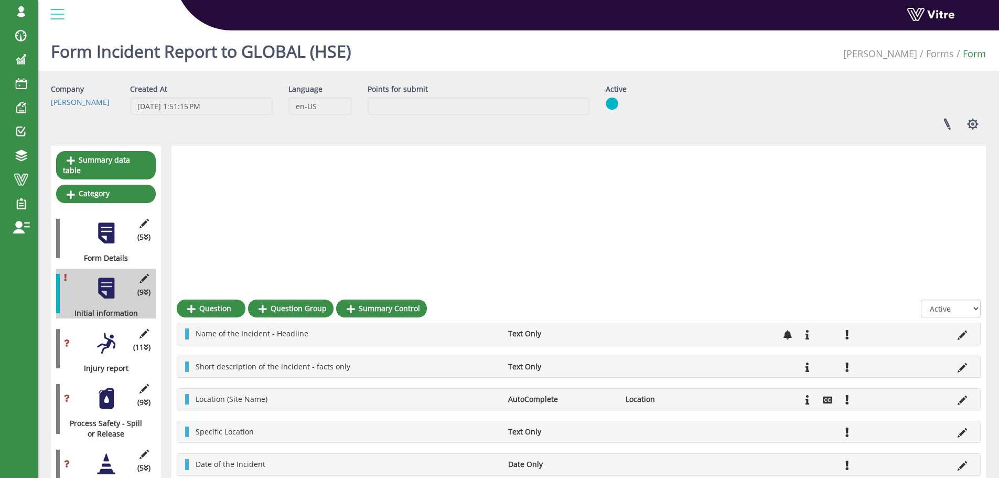
scroll to position [250, 0]
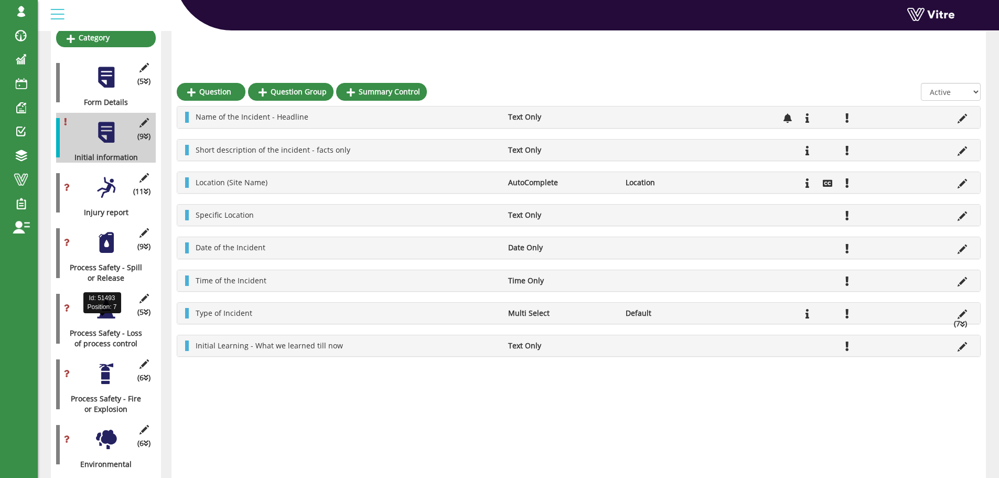
scroll to position [210, 0]
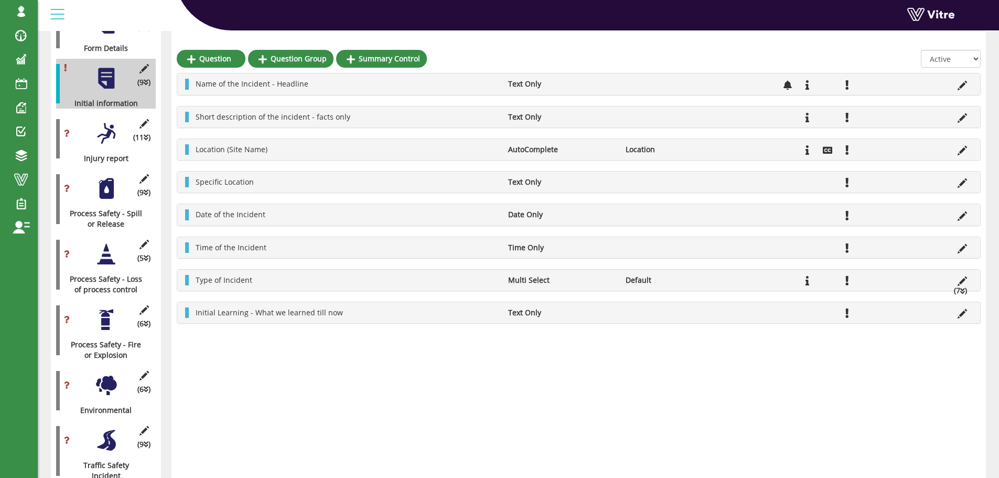
click at [108, 179] on div at bounding box center [106, 189] width 24 height 24
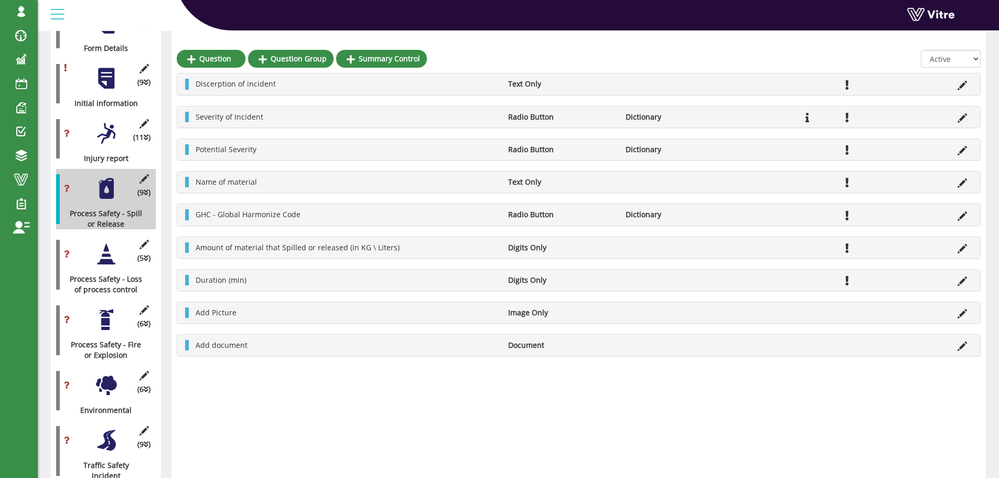
click at [109, 248] on div at bounding box center [106, 254] width 24 height 24
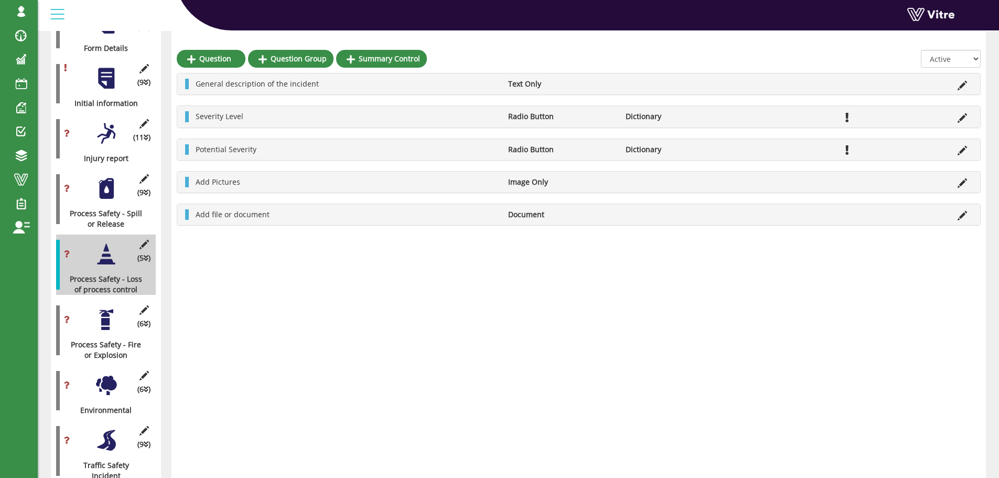
click at [107, 309] on div at bounding box center [106, 320] width 24 height 24
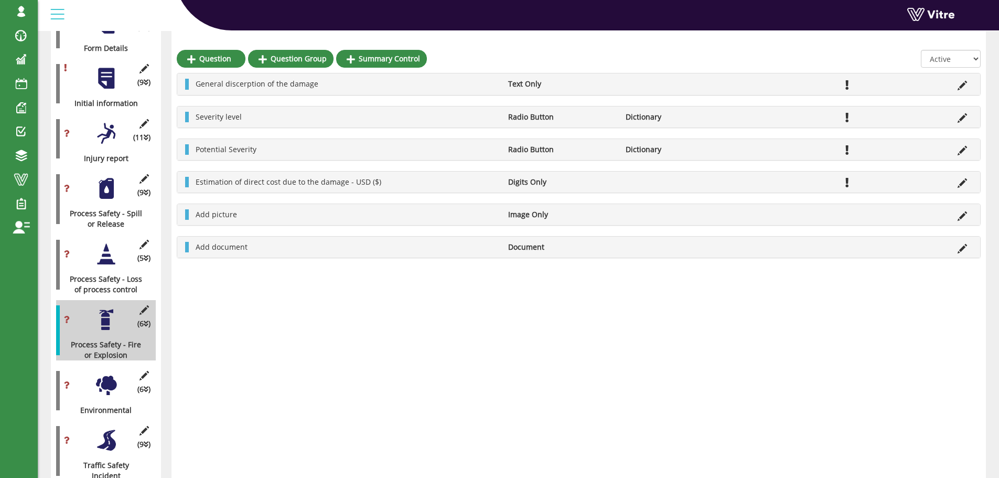
click at [105, 378] on div at bounding box center [106, 386] width 24 height 24
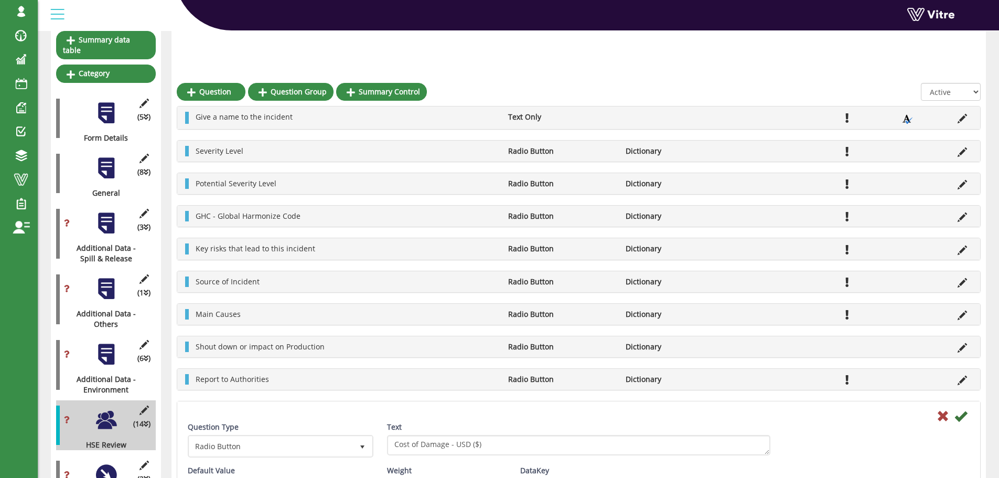
scroll to position [157, 0]
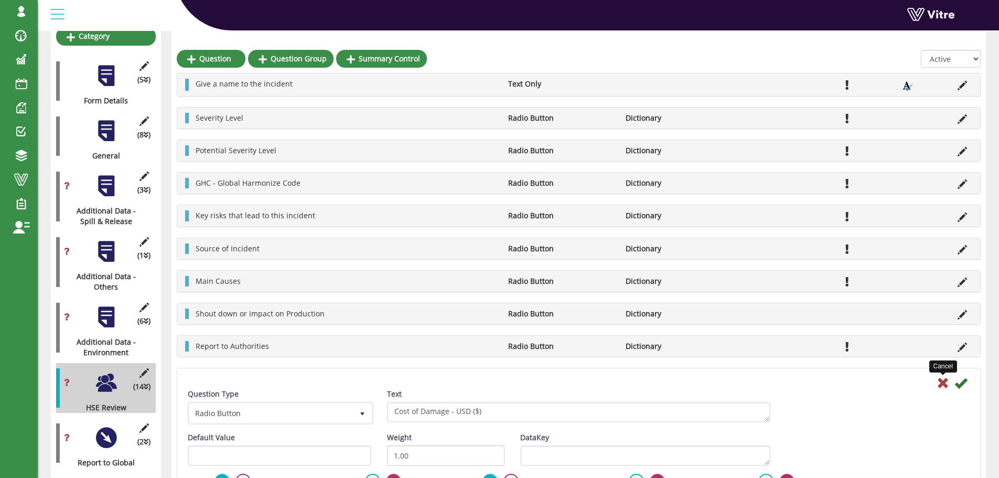
click at [945, 382] on icon at bounding box center [943, 383] width 13 height 13
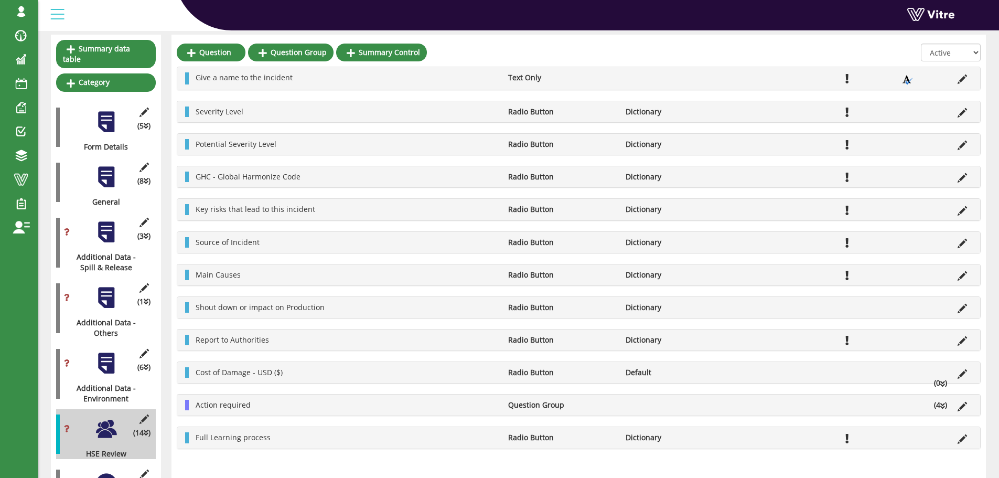
scroll to position [105, 0]
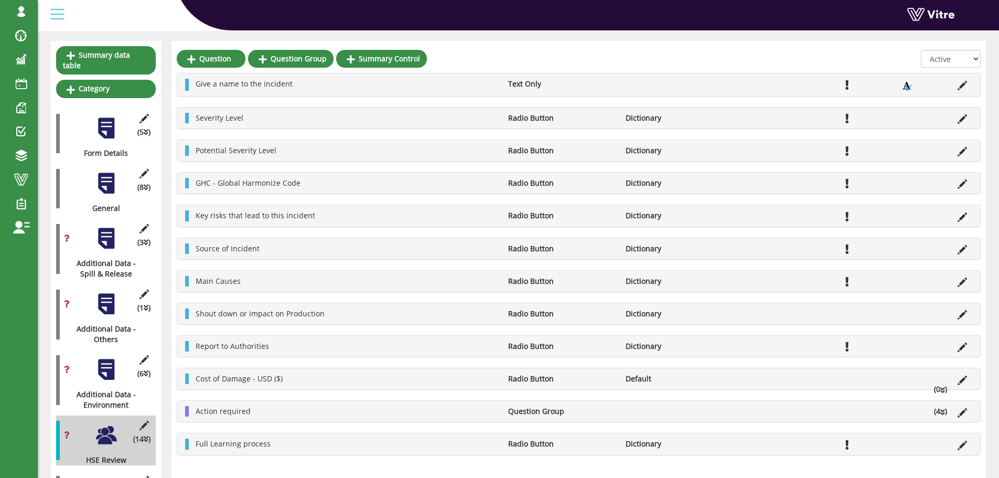
click at [945, 390] on icon at bounding box center [943, 390] width 5 height 7
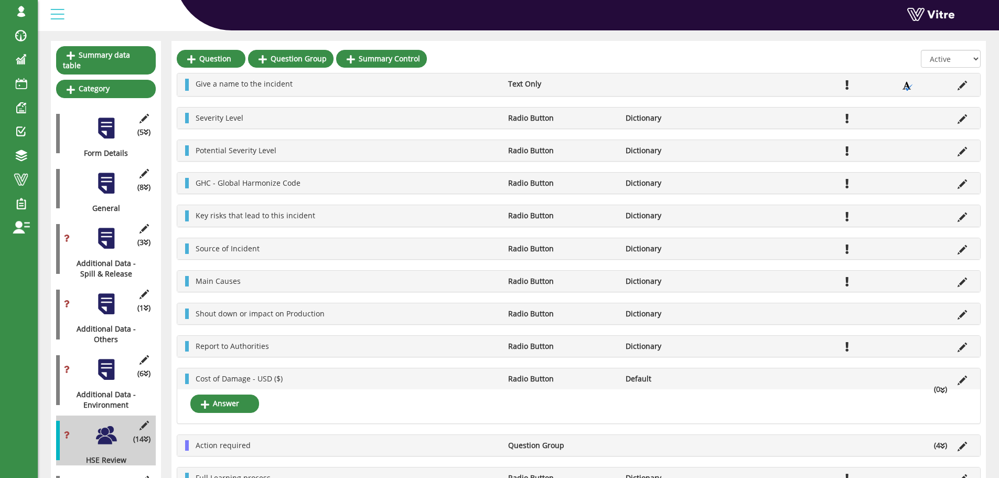
click at [942, 391] on icon at bounding box center [943, 390] width 5 height 7
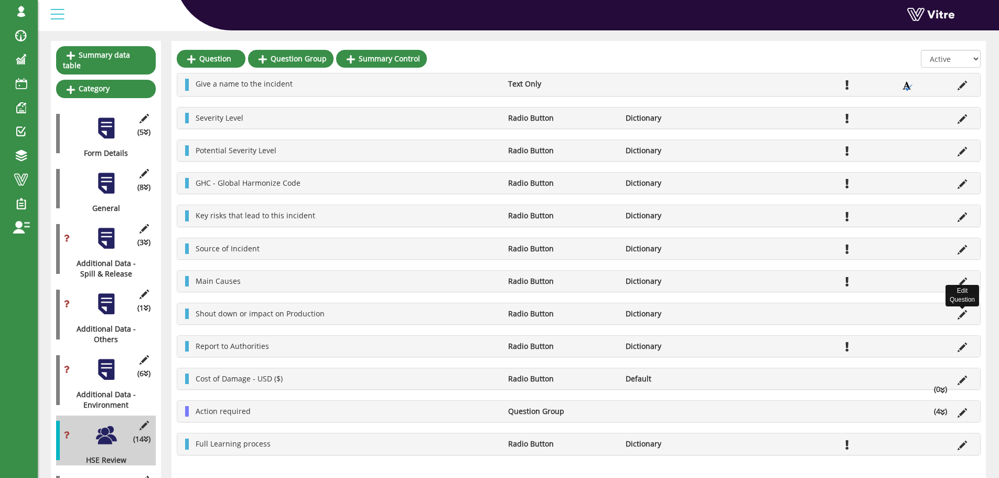
click at [962, 316] on icon at bounding box center [962, 314] width 9 height 9
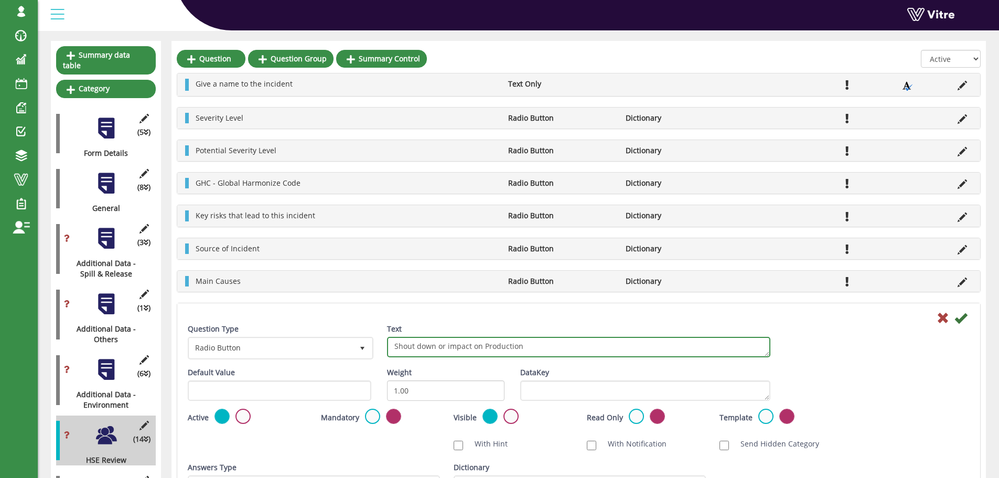
click at [405, 344] on textarea "Shout down or impact on Production" at bounding box center [579, 347] width 384 height 20
type textarea "Shut down or impact on Production"
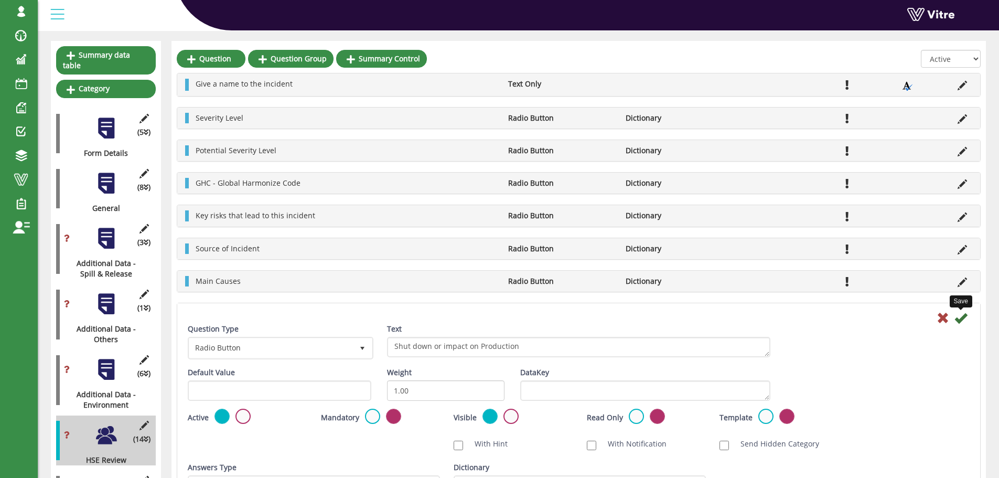
click at [963, 317] on icon at bounding box center [961, 318] width 13 height 13
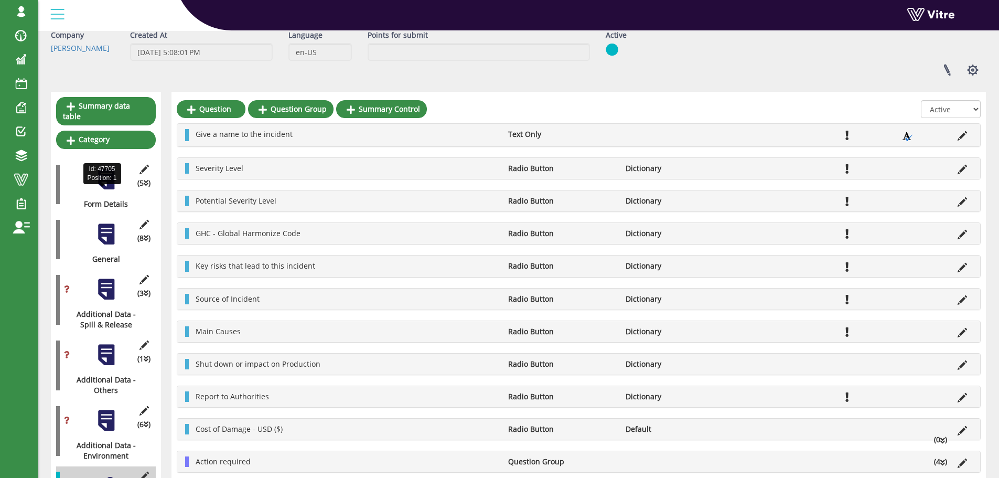
scroll to position [0, 0]
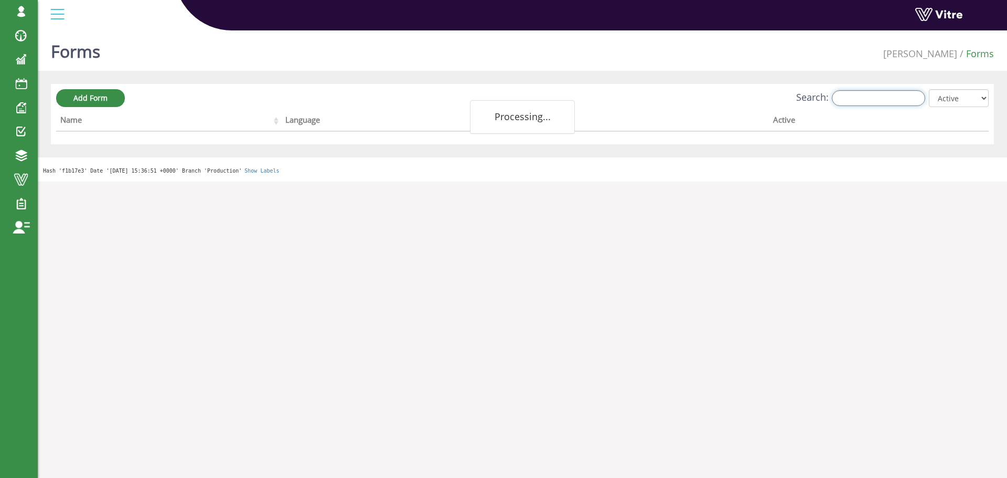
click at [856, 99] on input "Search:" at bounding box center [878, 98] width 93 height 16
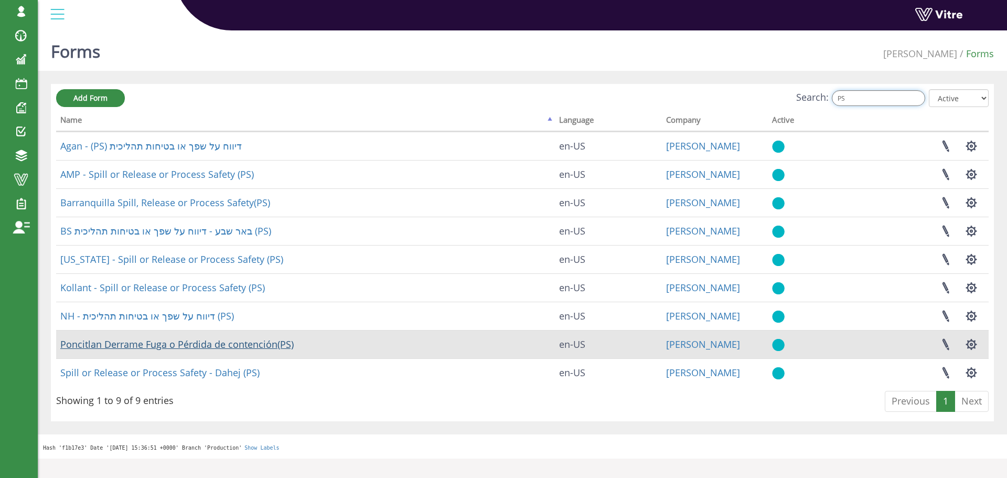
type input "PS"
click at [209, 342] on link "Poncitlan Derrame Fuga o Pérdida de contención(PS)" at bounding box center [176, 344] width 233 height 13
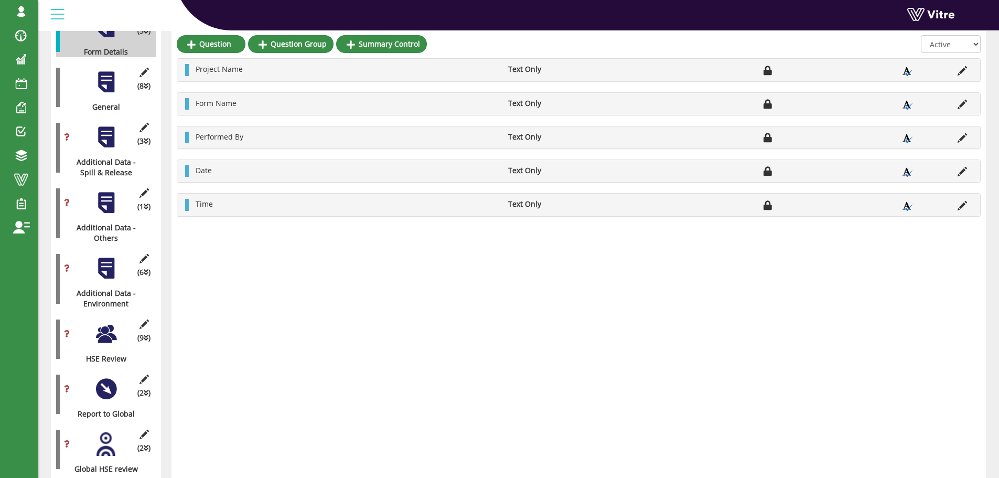
scroll to position [210, 0]
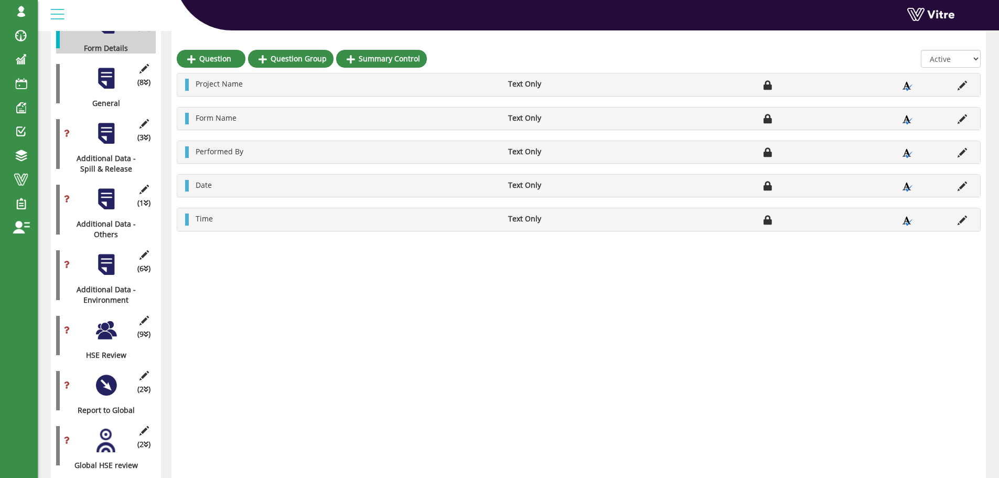
click at [110, 321] on div at bounding box center [106, 330] width 24 height 24
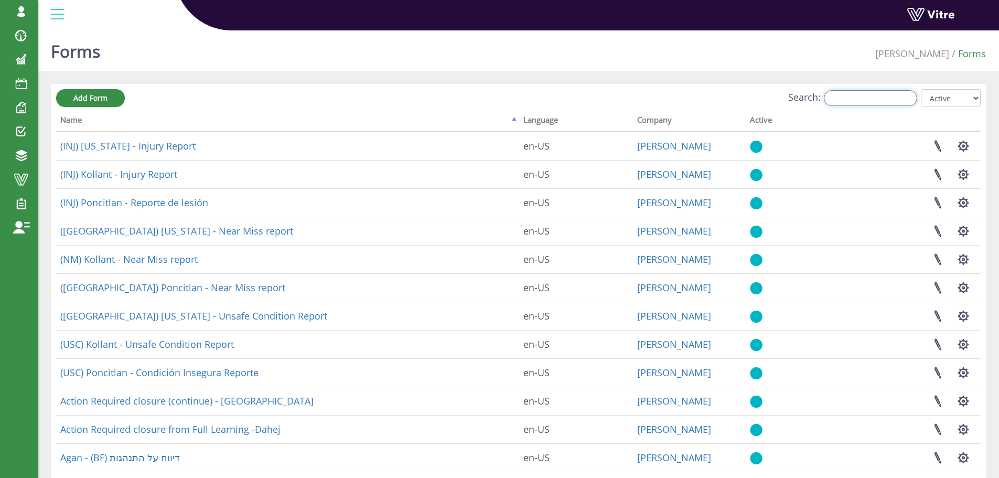
click at [874, 97] on input "Search:" at bounding box center [870, 98] width 93 height 16
click at [872, 100] on input "Search:" at bounding box center [870, 98] width 93 height 16
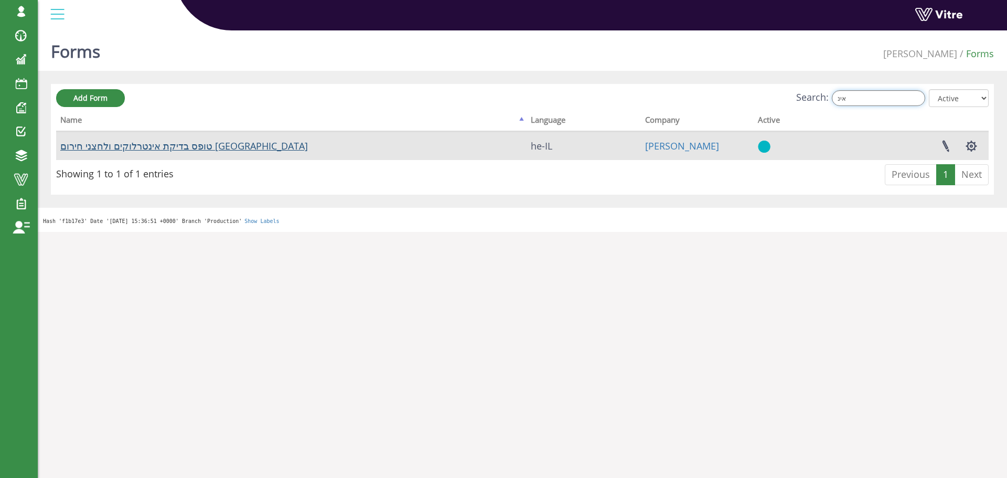
type input "אינ"
click at [215, 147] on link "טופס בדיקת אינטרלוקים ולחצני חירום באר שבע" at bounding box center [184, 146] width 248 height 13
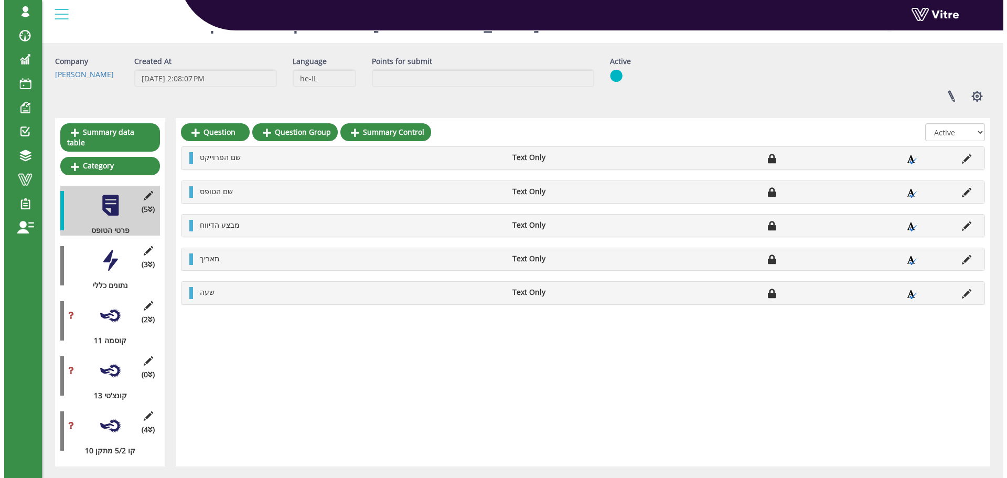
scroll to position [42, 0]
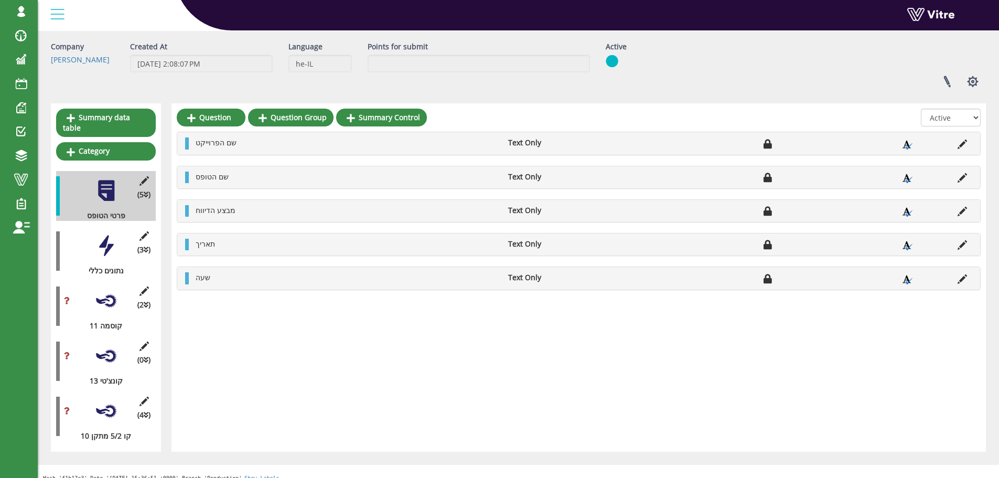
click at [107, 234] on div at bounding box center [106, 246] width 24 height 24
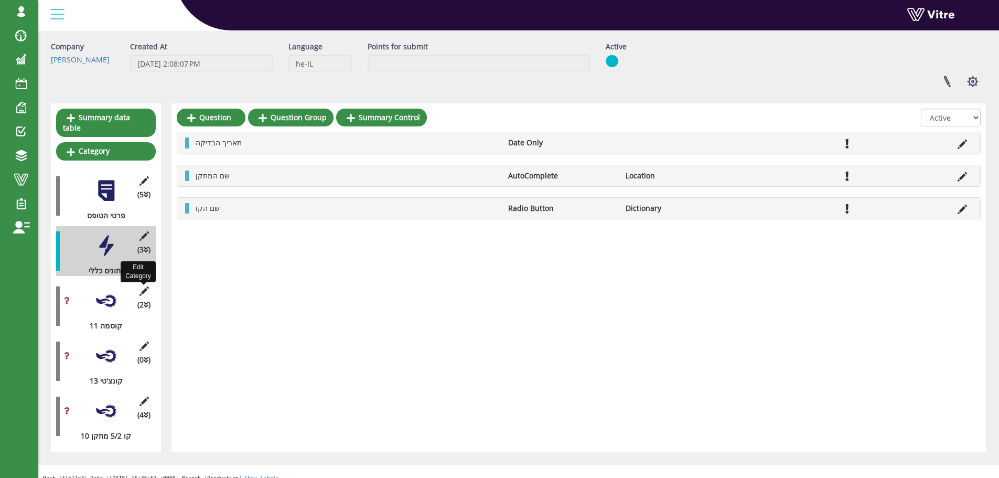
click at [143, 286] on icon at bounding box center [143, 290] width 13 height 9
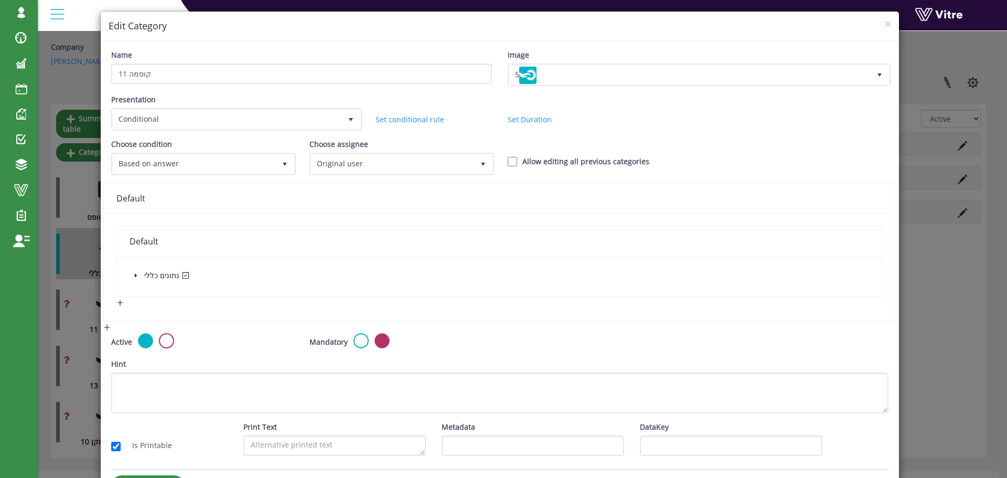
scroll to position [0, 0]
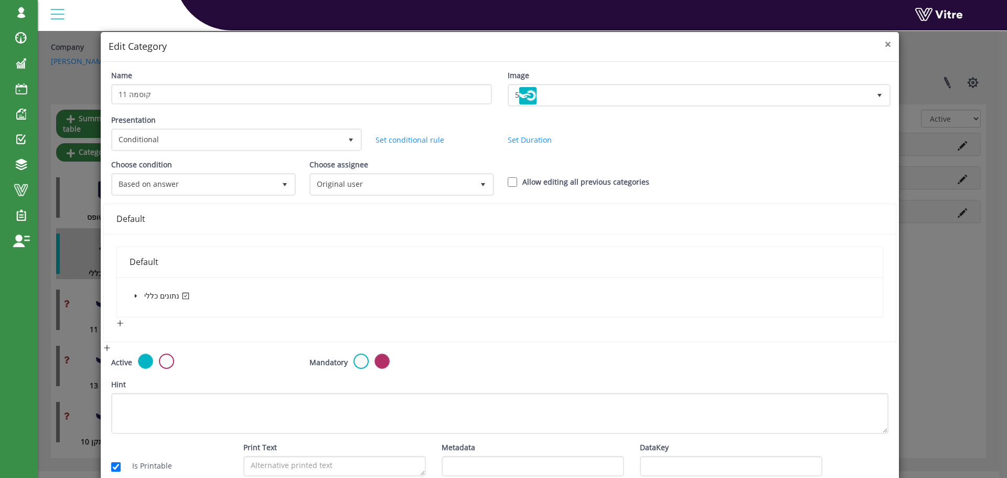
click at [885, 46] on span "×" at bounding box center [888, 44] width 6 height 15
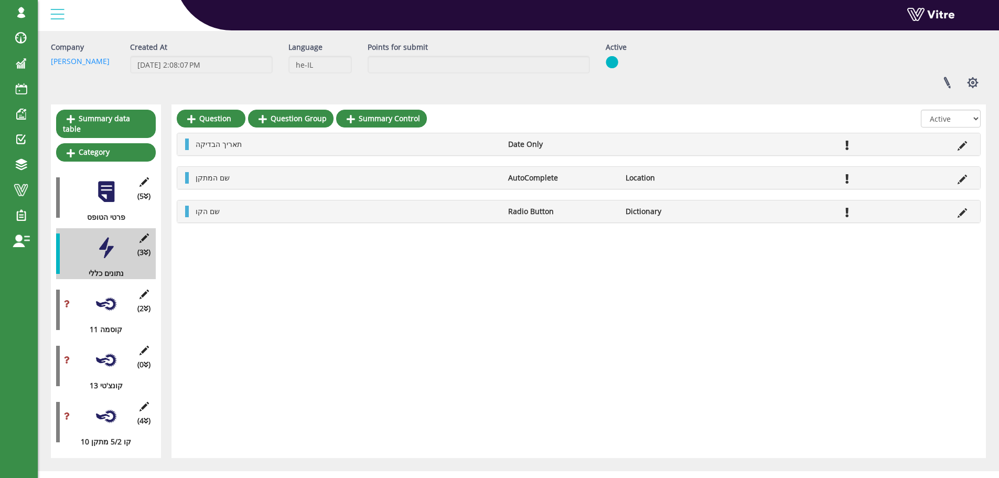
click at [106, 292] on div at bounding box center [106, 304] width 24 height 24
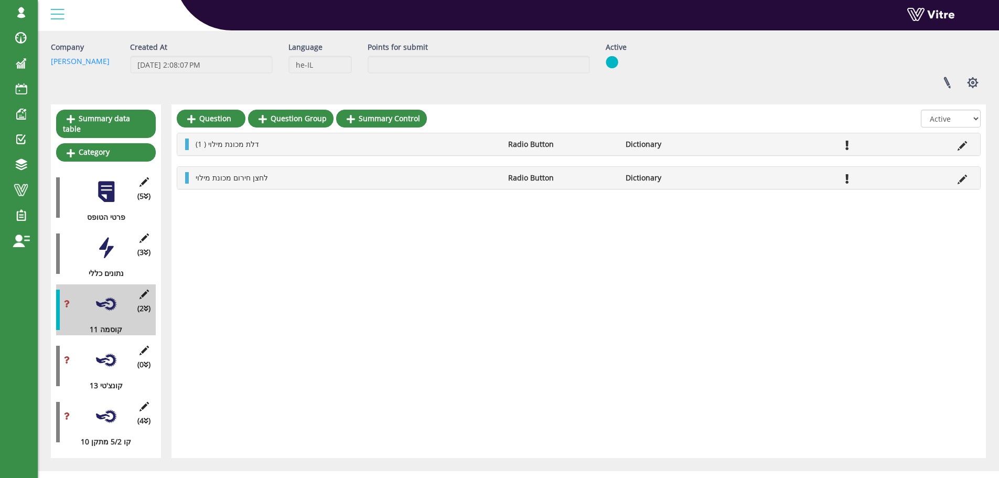
click at [105, 348] on div at bounding box center [106, 360] width 24 height 24
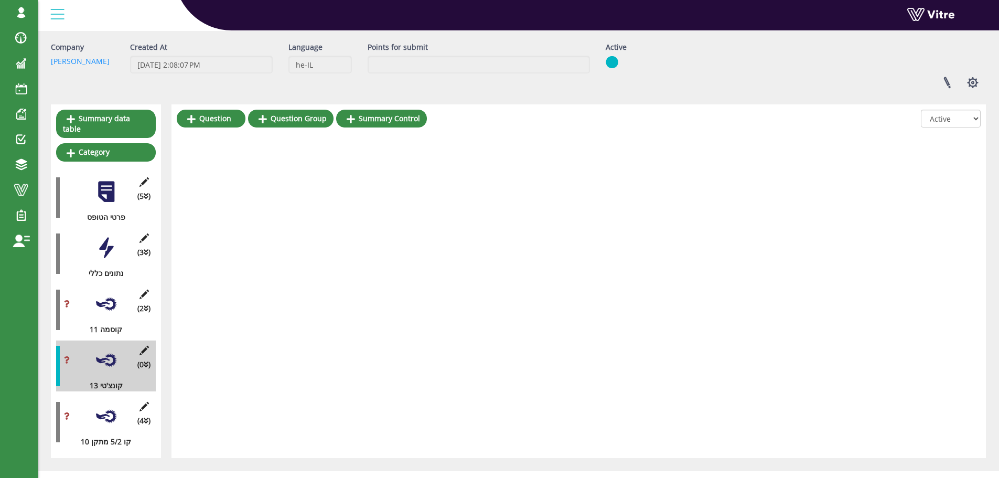
click at [108, 406] on div at bounding box center [106, 417] width 24 height 24
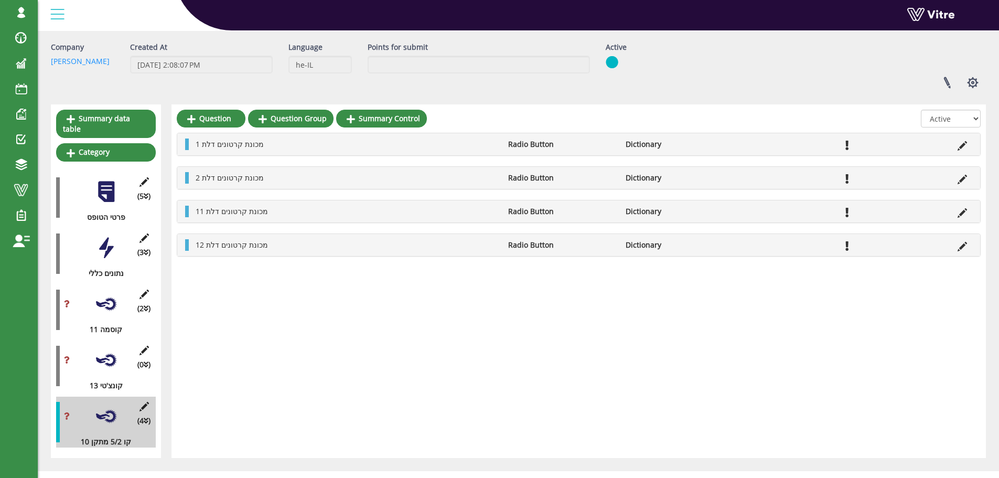
click at [102, 295] on div at bounding box center [106, 304] width 24 height 24
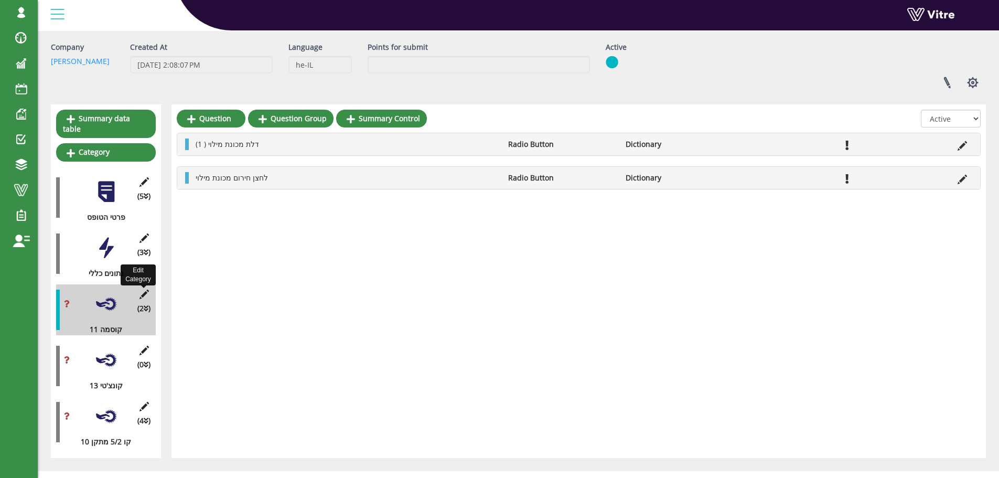
click at [145, 290] on icon at bounding box center [143, 294] width 13 height 9
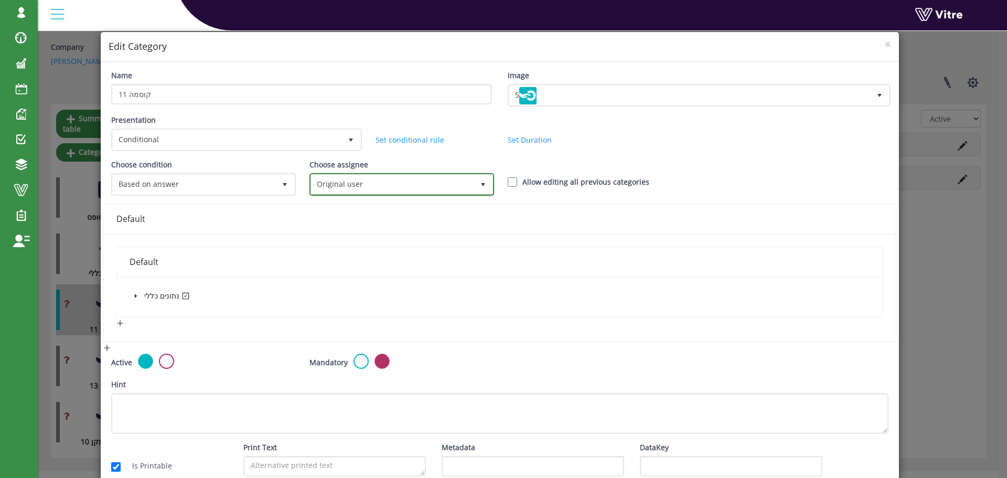
click at [481, 186] on span "select" at bounding box center [483, 184] width 8 height 8
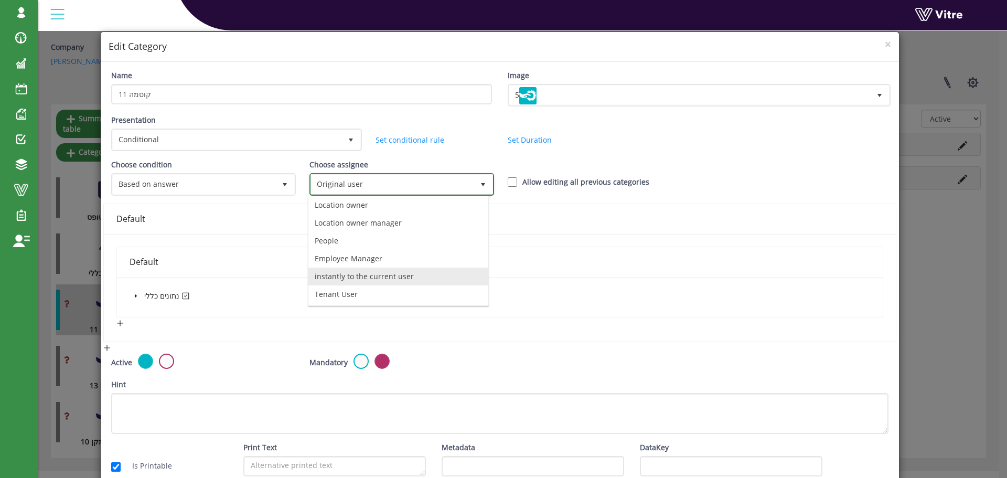
click at [386, 277] on li "instantly to the current user" at bounding box center [398, 277] width 180 height 18
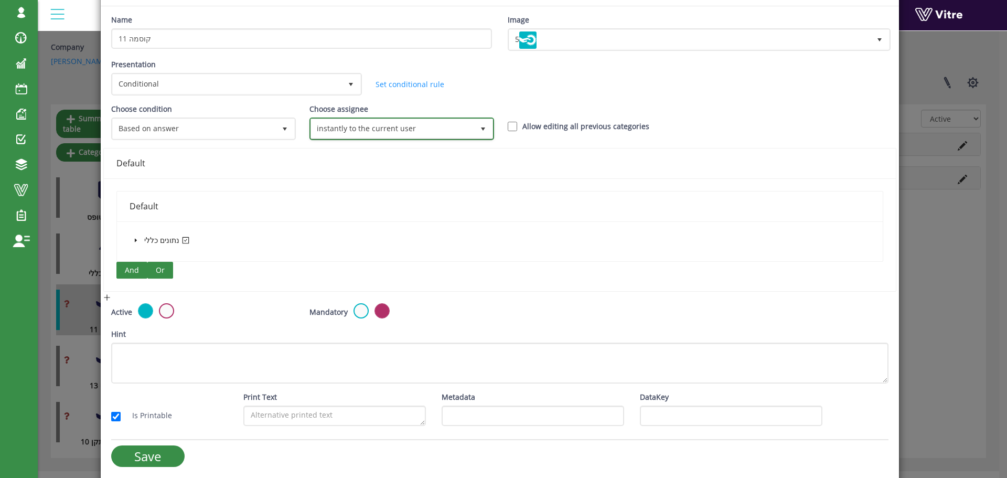
scroll to position [56, 0]
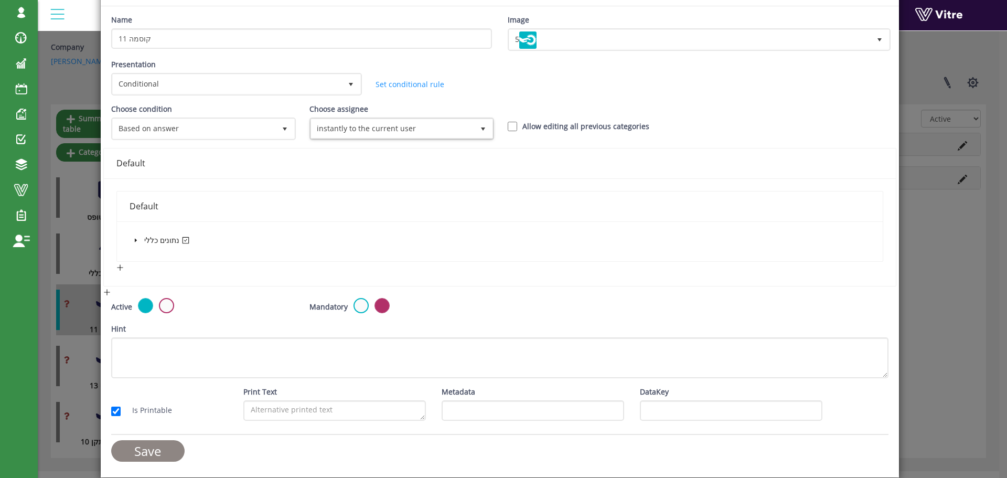
click at [166, 451] on input "Save" at bounding box center [147, 451] width 73 height 22
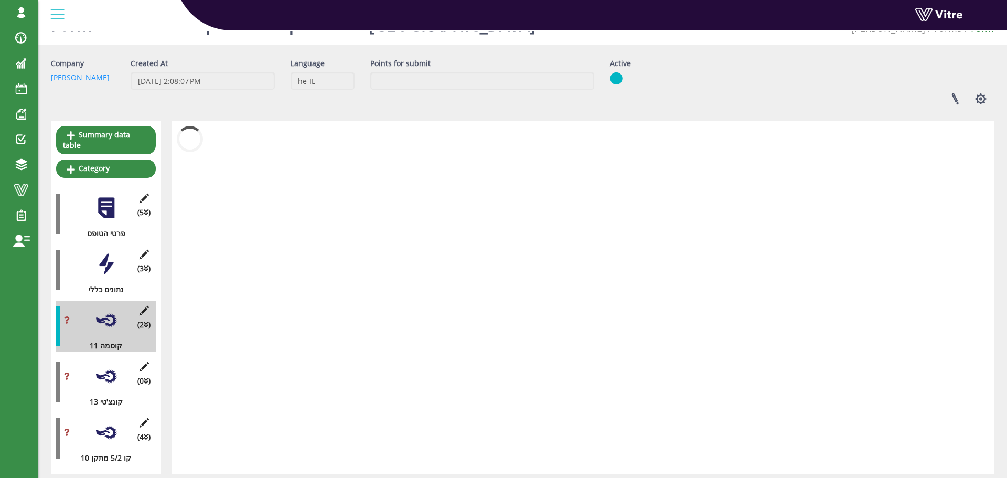
scroll to position [42, 0]
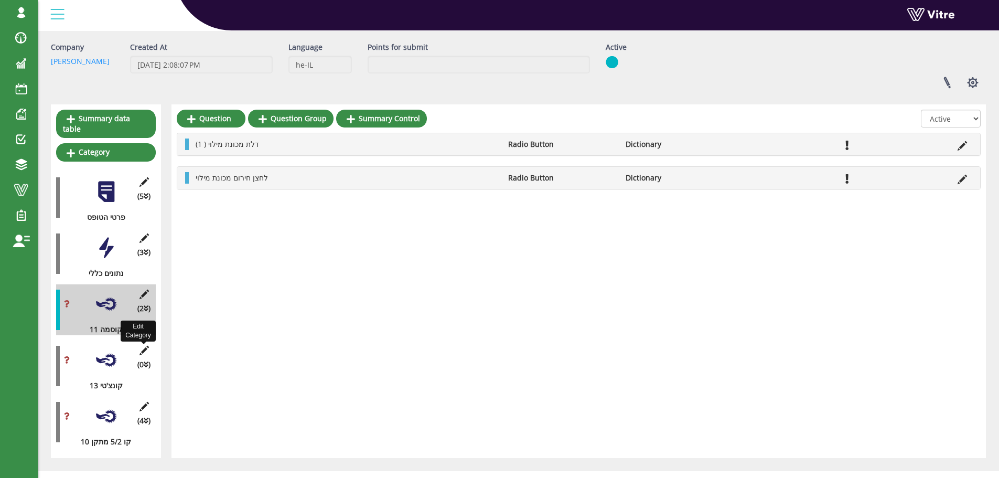
click at [144, 346] on icon at bounding box center [143, 350] width 13 height 9
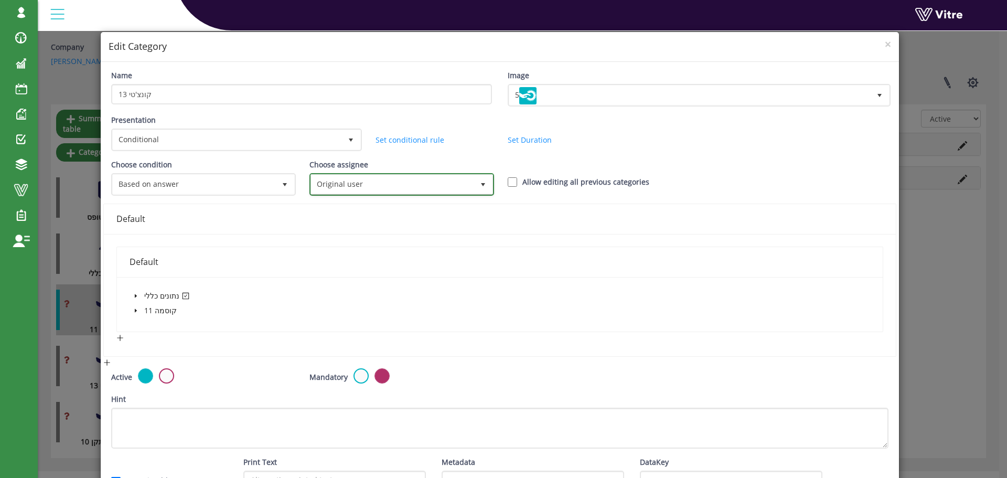
click at [479, 186] on span "select" at bounding box center [483, 184] width 8 height 8
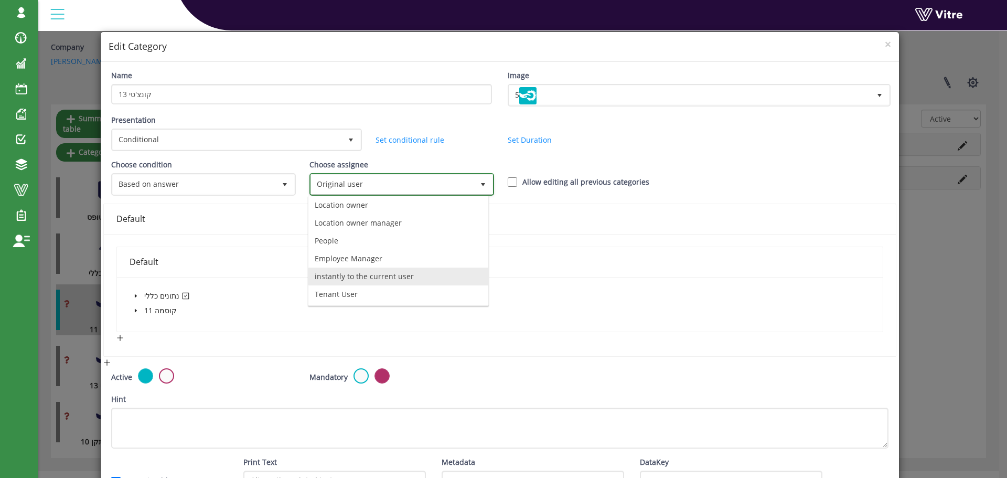
click at [421, 278] on li "instantly to the current user" at bounding box center [398, 277] width 180 height 18
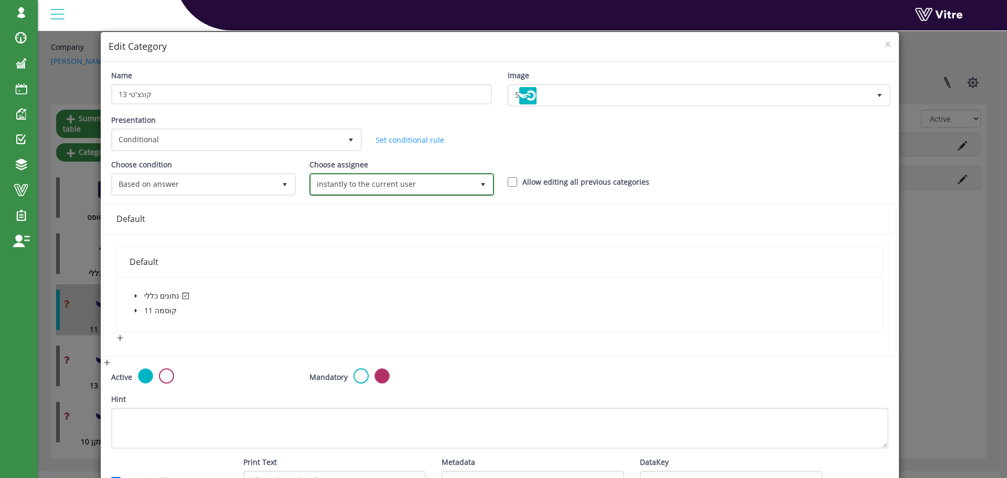
scroll to position [70, 0]
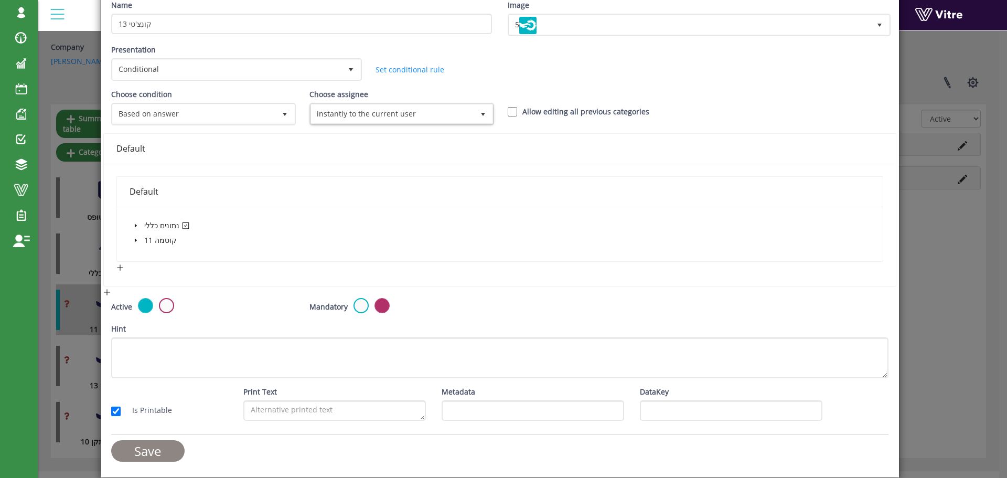
click at [168, 448] on input "Save" at bounding box center [147, 451] width 73 height 22
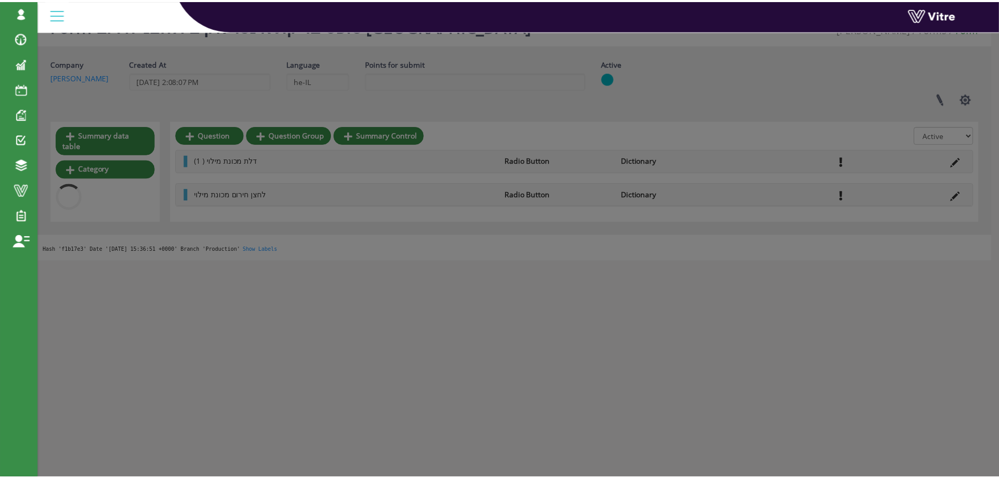
scroll to position [42, 0]
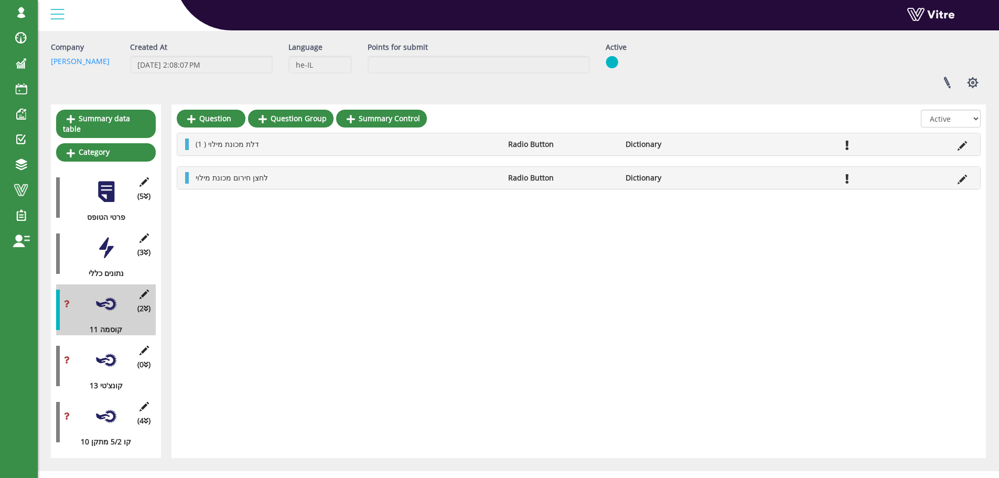
click at [107, 237] on div at bounding box center [106, 248] width 24 height 24
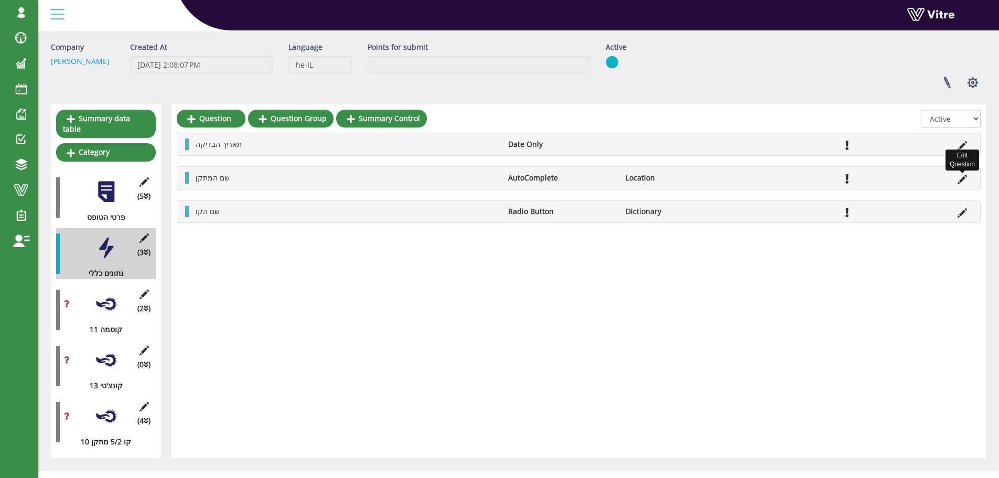
click at [962, 180] on icon at bounding box center [962, 179] width 9 height 9
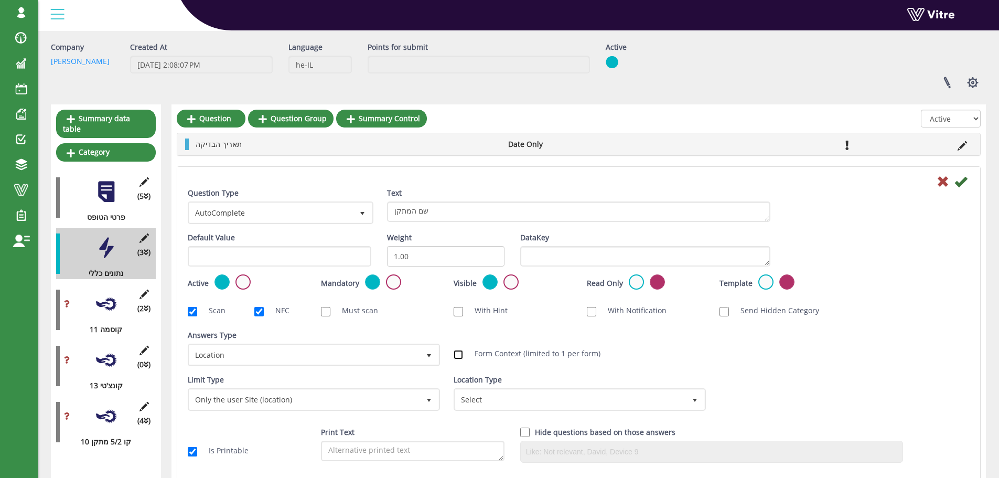
click at [457, 353] on input "Form Context (limited to 1 per form)" at bounding box center [458, 354] width 9 height 9
checkbox input "true"
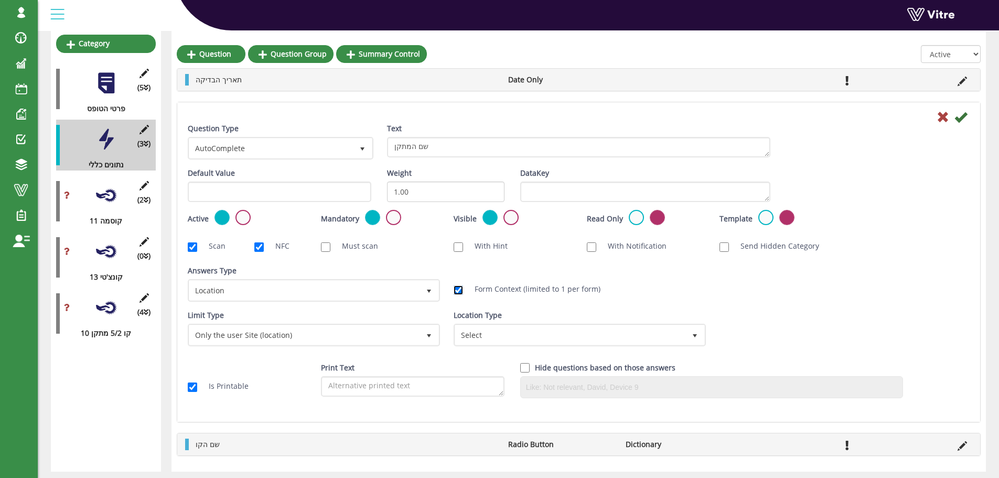
scroll to position [184, 0]
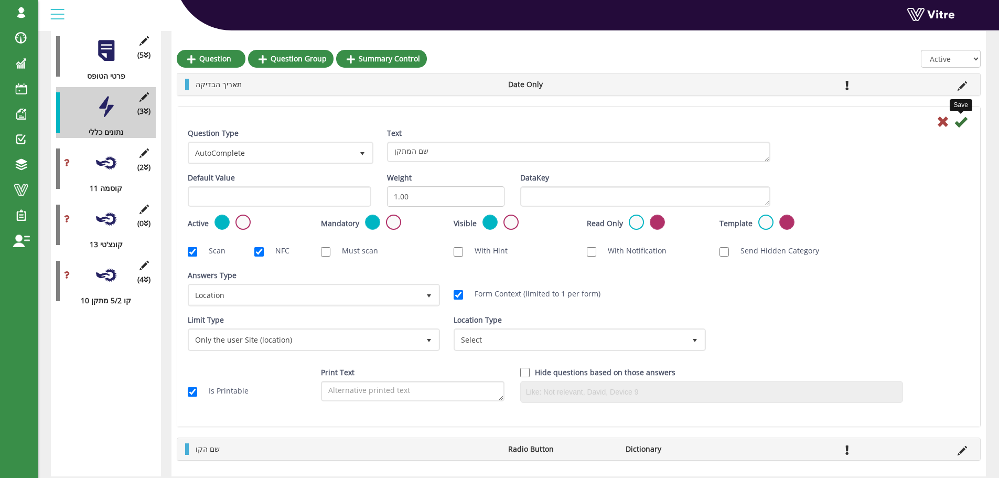
click at [964, 123] on icon at bounding box center [961, 121] width 13 height 13
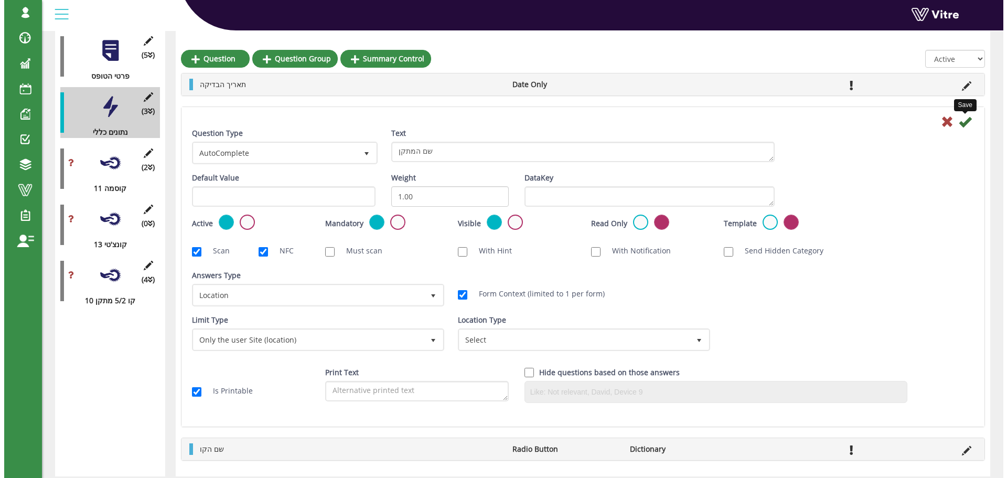
scroll to position [50, 0]
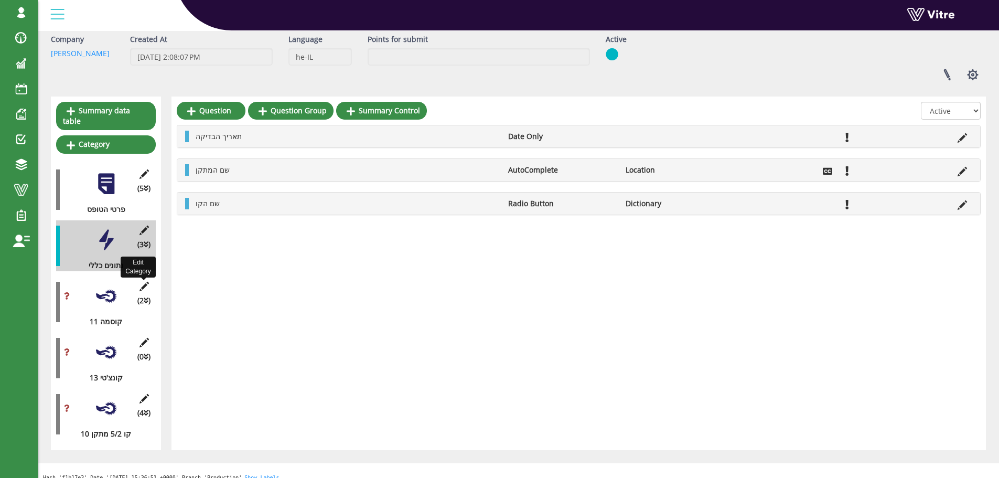
click at [143, 282] on icon at bounding box center [143, 286] width 13 height 9
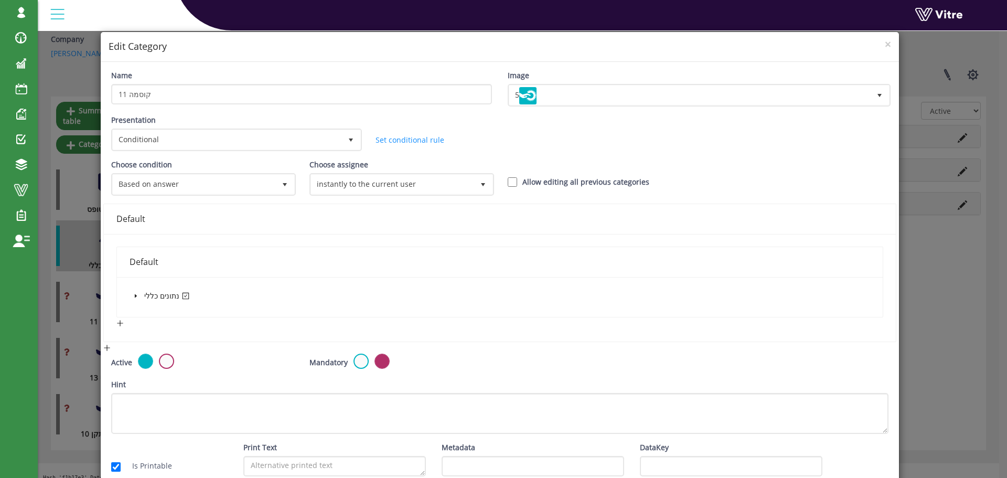
click at [136, 295] on icon "caret-down" at bounding box center [135, 295] width 5 height 5
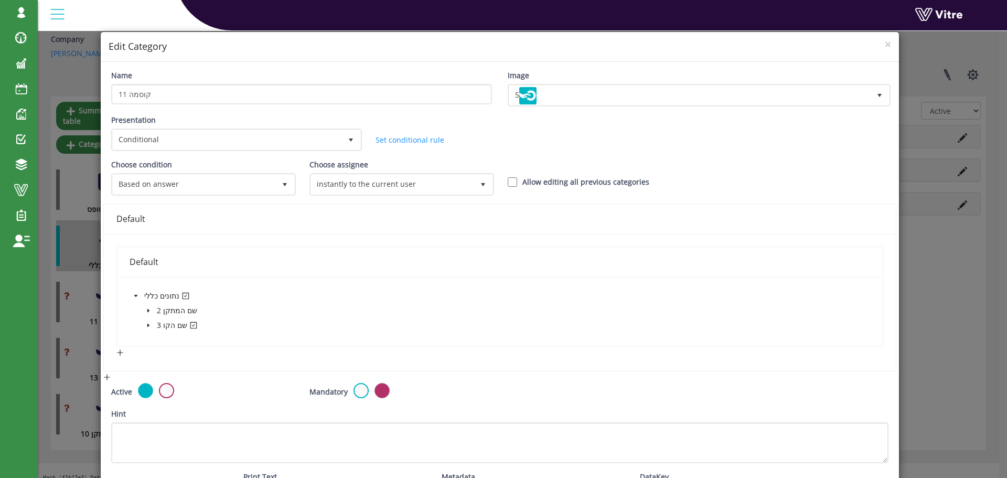
click at [146, 325] on icon "caret-down" at bounding box center [148, 325] width 5 height 5
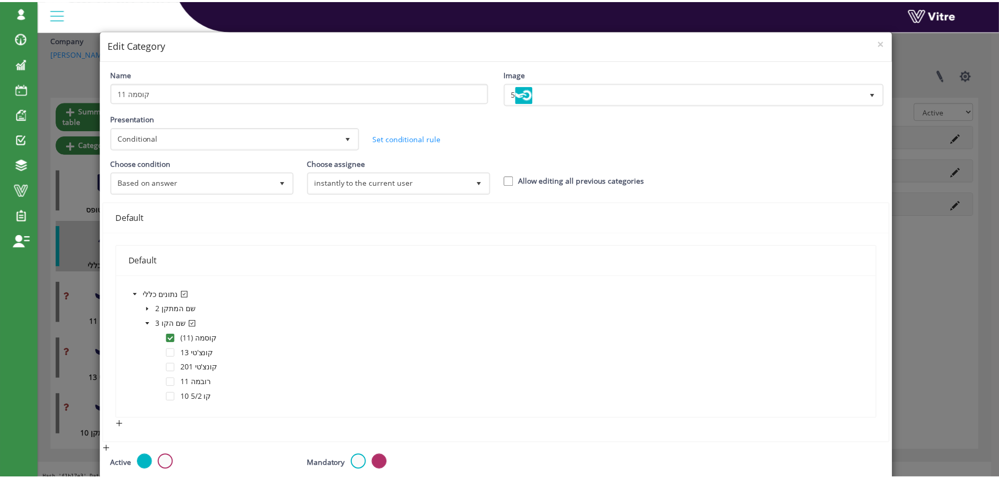
scroll to position [0, 0]
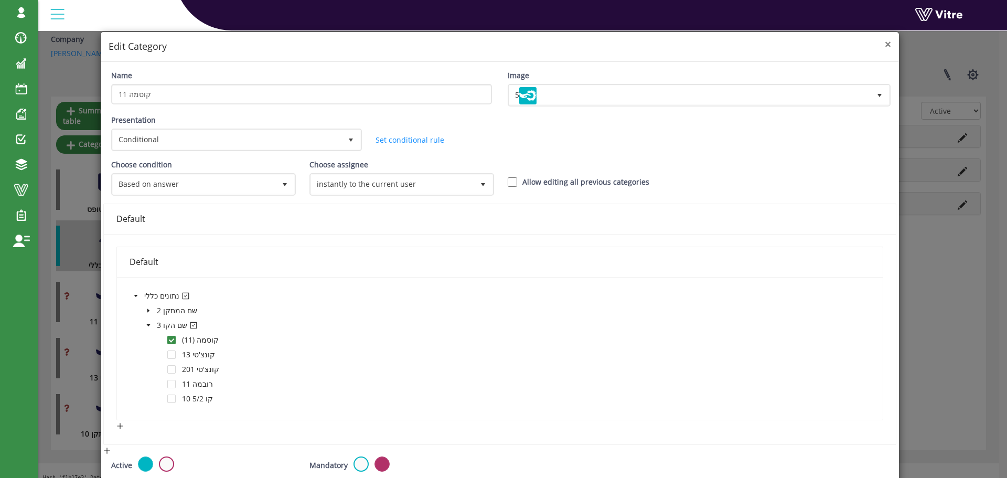
click at [885, 46] on span "×" at bounding box center [888, 44] width 6 height 15
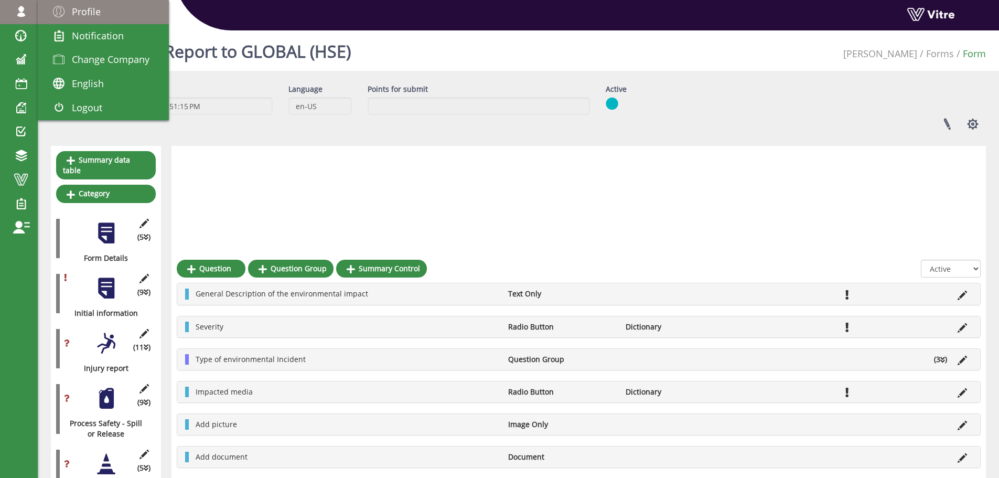
scroll to position [210, 0]
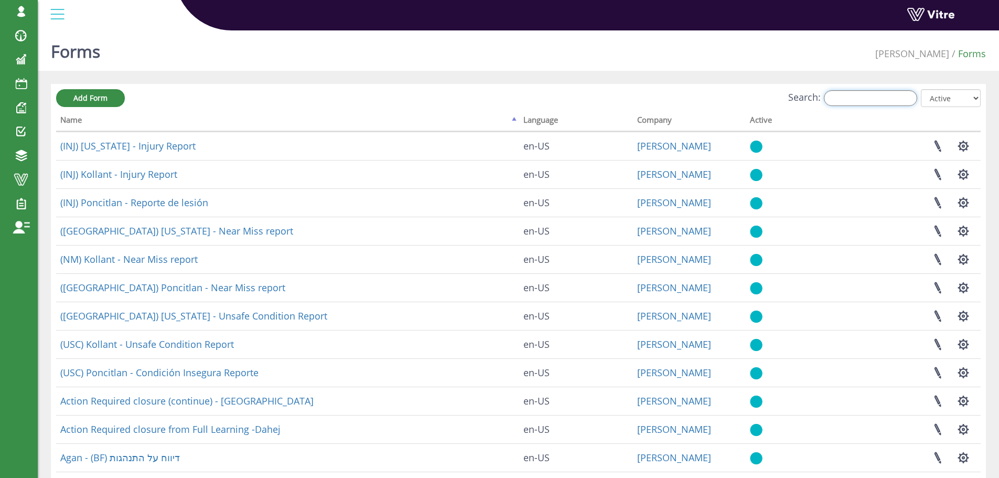
click at [875, 96] on input "Search:" at bounding box center [870, 98] width 93 height 16
type input "B"
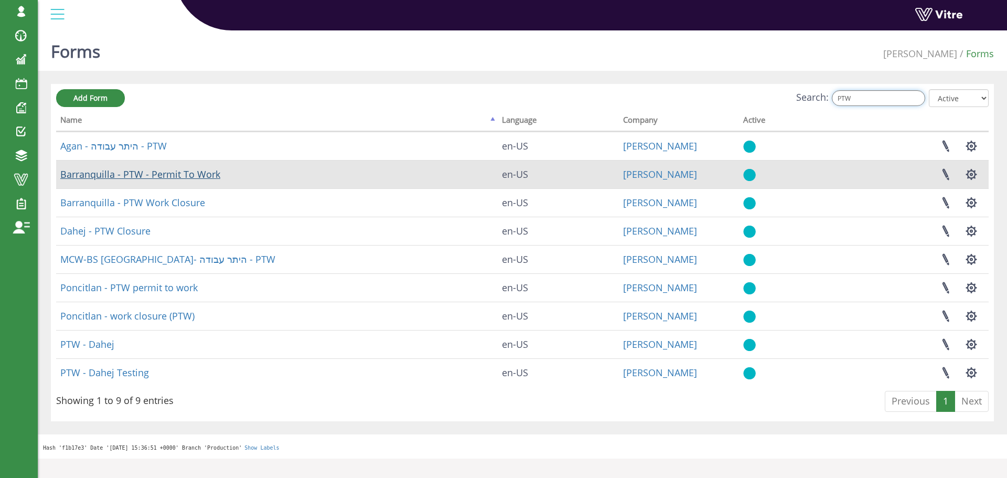
type input "PTW"
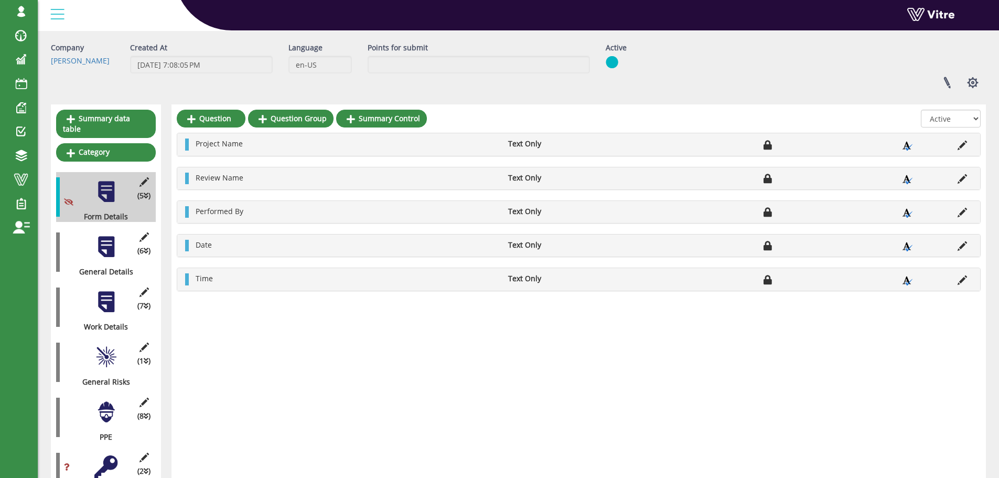
scroll to position [105, 0]
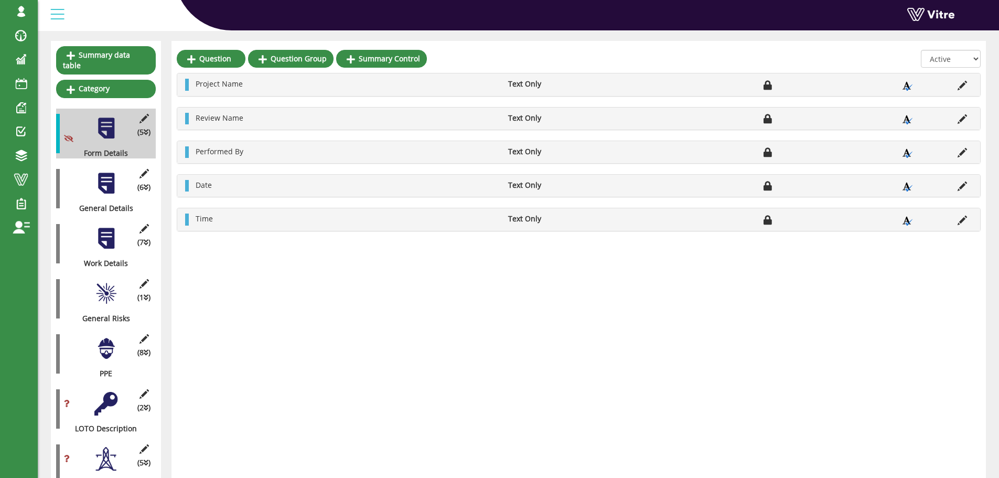
click at [109, 180] on div at bounding box center [106, 184] width 24 height 24
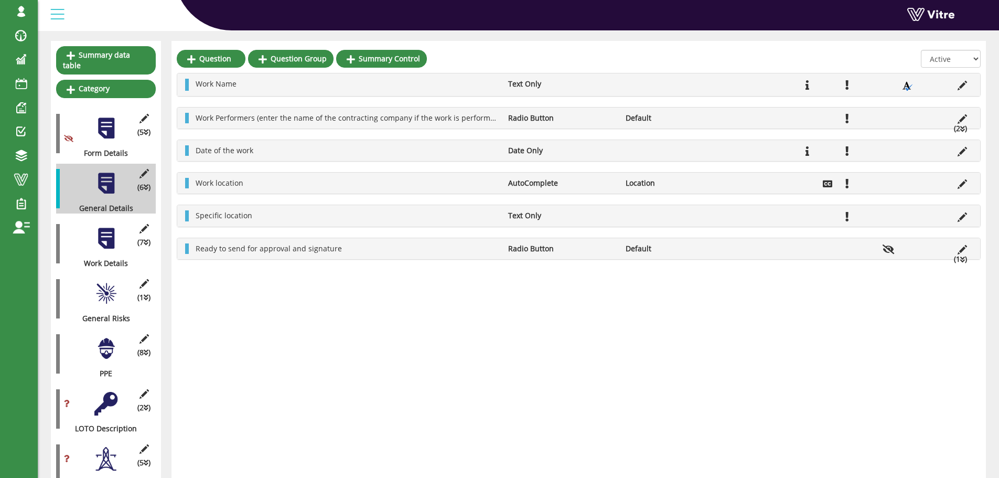
click at [109, 230] on div at bounding box center [106, 239] width 24 height 24
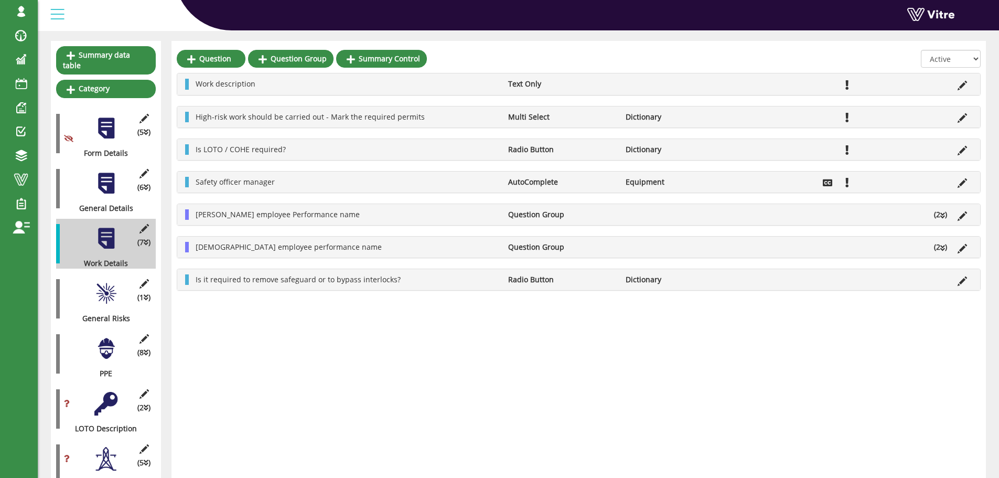
click at [106, 282] on div at bounding box center [106, 294] width 24 height 24
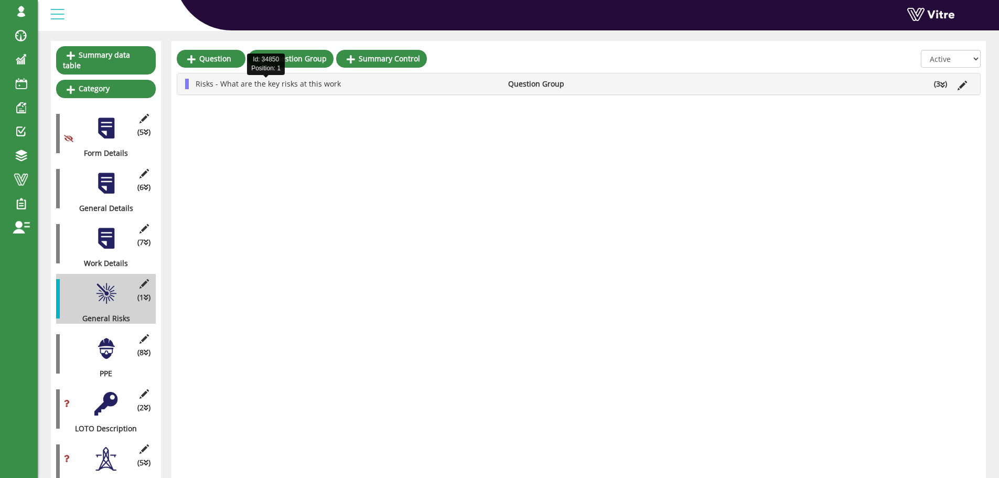
click at [260, 86] on span "Risks - What are the key risks at this work" at bounding box center [268, 84] width 145 height 10
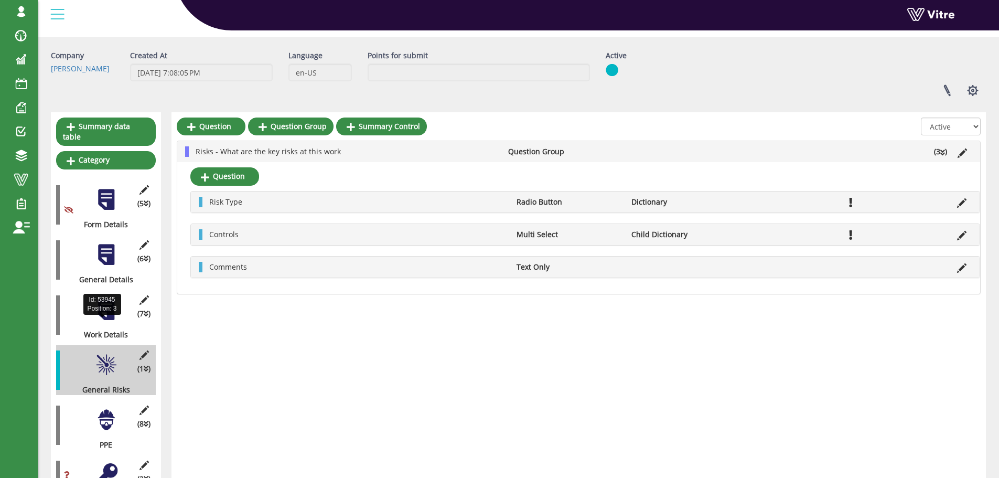
scroll to position [0, 0]
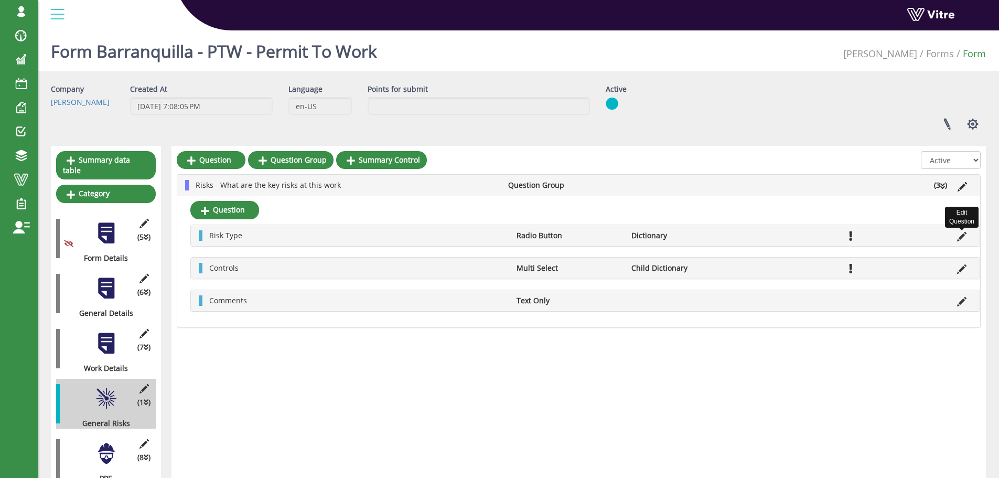
click at [963, 238] on icon at bounding box center [961, 236] width 9 height 9
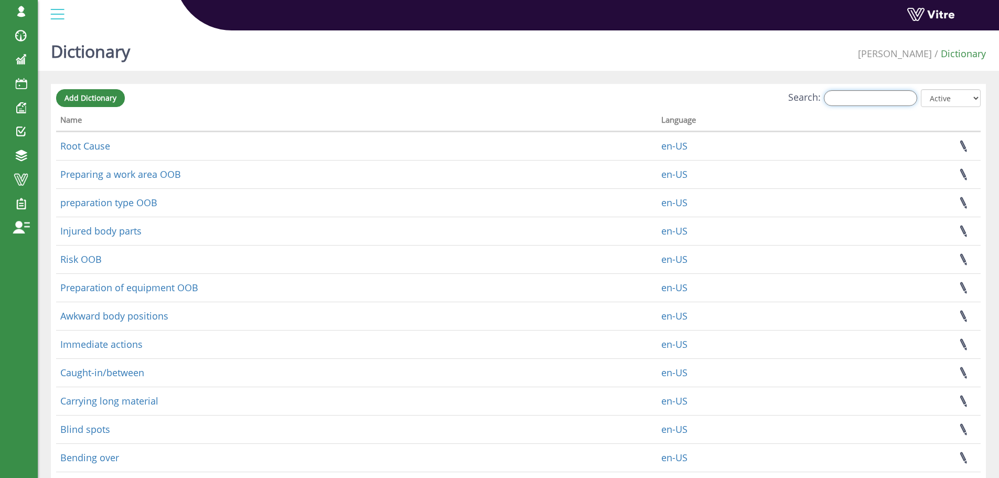
click at [847, 101] on input "Search:" at bounding box center [870, 98] width 93 height 16
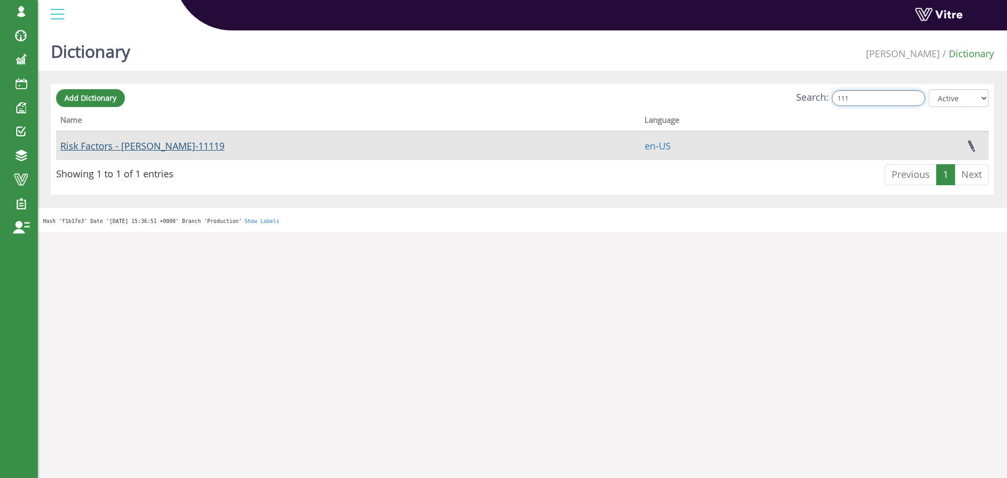
type input "111"
click at [146, 144] on link "Risk Factors - [PERSON_NAME]-11119" at bounding box center [142, 146] width 164 height 13
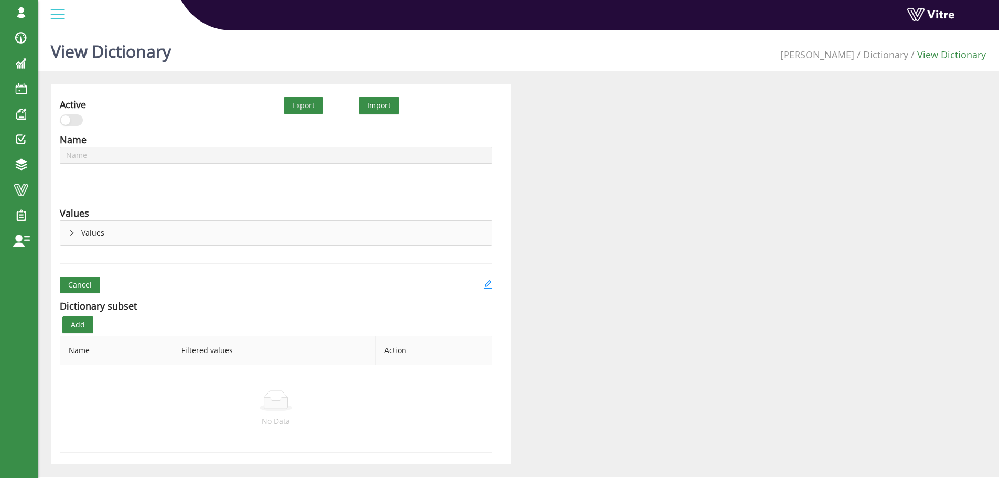
type input "Risk Factors - [PERSON_NAME]-11119"
click at [76, 233] on div "Values" at bounding box center [276, 233] width 432 height 24
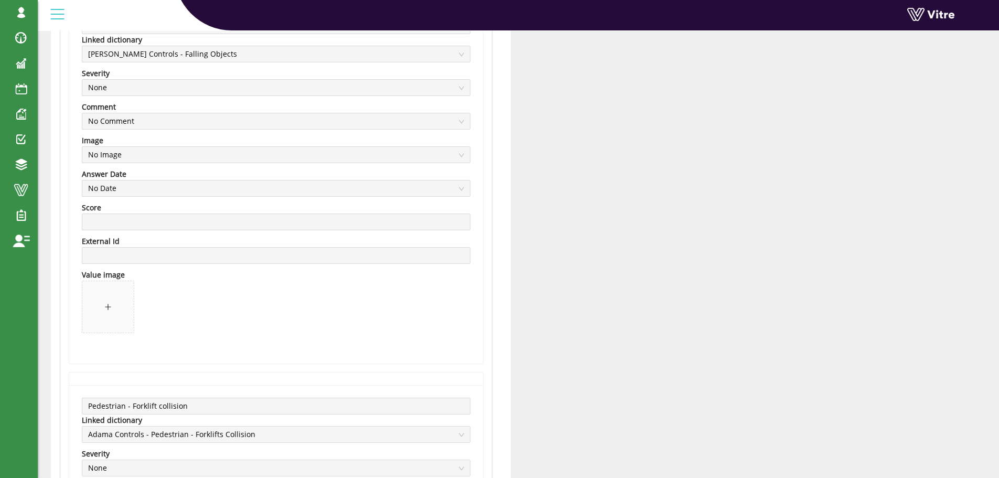
scroll to position [2922, 0]
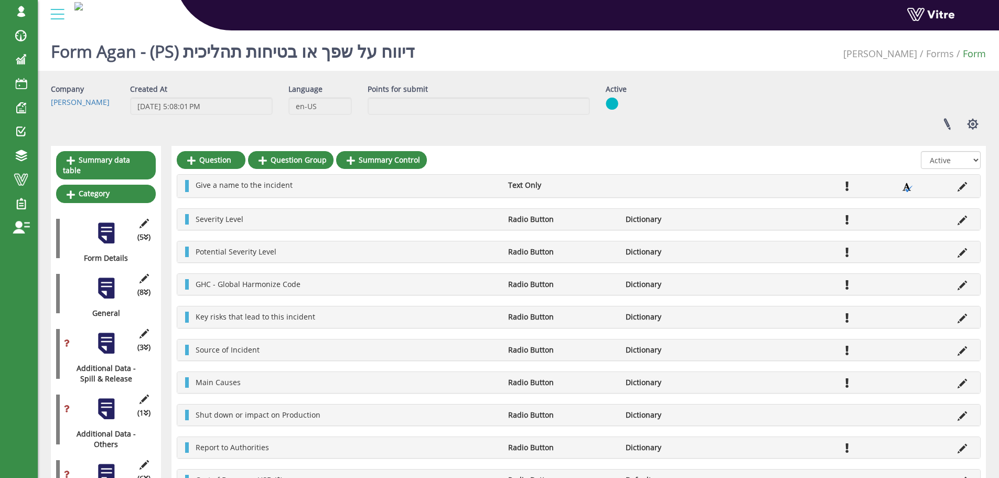
click at [111, 278] on div at bounding box center [106, 288] width 24 height 24
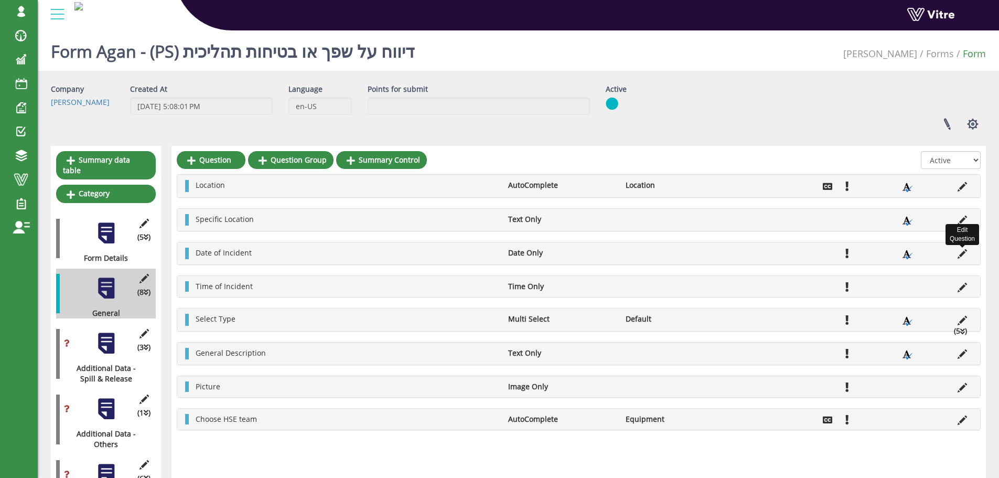
click at [961, 256] on icon at bounding box center [962, 253] width 9 height 9
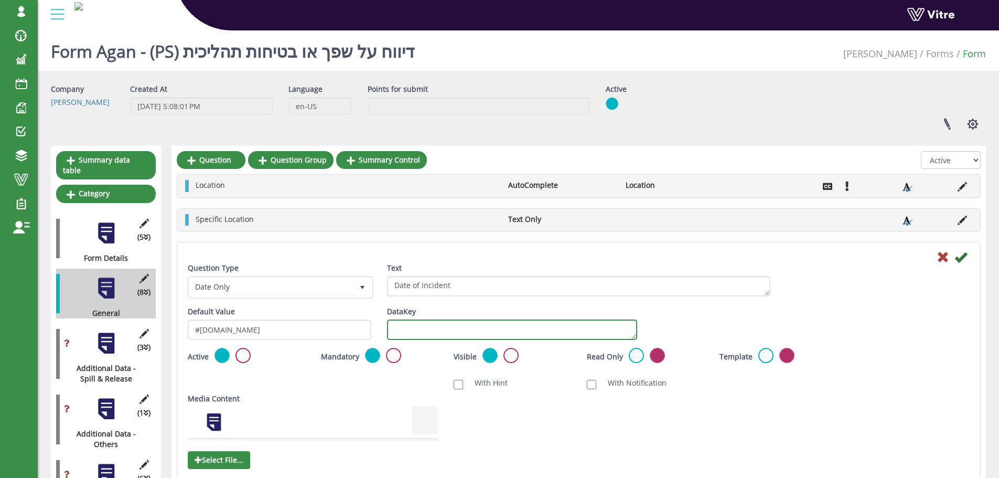
click at [525, 334] on textarea "DataKey" at bounding box center [512, 330] width 250 height 20
type textarea "incidentdate"
click at [469, 331] on textarea "incidentdate" at bounding box center [512, 330] width 250 height 20
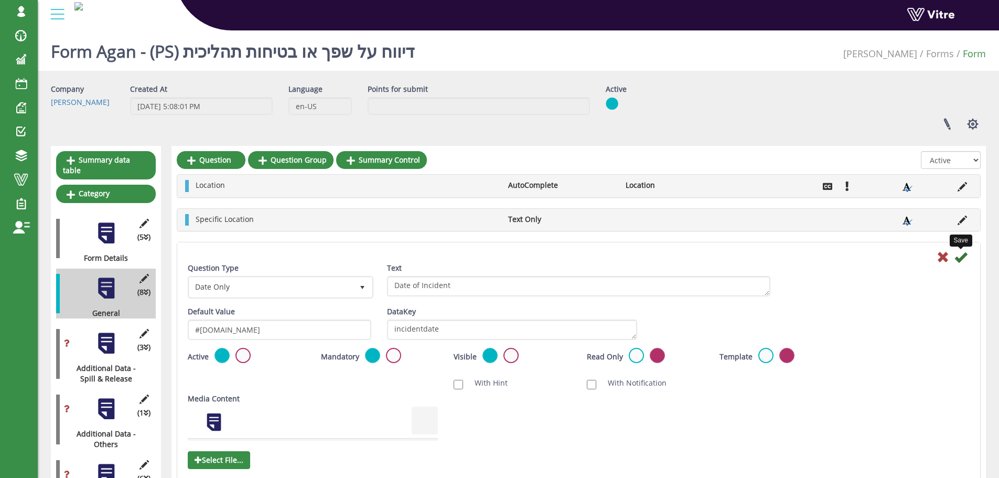
click at [959, 259] on icon at bounding box center [961, 257] width 13 height 13
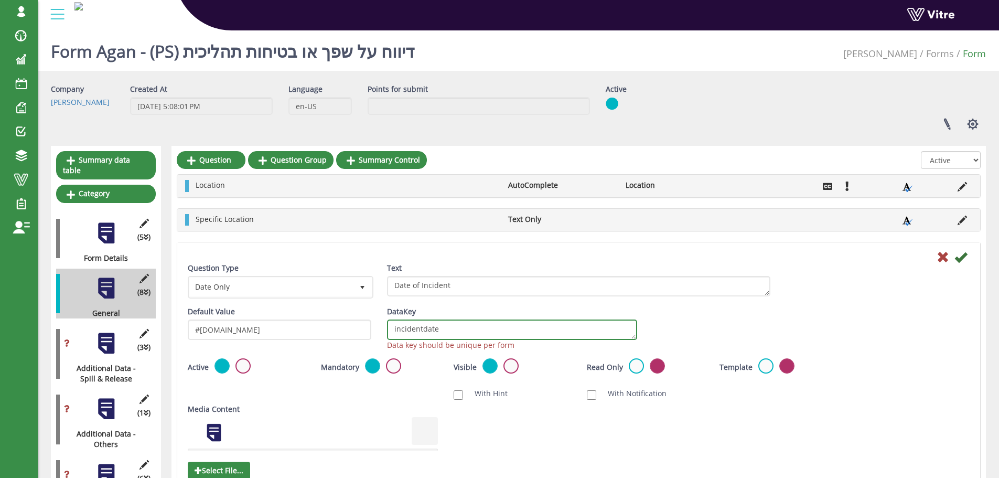
click at [441, 328] on textarea "incidentdate" at bounding box center [512, 330] width 250 height 20
click at [945, 258] on icon at bounding box center [943, 257] width 13 height 13
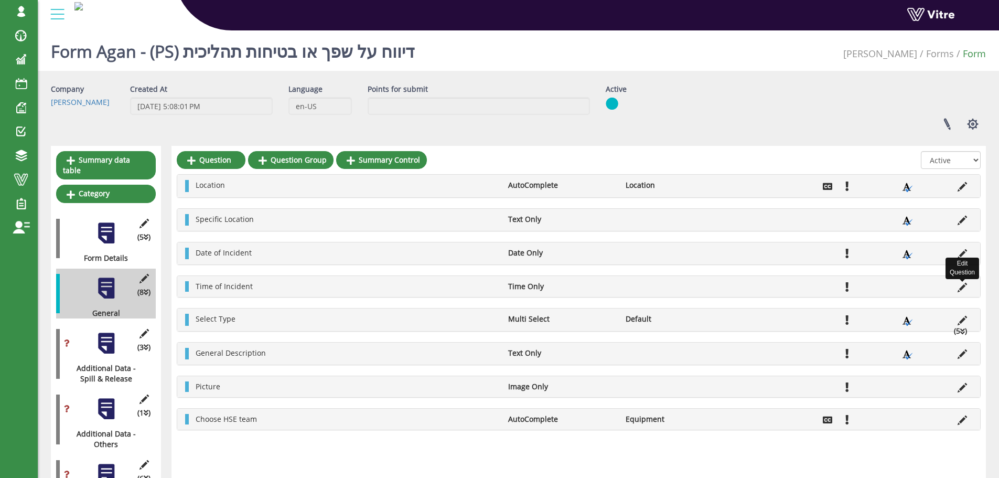
click at [960, 289] on icon at bounding box center [962, 287] width 9 height 9
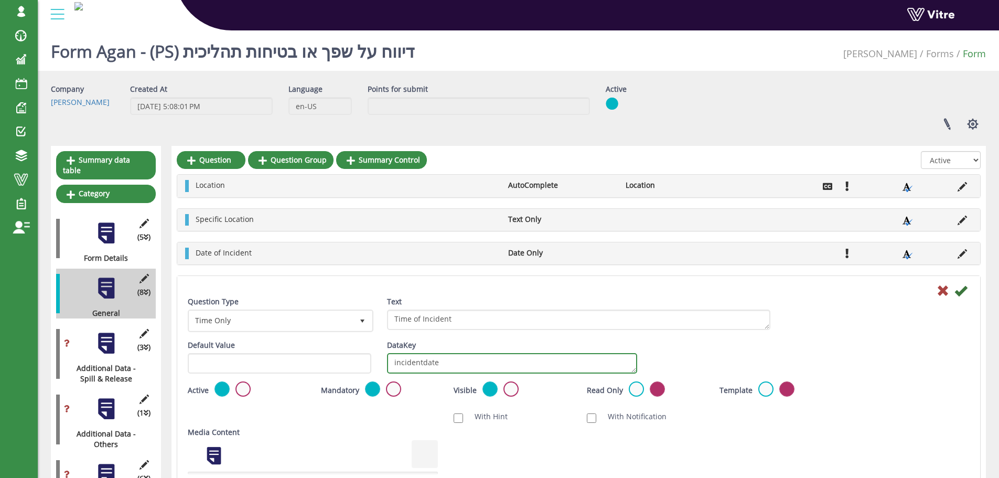
click at [463, 360] on textarea "incidentdate" at bounding box center [512, 363] width 250 height 20
click at [962, 293] on icon at bounding box center [961, 290] width 13 height 13
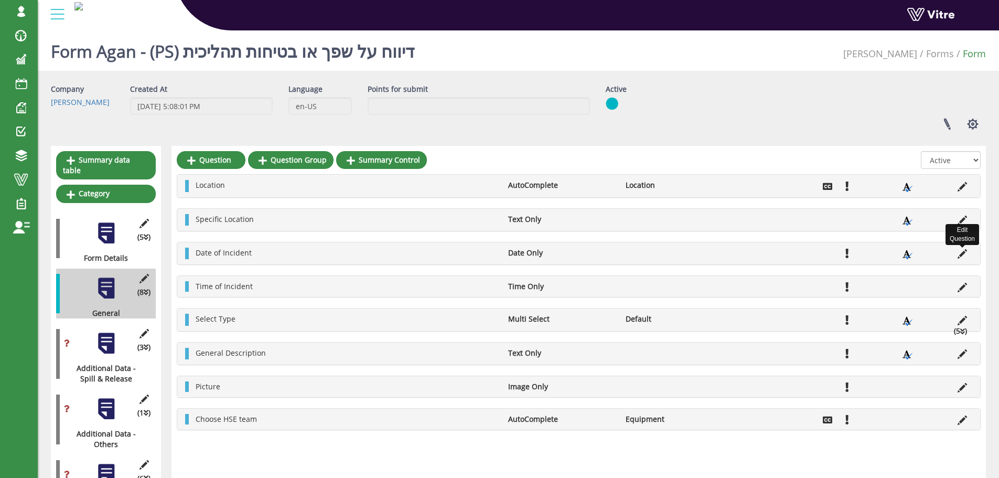
click at [962, 255] on icon at bounding box center [962, 253] width 9 height 9
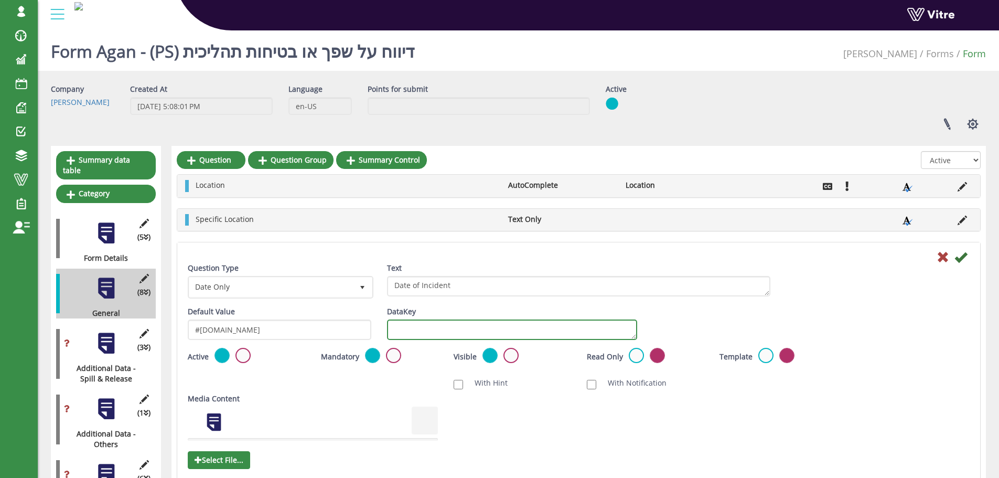
click at [481, 332] on textarea "DataKey" at bounding box center [512, 330] width 250 height 20
paste textarea "incidentdate"
type textarea "incidentdate"
click at [961, 258] on icon at bounding box center [961, 257] width 13 height 13
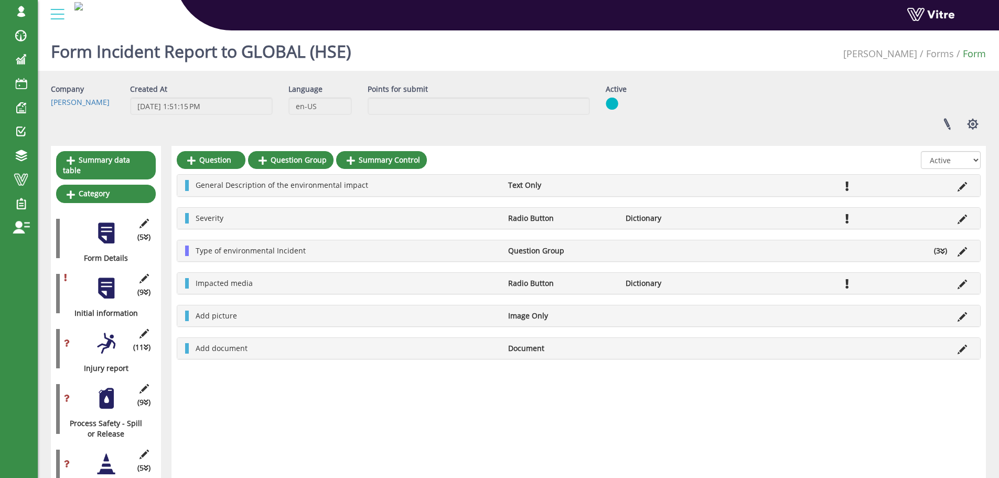
click at [109, 388] on div at bounding box center [106, 399] width 24 height 24
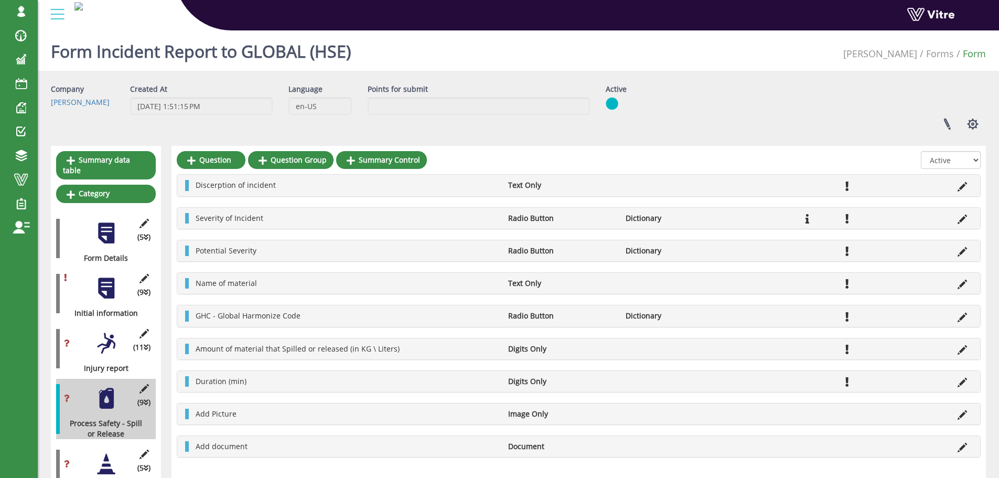
click at [112, 276] on div at bounding box center [106, 288] width 24 height 24
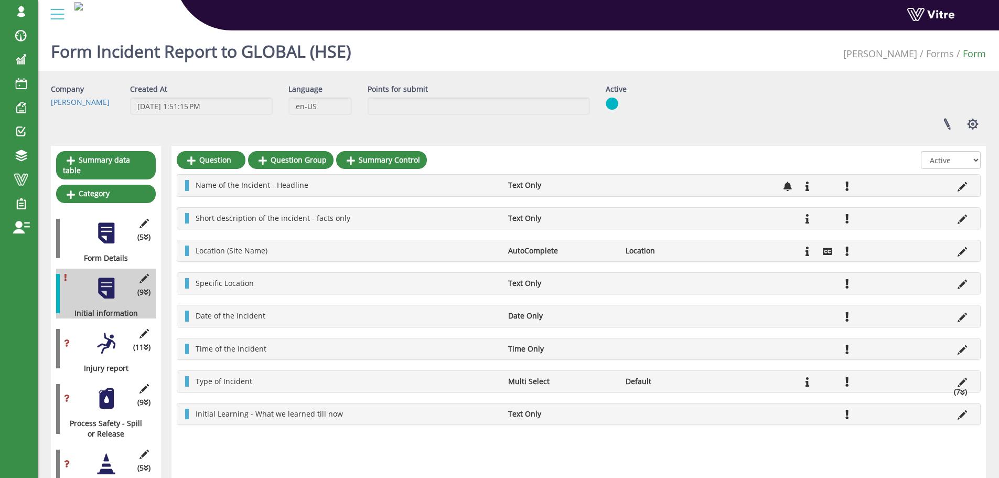
click at [961, 392] on icon at bounding box center [963, 392] width 5 height 7
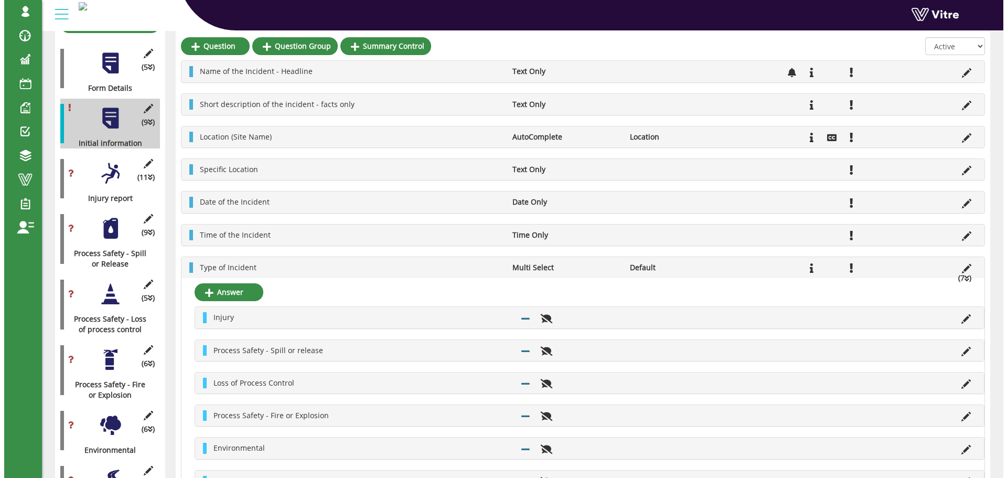
scroll to position [157, 0]
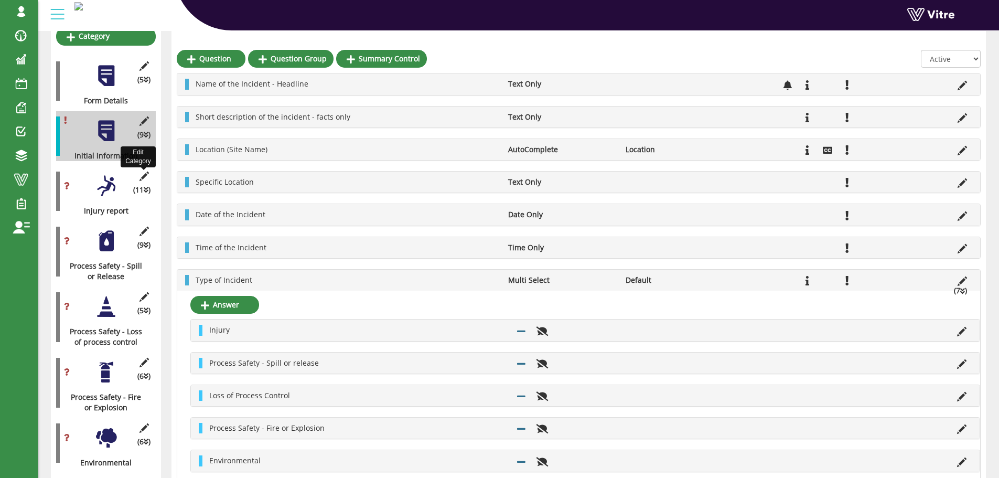
click at [145, 172] on icon at bounding box center [143, 176] width 13 height 9
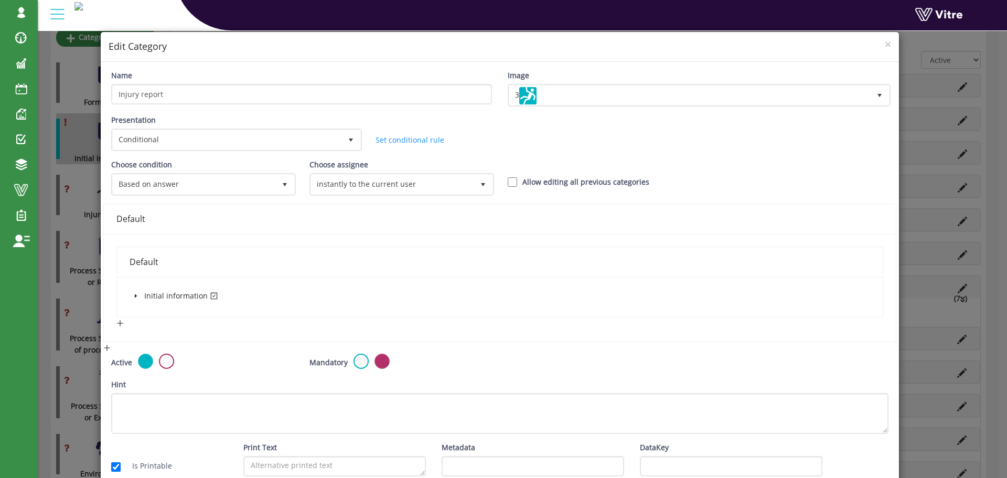
click at [135, 292] on span at bounding box center [136, 296] width 13 height 13
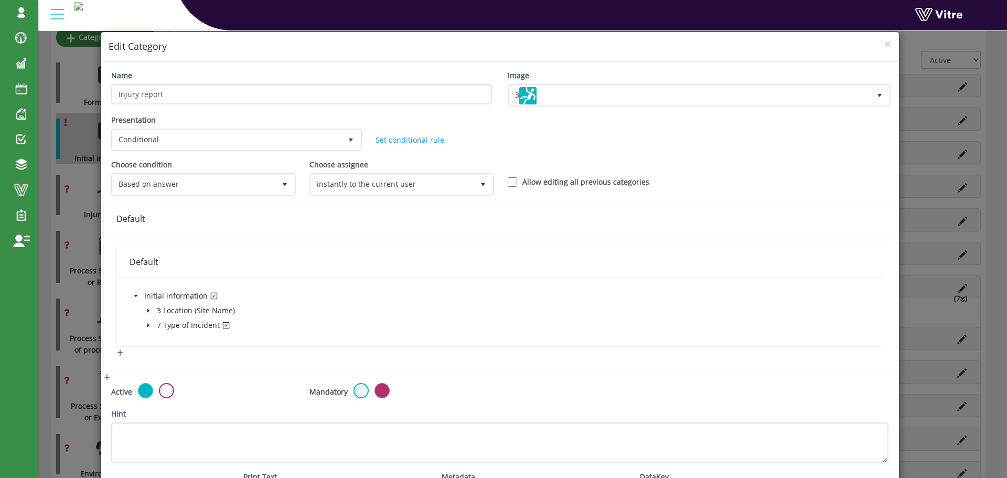
click at [146, 325] on icon "caret-down" at bounding box center [148, 325] width 5 height 5
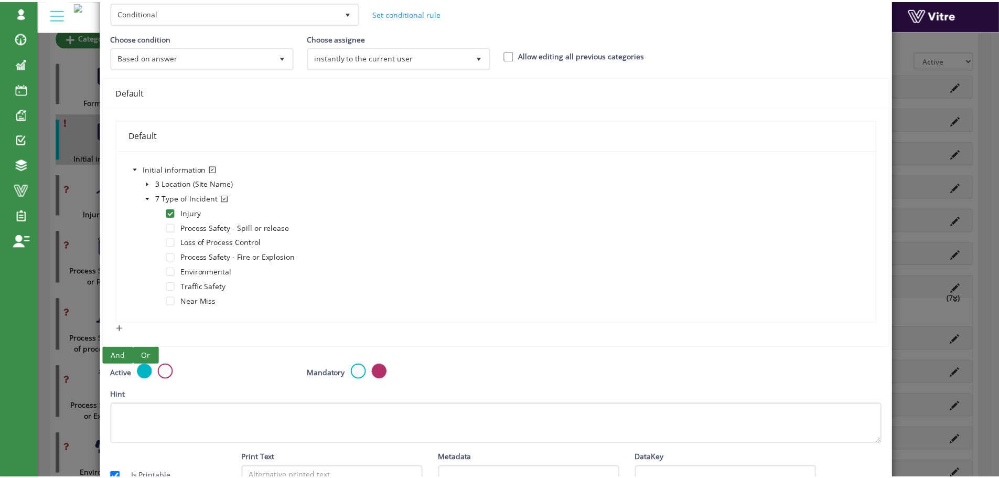
scroll to position [0, 0]
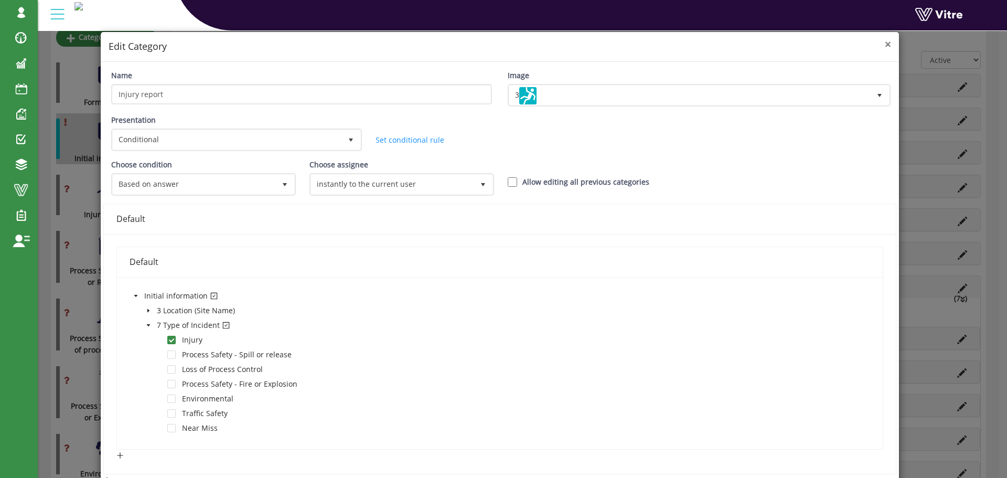
click at [885, 46] on span "×" at bounding box center [888, 44] width 6 height 15
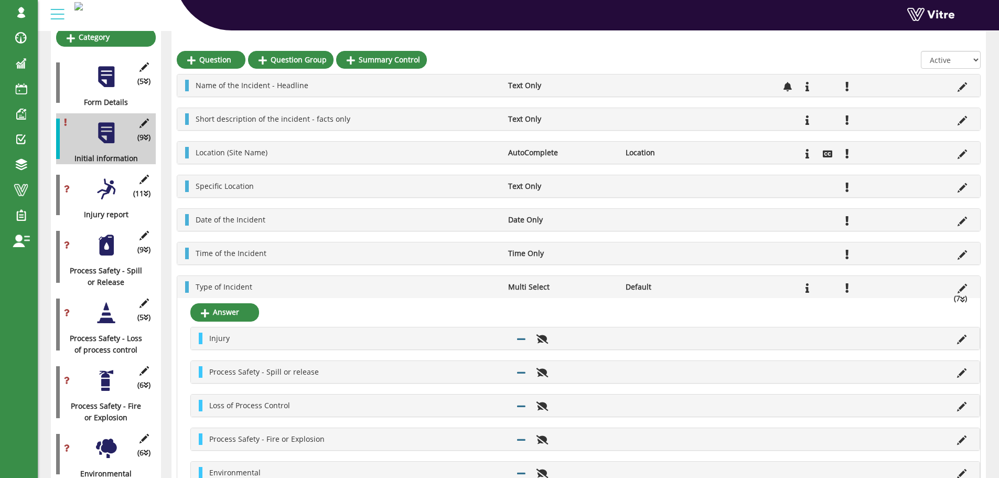
click at [322, 286] on li "Type of Incident" at bounding box center [346, 287] width 313 height 12
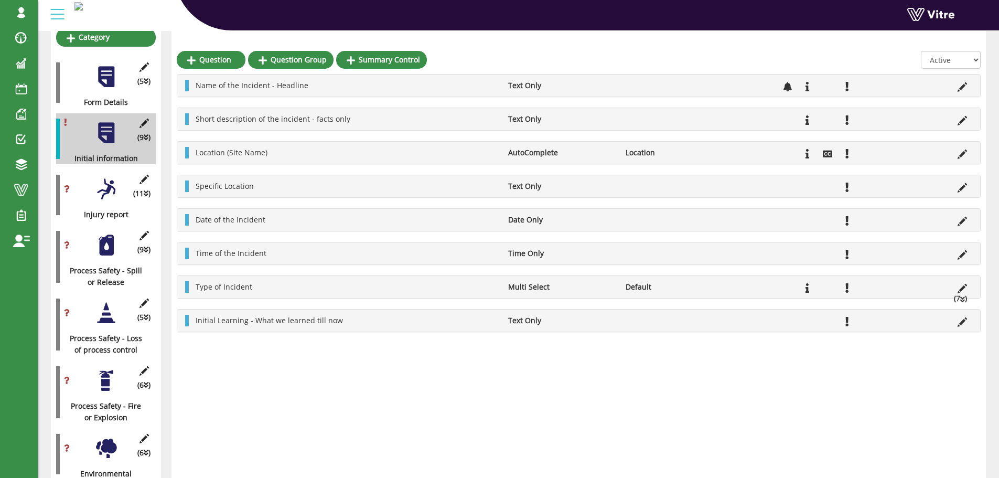
click at [109, 178] on div at bounding box center [106, 189] width 24 height 24
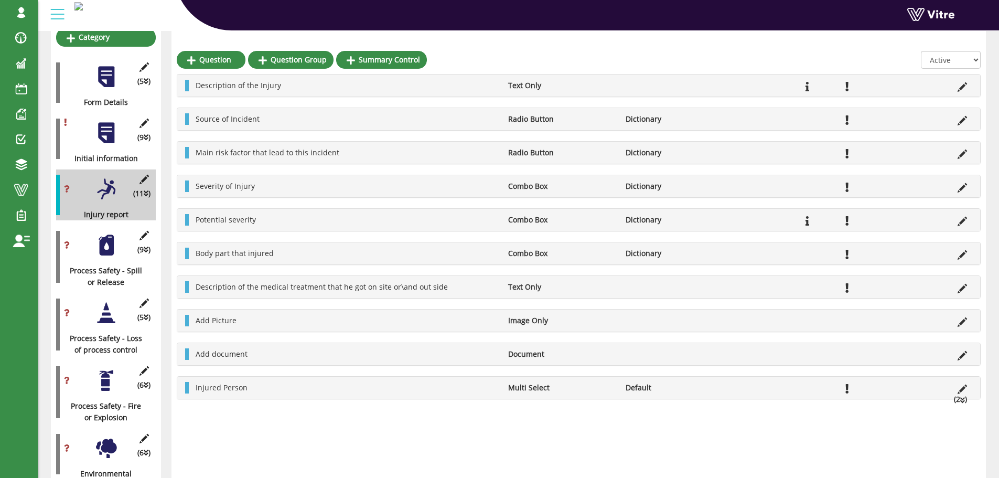
click at [107, 234] on div at bounding box center [106, 245] width 24 height 24
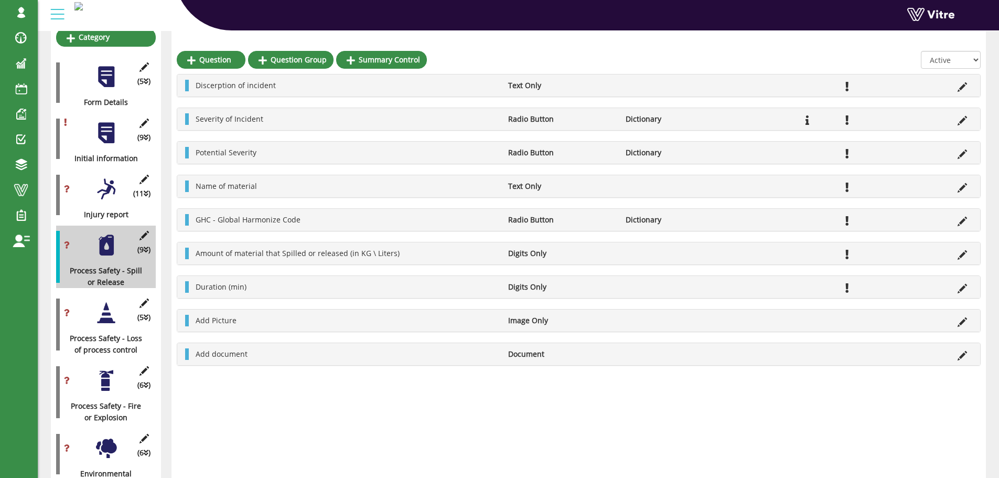
click at [104, 304] on div at bounding box center [106, 313] width 24 height 24
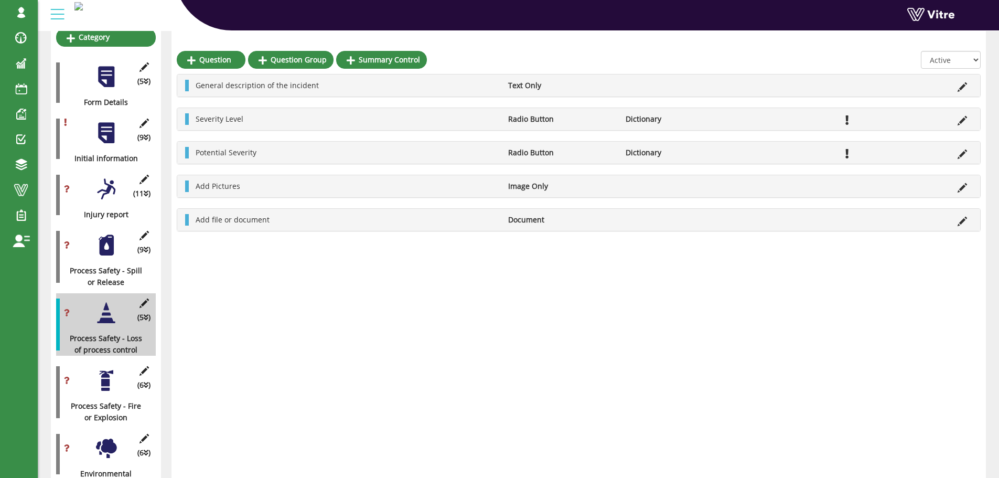
click at [107, 235] on div at bounding box center [106, 245] width 24 height 24
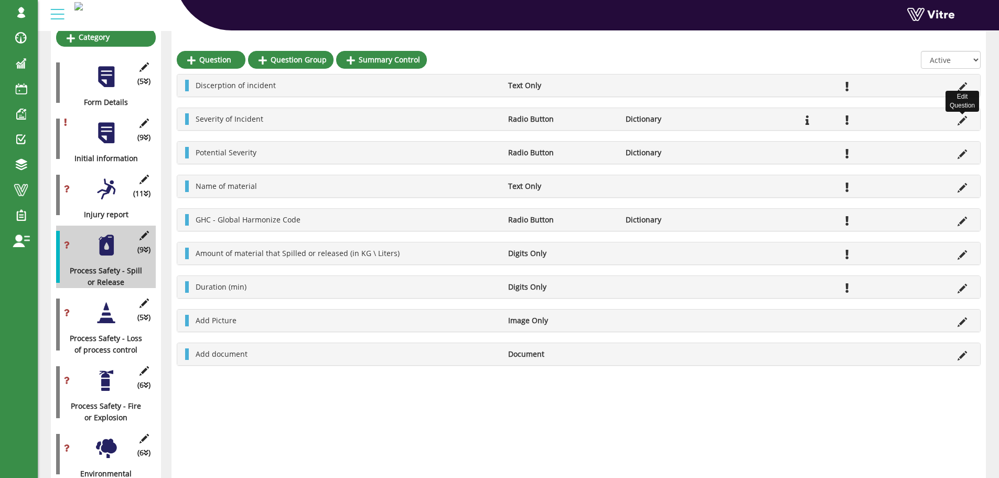
click at [962, 119] on icon at bounding box center [962, 120] width 9 height 9
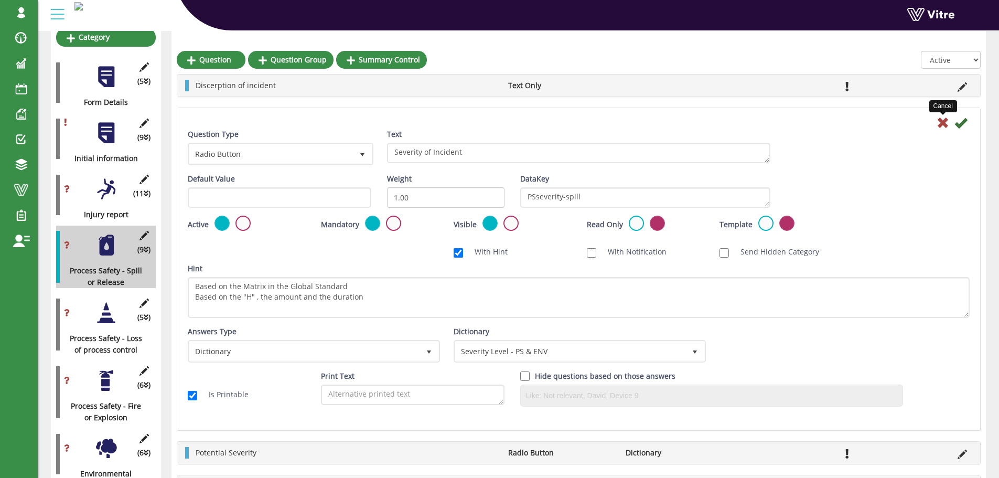
click at [944, 122] on icon at bounding box center [943, 122] width 13 height 13
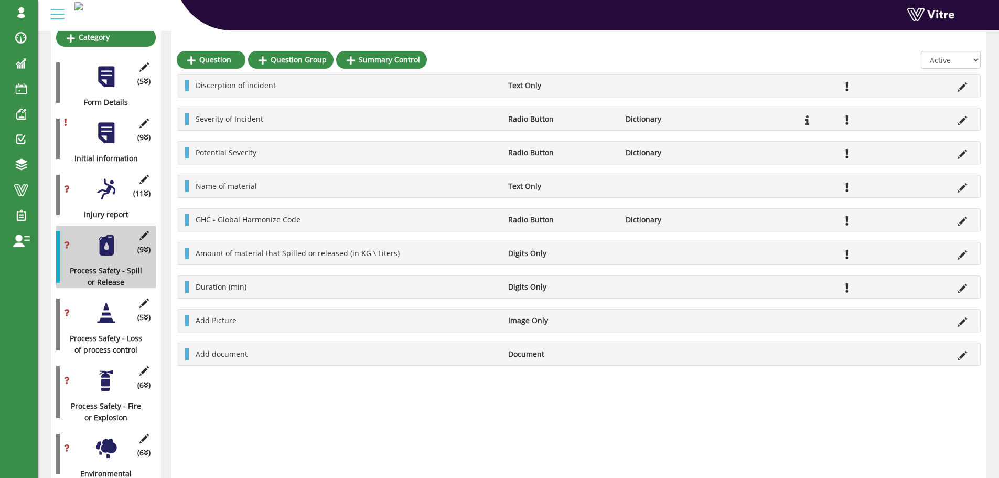
click at [102, 370] on div at bounding box center [106, 381] width 24 height 24
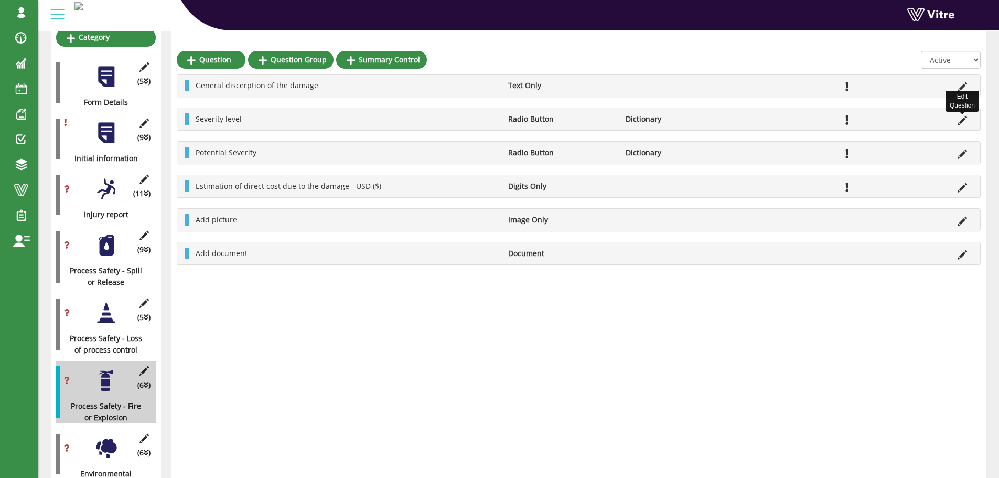
click at [962, 123] on icon at bounding box center [962, 120] width 9 height 9
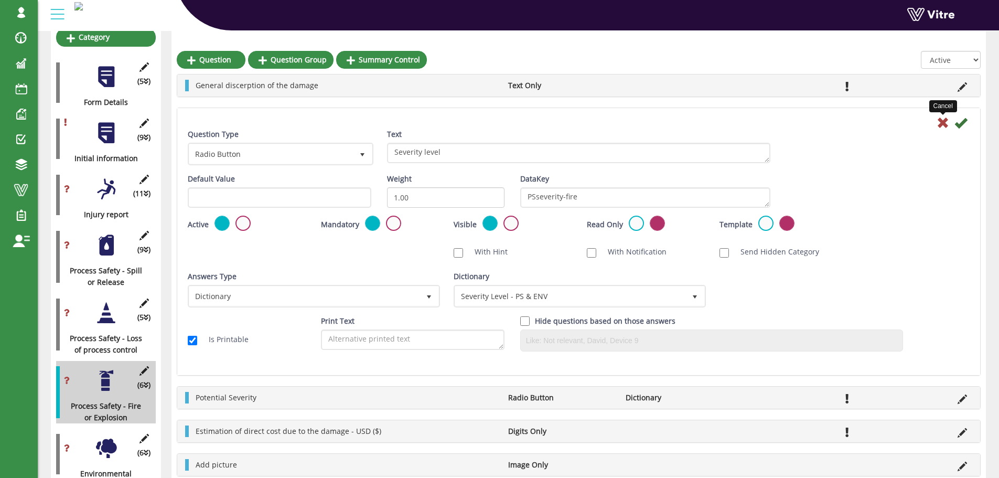
click at [942, 123] on icon at bounding box center [943, 122] width 13 height 13
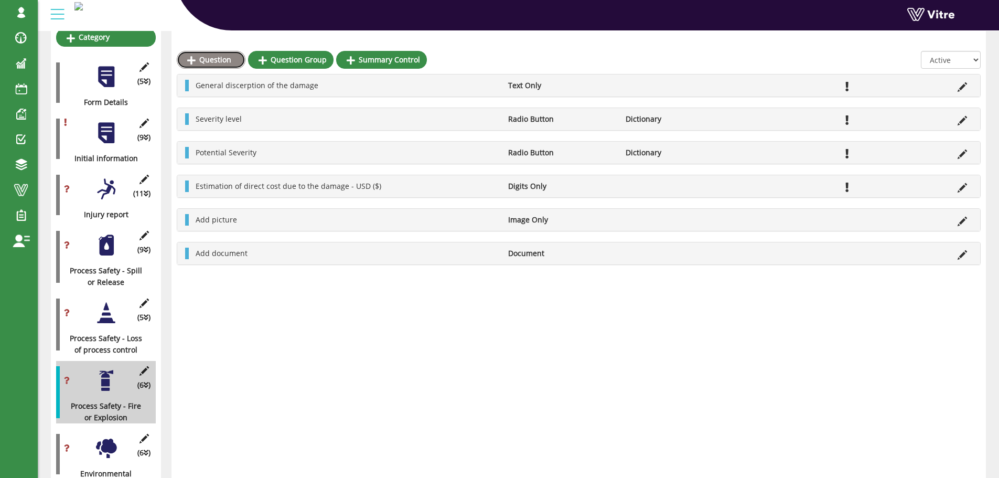
click at [214, 59] on link "Question" at bounding box center [211, 60] width 69 height 18
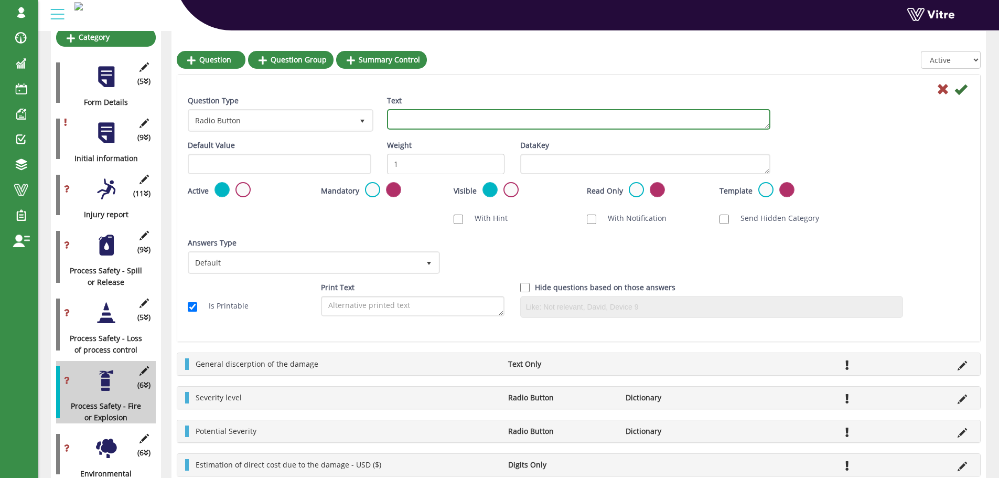
click at [401, 121] on textarea "Text" at bounding box center [579, 119] width 384 height 20
click at [419, 120] on textarea "Pote" at bounding box center [579, 119] width 384 height 20
type textarea "Potential Severity"
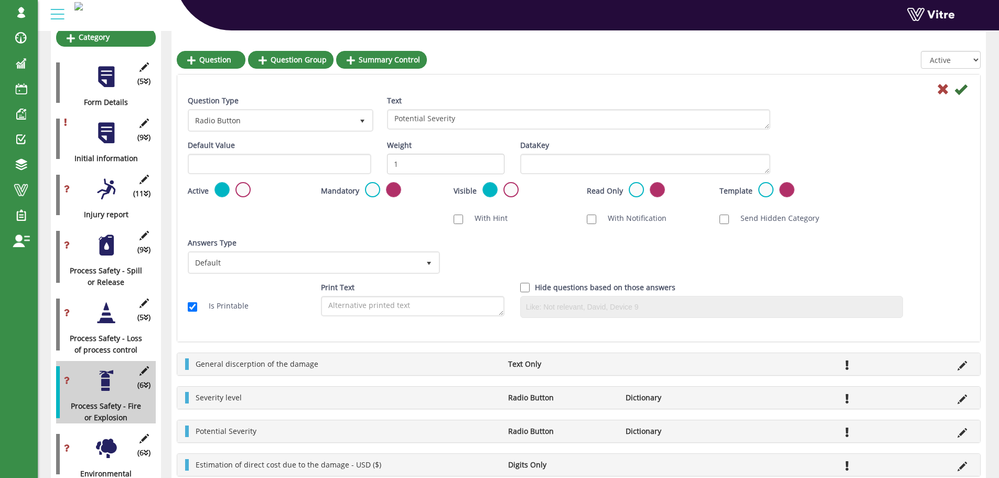
click at [443, 133] on div "Text Potential Severity" at bounding box center [578, 116] width 399 height 42
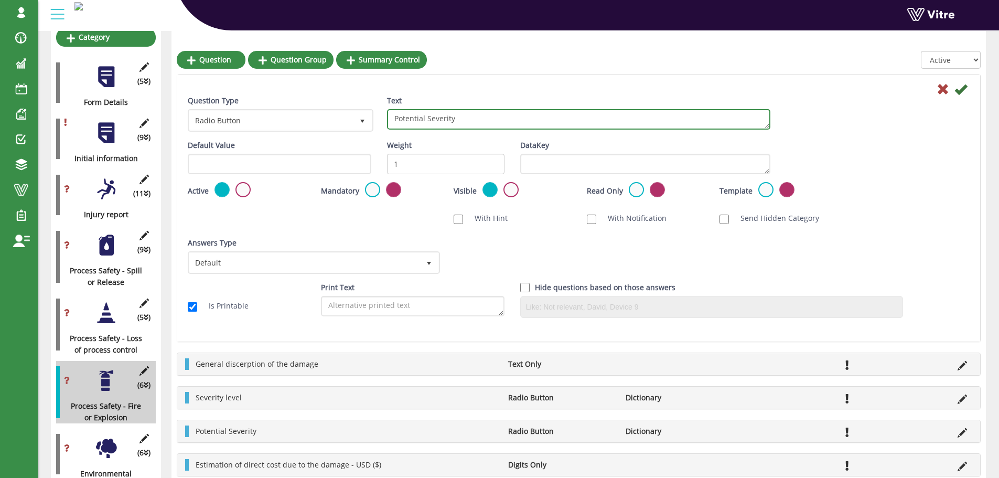
click at [433, 120] on textarea "Potential Severity" at bounding box center [579, 119] width 384 height 20
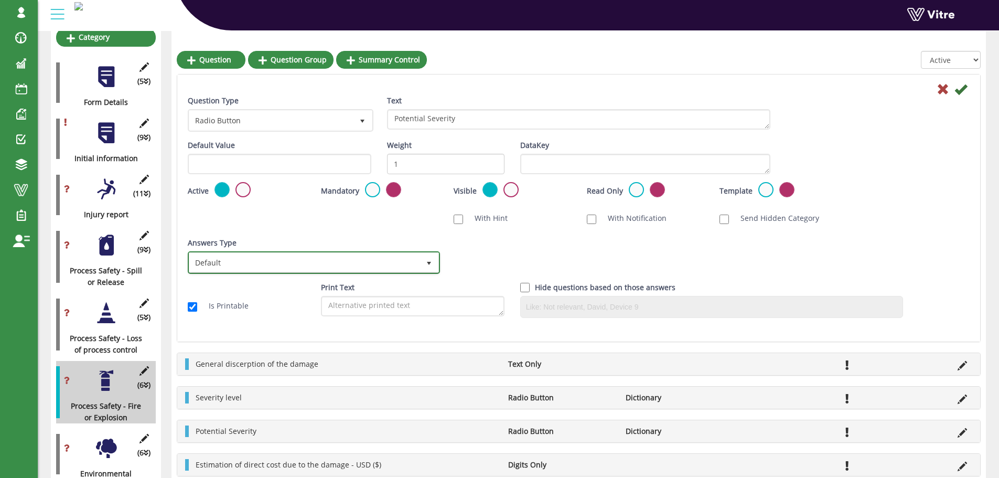
click at [428, 265] on span "select" at bounding box center [429, 263] width 8 height 8
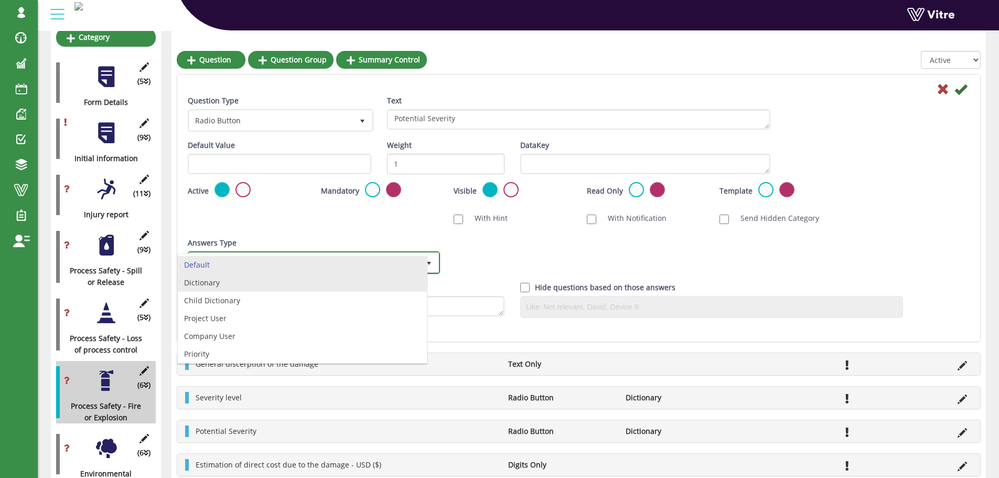
click at [282, 282] on li "Dictionary" at bounding box center [302, 283] width 249 height 18
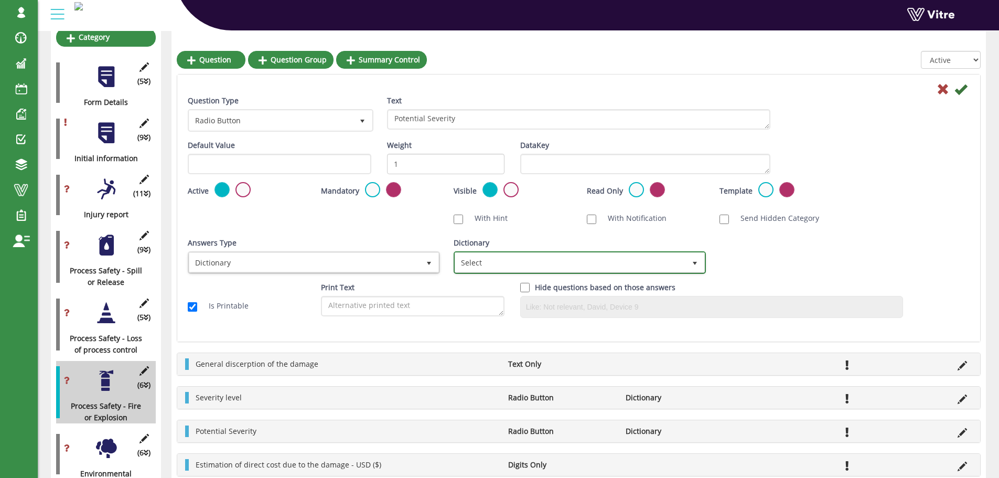
click at [471, 261] on span "Select" at bounding box center [570, 262] width 230 height 19
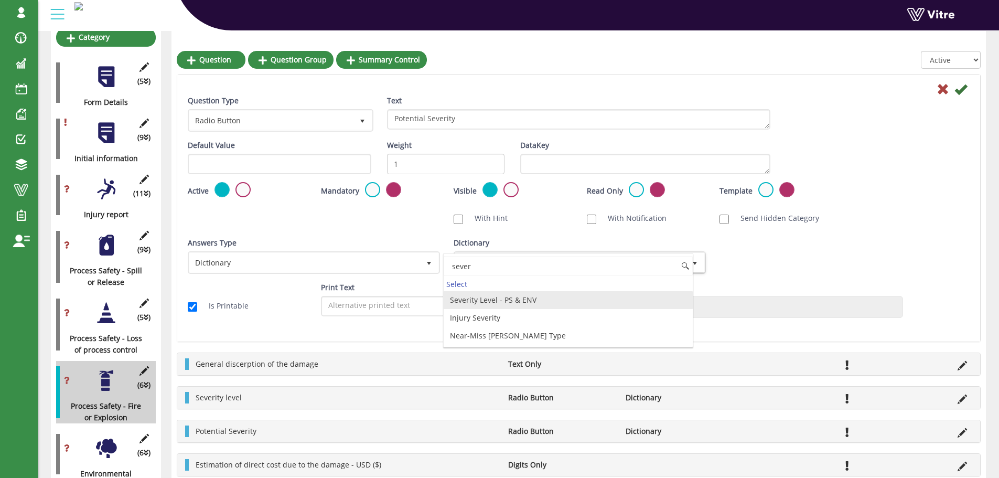
click at [527, 300] on li "Severity Level - PS & ENV" at bounding box center [568, 300] width 249 height 18
type input "sever"
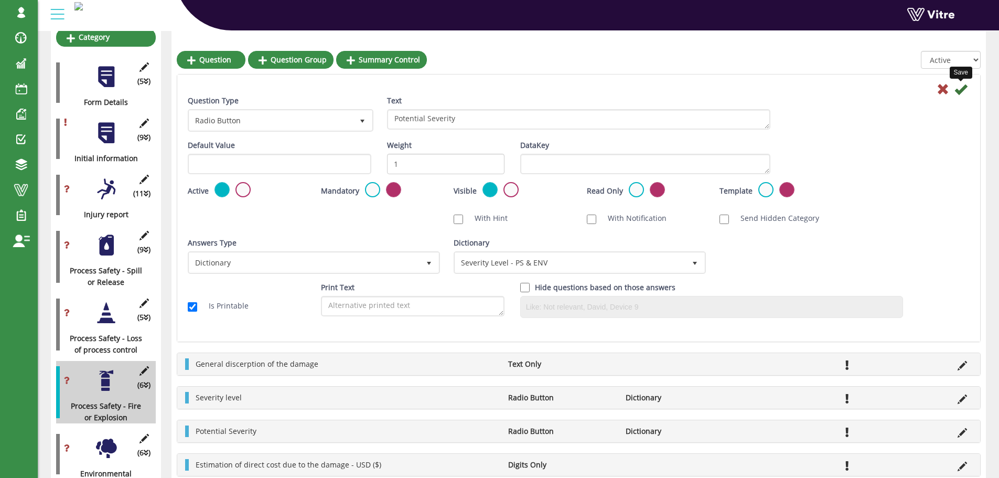
click at [961, 90] on icon at bounding box center [961, 89] width 13 height 13
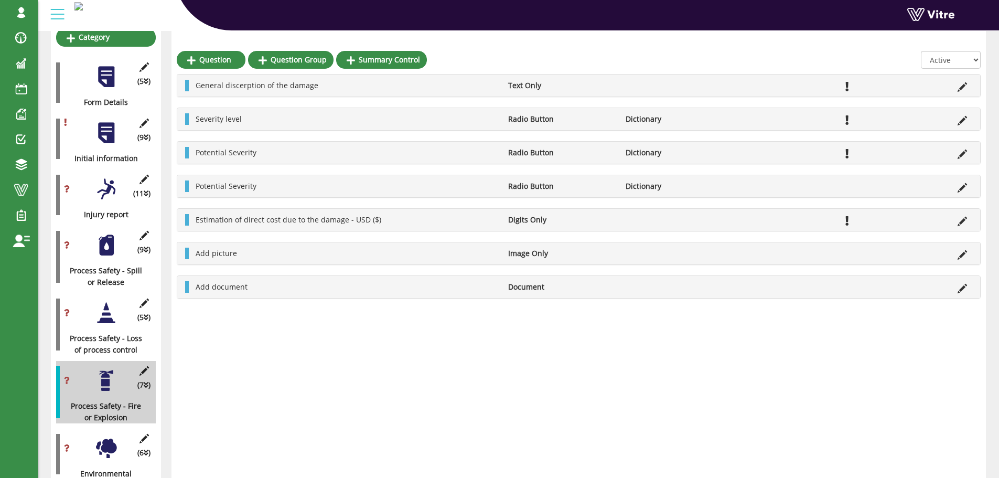
click at [104, 233] on div at bounding box center [106, 245] width 24 height 24
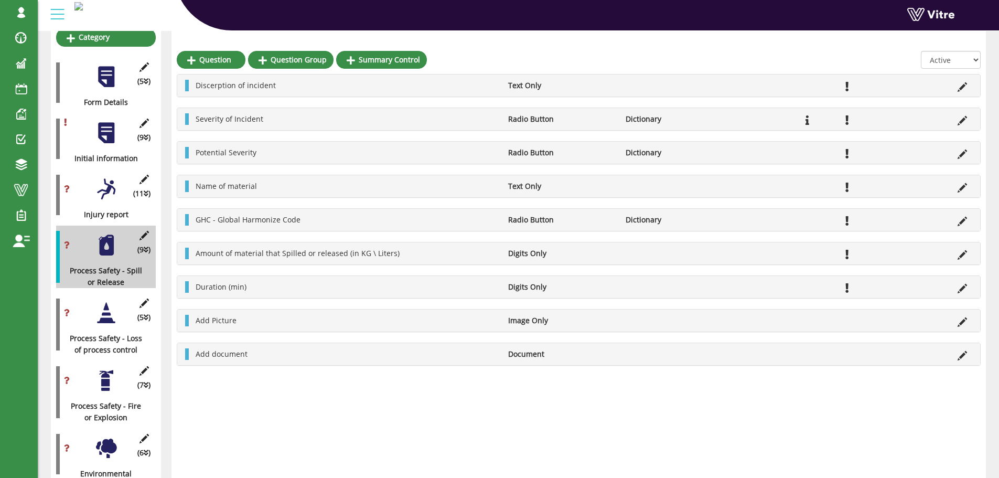
click at [105, 306] on div at bounding box center [106, 313] width 24 height 24
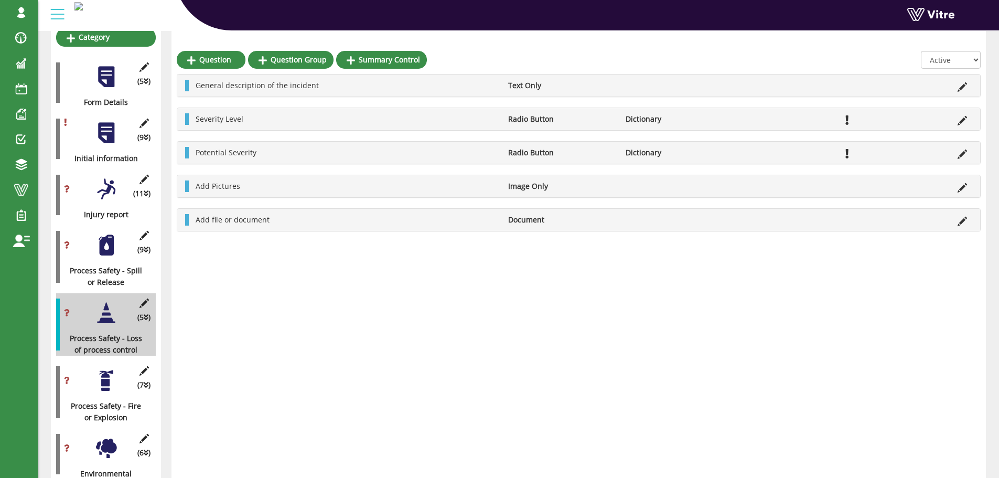
click at [106, 369] on div at bounding box center [106, 381] width 24 height 24
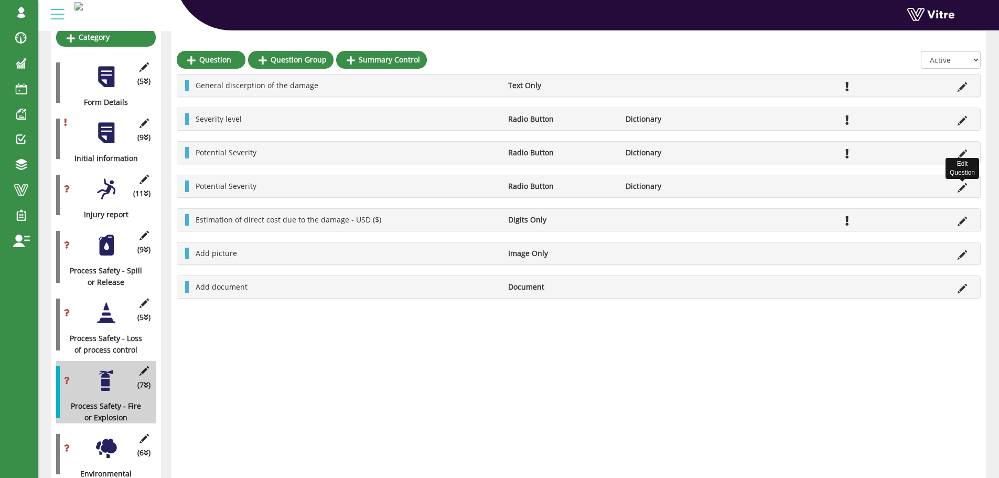
click at [962, 189] on icon at bounding box center [962, 187] width 9 height 9
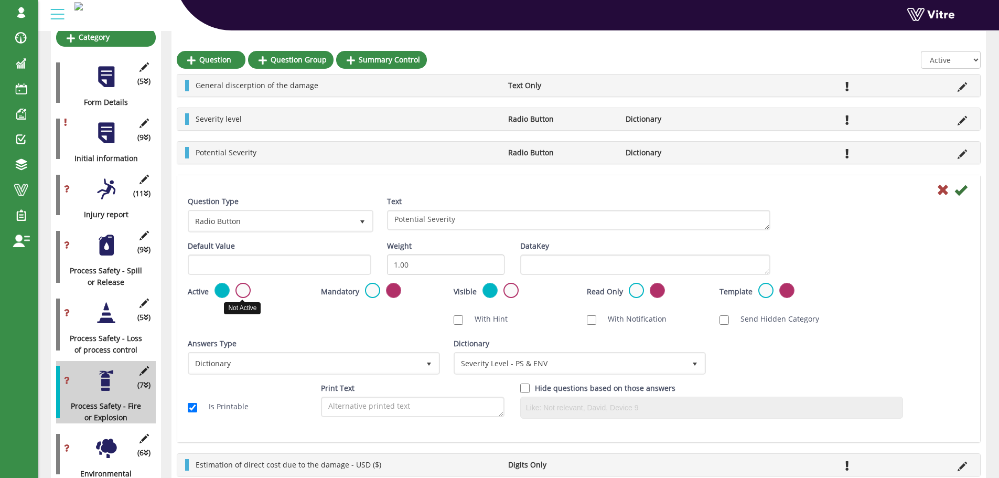
click at [243, 291] on label at bounding box center [243, 290] width 15 height 15
click at [0, 0] on input "radio" at bounding box center [0, 0] width 0 height 0
click at [961, 191] on icon at bounding box center [961, 190] width 13 height 13
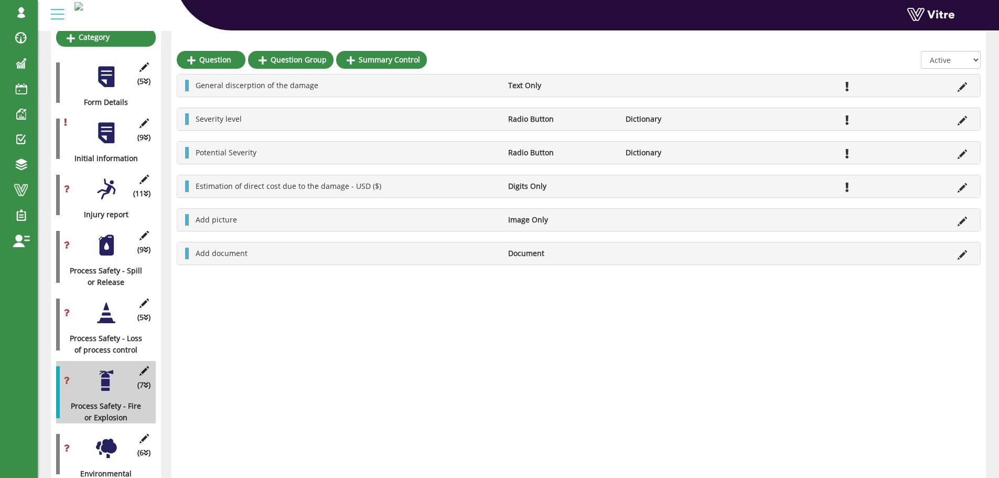
click at [106, 437] on div at bounding box center [106, 449] width 24 height 24
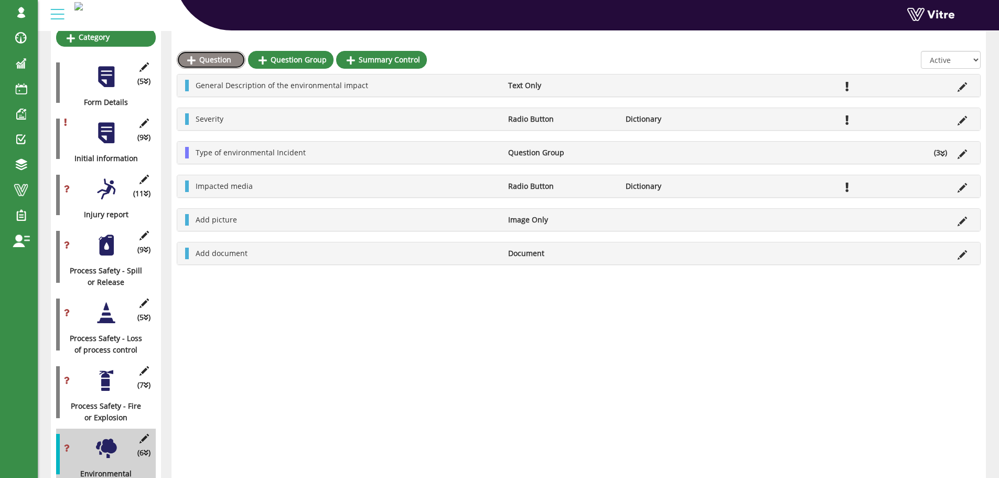
click at [212, 59] on link "Question" at bounding box center [211, 60] width 69 height 18
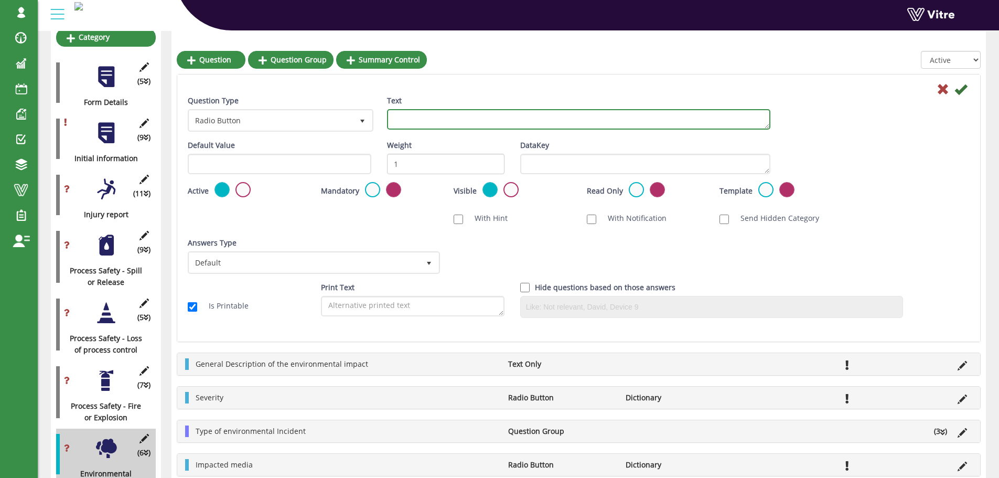
click at [540, 122] on textarea "Text" at bounding box center [579, 119] width 384 height 20
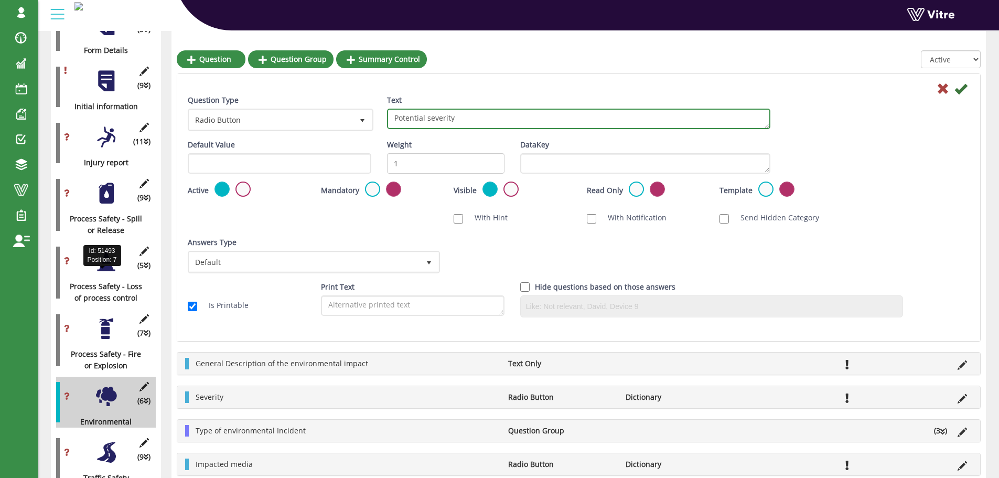
scroll to position [210, 0]
type textarea "Potential severity"
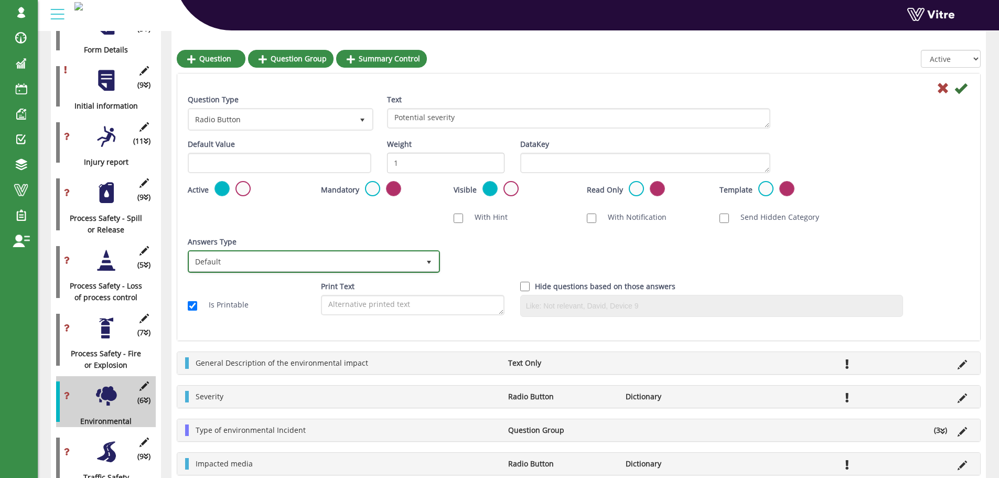
click at [389, 263] on span "Default" at bounding box center [304, 261] width 230 height 19
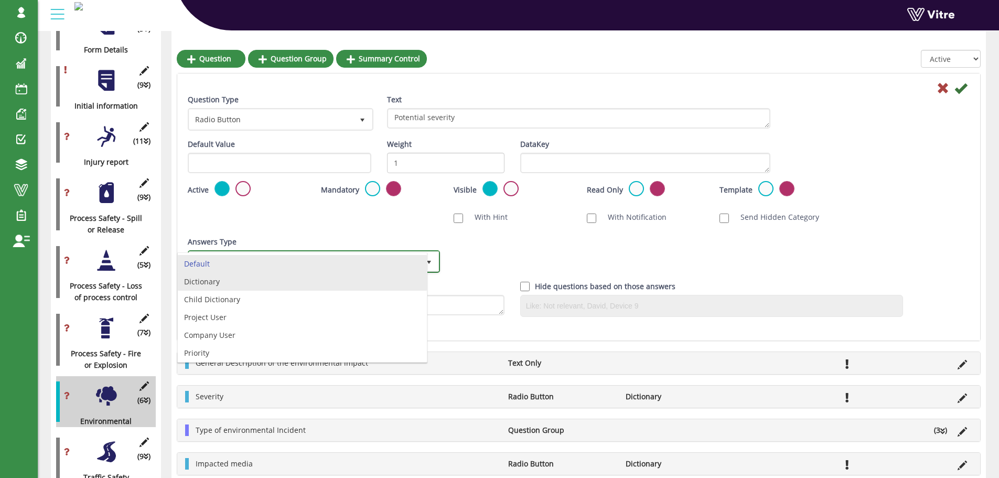
click at [231, 283] on li "Dictionary" at bounding box center [302, 282] width 249 height 18
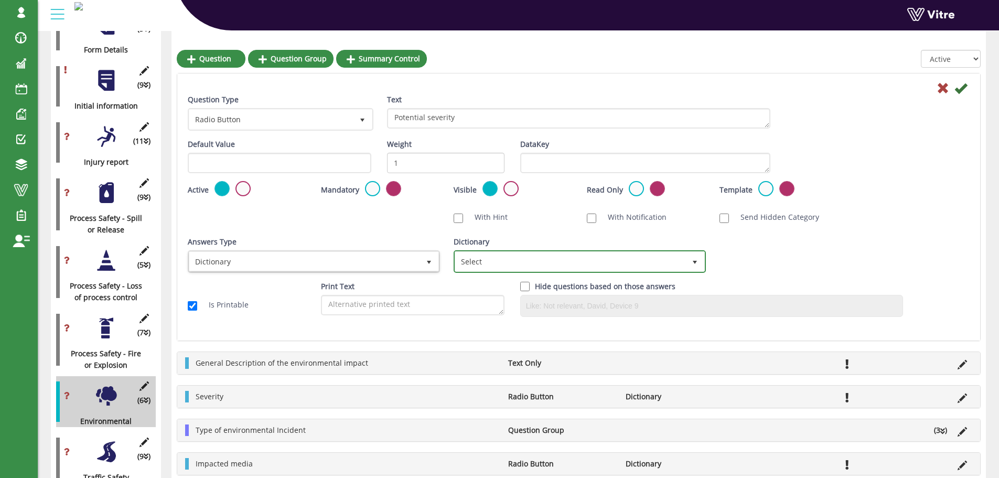
click at [461, 261] on span "Select" at bounding box center [570, 261] width 230 height 19
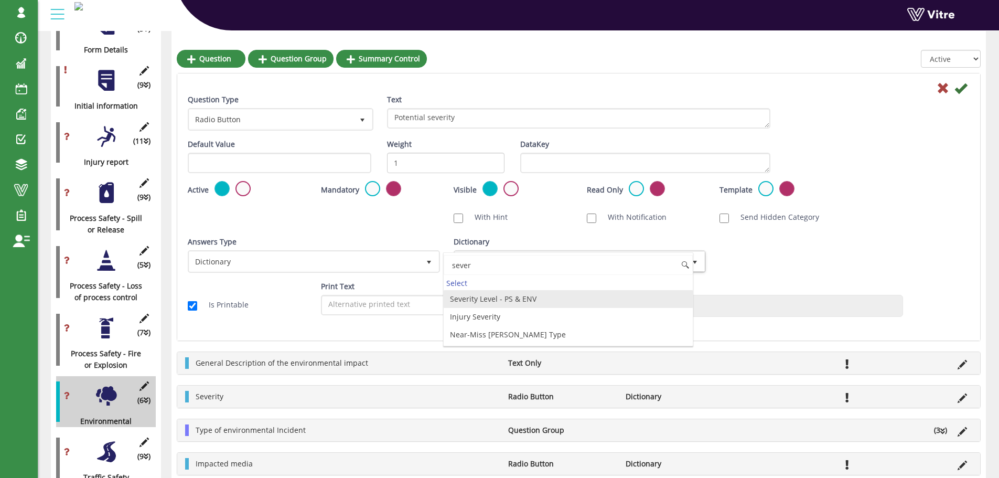
click at [511, 301] on li "Severity Level - PS & ENV" at bounding box center [568, 299] width 249 height 18
type input "sever"
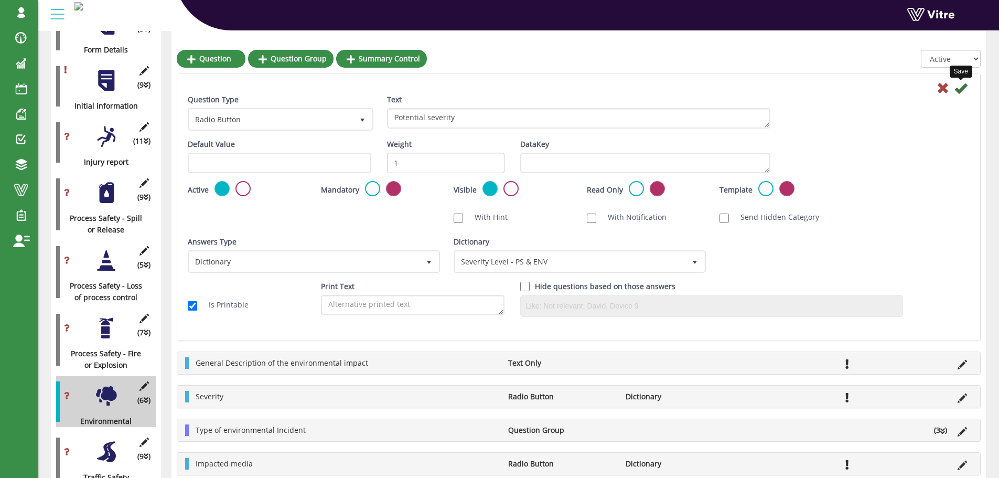
click at [960, 90] on icon at bounding box center [961, 88] width 13 height 13
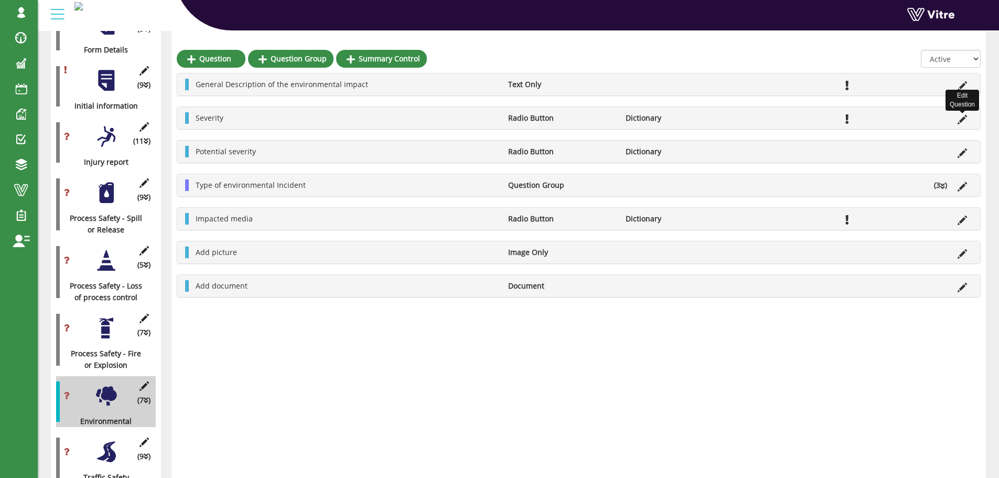
click at [964, 119] on icon at bounding box center [962, 119] width 9 height 9
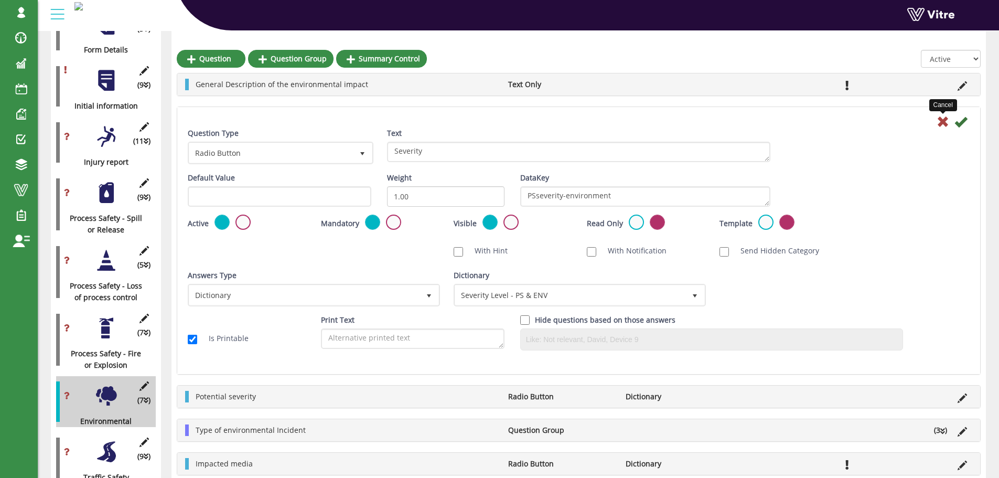
click at [942, 122] on icon at bounding box center [943, 121] width 13 height 13
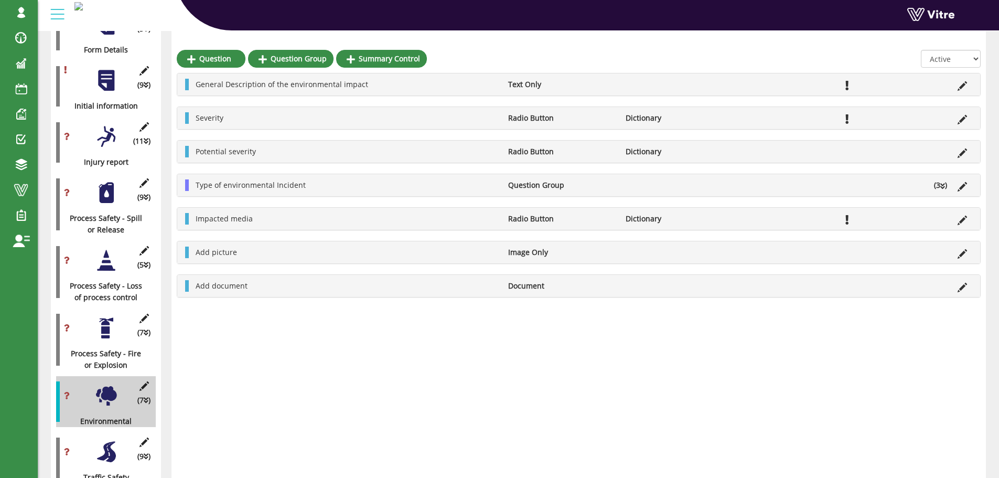
click at [105, 186] on div at bounding box center [106, 193] width 24 height 24
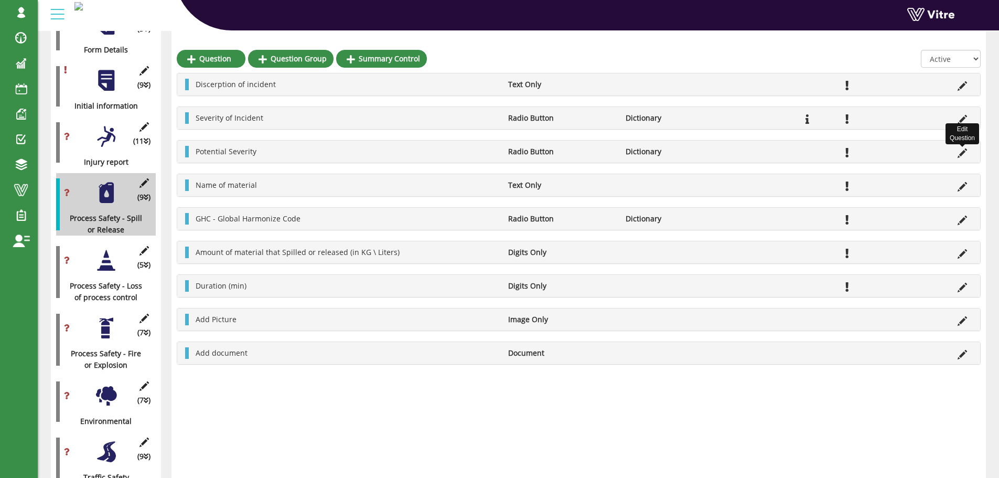
click at [962, 152] on icon at bounding box center [962, 152] width 9 height 9
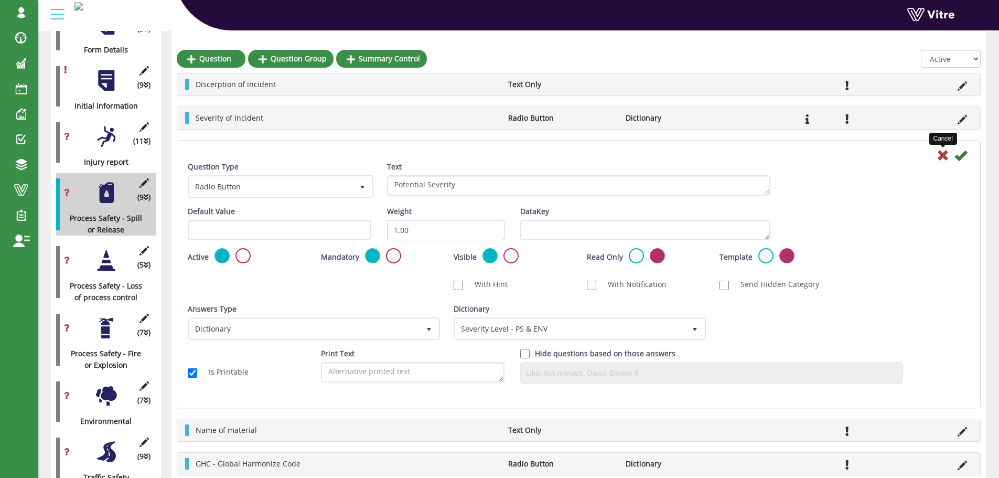
click at [942, 155] on icon at bounding box center [943, 155] width 13 height 13
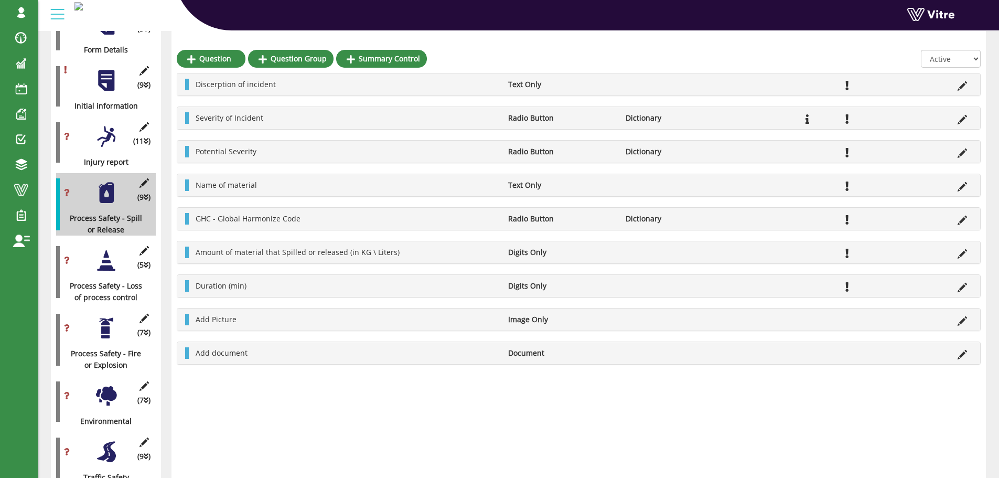
click at [105, 125] on div at bounding box center [106, 137] width 24 height 24
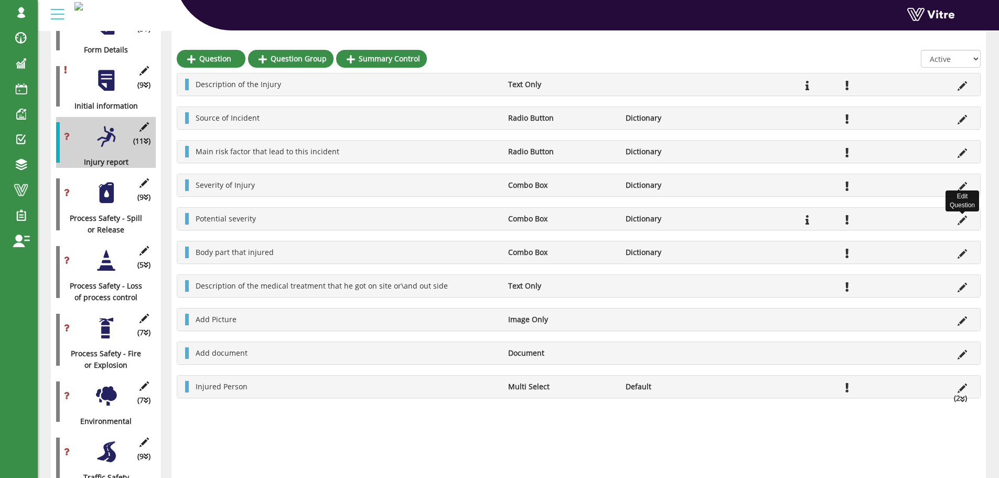
click at [960, 219] on icon at bounding box center [962, 220] width 9 height 9
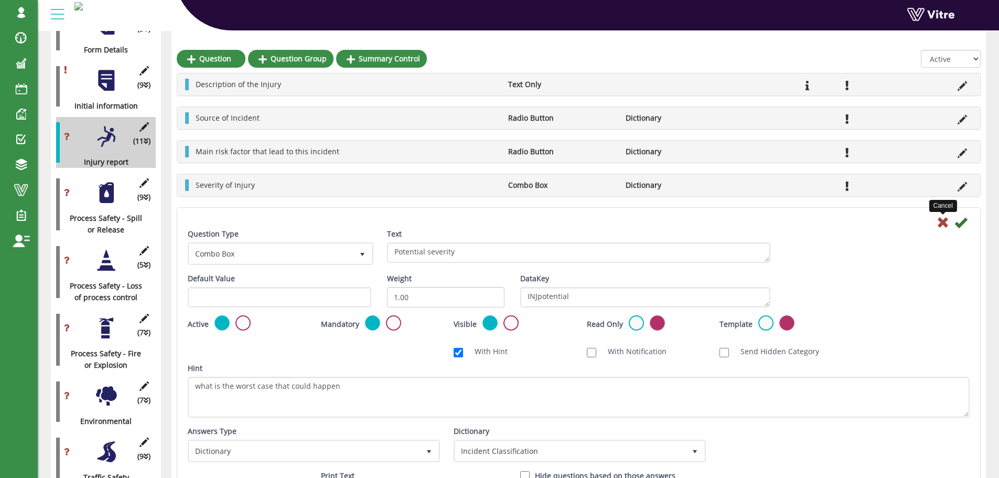
click at [944, 225] on icon at bounding box center [943, 222] width 13 height 13
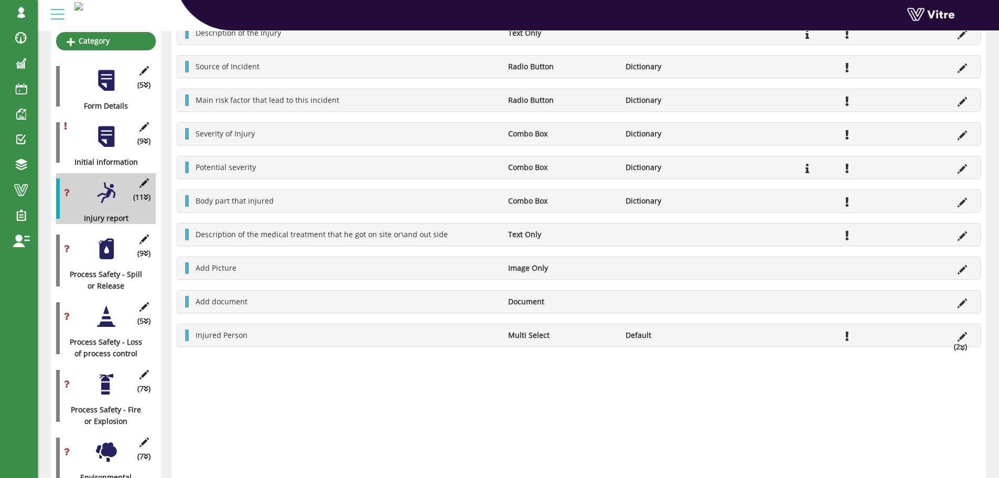
scroll to position [157, 0]
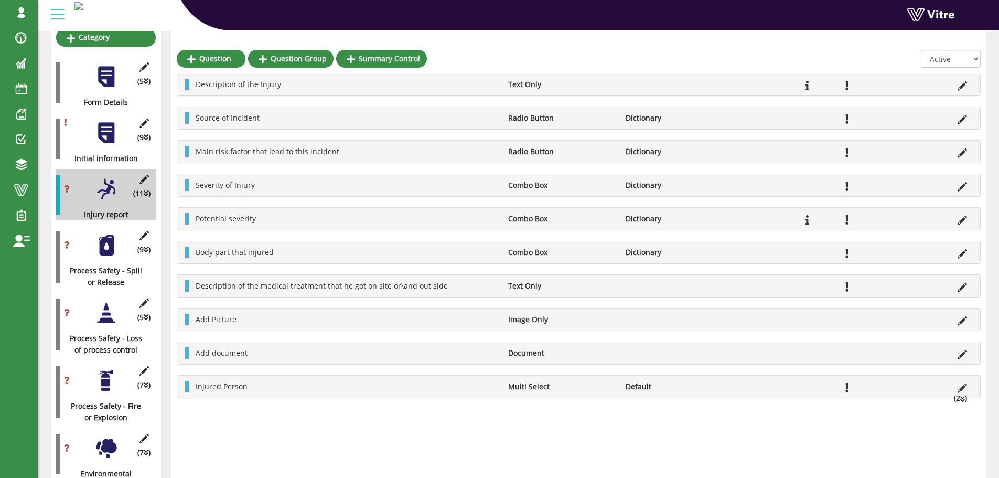
click at [107, 236] on div at bounding box center [106, 245] width 24 height 24
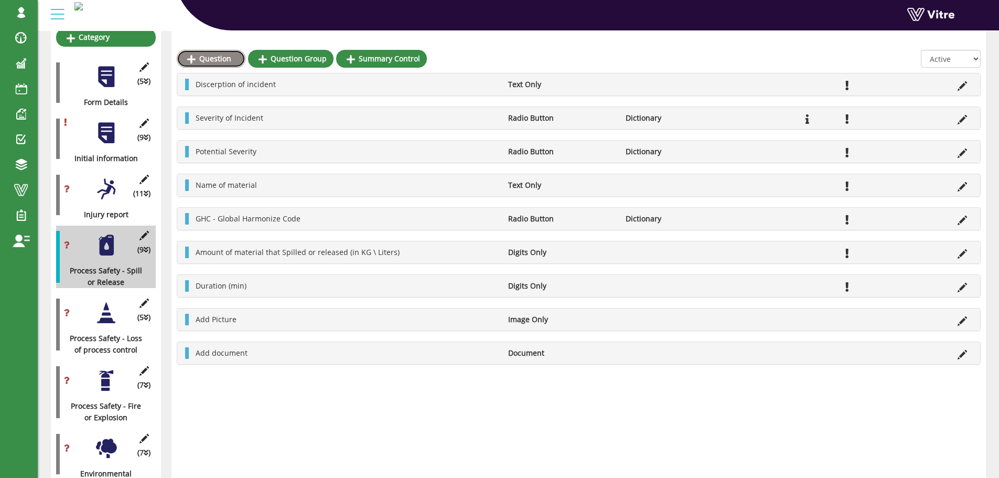
click at [219, 58] on link "Question" at bounding box center [211, 59] width 69 height 18
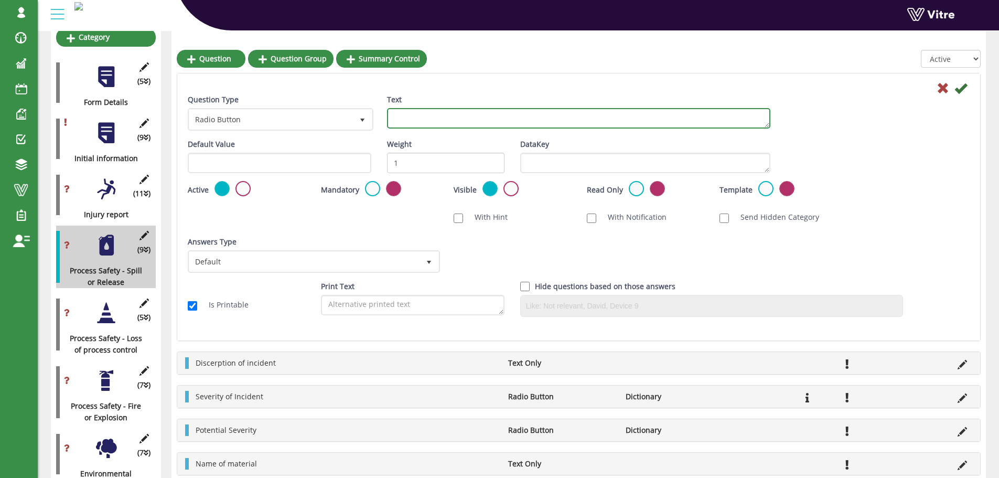
click at [399, 116] on textarea "Text" at bounding box center [579, 118] width 384 height 20
type textarea "Cost of Damage - USD ($)"
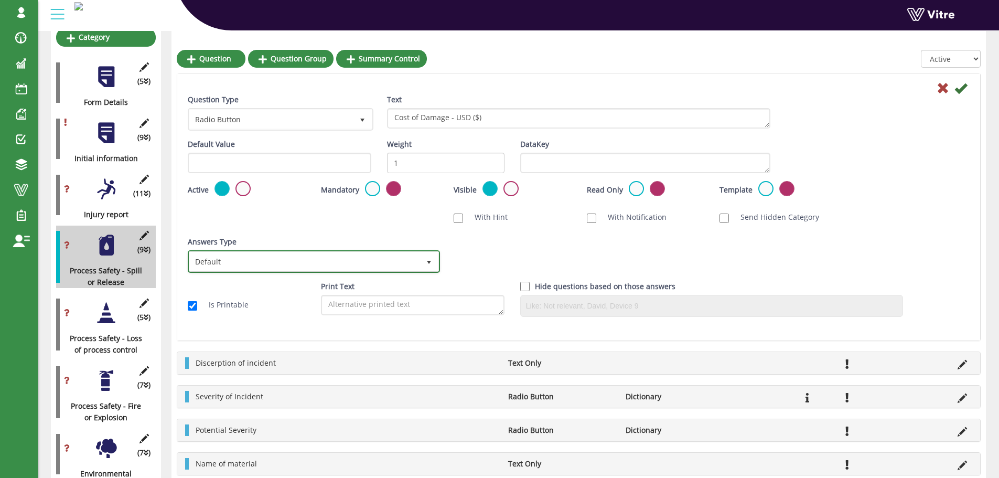
click at [358, 262] on span "Default" at bounding box center [304, 261] width 230 height 19
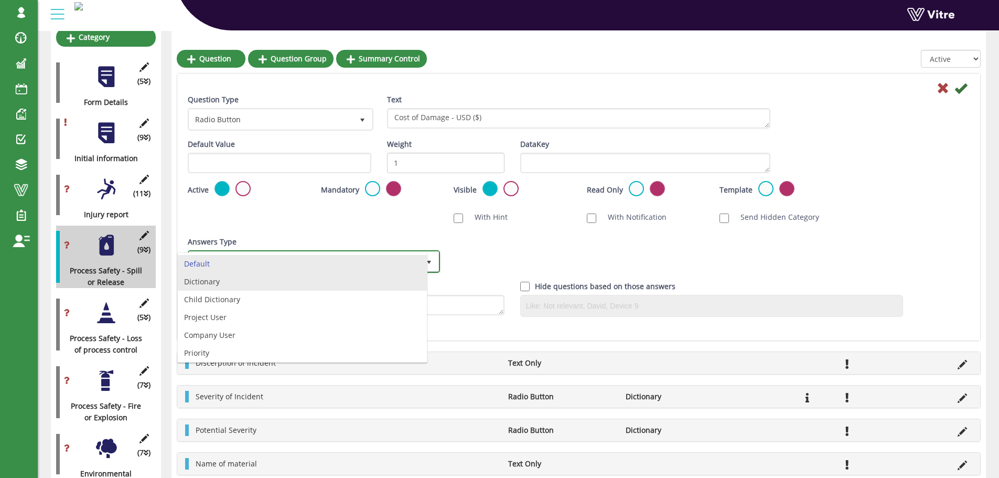
click at [264, 280] on li "Dictionary" at bounding box center [302, 282] width 249 height 18
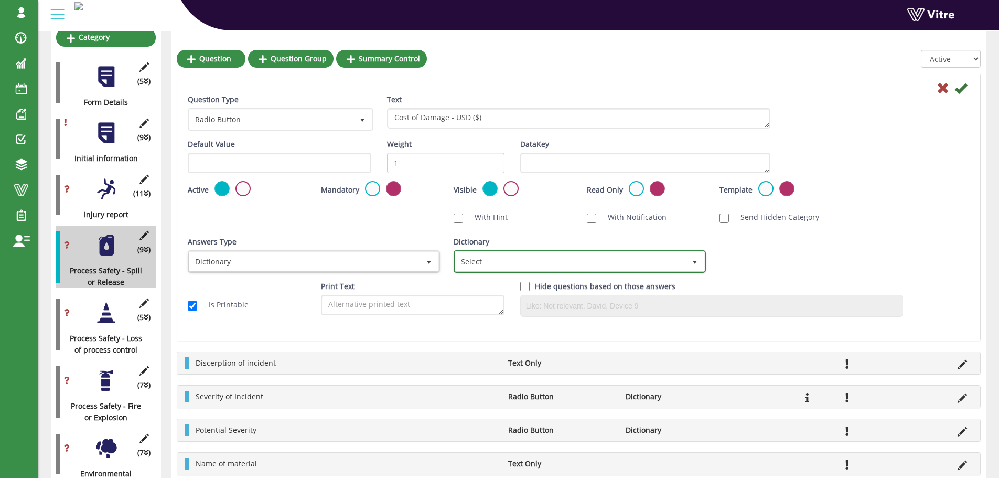
click at [487, 260] on span "Select" at bounding box center [570, 261] width 230 height 19
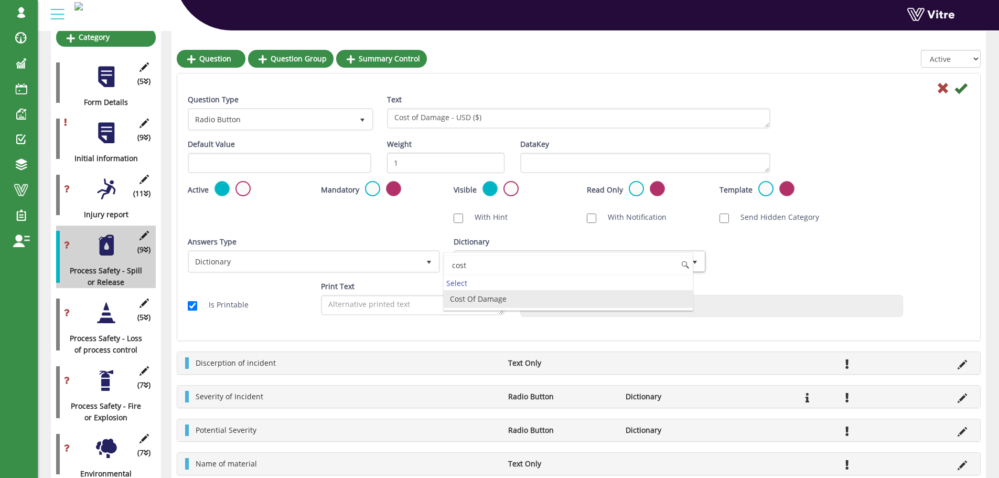
click at [519, 297] on li "Cost Of Damage" at bounding box center [568, 299] width 249 height 18
type input "cost"
click at [962, 89] on icon at bounding box center [961, 88] width 13 height 13
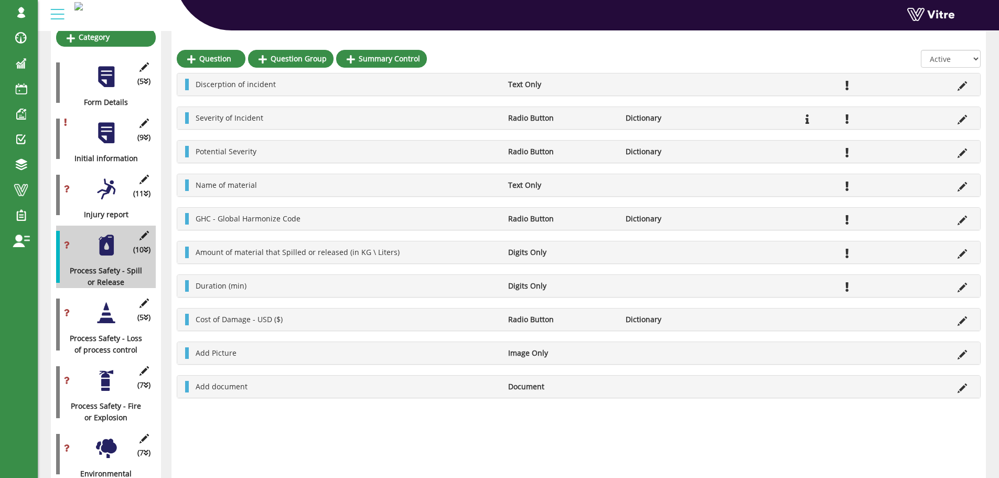
click at [108, 305] on div at bounding box center [106, 313] width 24 height 24
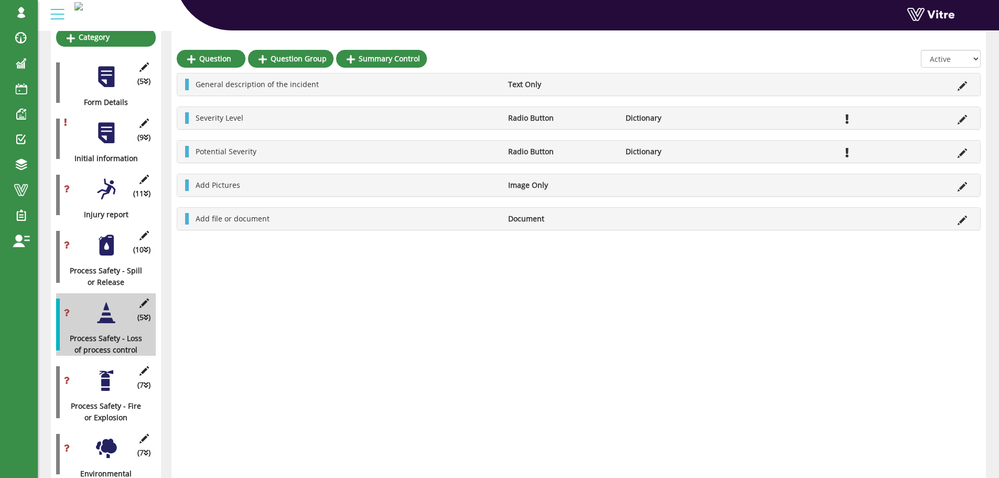
click at [107, 369] on div at bounding box center [106, 381] width 24 height 24
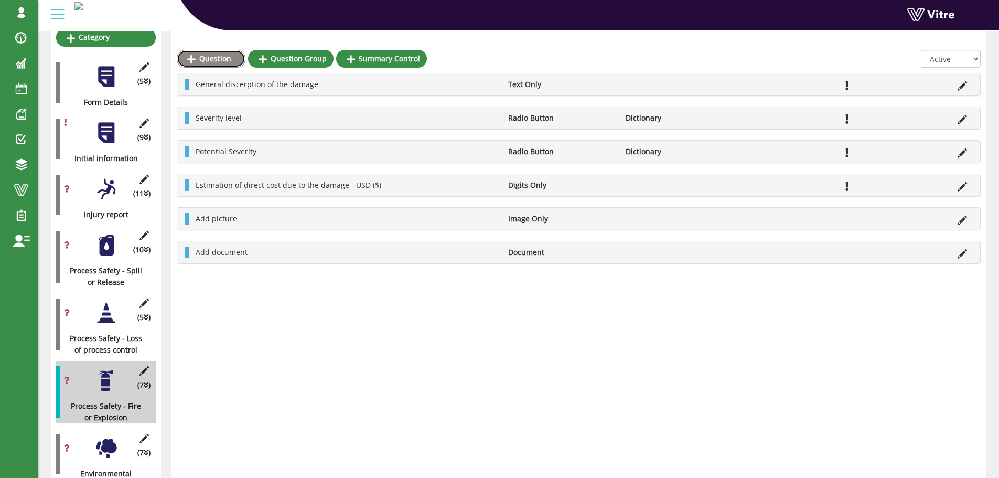
click at [226, 60] on link "Question" at bounding box center [211, 59] width 69 height 18
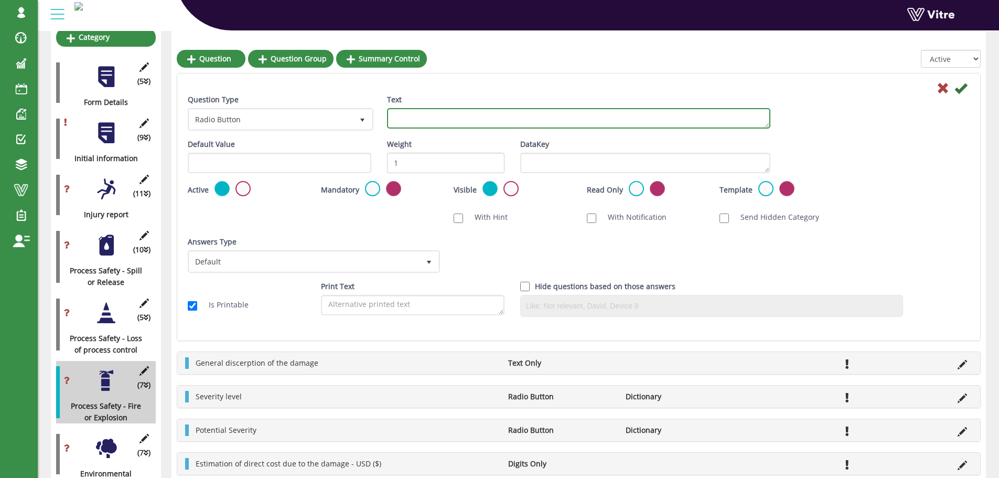
click at [459, 123] on textarea "Text" at bounding box center [579, 118] width 384 height 20
type textarea "Cost of Damage - USD ($)"
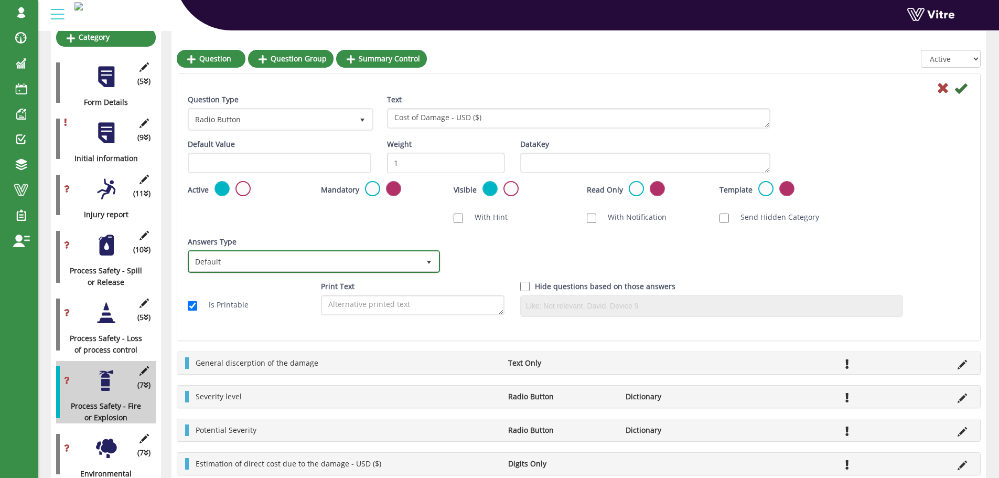
click at [418, 261] on span "Default" at bounding box center [304, 261] width 230 height 19
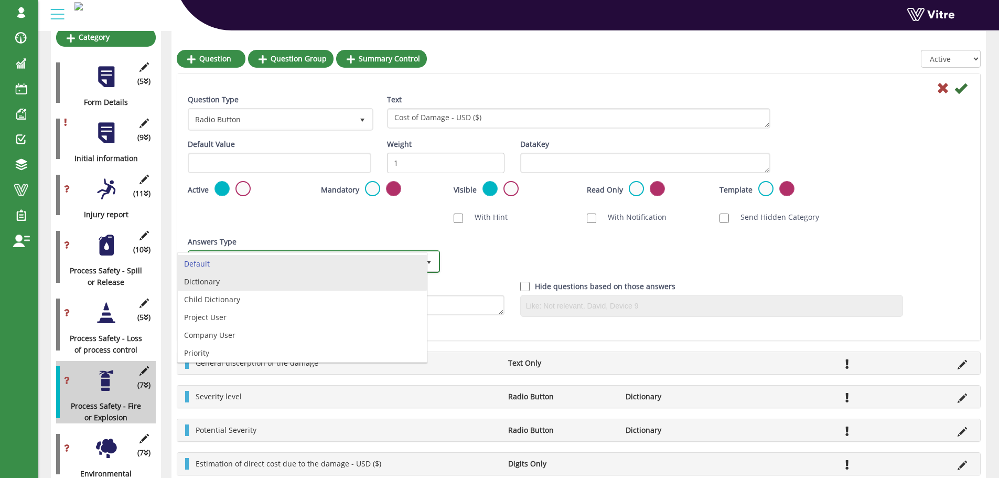
click at [302, 276] on li "Dictionary" at bounding box center [302, 282] width 249 height 18
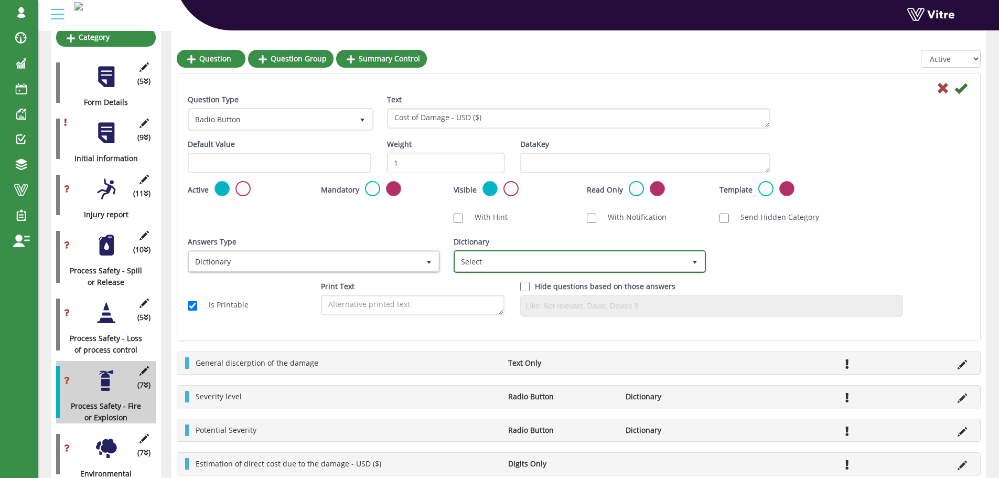
click at [489, 260] on span "Select" at bounding box center [570, 261] width 230 height 19
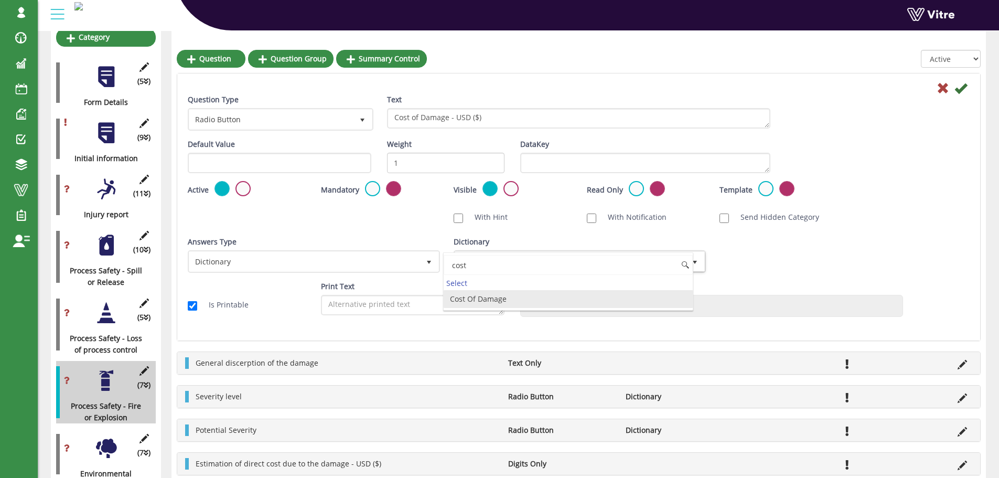
click at [495, 302] on li "Cost Of Damage" at bounding box center [568, 299] width 249 height 18
type input "cost"
click at [961, 91] on icon at bounding box center [961, 88] width 13 height 13
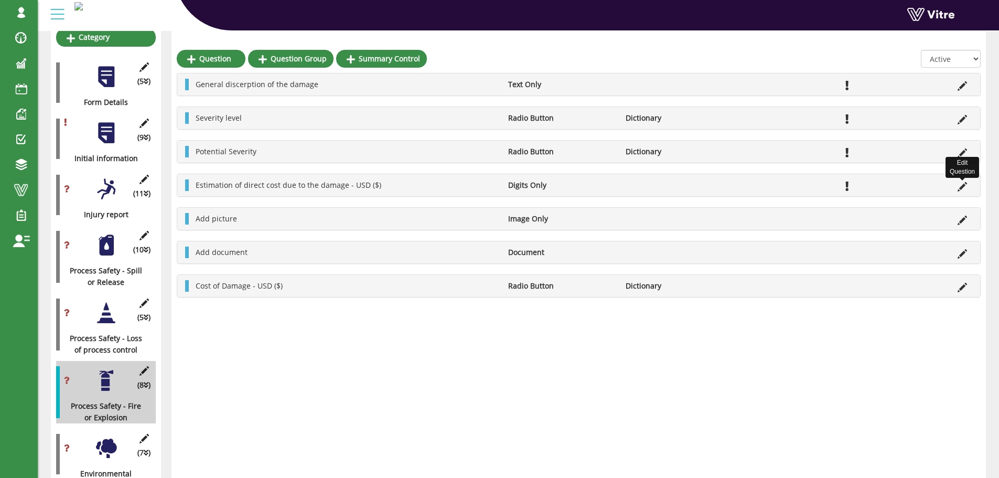
click at [961, 187] on icon at bounding box center [962, 186] width 9 height 9
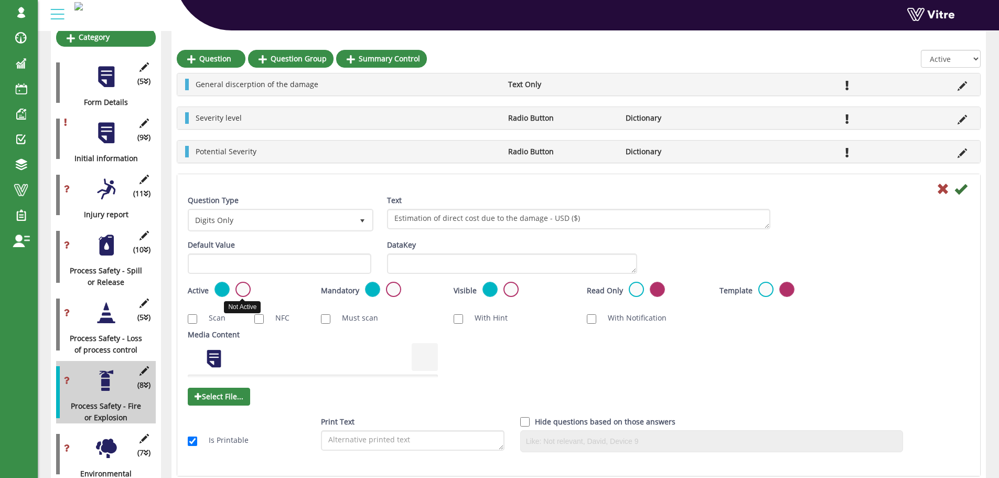
click at [237, 290] on label at bounding box center [243, 289] width 15 height 15
click at [0, 0] on input "radio" at bounding box center [0, 0] width 0 height 0
click at [956, 191] on icon at bounding box center [961, 189] width 13 height 13
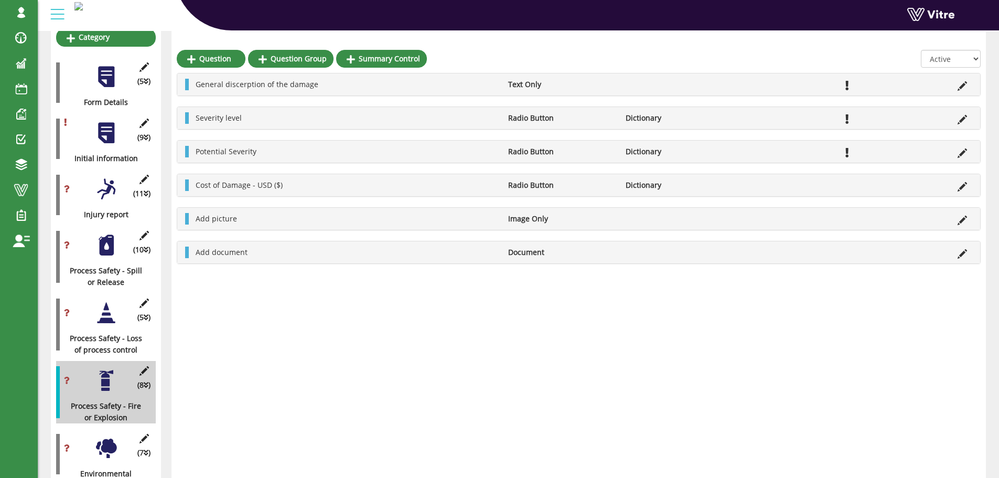
click at [174, 197] on div "Question Question Group Summary Control All Active Not Active General discerpti…" at bounding box center [579, 274] width 815 height 568
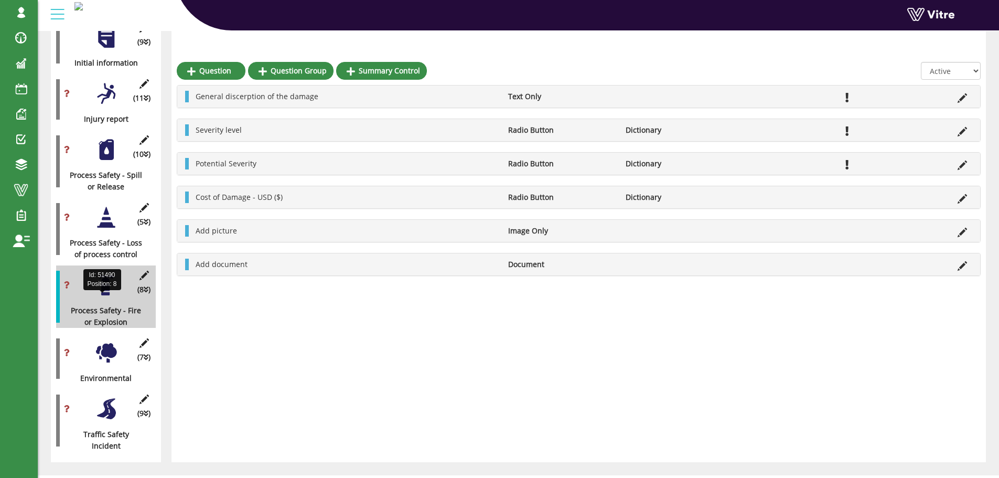
scroll to position [265, 0]
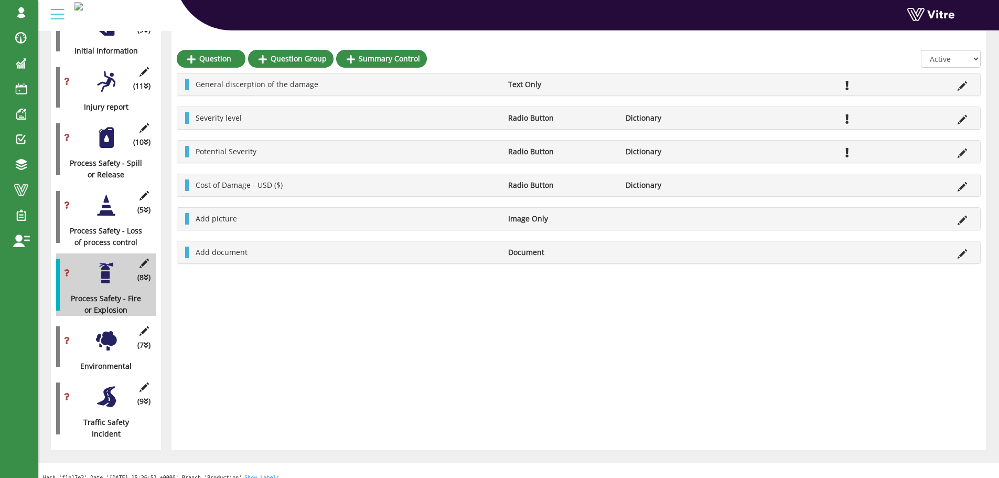
click at [109, 329] on div at bounding box center [106, 341] width 24 height 24
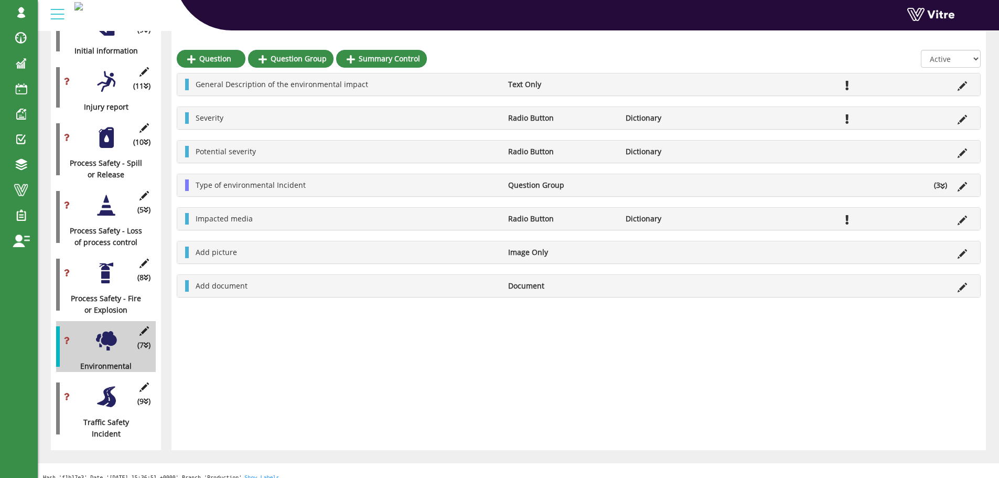
click at [108, 390] on div at bounding box center [106, 397] width 24 height 24
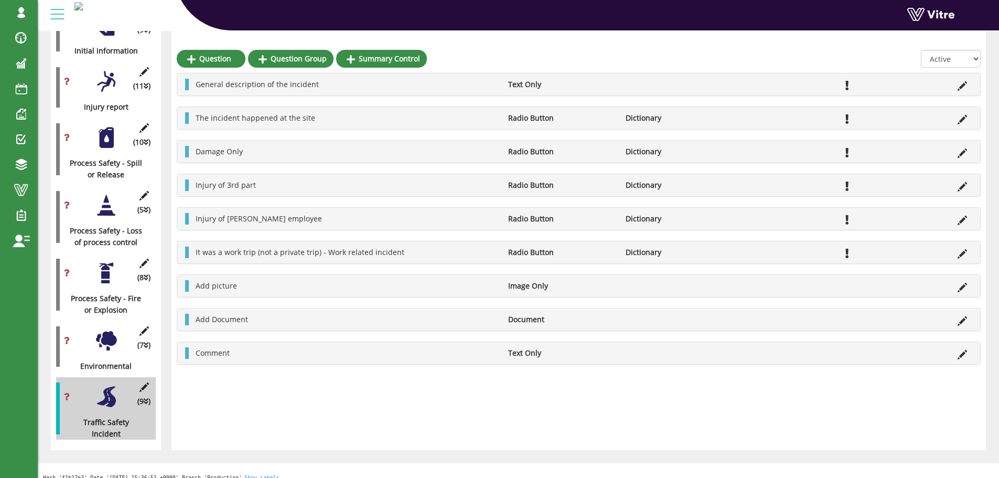
click at [103, 329] on div at bounding box center [106, 341] width 24 height 24
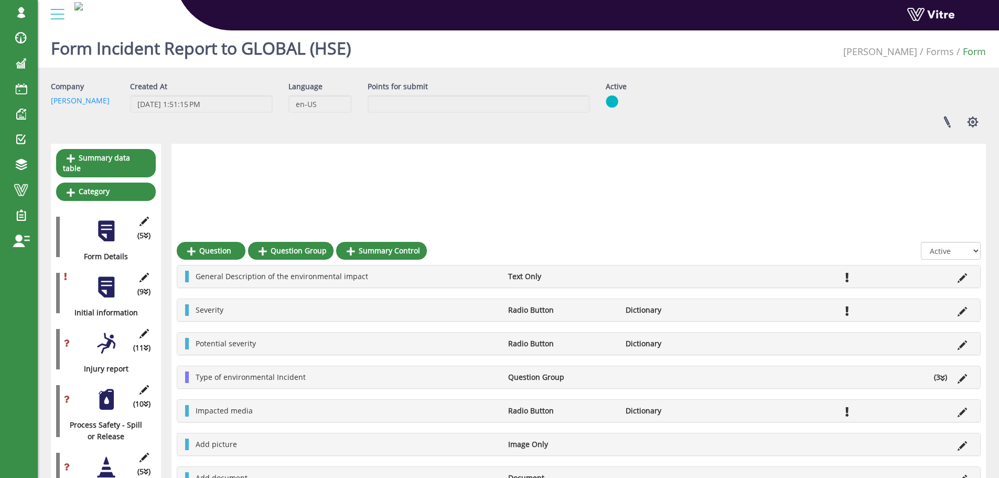
scroll to position [0, 0]
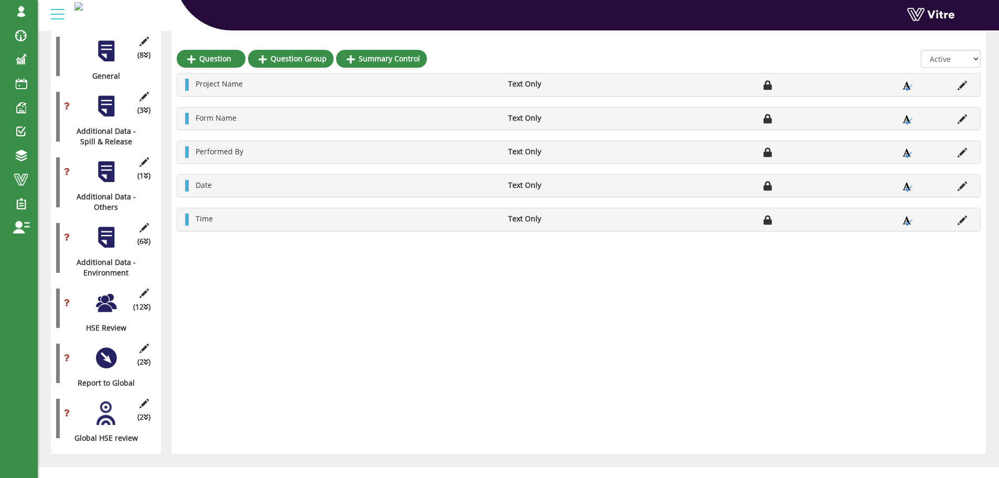
scroll to position [239, 0]
click at [100, 291] on div at bounding box center [106, 301] width 24 height 24
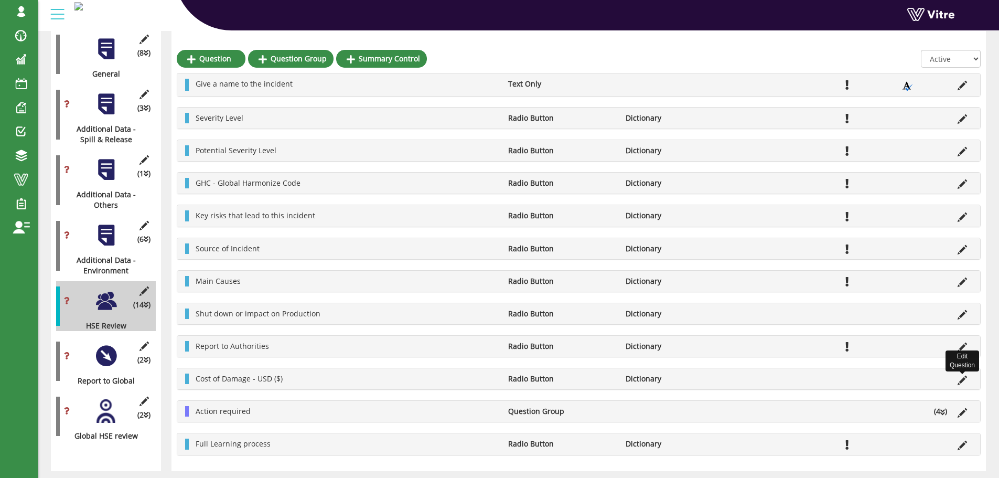
click at [962, 379] on icon at bounding box center [962, 380] width 9 height 9
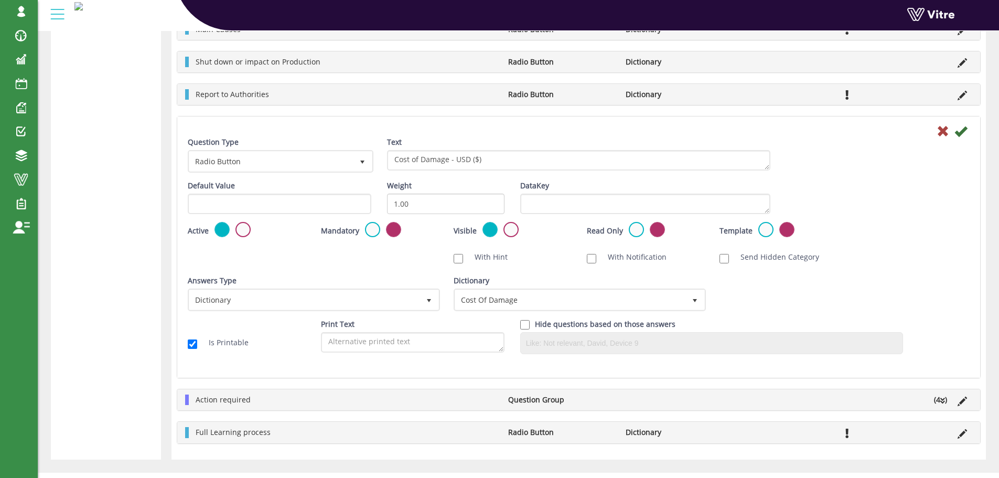
scroll to position [816, 0]
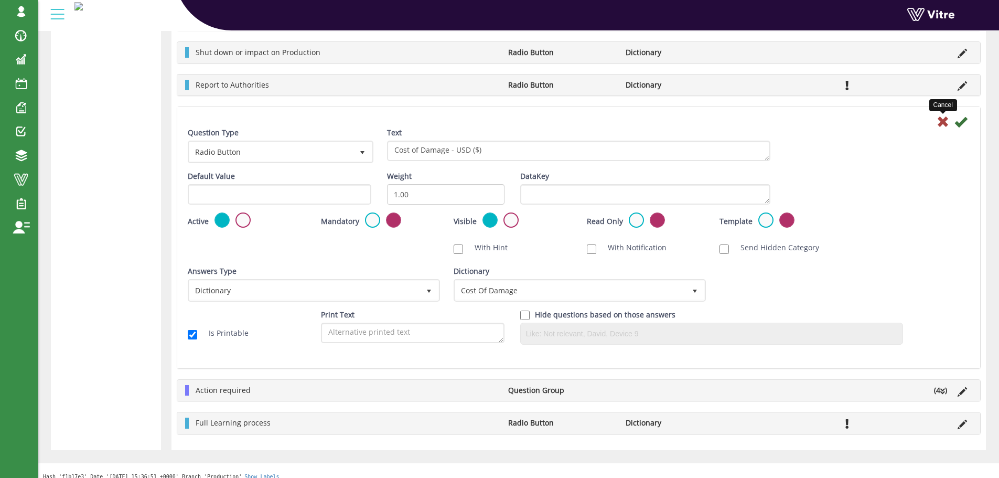
click at [944, 122] on icon at bounding box center [943, 121] width 13 height 13
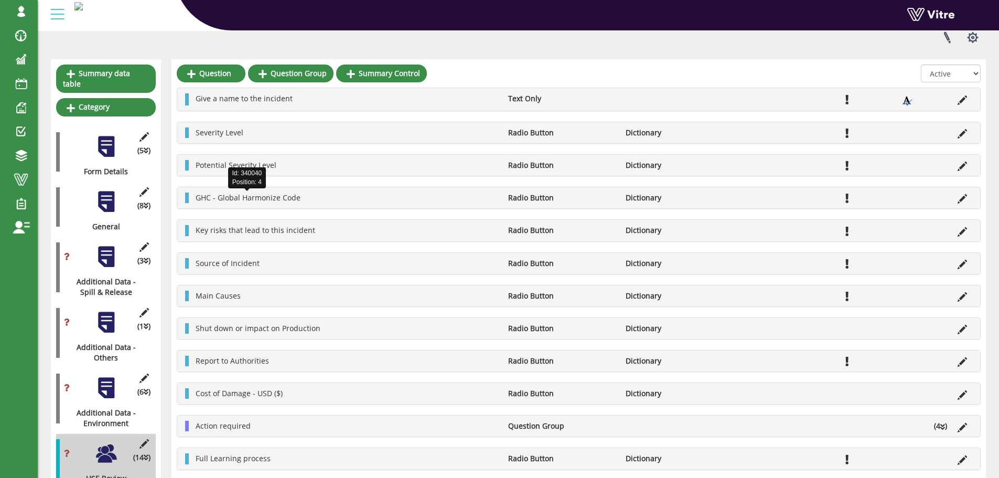
scroll to position [105, 0]
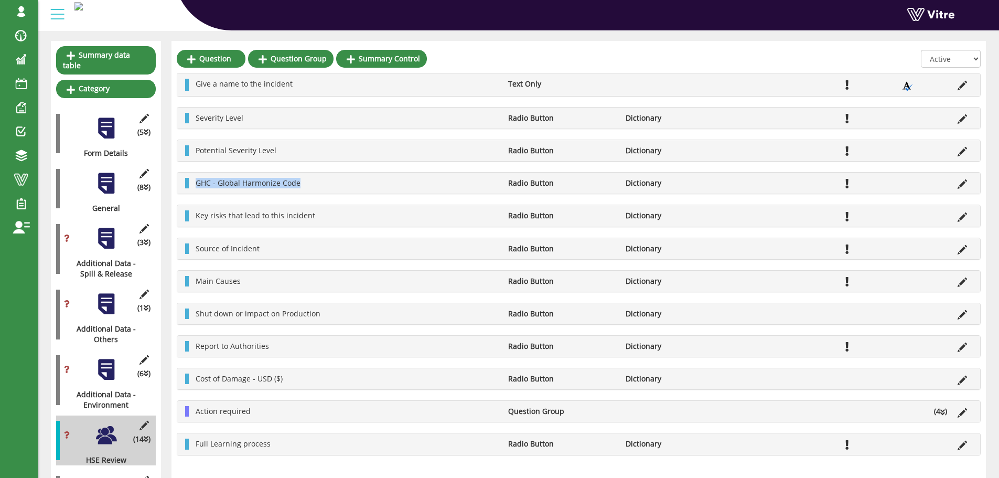
drag, startPoint x: 300, startPoint y: 183, endPoint x: 193, endPoint y: 184, distance: 107.0
click at [193, 184] on li "GHC - Global Harmonize Code" at bounding box center [346, 183] width 313 height 10
copy span "GHC - Global Harmonize Code"
drag, startPoint x: 284, startPoint y: 377, endPoint x: 190, endPoint y: 378, distance: 93.9
click at [190, 378] on li "Cost of Damage - USD ($)" at bounding box center [346, 379] width 313 height 10
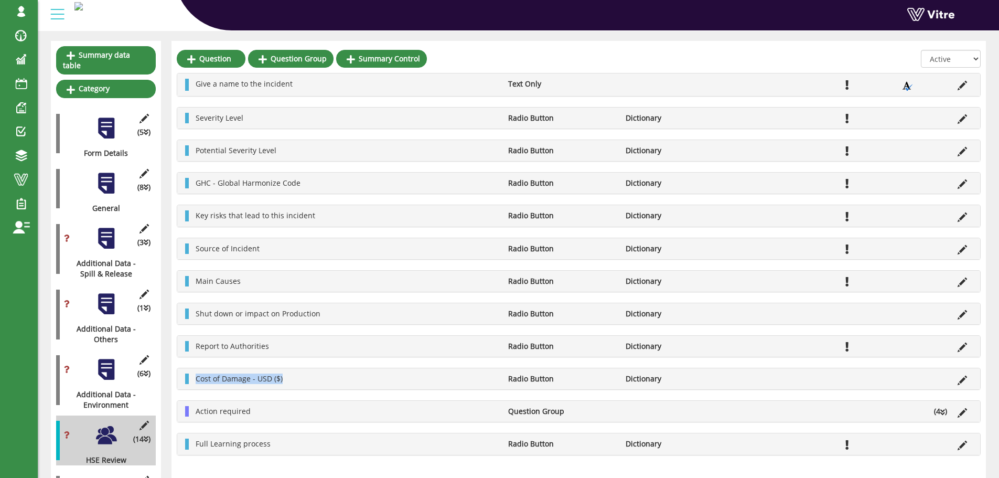
copy span "Cost of Damage - USD ($)"
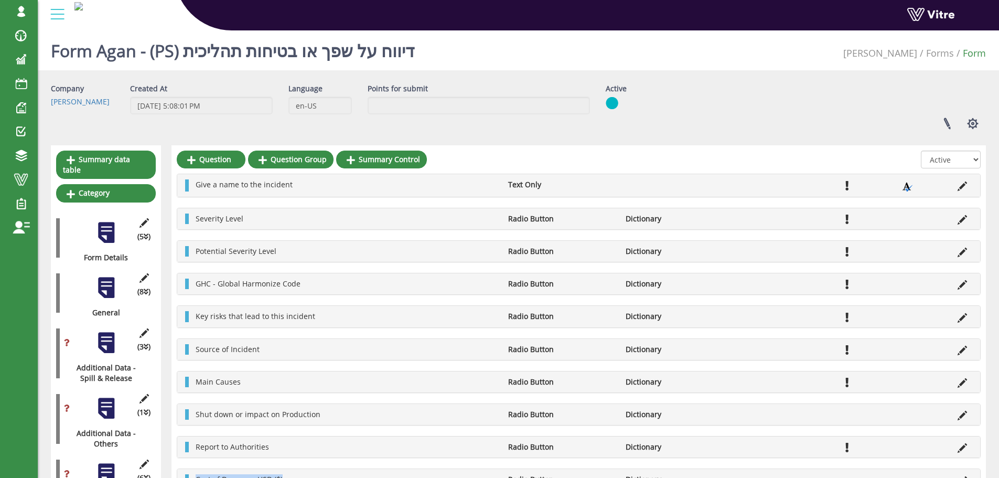
scroll to position [0, 0]
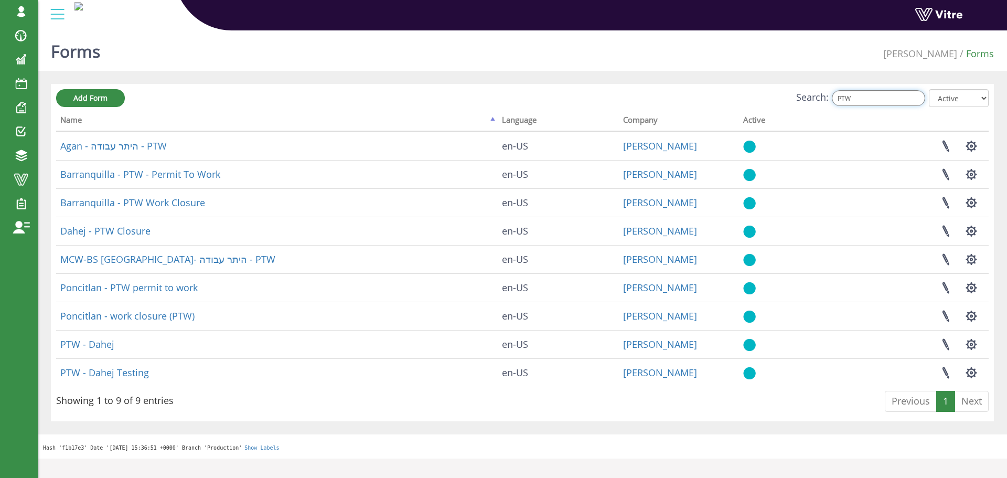
click at [866, 101] on input "PTW" at bounding box center [878, 98] width 93 height 16
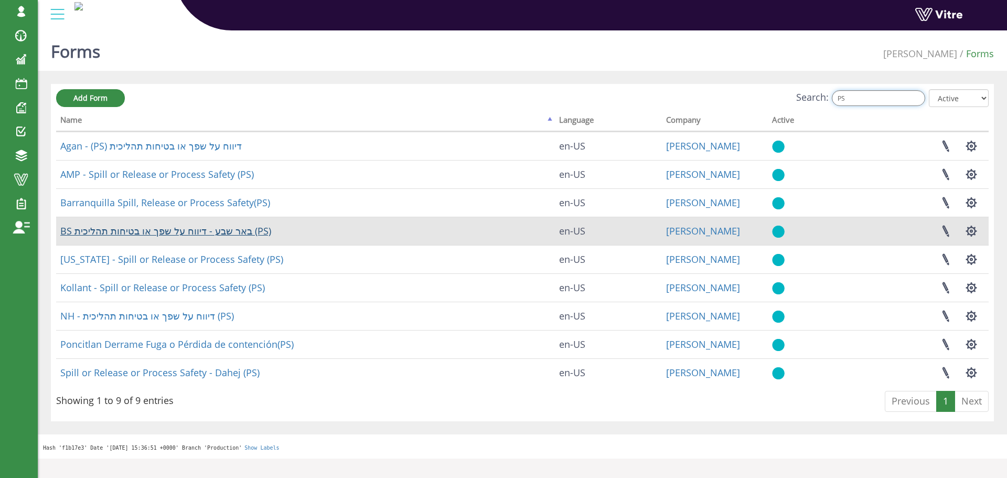
type input "PS"
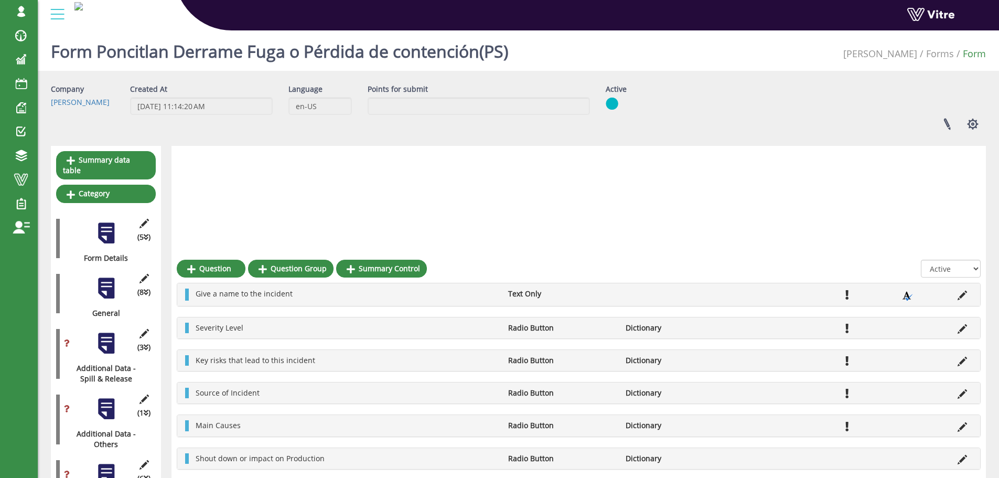
scroll to position [210, 0]
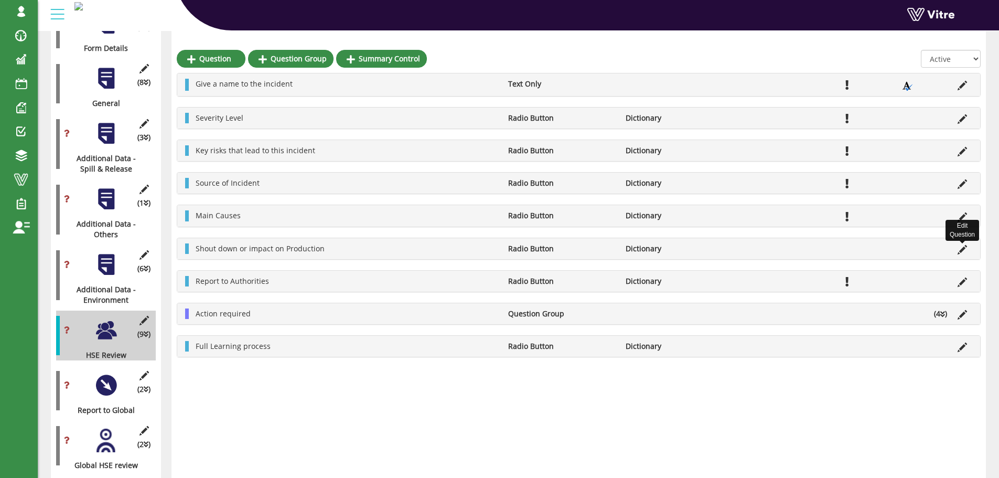
click at [962, 248] on icon at bounding box center [962, 249] width 9 height 9
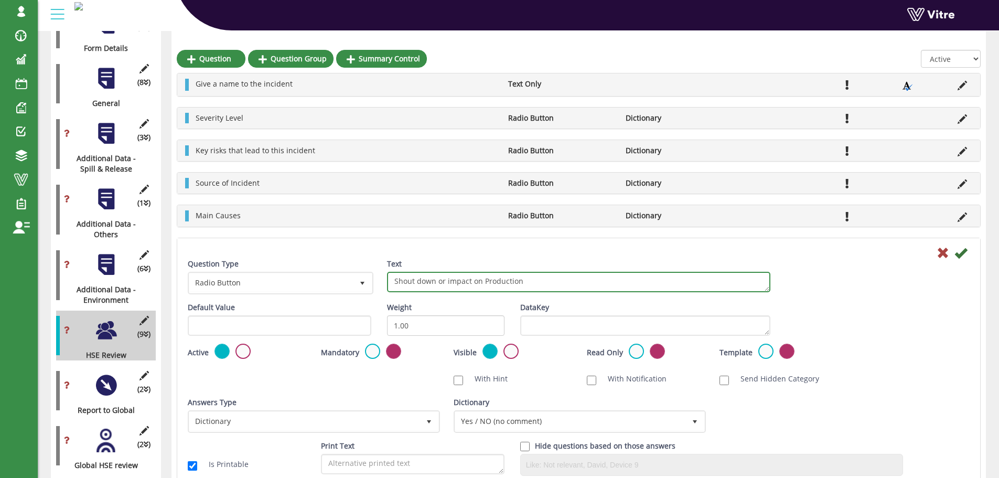
click at [406, 281] on textarea "Shout down or impact on Production" at bounding box center [579, 282] width 384 height 20
type textarea "Shut down or impact on Production"
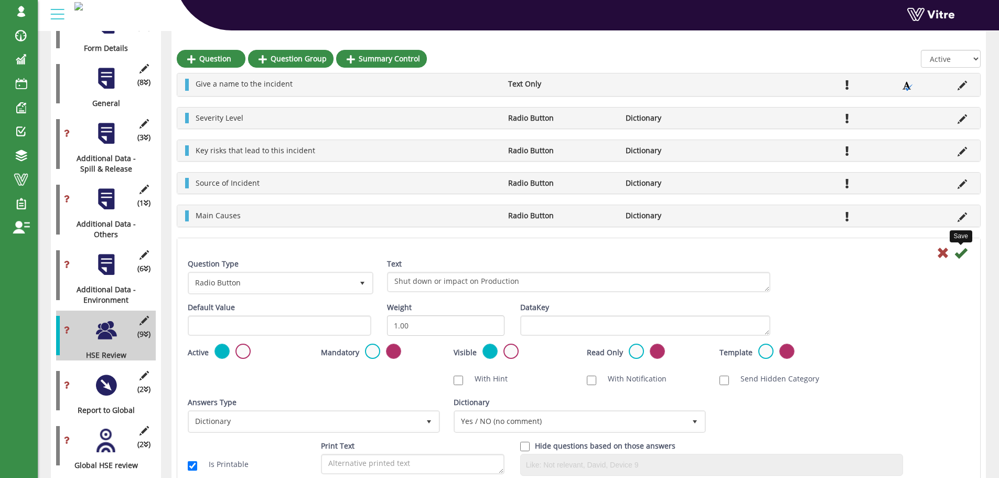
click at [960, 256] on icon at bounding box center [961, 253] width 13 height 13
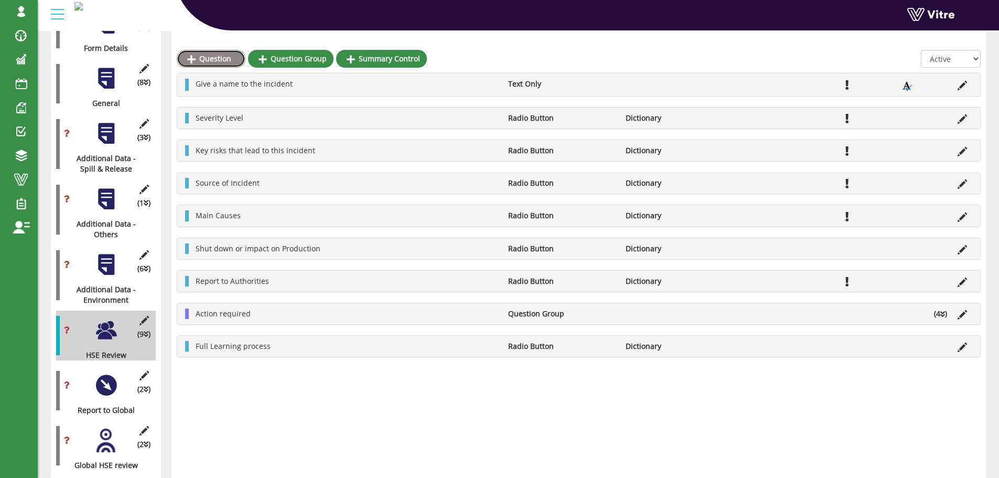
click at [210, 57] on link "Question" at bounding box center [211, 59] width 69 height 18
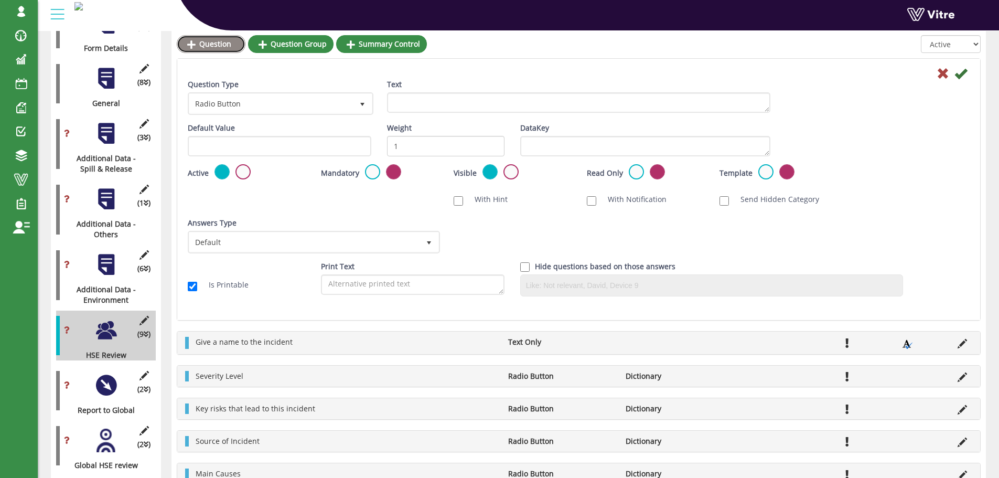
scroll to position [0, 0]
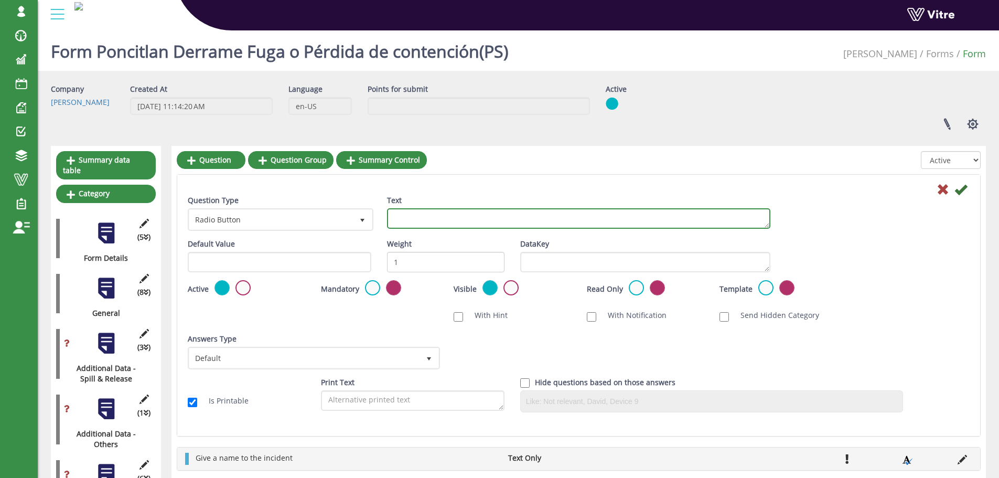
click at [416, 217] on textarea "Text" at bounding box center [579, 218] width 384 height 20
type textarea "Potential Severity"
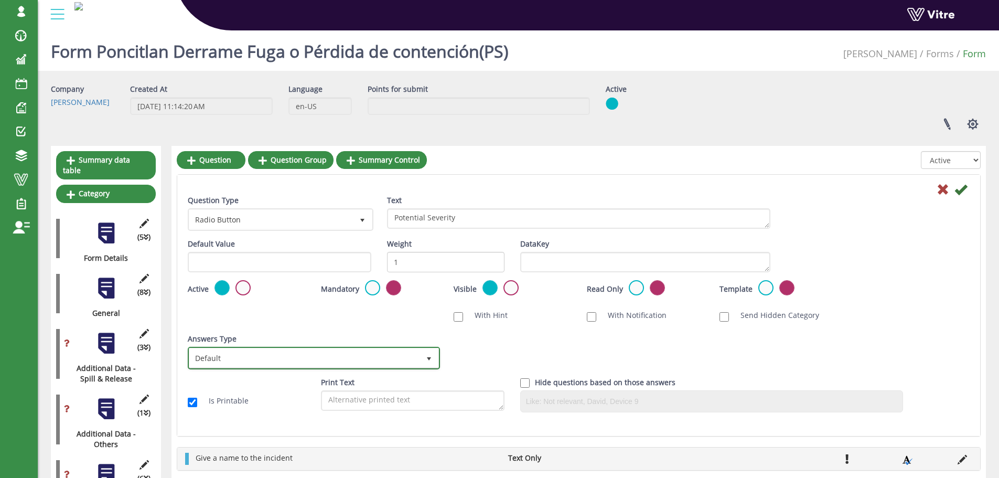
click at [429, 359] on span "select" at bounding box center [429, 359] width 8 height 8
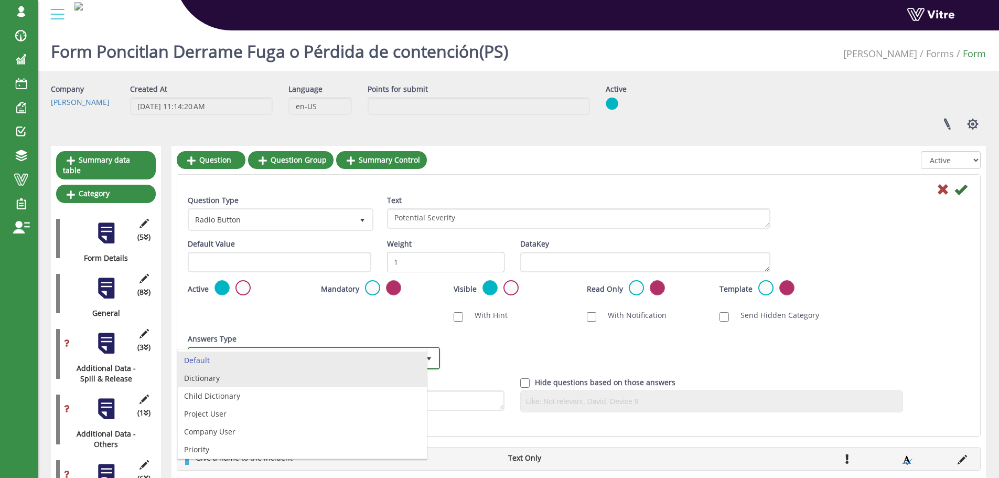
click at [379, 377] on li "Dictionary" at bounding box center [302, 378] width 249 height 18
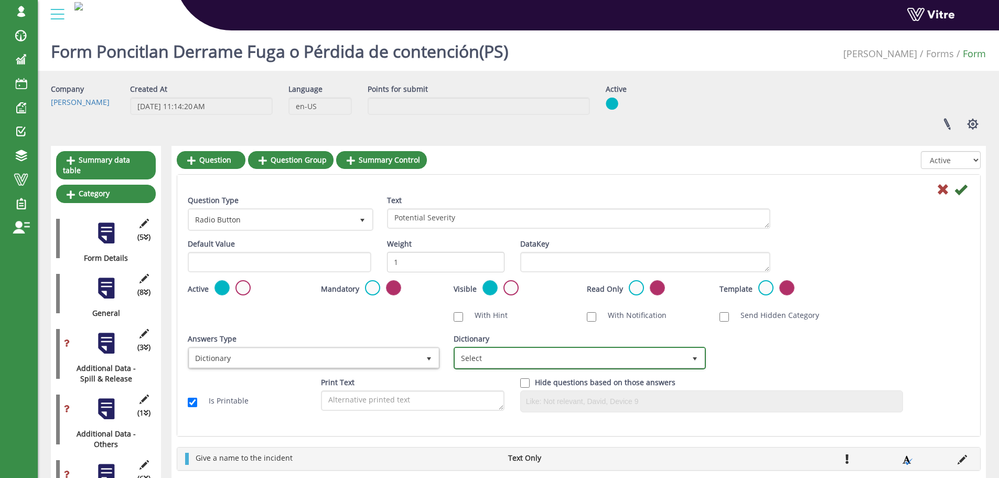
click at [612, 360] on span "Select" at bounding box center [570, 357] width 230 height 19
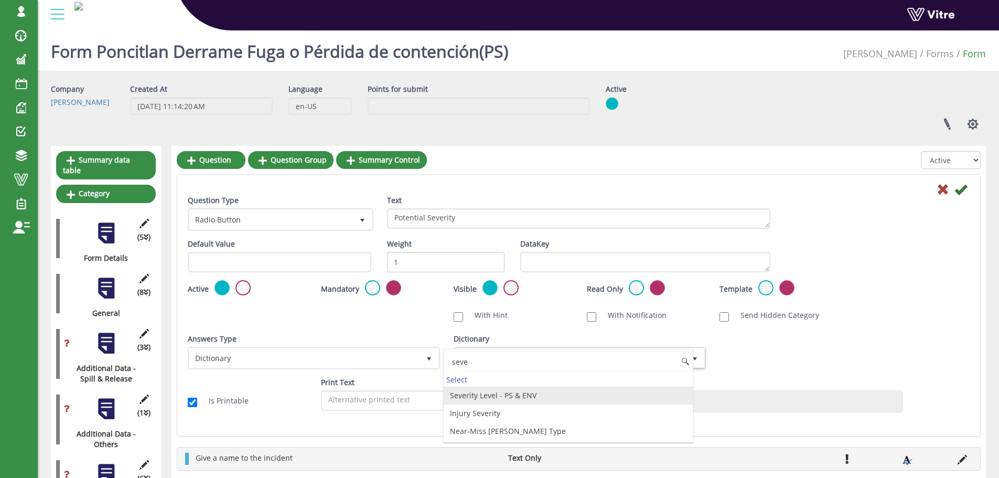
click at [517, 393] on li "Severity Level - PS & ENV" at bounding box center [568, 396] width 249 height 18
type input "seve"
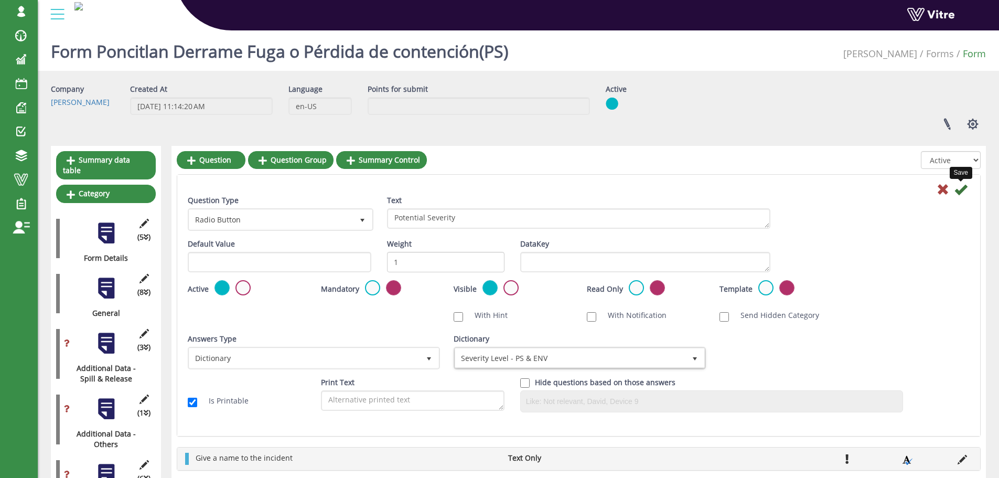
click at [961, 192] on icon at bounding box center [961, 189] width 13 height 13
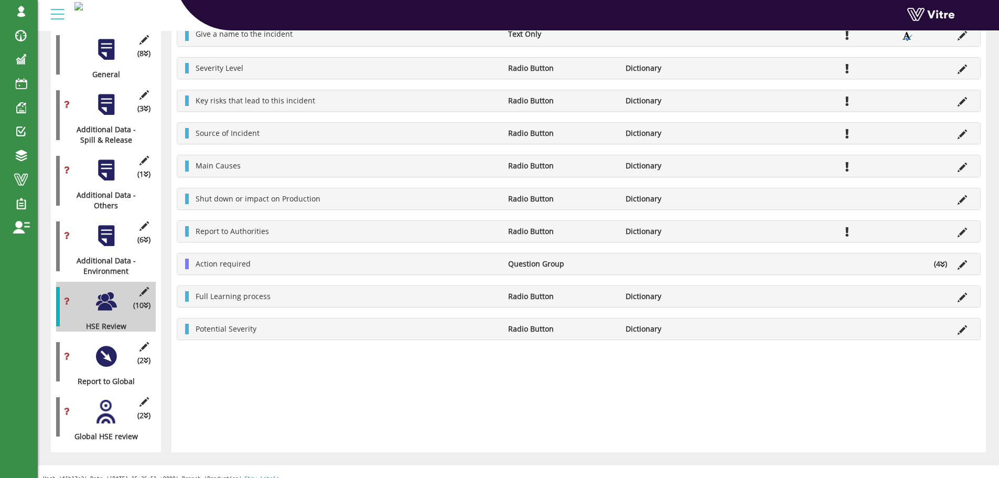
scroll to position [239, 0]
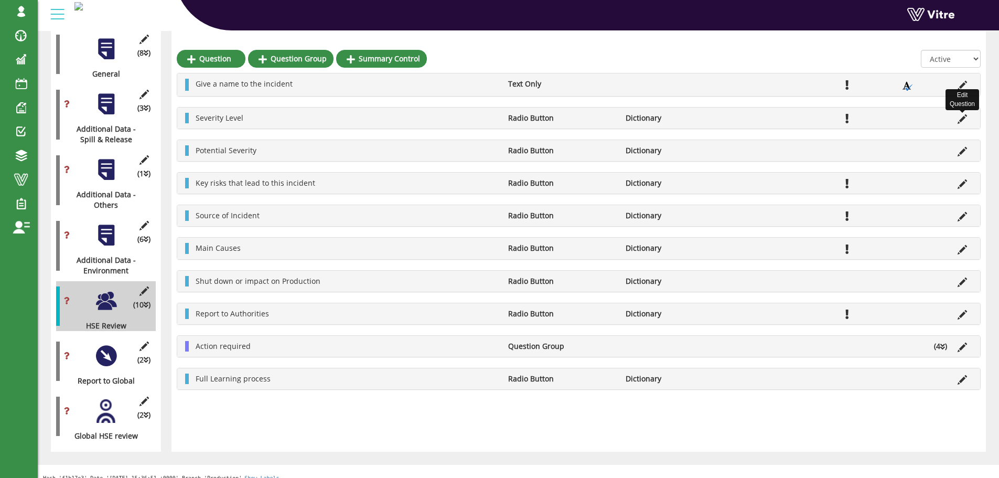
click at [963, 119] on icon at bounding box center [962, 118] width 9 height 9
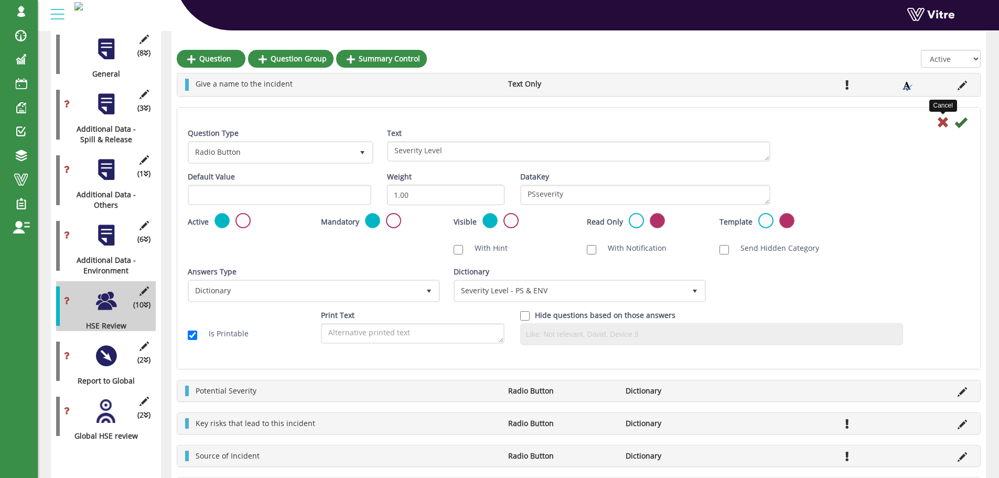
click at [944, 123] on icon at bounding box center [943, 122] width 13 height 13
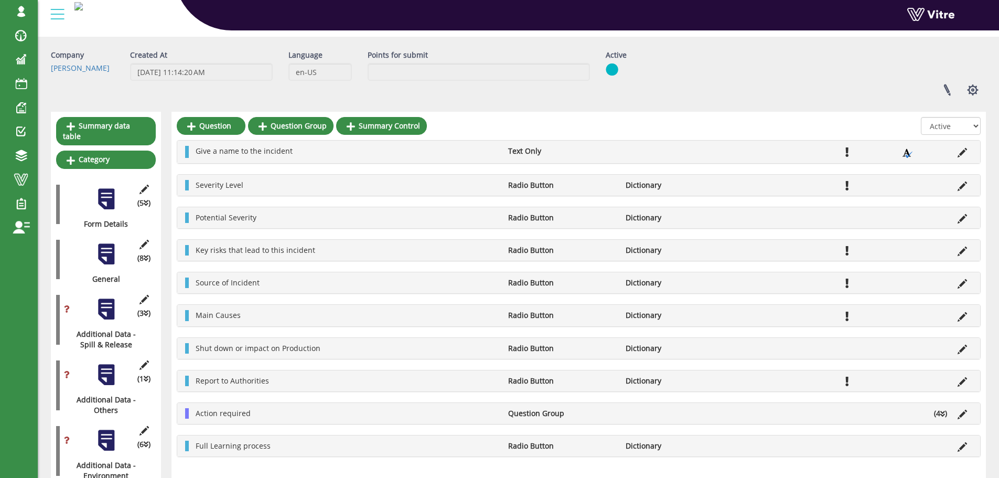
scroll to position [29, 0]
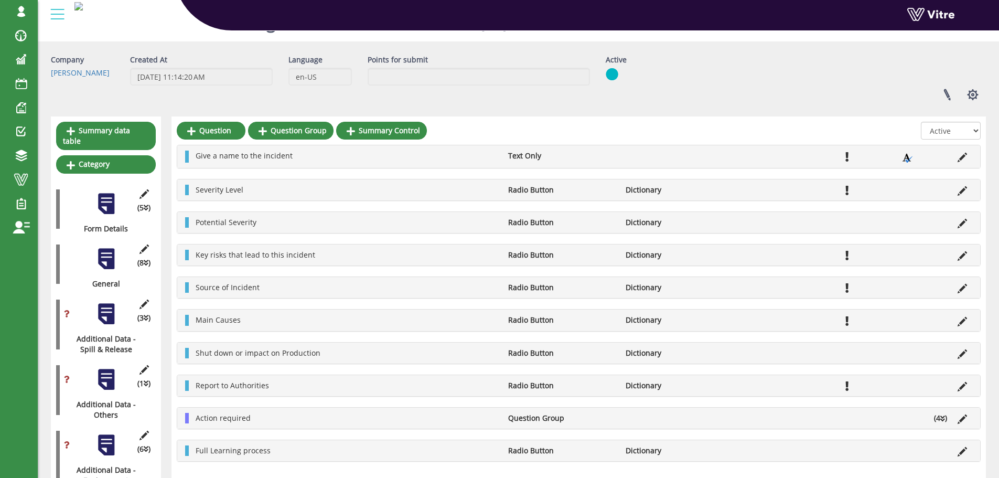
click at [112, 250] on div at bounding box center [106, 259] width 24 height 24
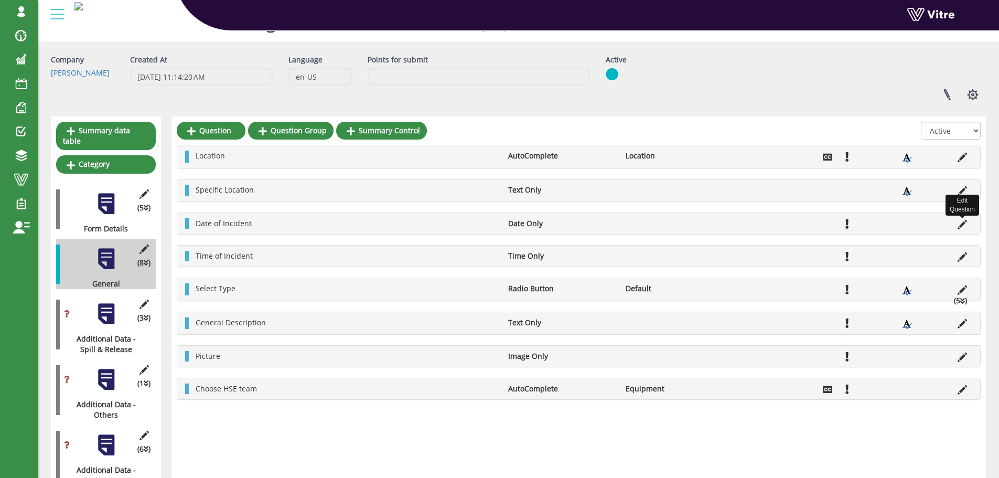
click at [962, 224] on icon at bounding box center [962, 224] width 9 height 9
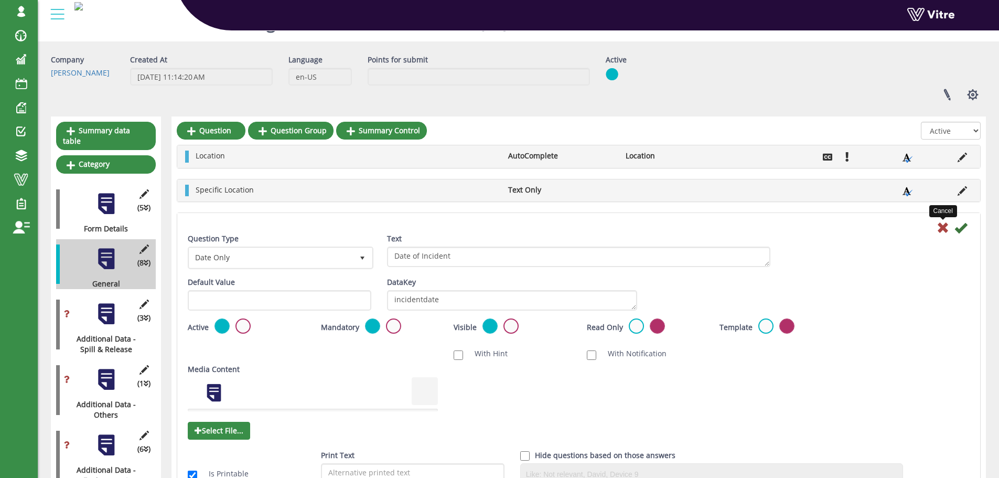
click at [946, 229] on icon at bounding box center [943, 227] width 13 height 13
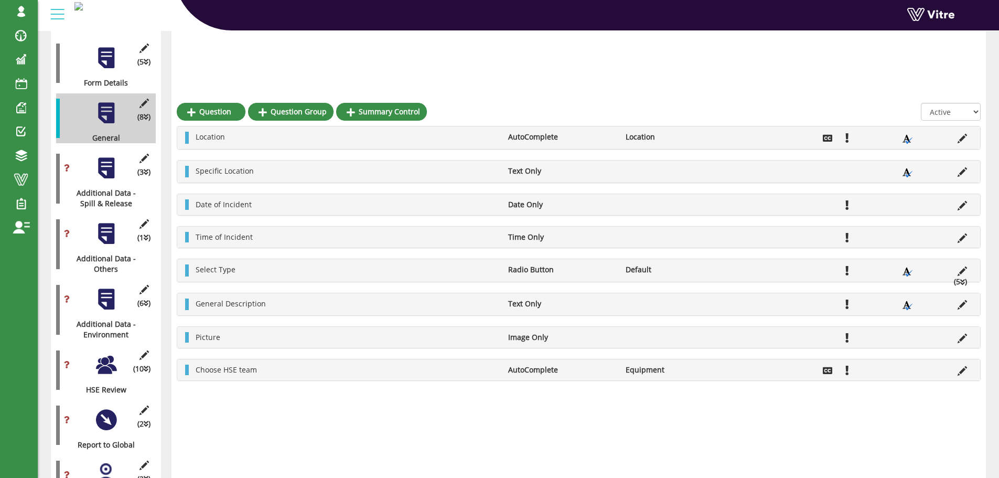
scroll to position [239, 0]
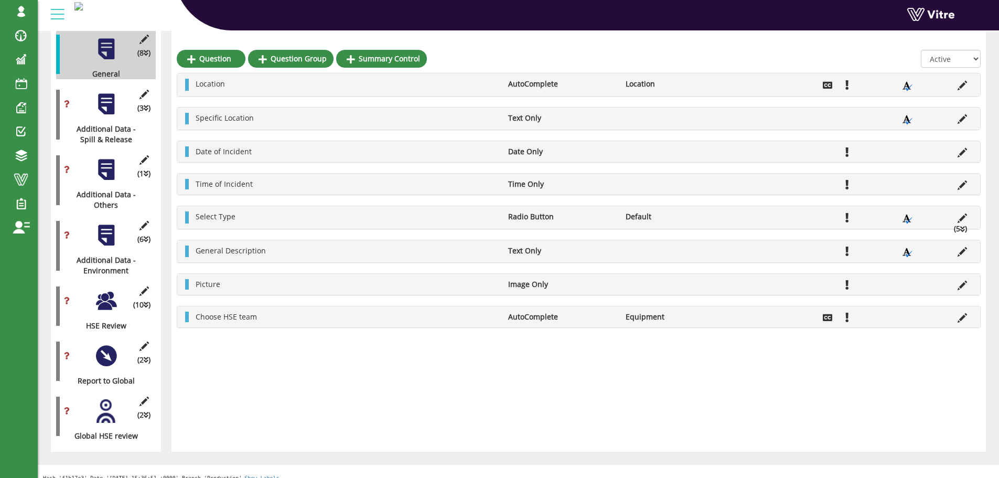
click at [103, 290] on div at bounding box center [106, 301] width 24 height 24
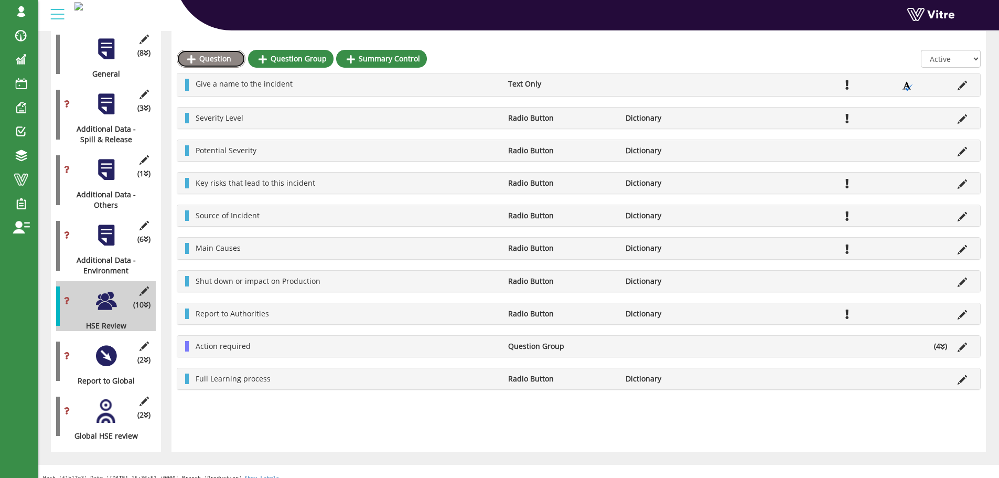
click at [207, 57] on link "Question" at bounding box center [211, 59] width 69 height 18
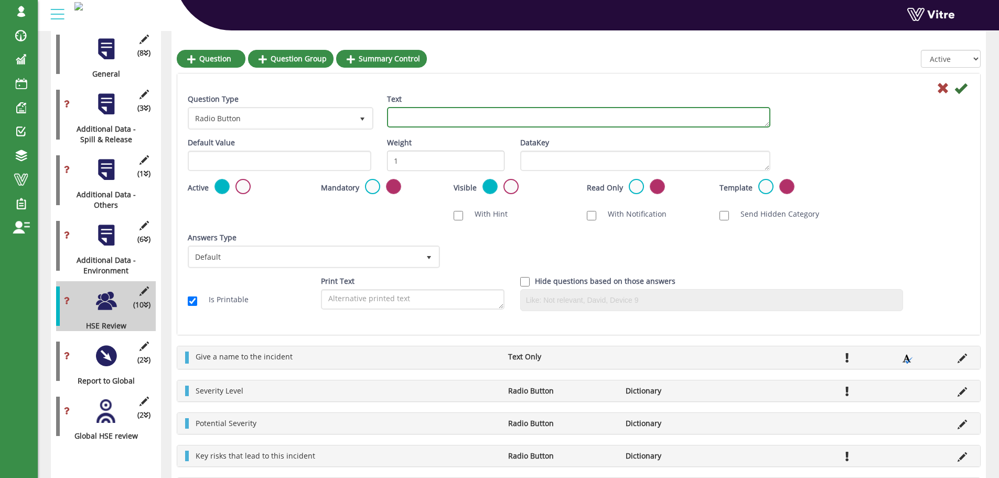
click at [408, 113] on textarea "Text" at bounding box center [579, 117] width 384 height 20
paste textarea "GHC - Global Harmonize Code"
type textarea "GHC - Global Harmonize Code"
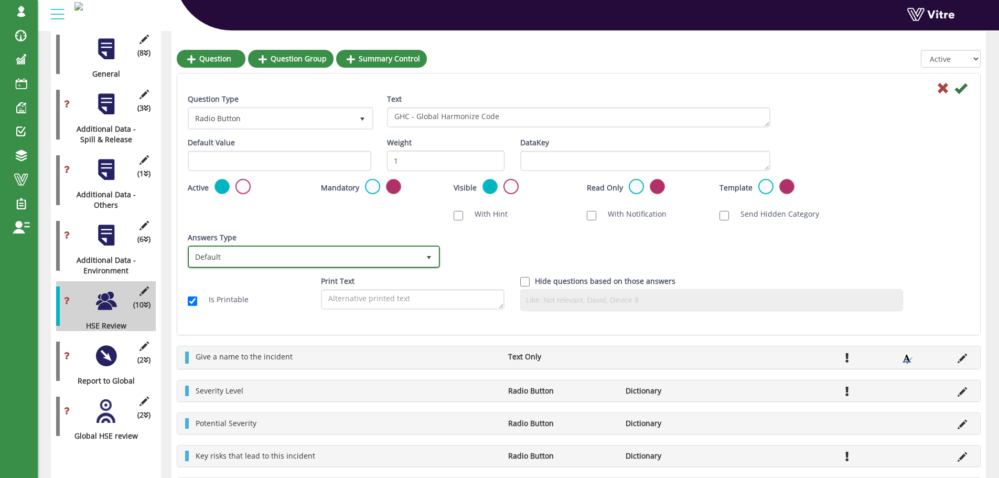
click at [339, 254] on span "Default" at bounding box center [304, 256] width 230 height 19
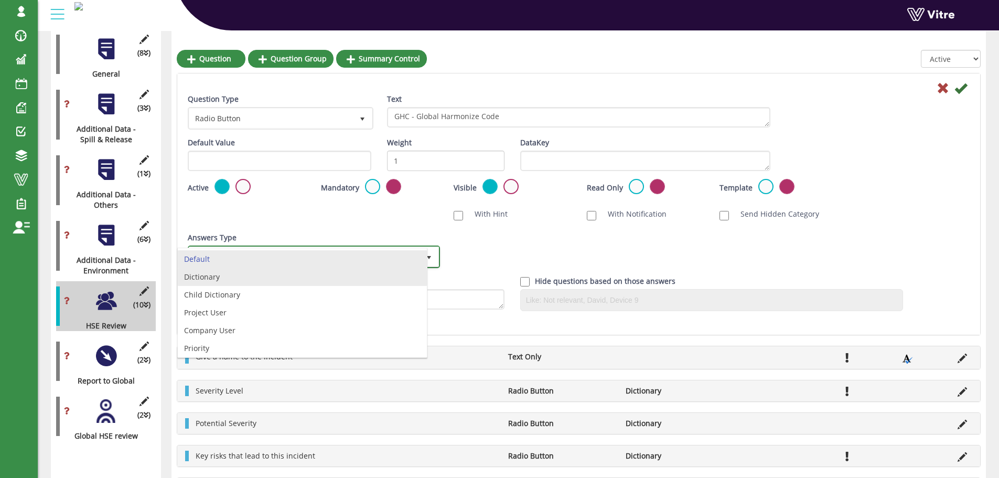
click at [286, 274] on li "Dictionary" at bounding box center [302, 277] width 249 height 18
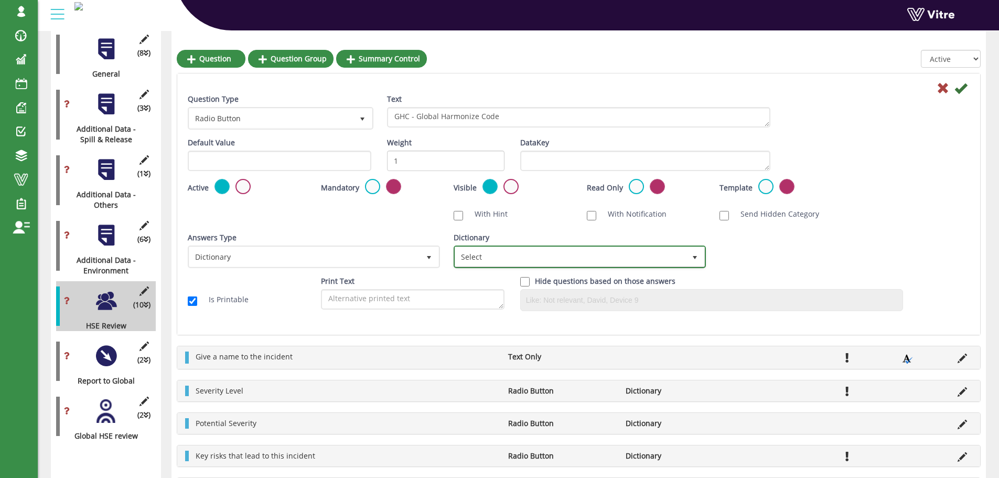
click at [510, 253] on span "Select" at bounding box center [570, 256] width 230 height 19
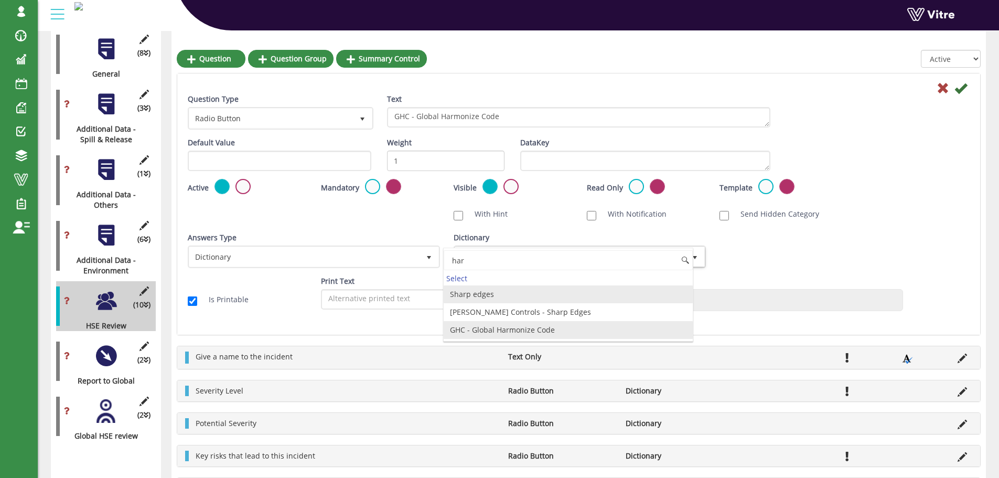
click at [519, 327] on li "GHC - Global Harmonize Code" at bounding box center [568, 330] width 249 height 18
type input "har"
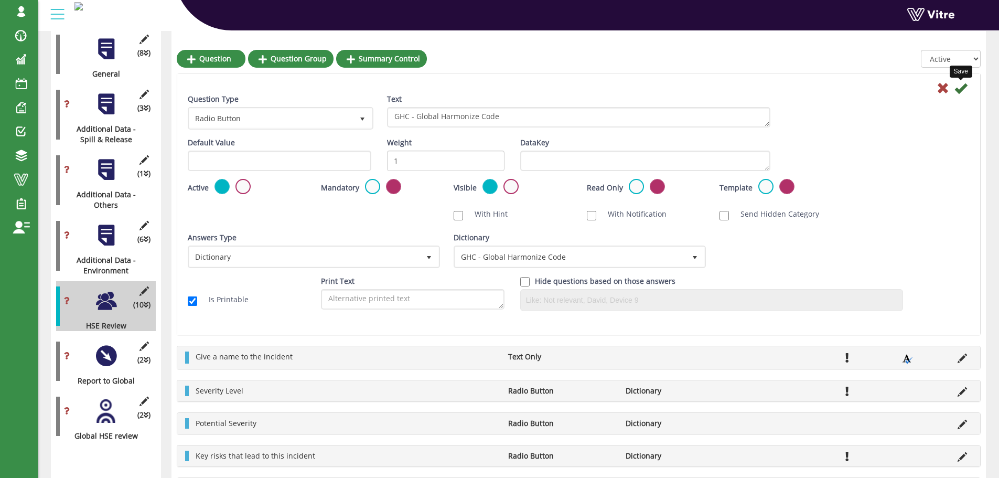
click at [960, 90] on icon at bounding box center [961, 88] width 13 height 13
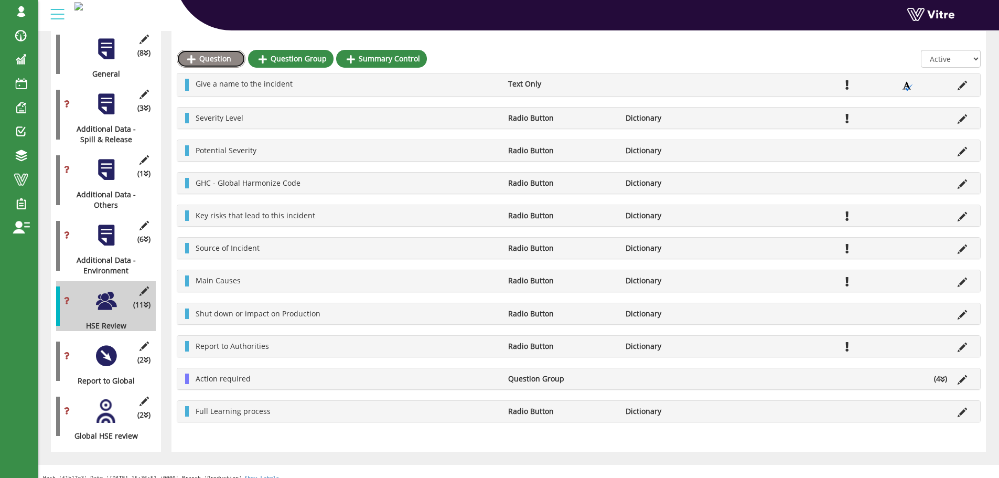
click at [216, 60] on link "Question" at bounding box center [211, 59] width 69 height 18
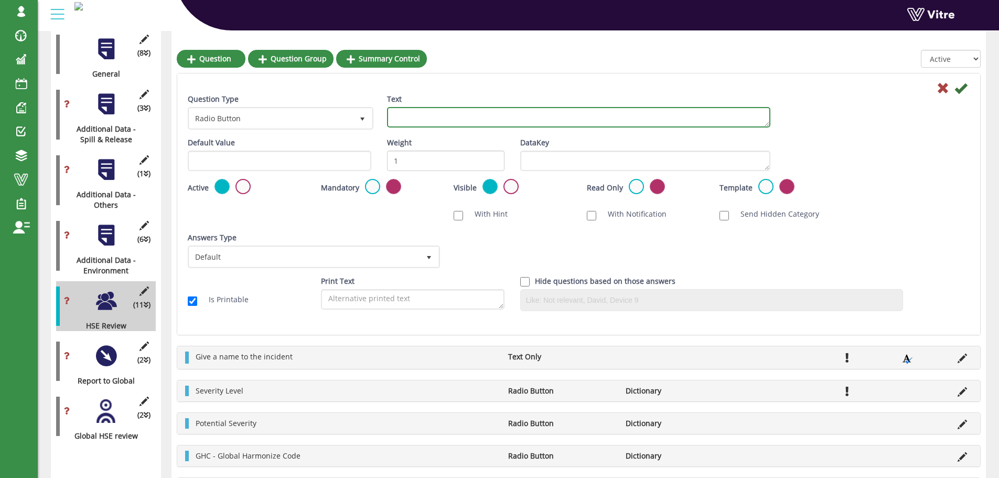
click at [523, 119] on textarea "Text" at bounding box center [579, 117] width 384 height 20
paste textarea "Cost of Damage - USD ($)"
type textarea "Cost of Damage - USD ($)"
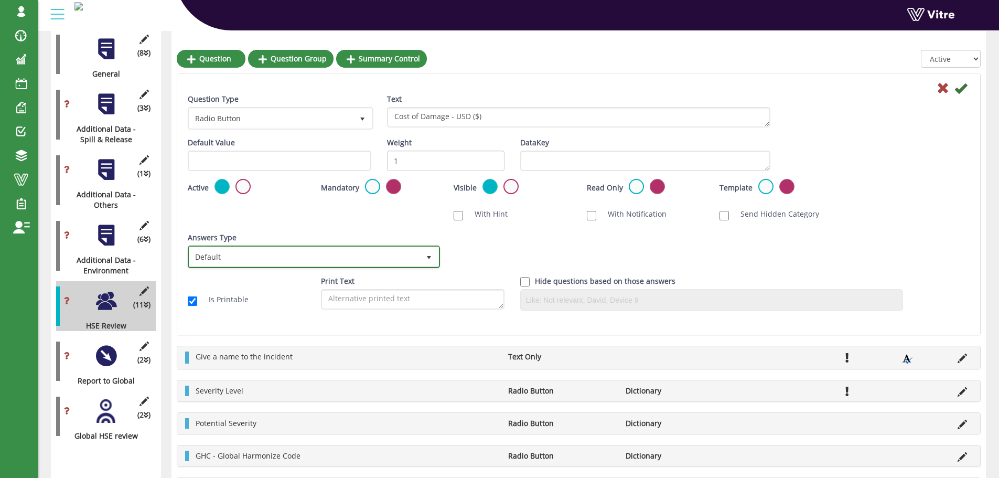
click at [425, 256] on span "select" at bounding box center [429, 257] width 8 height 8
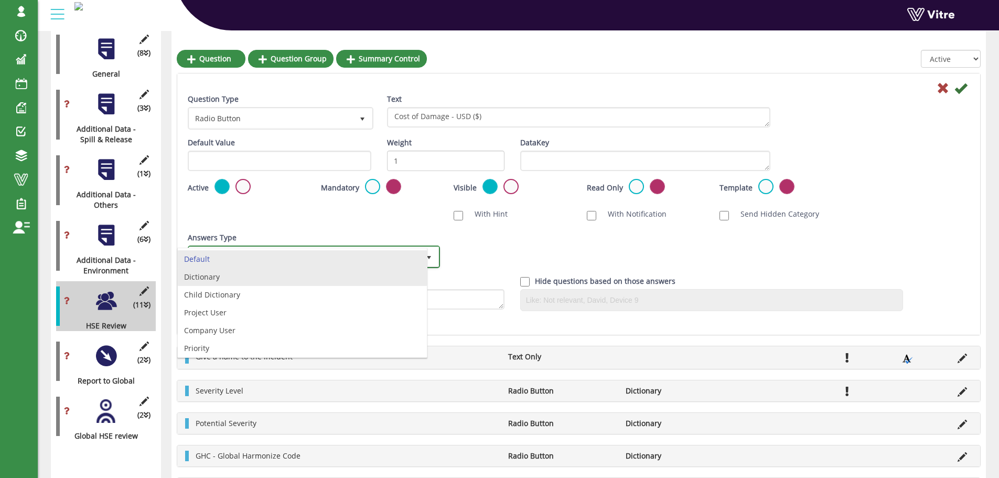
click at [274, 279] on li "Dictionary" at bounding box center [302, 277] width 249 height 18
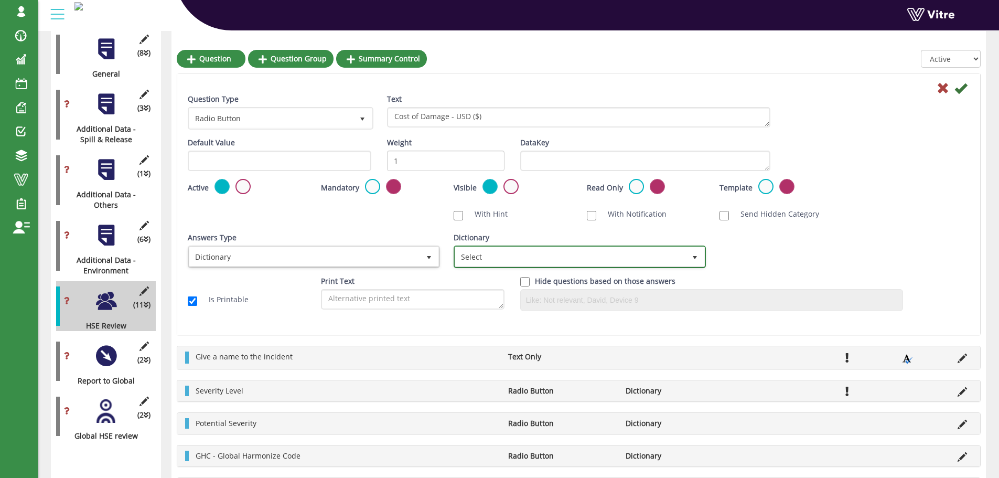
click at [479, 258] on span "Select" at bounding box center [570, 256] width 230 height 19
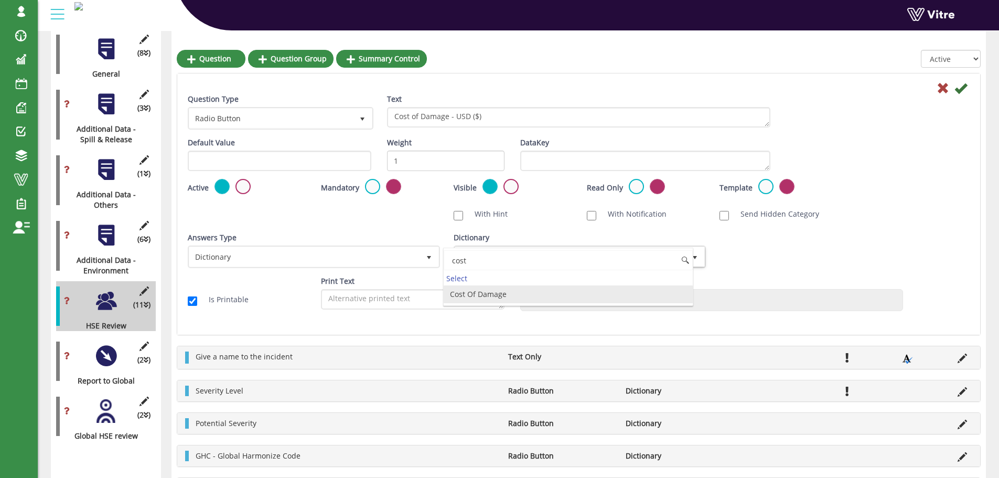
click at [502, 294] on li "Cost Of Damage" at bounding box center [568, 294] width 249 height 18
type input "cost"
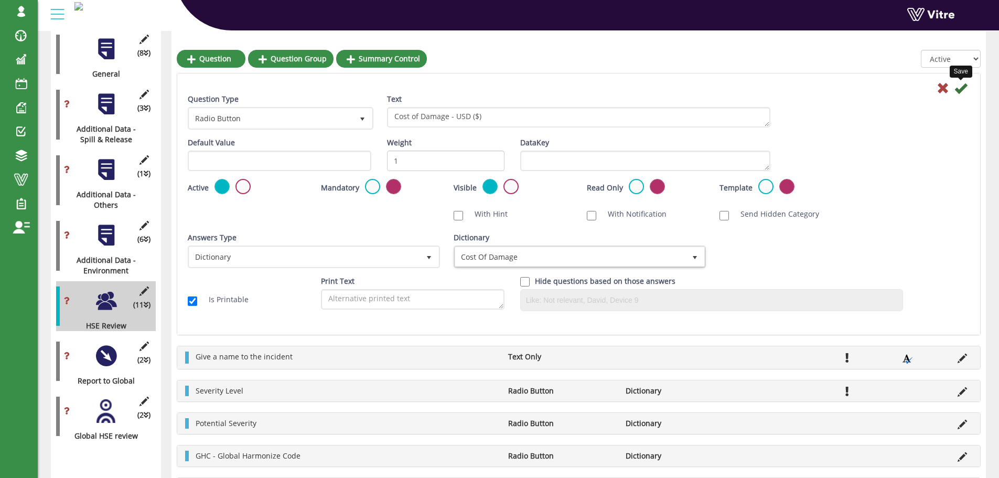
click at [958, 91] on icon at bounding box center [961, 88] width 13 height 13
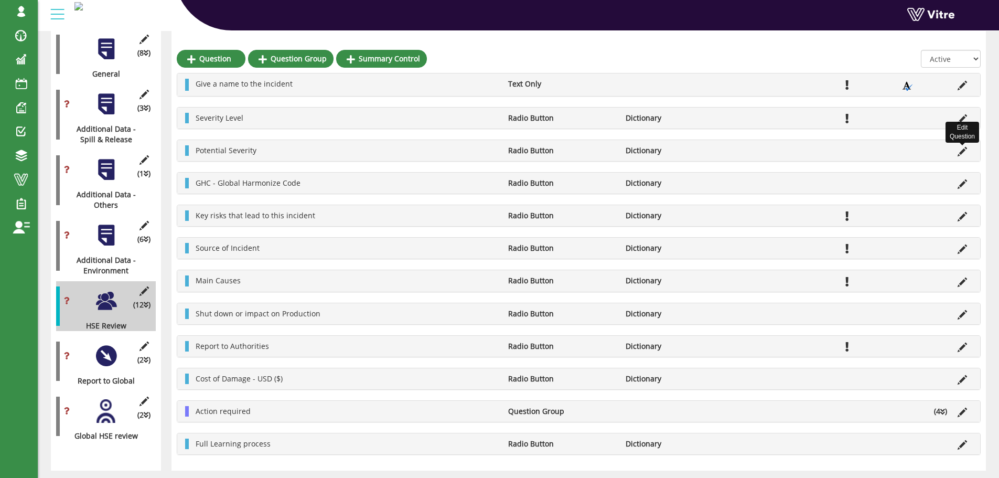
click at [961, 153] on icon at bounding box center [962, 151] width 9 height 9
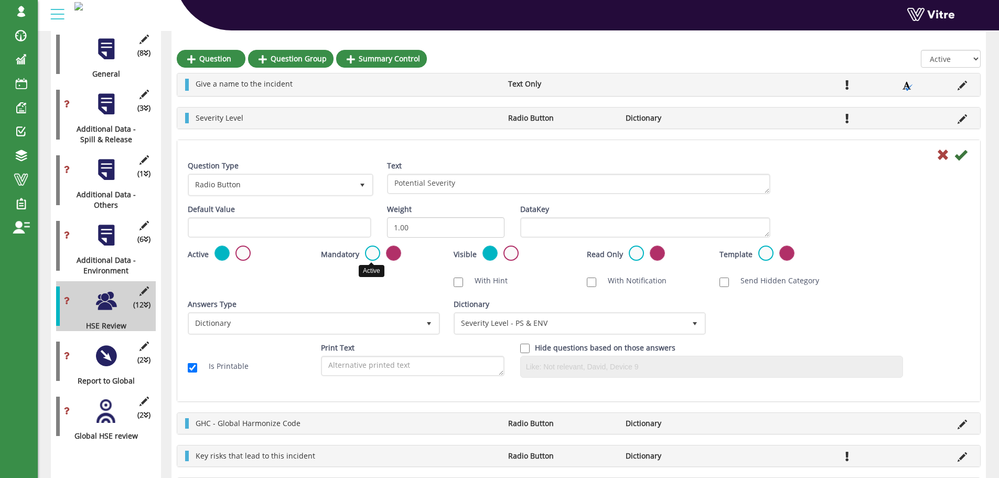
click at [369, 257] on label at bounding box center [372, 253] width 15 height 15
click at [0, 0] on input "radio" at bounding box center [0, 0] width 0 height 0
click at [963, 156] on icon at bounding box center [961, 154] width 13 height 13
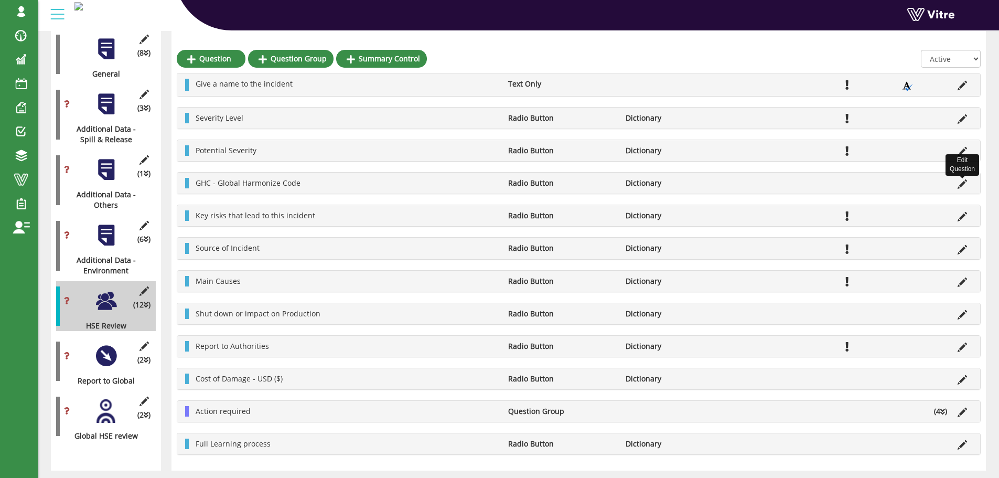
click at [961, 186] on icon at bounding box center [962, 183] width 9 height 9
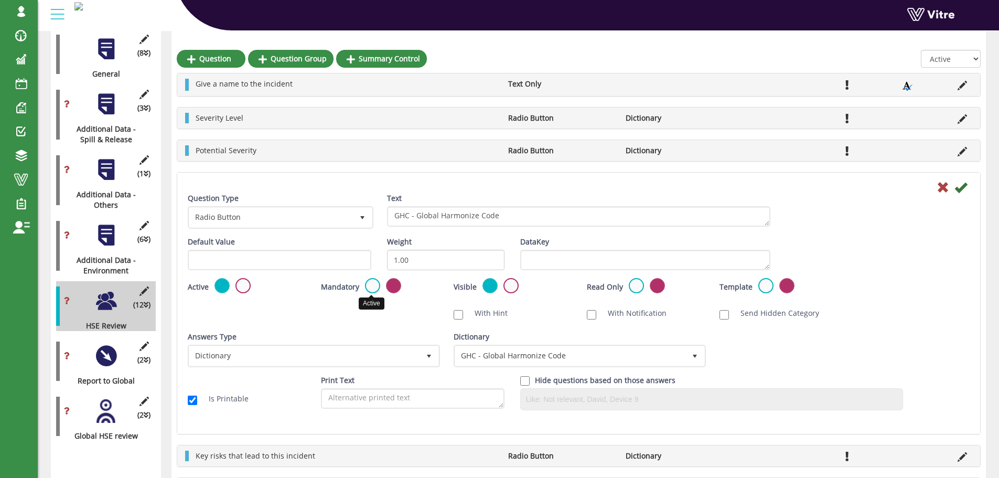
click at [369, 286] on label at bounding box center [372, 285] width 15 height 15
click at [0, 0] on input "radio" at bounding box center [0, 0] width 0 height 0
click at [960, 189] on icon at bounding box center [961, 187] width 13 height 13
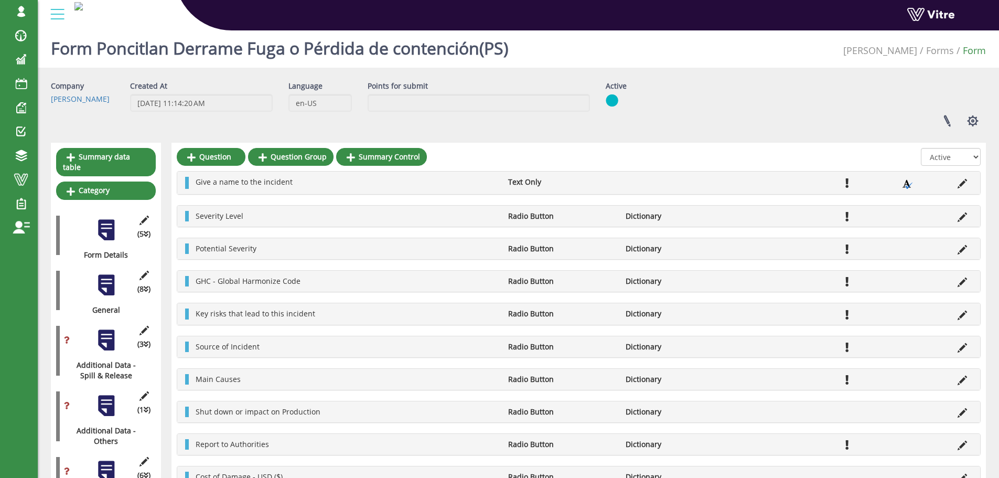
scroll to position [0, 0]
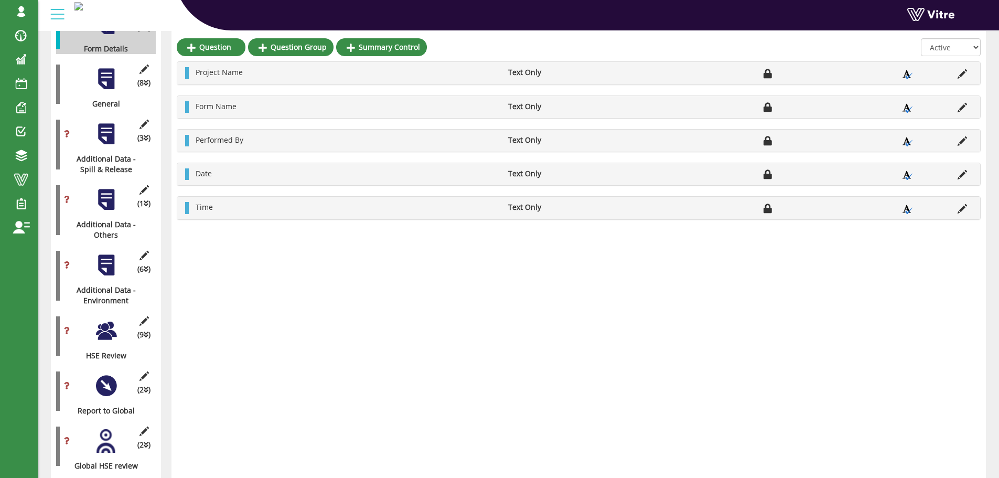
scroll to position [210, 0]
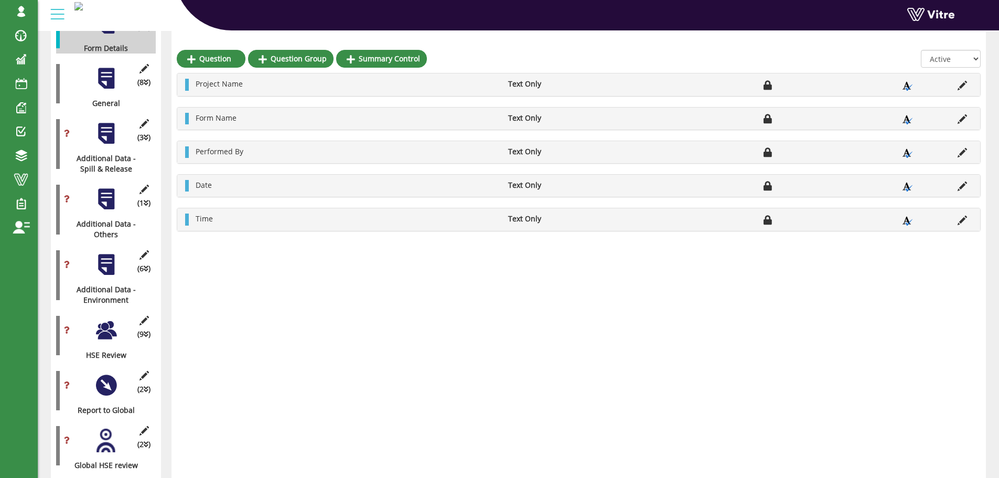
click at [108, 323] on div at bounding box center [106, 330] width 24 height 24
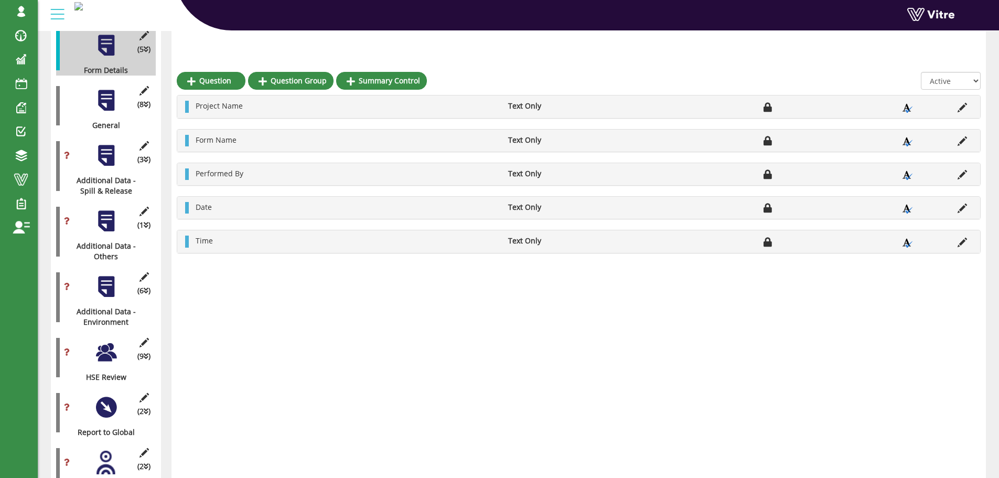
scroll to position [210, 0]
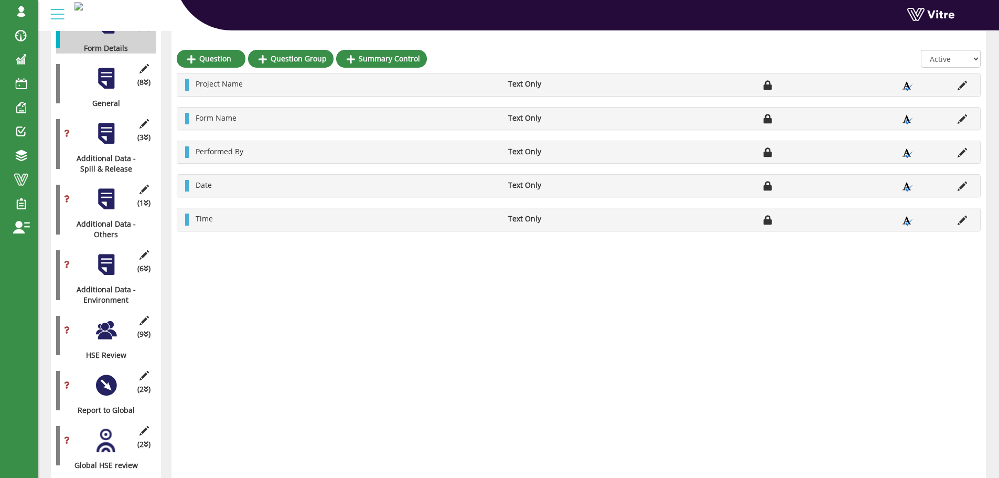
click at [104, 324] on div at bounding box center [106, 330] width 24 height 24
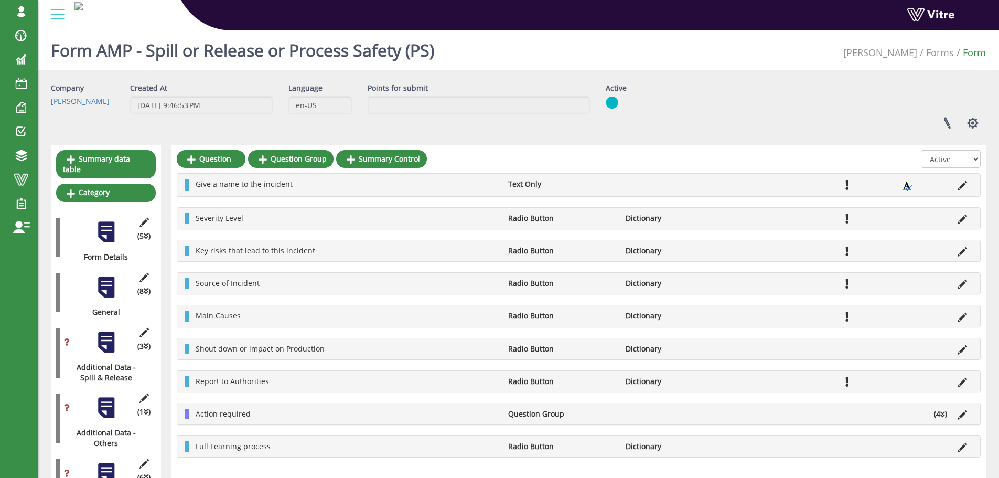
scroll to position [0, 0]
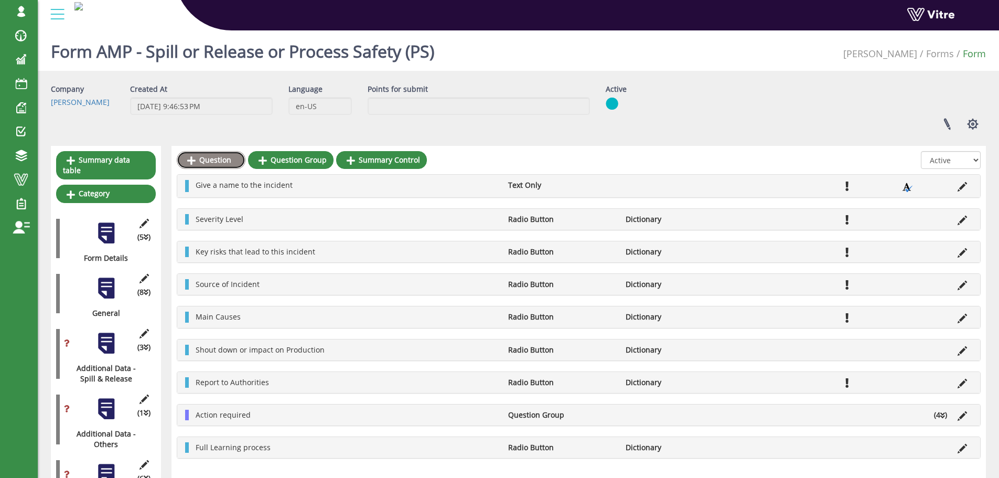
click at [211, 159] on link "Question" at bounding box center [211, 160] width 69 height 18
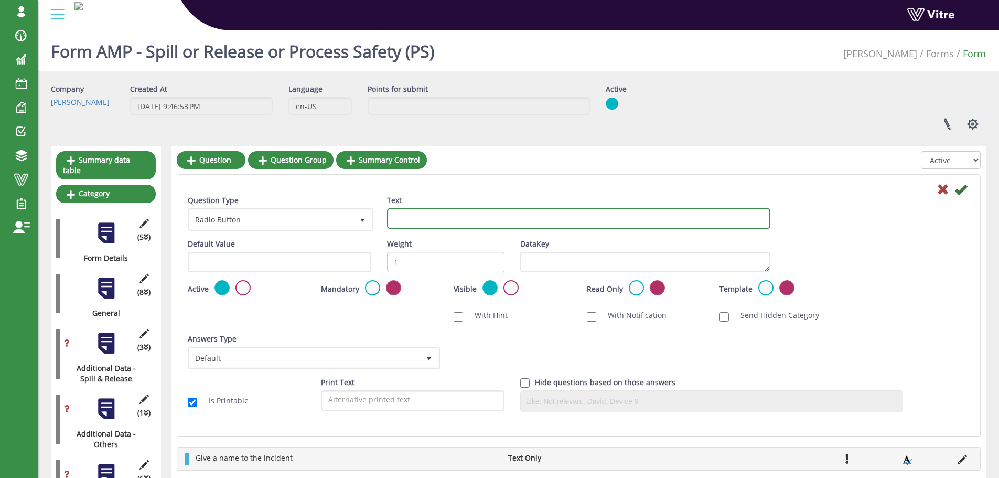
click at [406, 218] on textarea "Text" at bounding box center [579, 218] width 384 height 20
type textarea "Potential Severity"
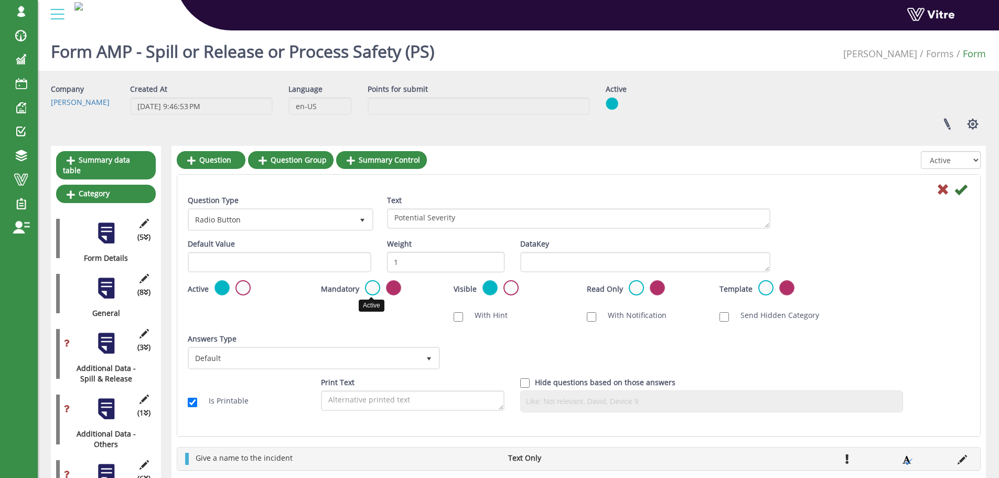
click at [375, 289] on label at bounding box center [372, 287] width 15 height 15
click at [0, 0] on input "radio" at bounding box center [0, 0] width 0 height 0
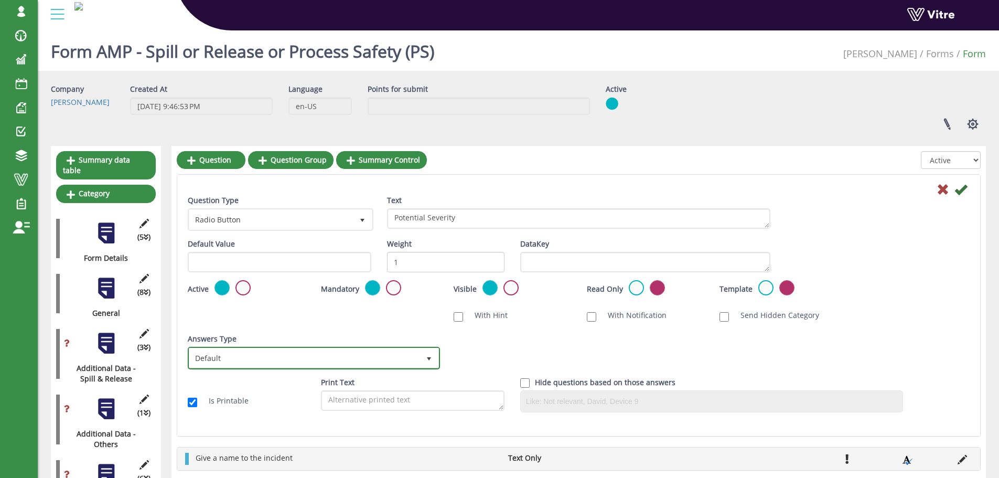
click at [364, 367] on span "Default" at bounding box center [304, 357] width 230 height 19
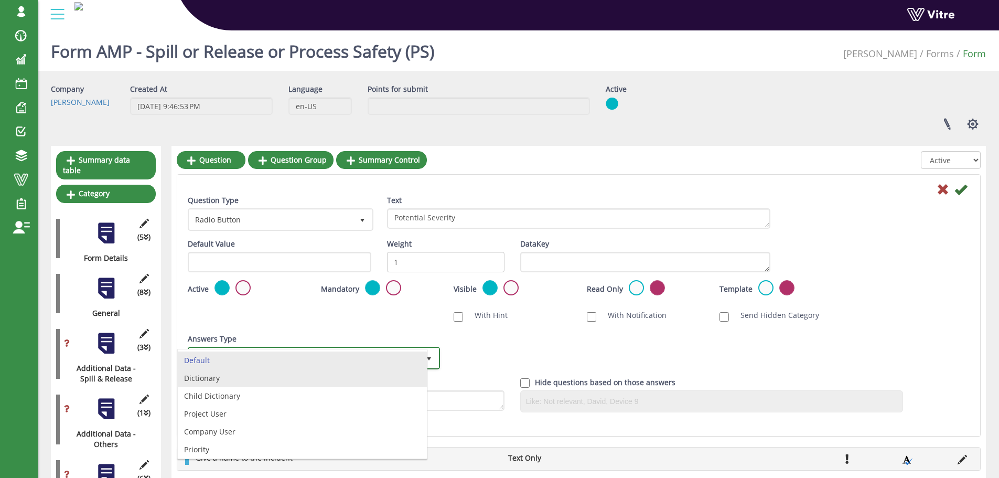
click at [267, 380] on li "Dictionary" at bounding box center [302, 378] width 249 height 18
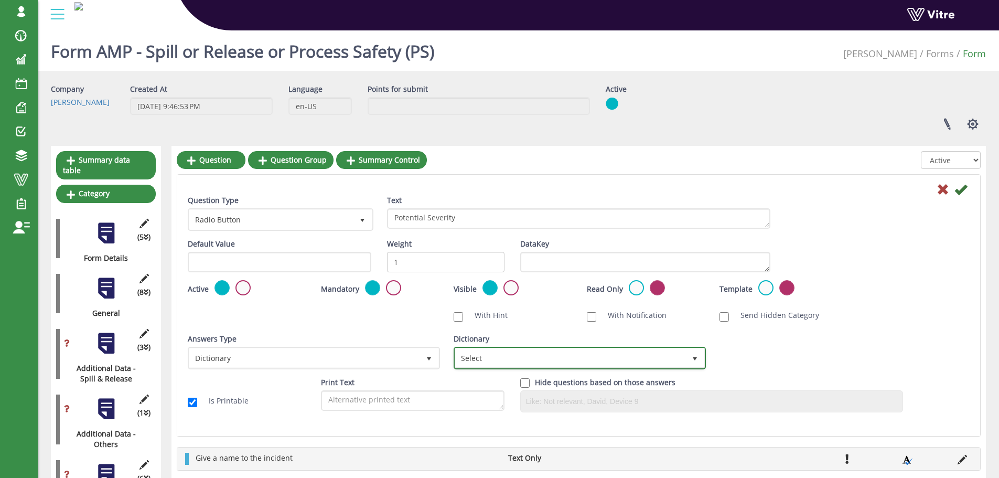
click at [478, 363] on span "Select" at bounding box center [570, 357] width 230 height 19
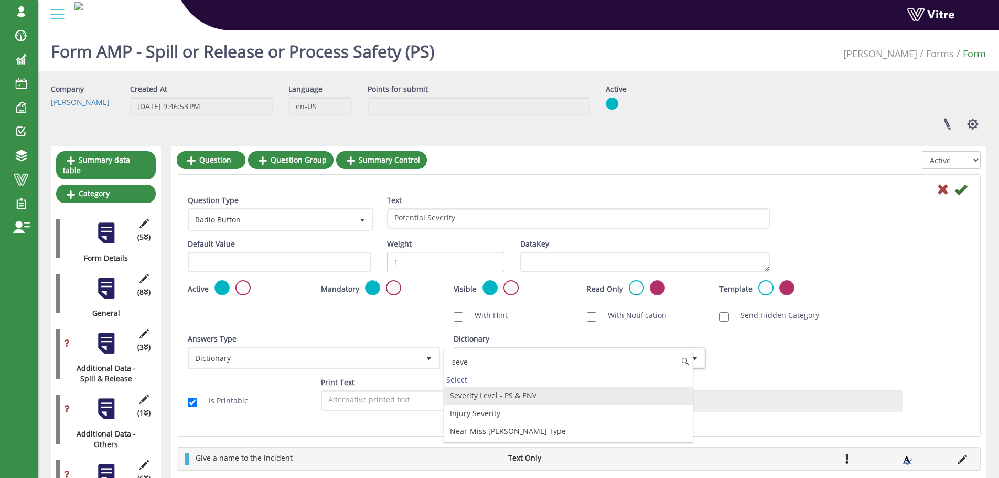
click at [488, 393] on li "Severity Level - PS & ENV" at bounding box center [568, 396] width 249 height 18
type input "seve"
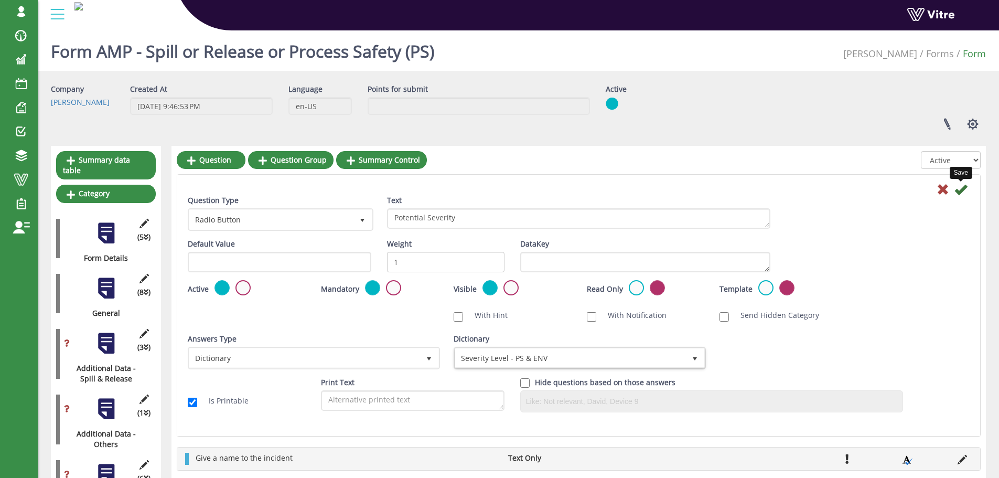
click at [959, 191] on icon at bounding box center [961, 189] width 13 height 13
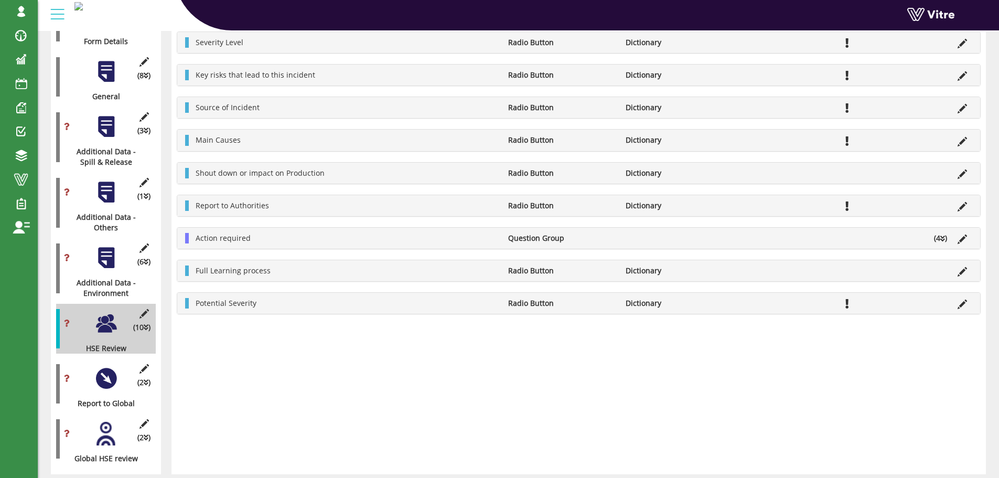
scroll to position [239, 0]
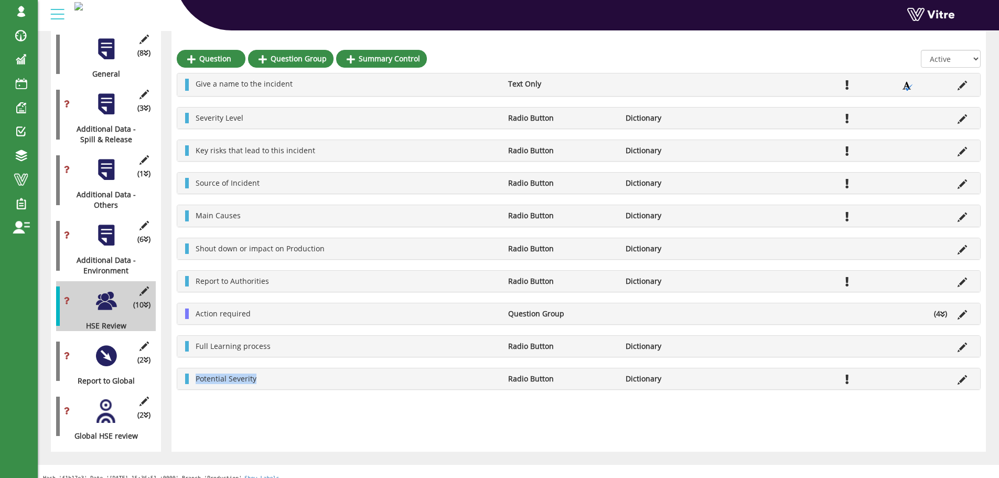
drag, startPoint x: 258, startPoint y: 379, endPoint x: 195, endPoint y: 377, distance: 62.5
click at [195, 377] on li "Potential Severity" at bounding box center [346, 379] width 313 height 10
copy span "Potential Severity"
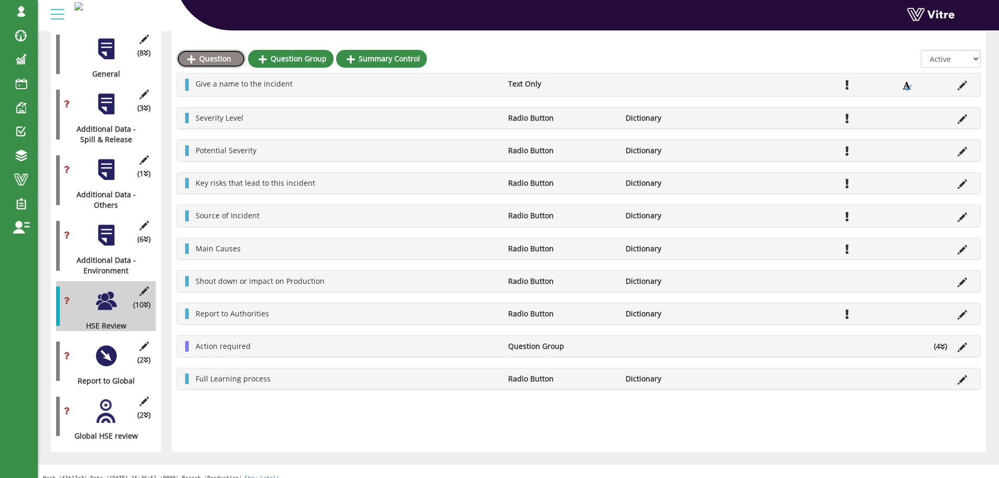
click at [225, 62] on link "Question" at bounding box center [211, 59] width 69 height 18
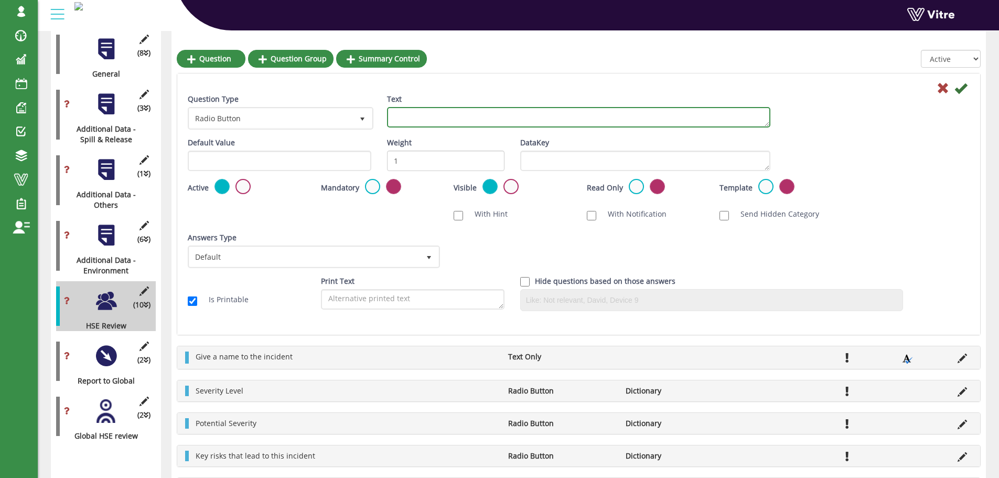
click at [447, 117] on textarea "Text" at bounding box center [579, 117] width 384 height 20
paste textarea "GHC - Global Harmonize Code"
type textarea "GHC - Global Harmonize Code"
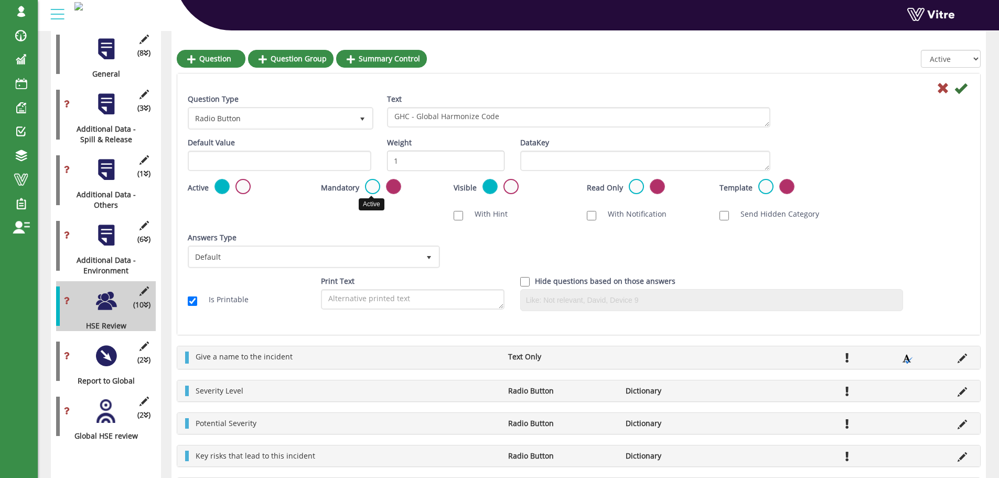
click at [368, 186] on label at bounding box center [372, 186] width 15 height 15
click at [0, 0] on input "radio" at bounding box center [0, 0] width 0 height 0
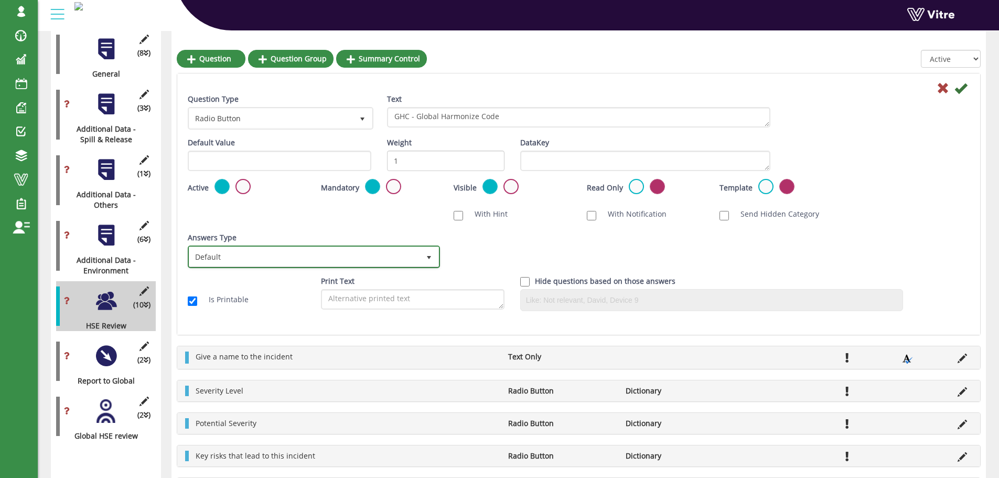
click at [342, 253] on span "Default" at bounding box center [304, 256] width 230 height 19
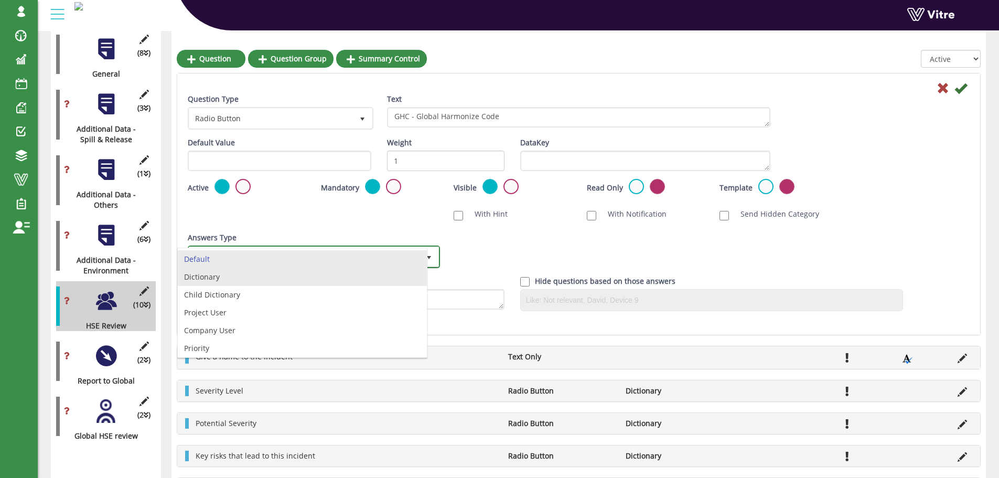
click at [237, 276] on li "Dictionary" at bounding box center [302, 277] width 249 height 18
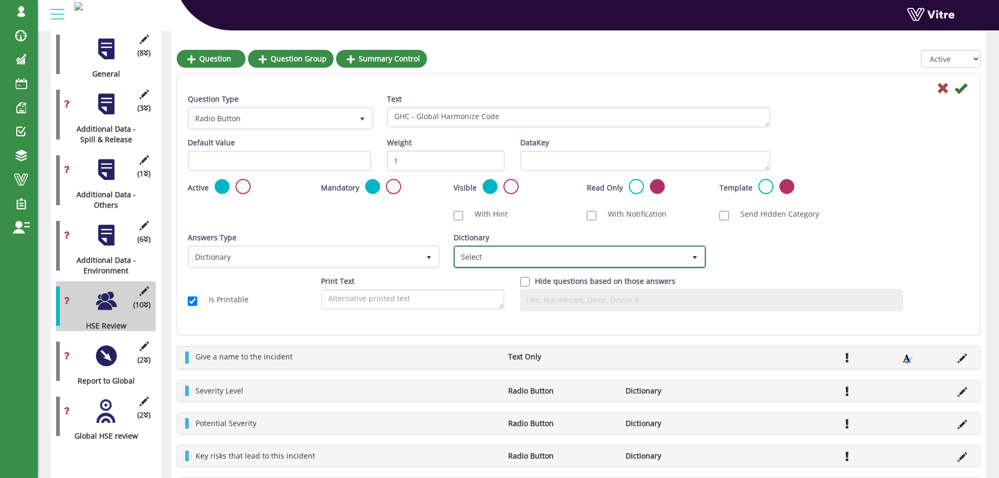
click at [482, 257] on span "Select" at bounding box center [570, 256] width 230 height 19
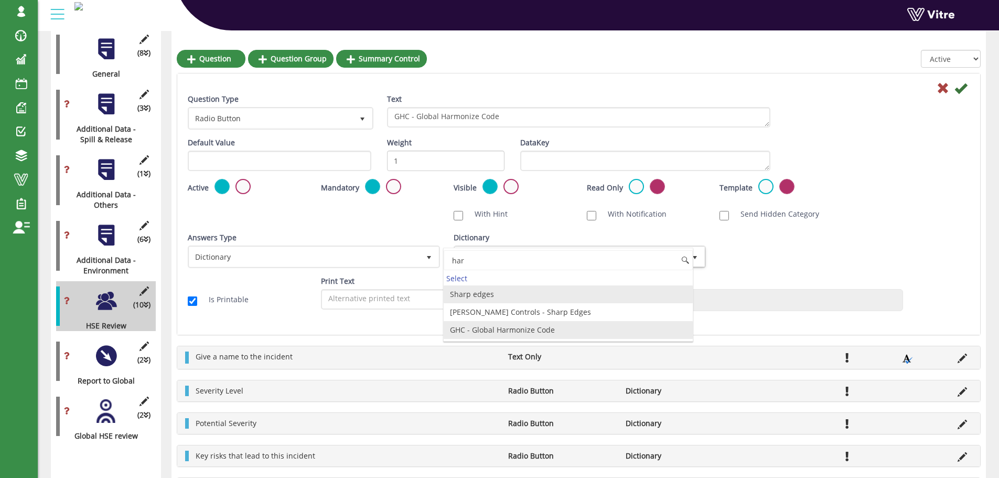
click at [499, 327] on li "GHC - Global Harmonize Code" at bounding box center [568, 330] width 249 height 18
type input "har"
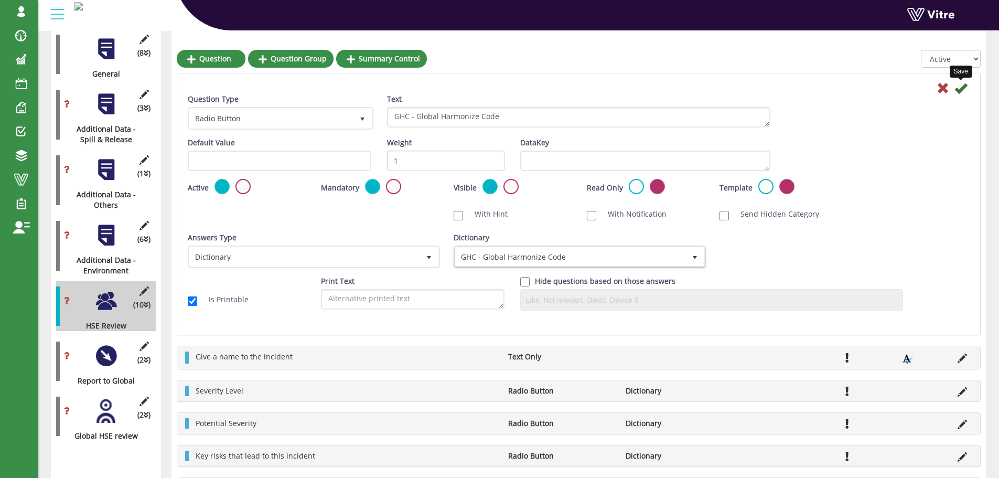
click at [960, 89] on icon at bounding box center [961, 88] width 13 height 13
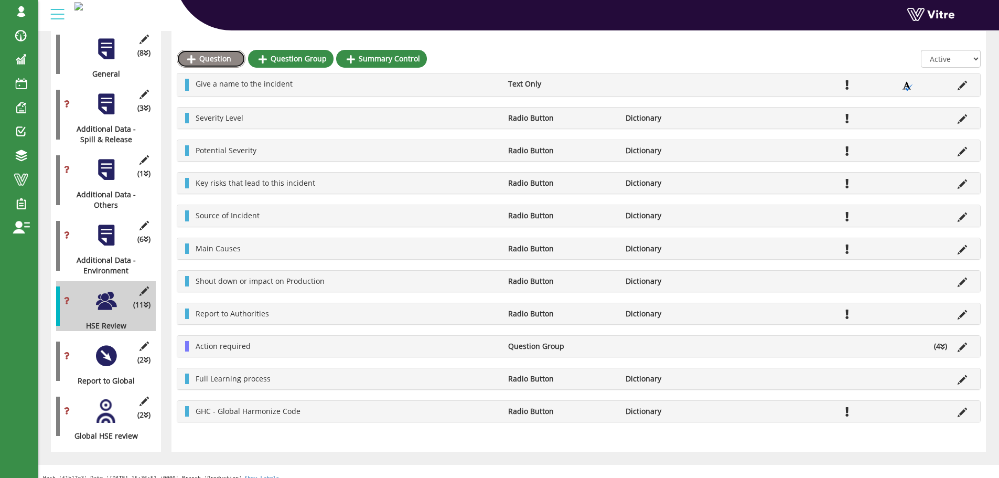
click at [212, 56] on link "Question" at bounding box center [211, 59] width 69 height 18
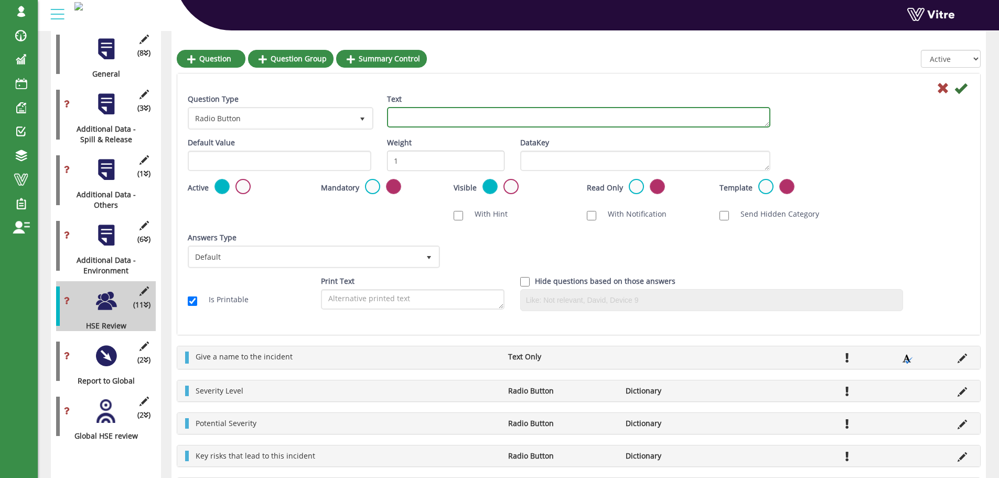
click at [404, 119] on textarea "Text" at bounding box center [579, 117] width 384 height 20
paste textarea "Cost of Damage - USD ($)"
type textarea "Cost of Damage - USD ($)"
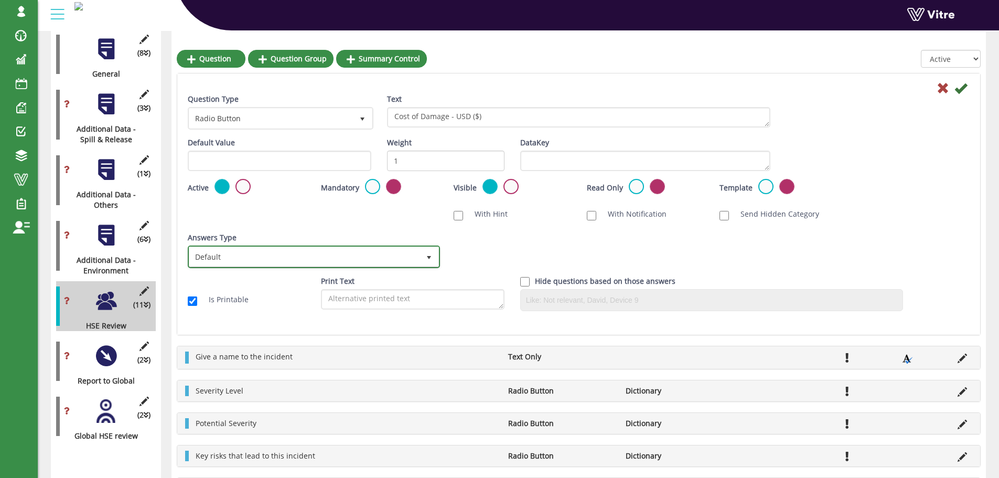
click at [432, 258] on span "select" at bounding box center [429, 257] width 8 height 8
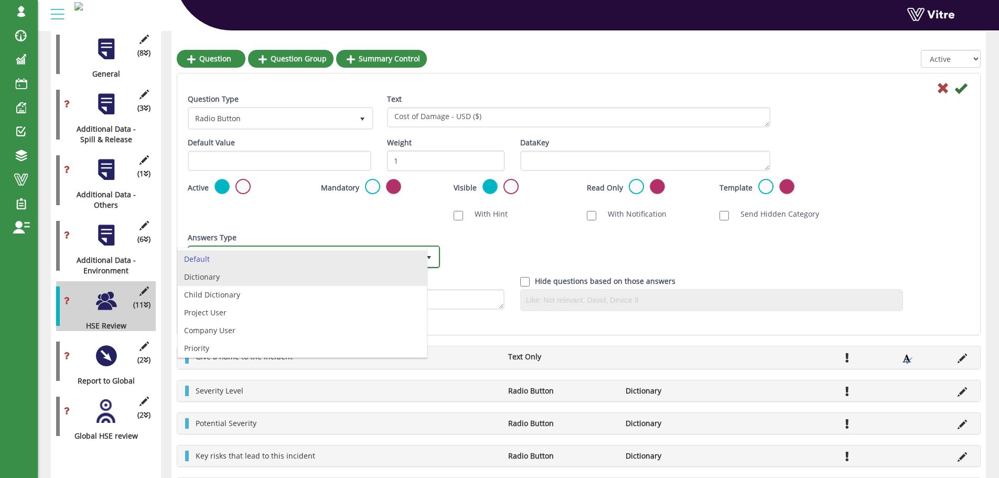
click at [352, 276] on li "Dictionary" at bounding box center [302, 277] width 249 height 18
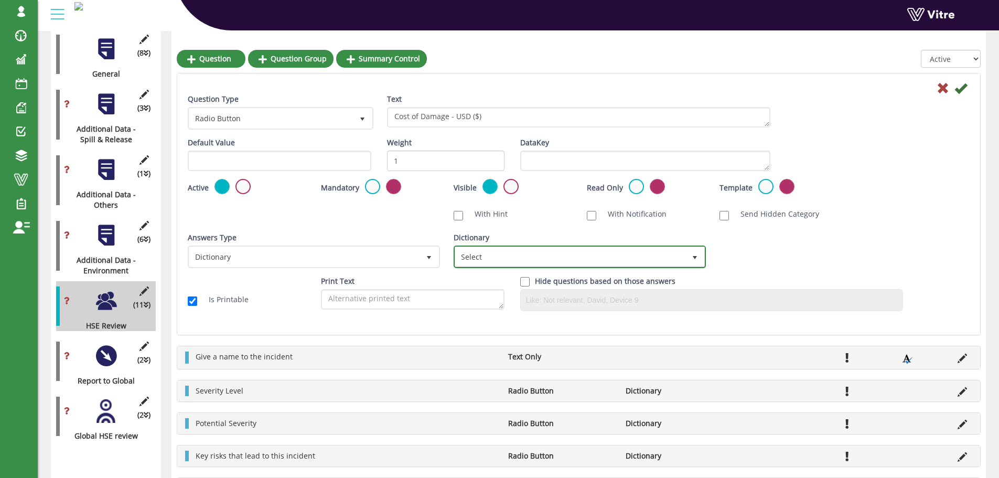
click at [483, 253] on span "Select" at bounding box center [570, 256] width 230 height 19
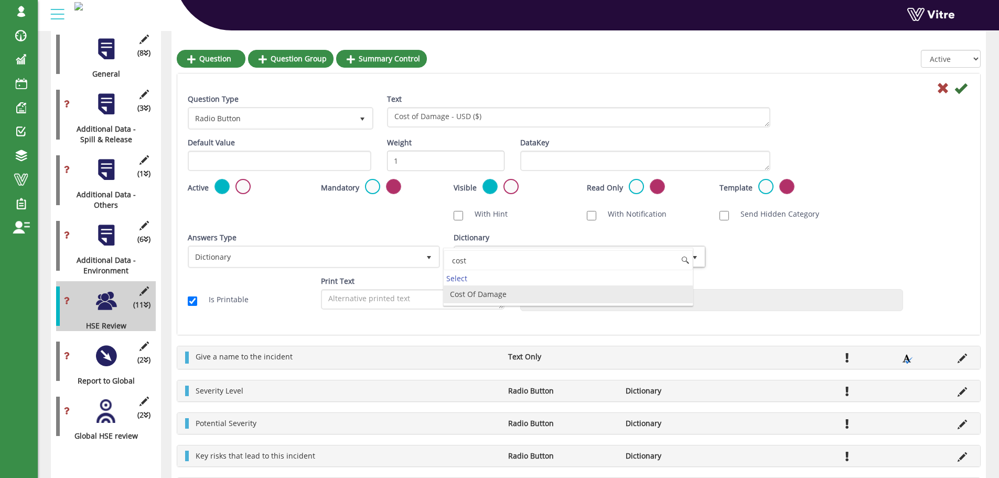
click at [491, 294] on li "Cost Of Damage" at bounding box center [568, 294] width 249 height 18
type input "cost"
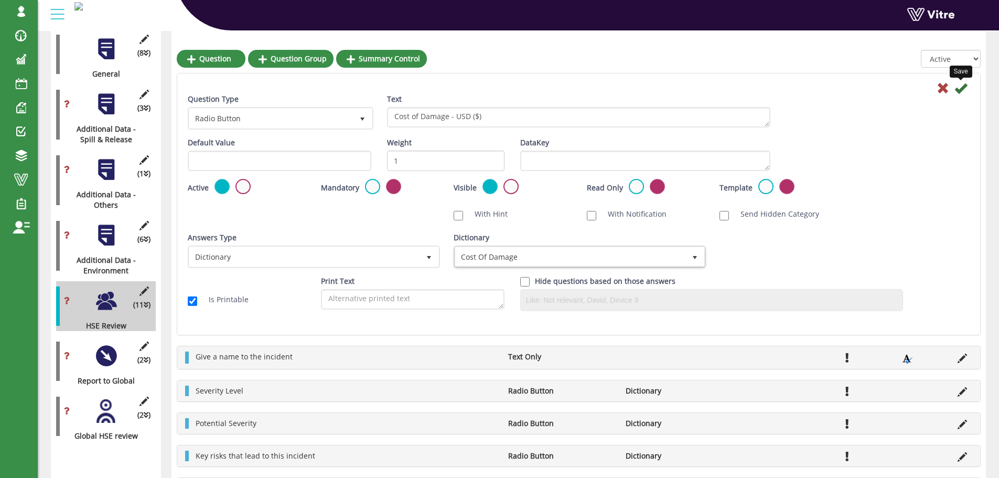
click at [960, 89] on icon at bounding box center [961, 88] width 13 height 13
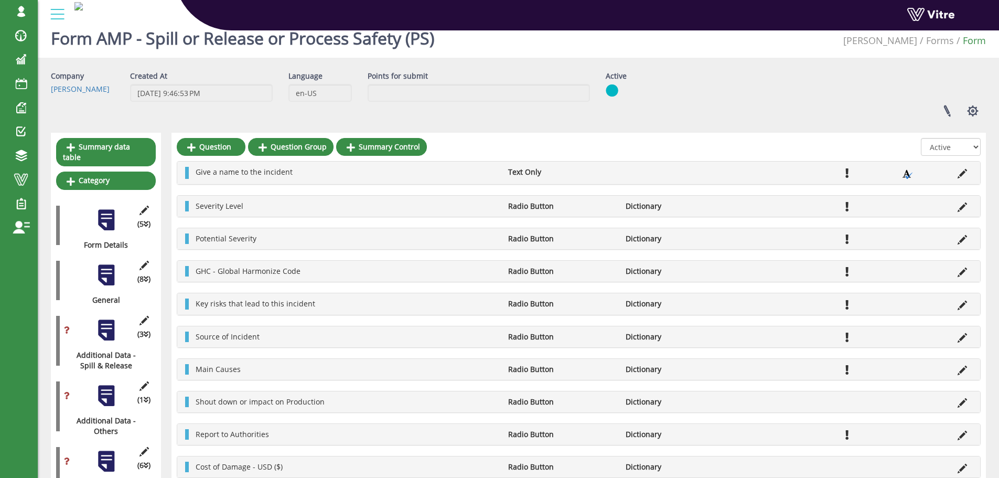
scroll to position [0, 0]
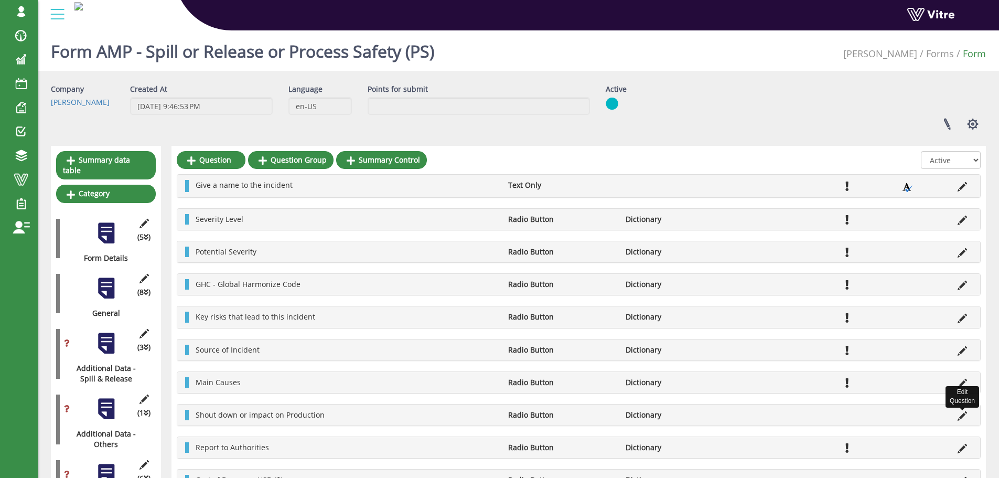
click at [961, 417] on icon at bounding box center [962, 415] width 9 height 9
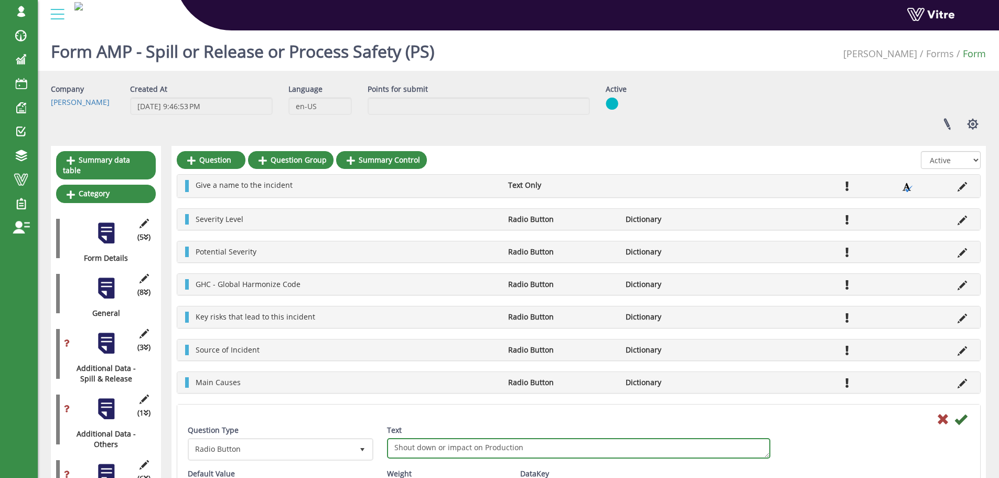
click at [409, 448] on textarea "Shout down or impact on Production" at bounding box center [579, 448] width 384 height 20
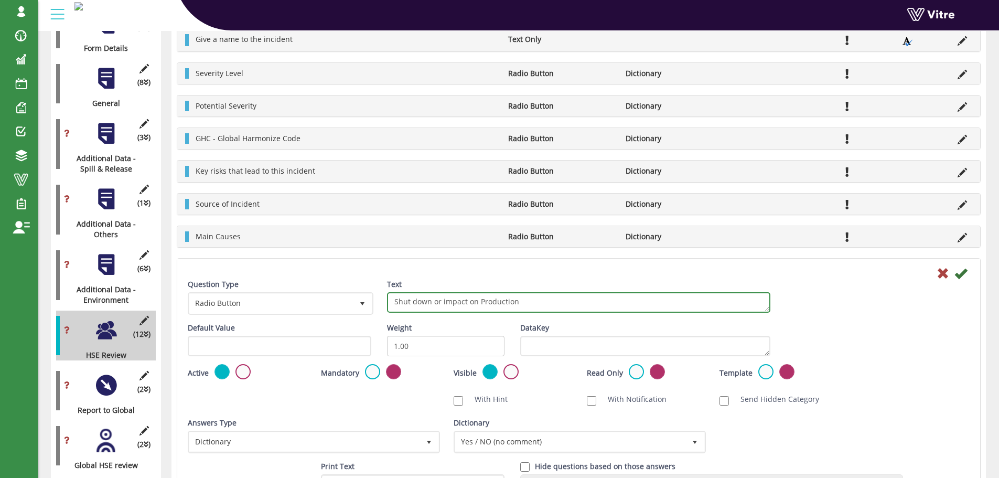
scroll to position [157, 0]
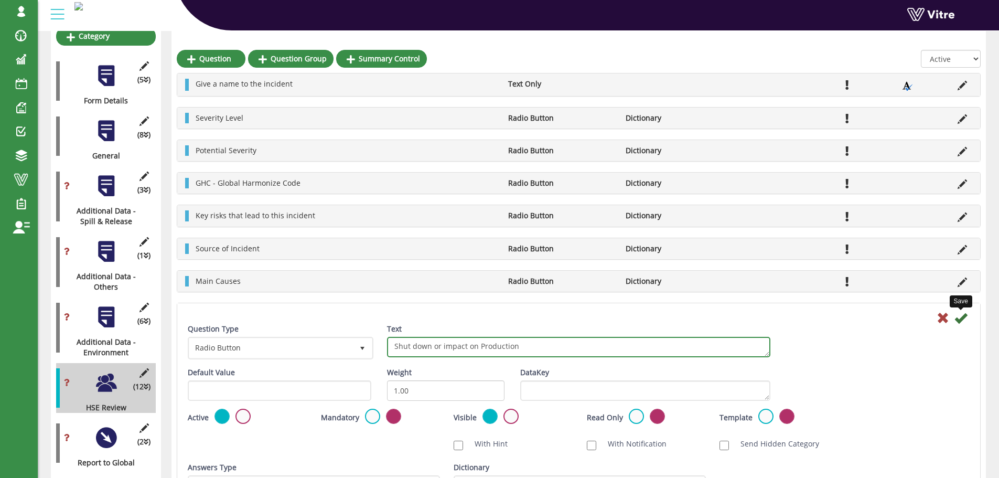
type textarea "Shut down or impact on Production"
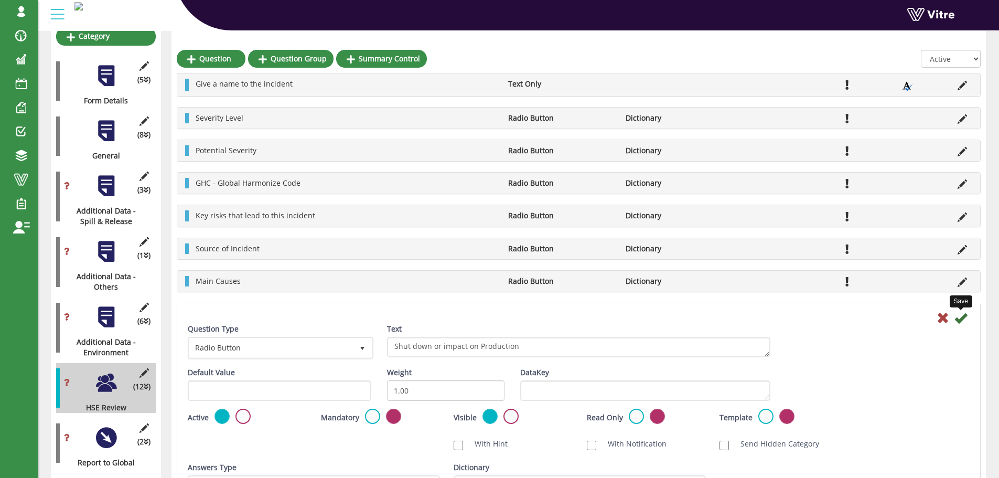
click at [960, 322] on icon at bounding box center [961, 318] width 13 height 13
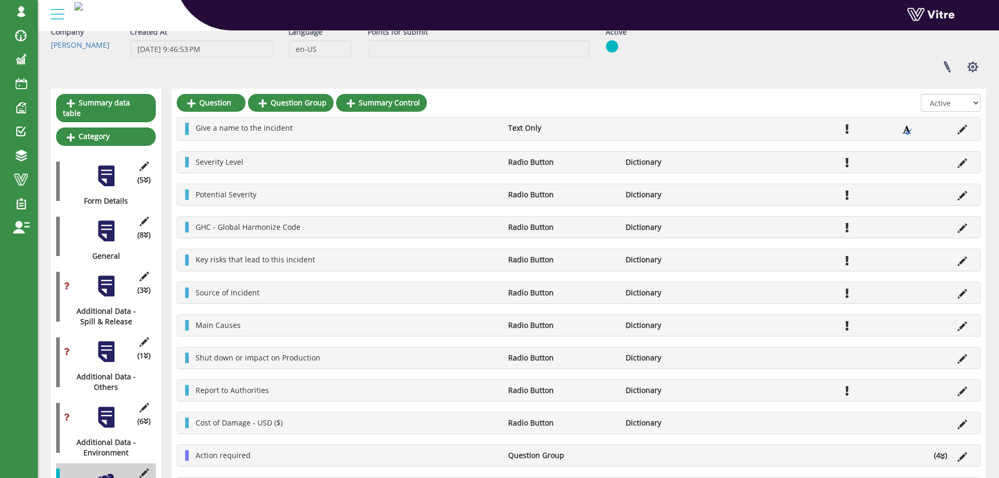
scroll to position [0, 0]
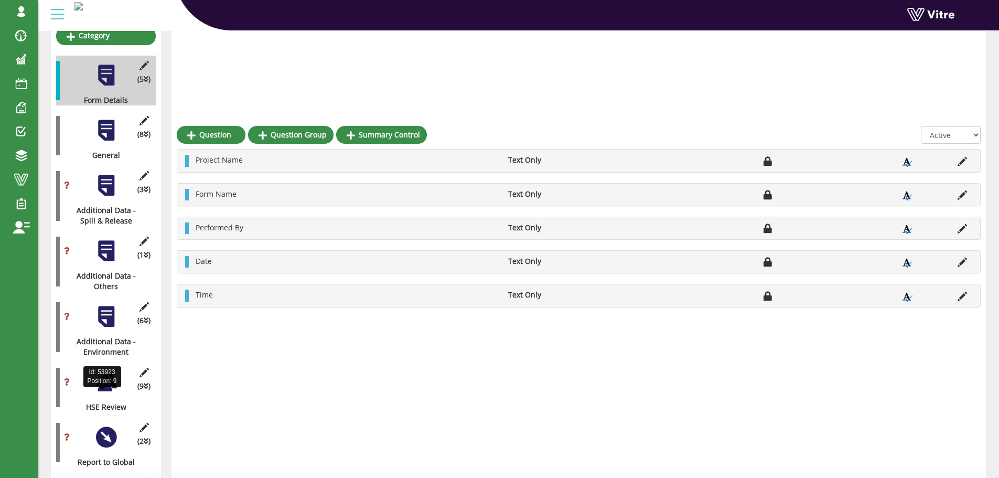
scroll to position [239, 0]
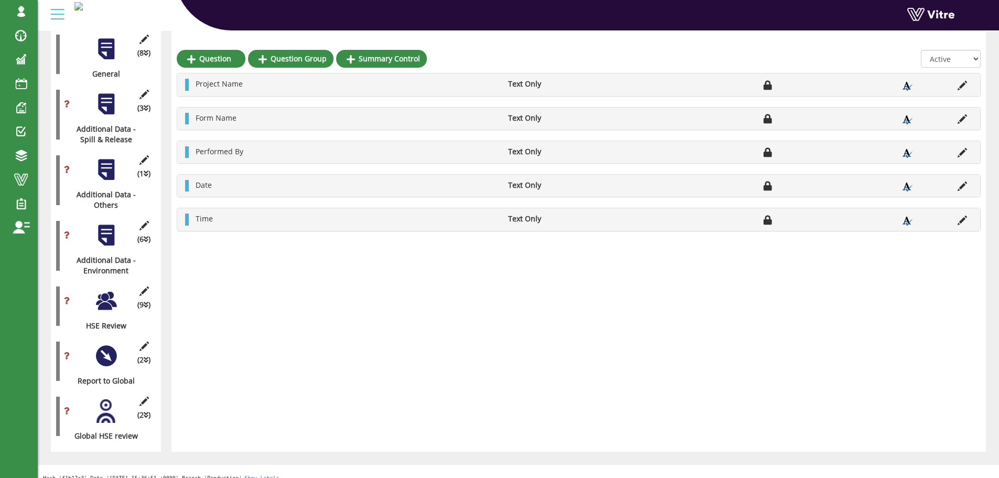
click at [109, 289] on div at bounding box center [106, 301] width 24 height 24
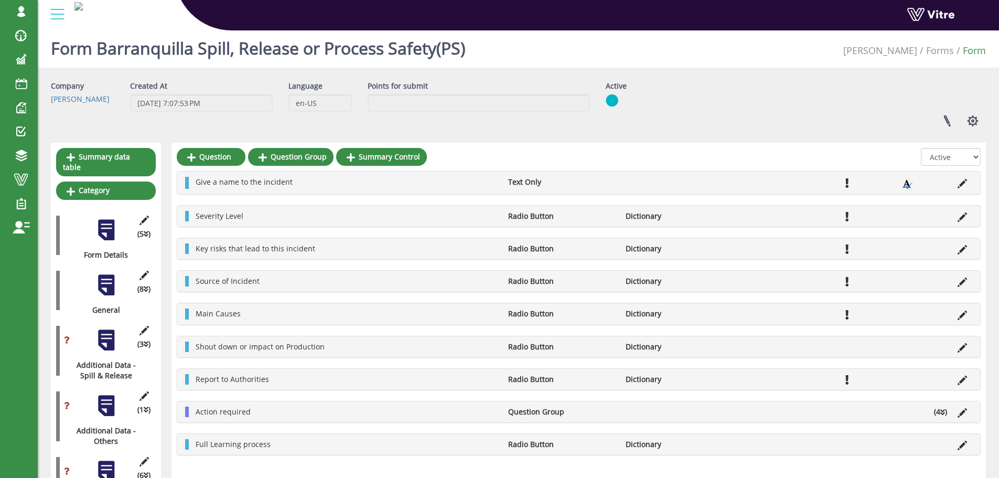
scroll to position [0, 0]
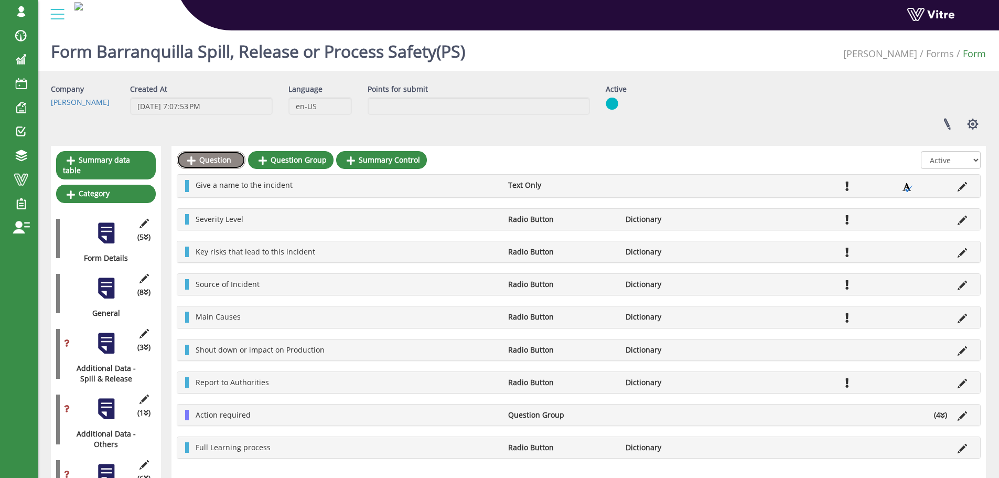
click at [224, 158] on link "Question" at bounding box center [211, 160] width 69 height 18
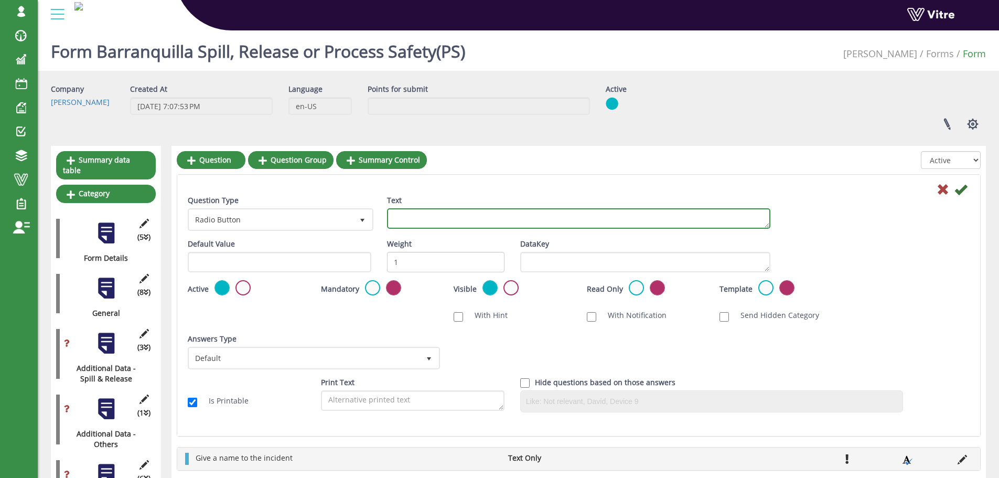
click at [477, 223] on textarea "Text" at bounding box center [579, 218] width 384 height 20
paste textarea "Potential Severity"
type textarea "Potential Severity"
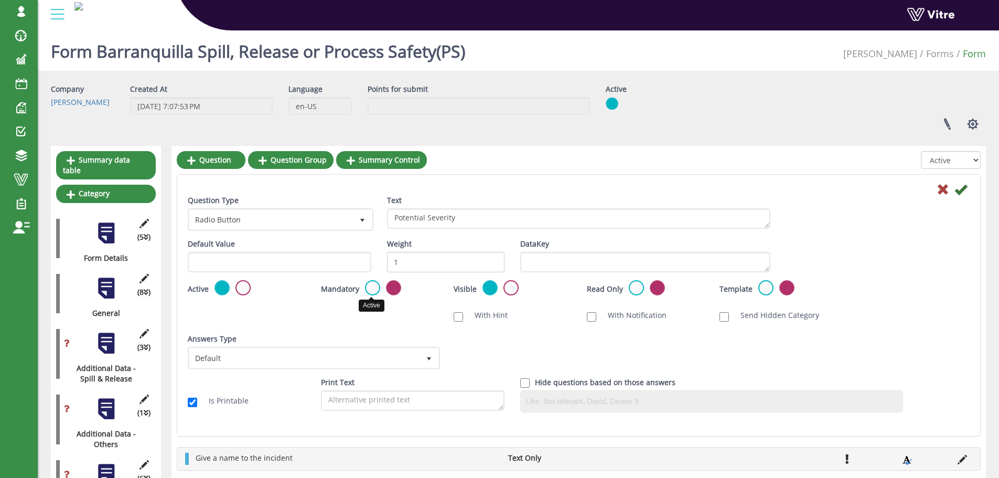
click at [368, 289] on label at bounding box center [372, 287] width 15 height 15
click at [0, 0] on input "radio" at bounding box center [0, 0] width 0 height 0
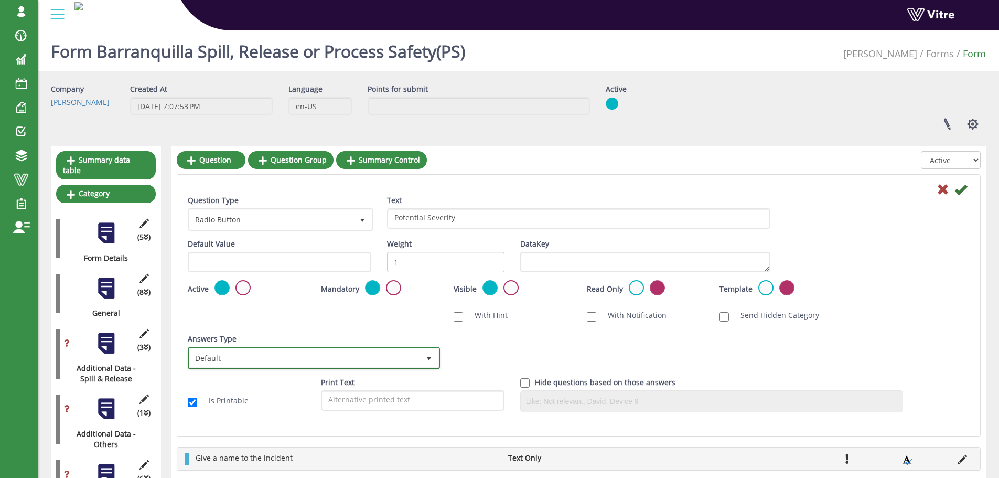
click at [401, 357] on span "Default" at bounding box center [304, 357] width 230 height 19
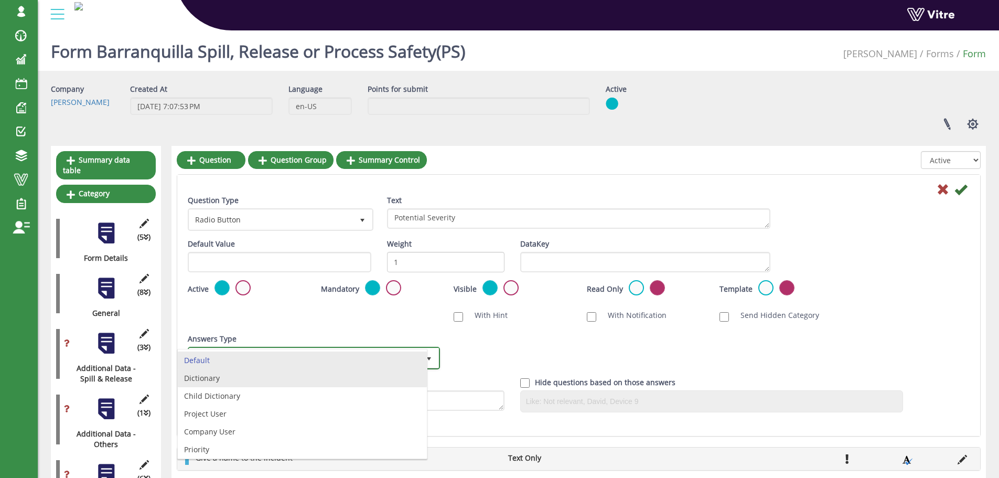
click at [312, 375] on li "Dictionary" at bounding box center [302, 378] width 249 height 18
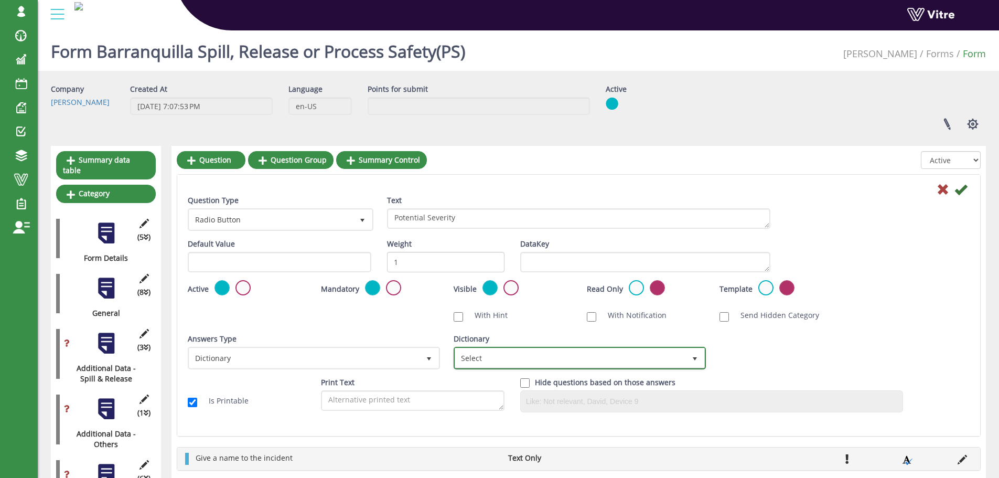
click at [486, 357] on span "Select" at bounding box center [570, 357] width 230 height 19
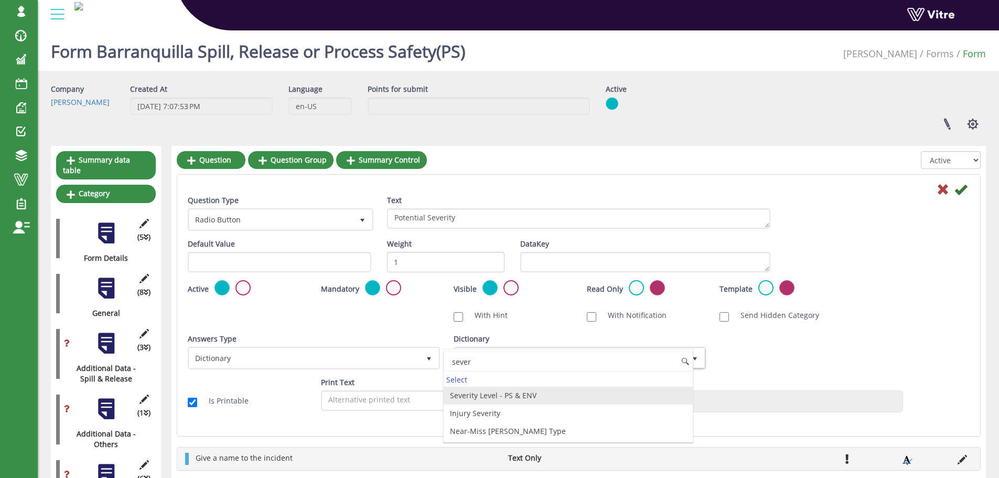
click at [500, 394] on li "Severity Level - PS & ENV" at bounding box center [568, 396] width 249 height 18
type input "sever"
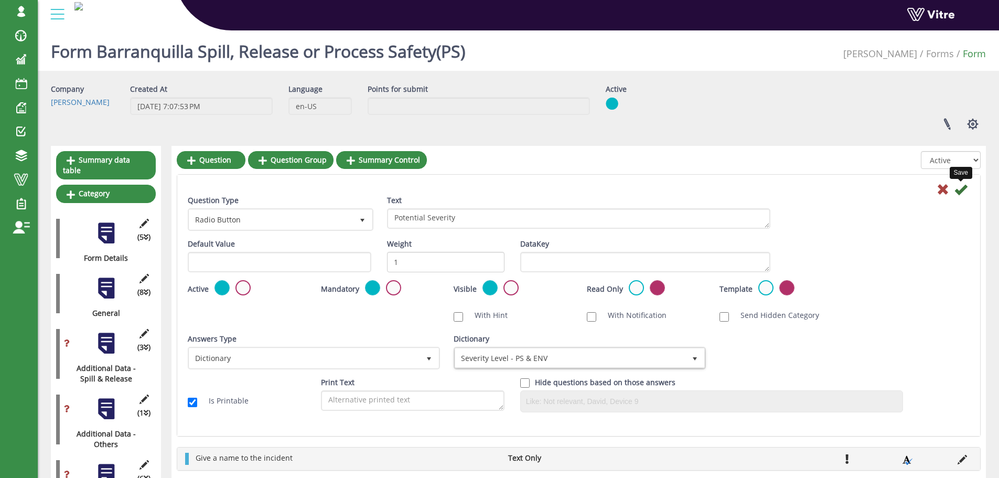
click at [960, 191] on icon at bounding box center [961, 189] width 13 height 13
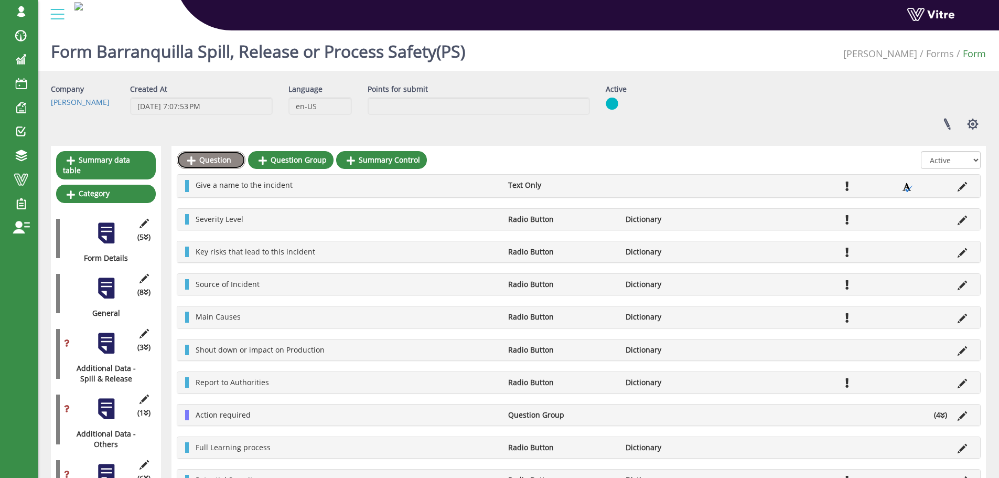
click at [226, 158] on link "Question" at bounding box center [211, 160] width 69 height 18
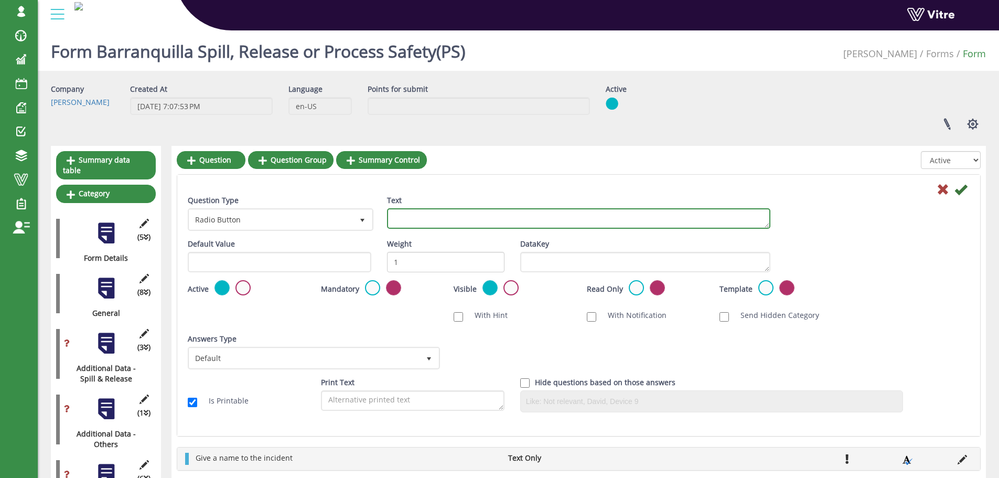
click at [448, 223] on textarea "Text" at bounding box center [579, 218] width 384 height 20
paste textarea "GHC - Global Harmonize Code"
type textarea "GHC - Global Harmonize Code"
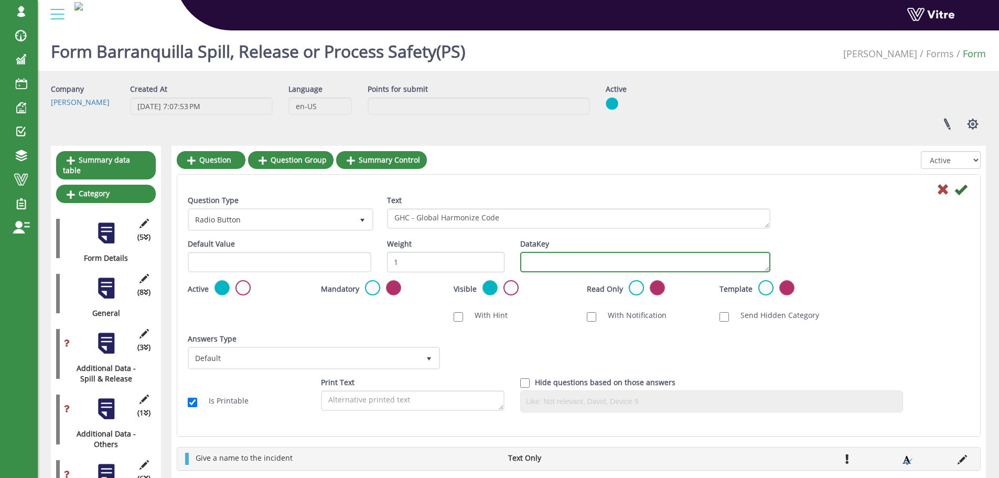
click at [549, 264] on textarea "DataKey" at bounding box center [645, 262] width 250 height 20
type textarea "GHC"
click at [372, 288] on label at bounding box center [372, 287] width 15 height 15
click at [0, 0] on input "radio" at bounding box center [0, 0] width 0 height 0
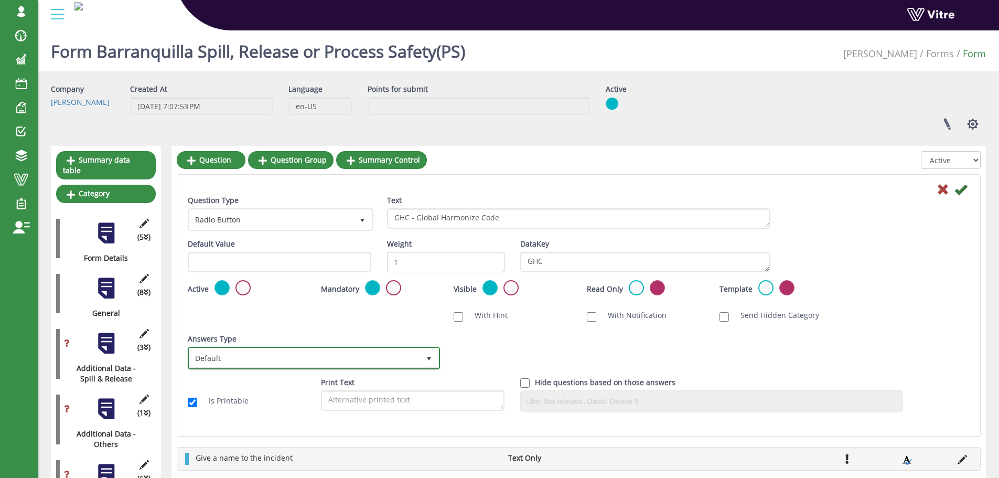
click at [430, 359] on span "select" at bounding box center [429, 359] width 8 height 8
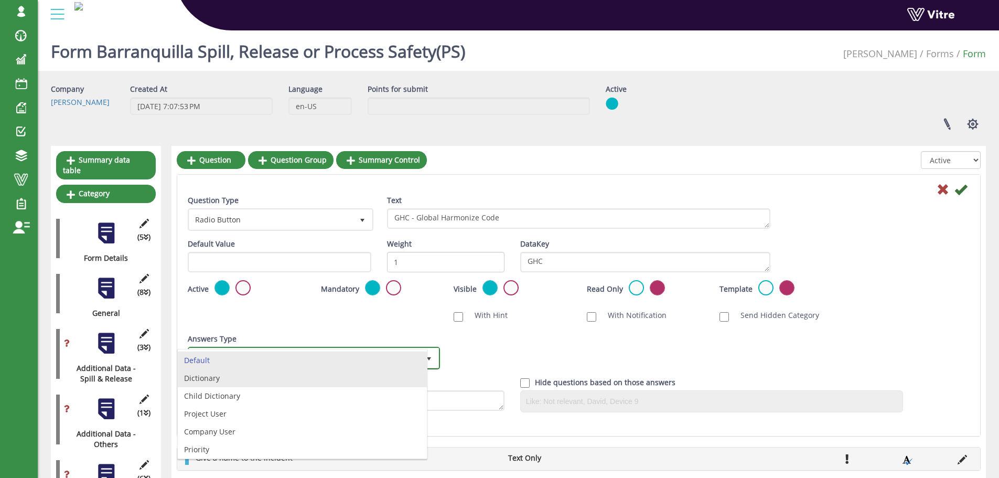
click at [292, 379] on li "Dictionary" at bounding box center [302, 378] width 249 height 18
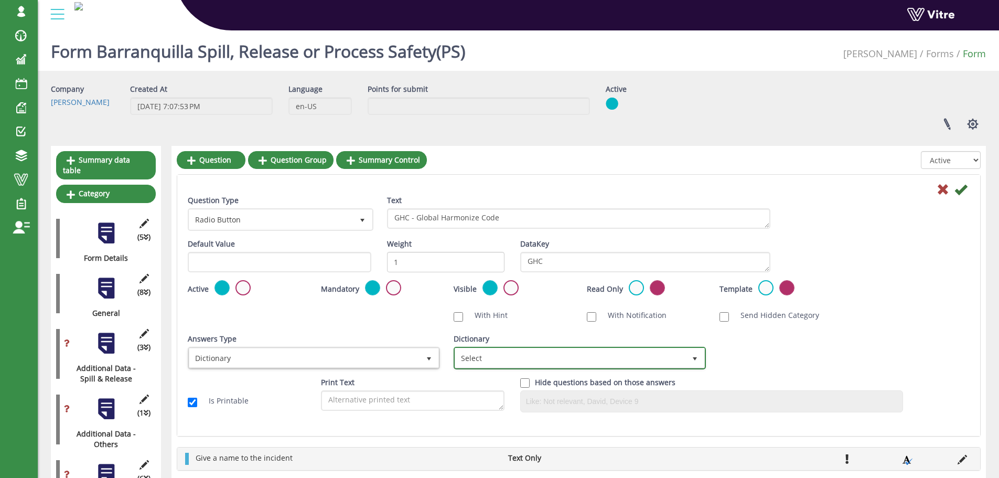
click at [471, 356] on span "Select" at bounding box center [570, 357] width 230 height 19
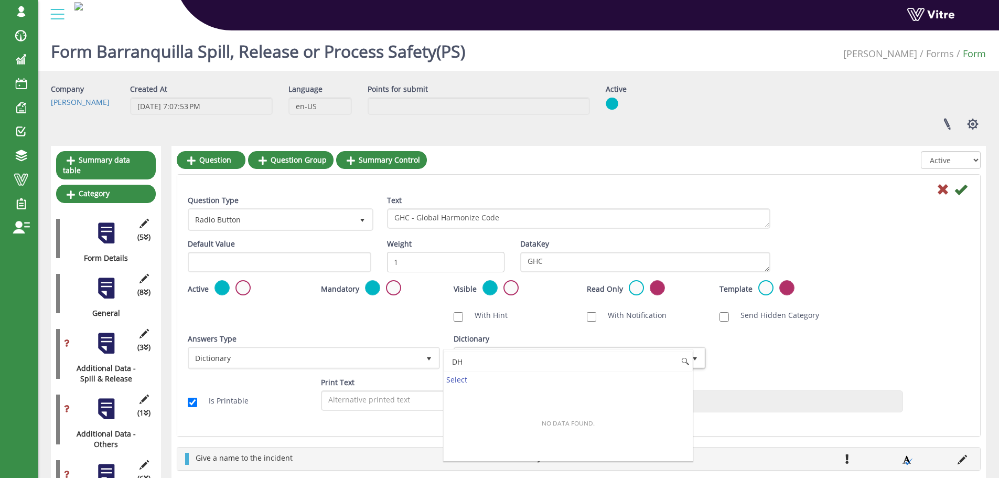
type input "D"
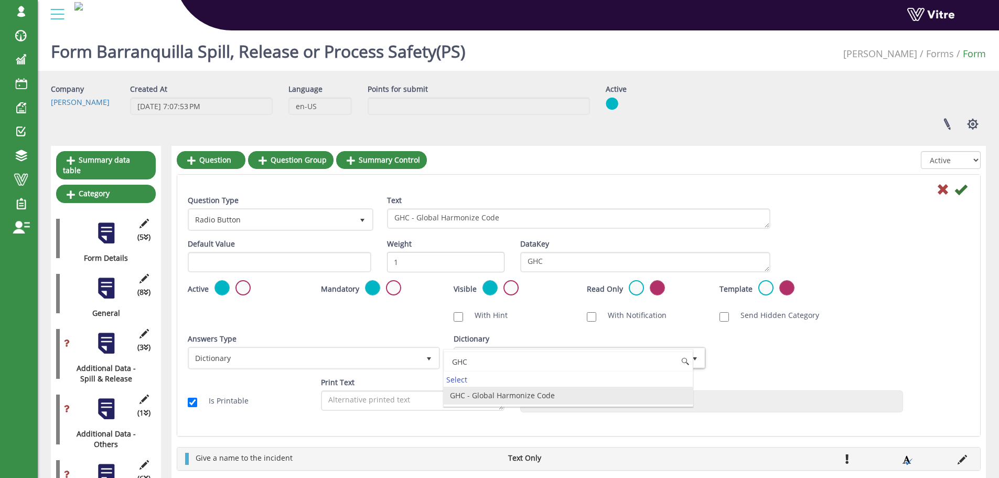
click at [504, 395] on li "GHC - Global Harmonize Code" at bounding box center [568, 396] width 249 height 18
type input "GHC"
click at [958, 191] on icon at bounding box center [961, 189] width 13 height 13
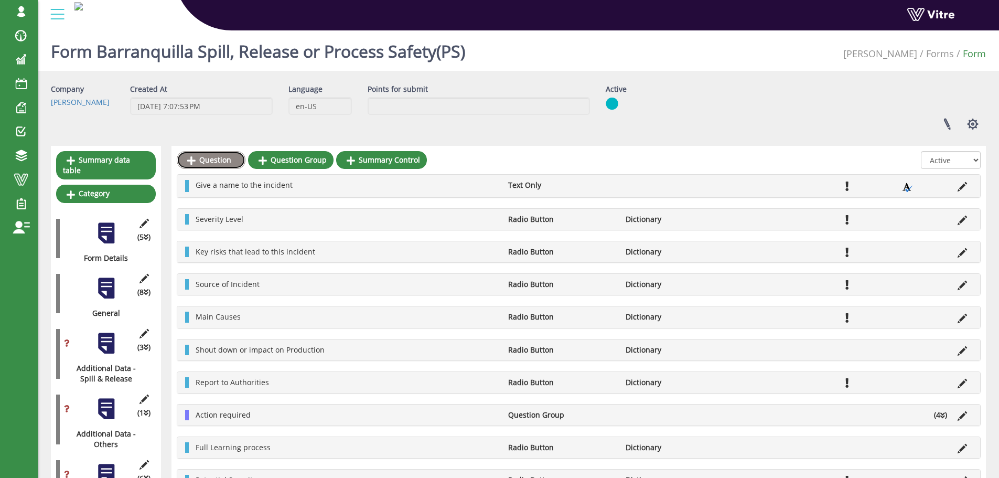
click at [222, 159] on link "Question" at bounding box center [211, 160] width 69 height 18
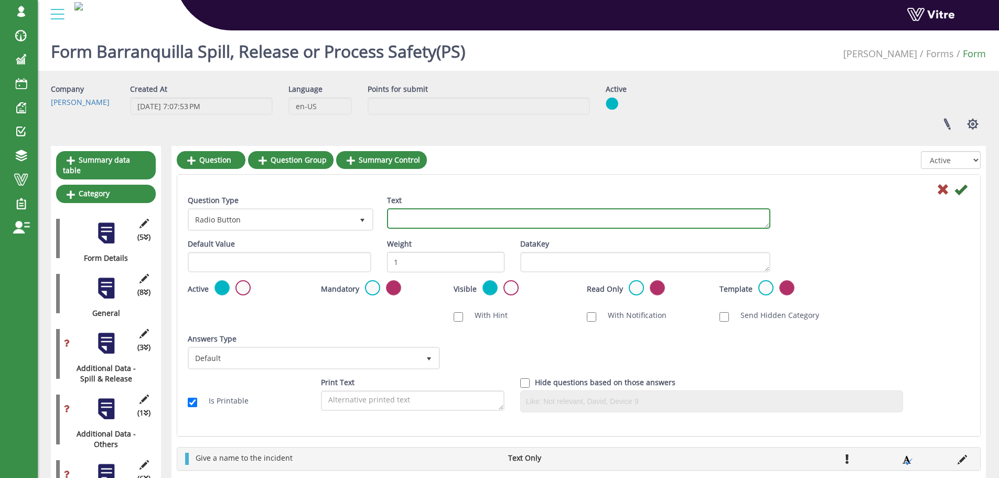
click at [467, 225] on textarea "Text" at bounding box center [579, 218] width 384 height 20
paste textarea "Cost of Damage - USD ($)"
type textarea "Cost of Damage - USD ($)"
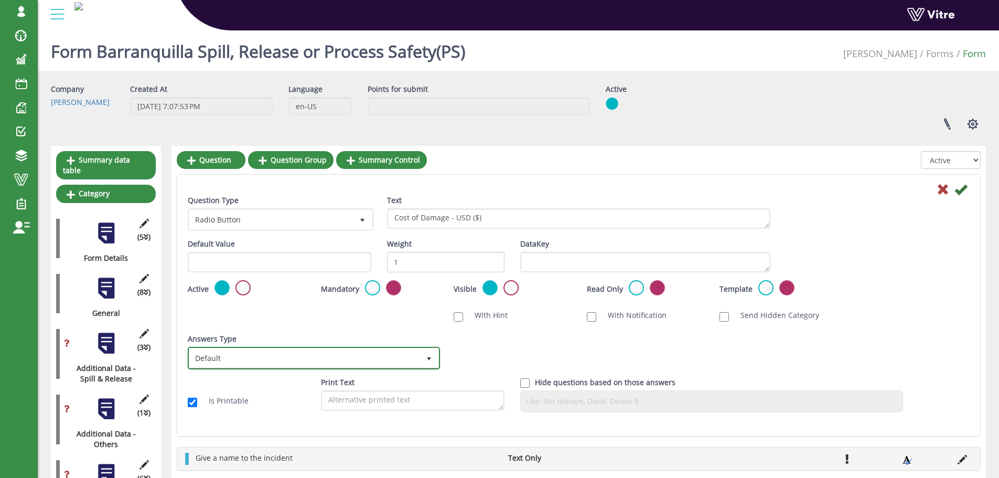
click at [425, 358] on span "select" at bounding box center [429, 359] width 8 height 8
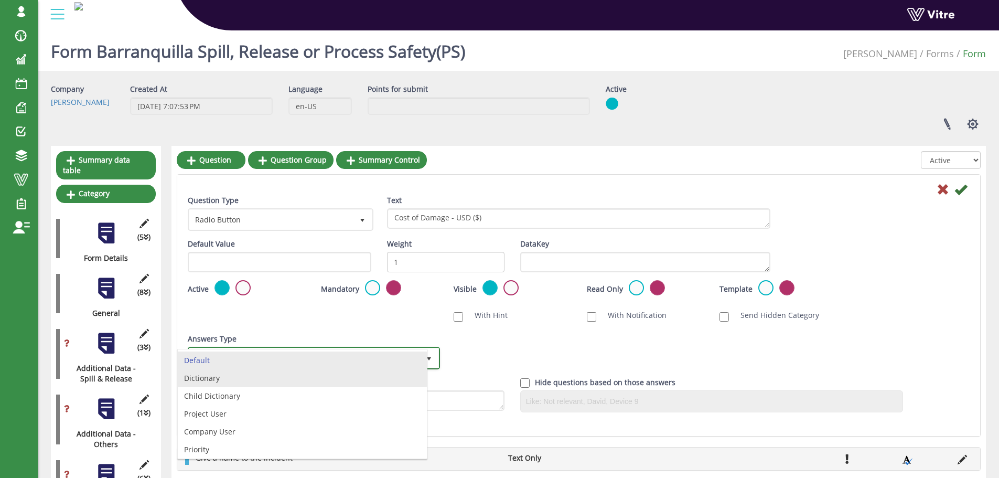
click at [321, 374] on li "Dictionary" at bounding box center [302, 378] width 249 height 18
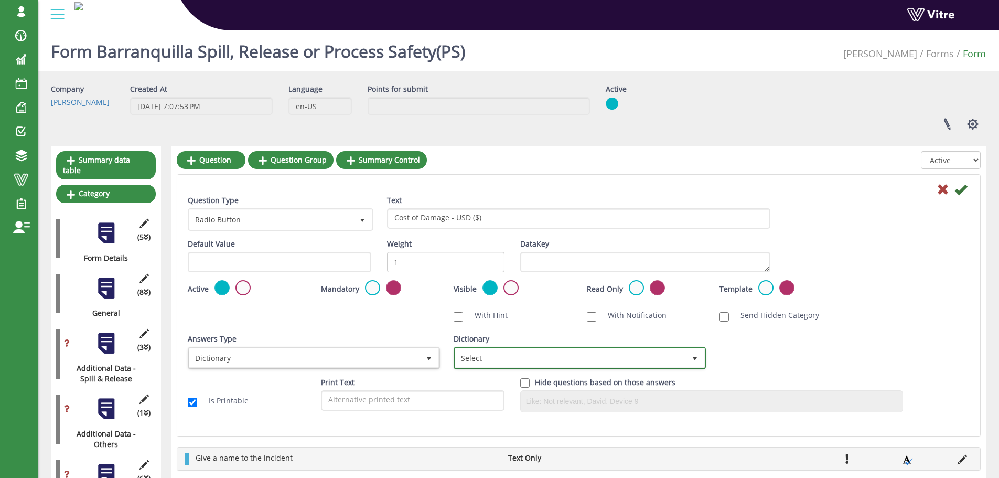
click at [478, 356] on span "Select" at bounding box center [570, 357] width 230 height 19
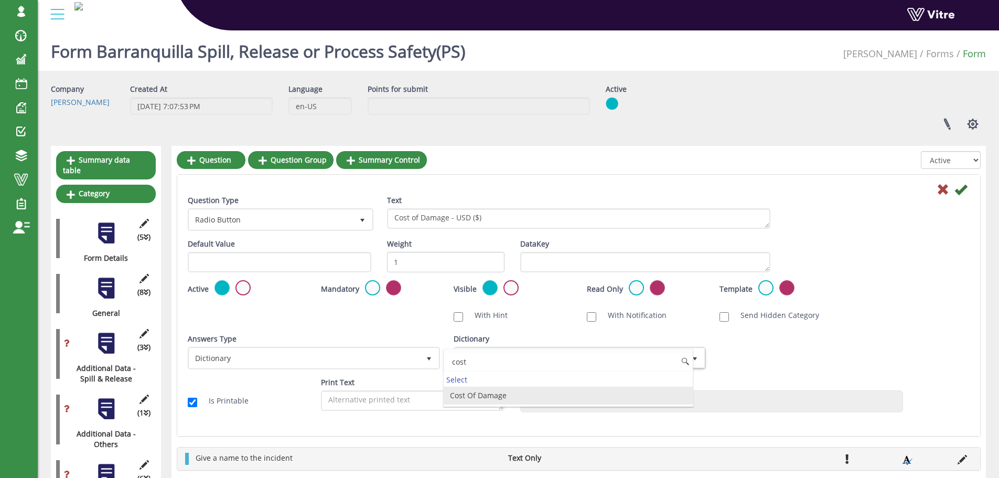
click at [476, 398] on li "Cost Of Damage" at bounding box center [568, 396] width 249 height 18
type input "cost"
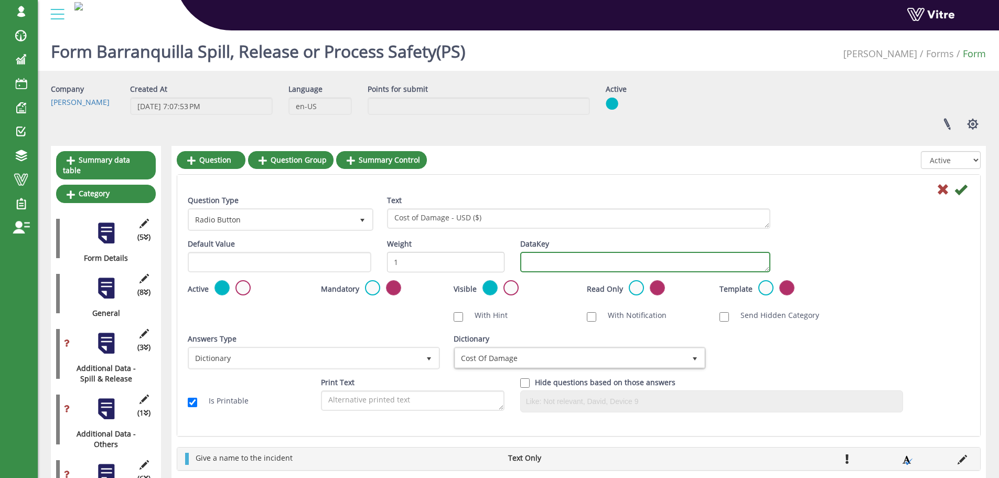
click at [548, 260] on textarea "DataKey" at bounding box center [645, 262] width 250 height 20
type textarea "cost"
click at [960, 193] on icon at bounding box center [961, 189] width 13 height 13
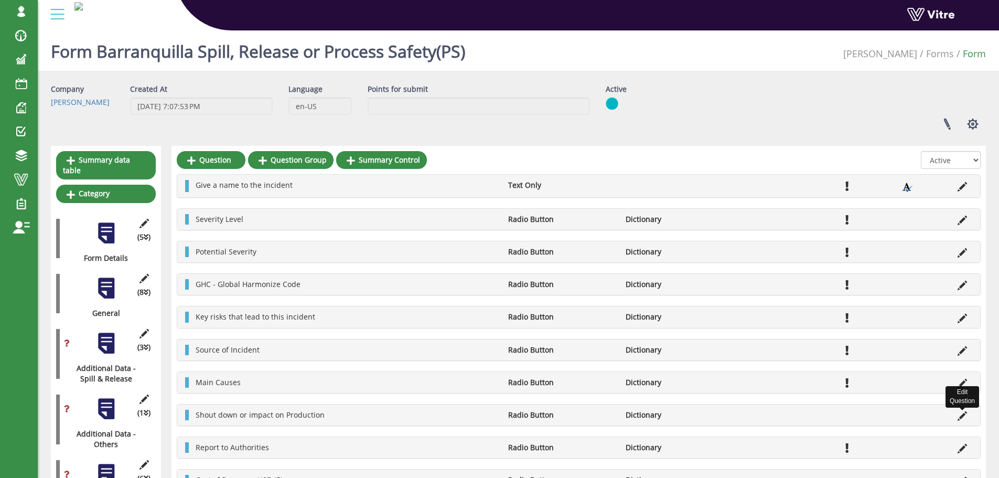
click at [961, 418] on icon at bounding box center [962, 415] width 9 height 9
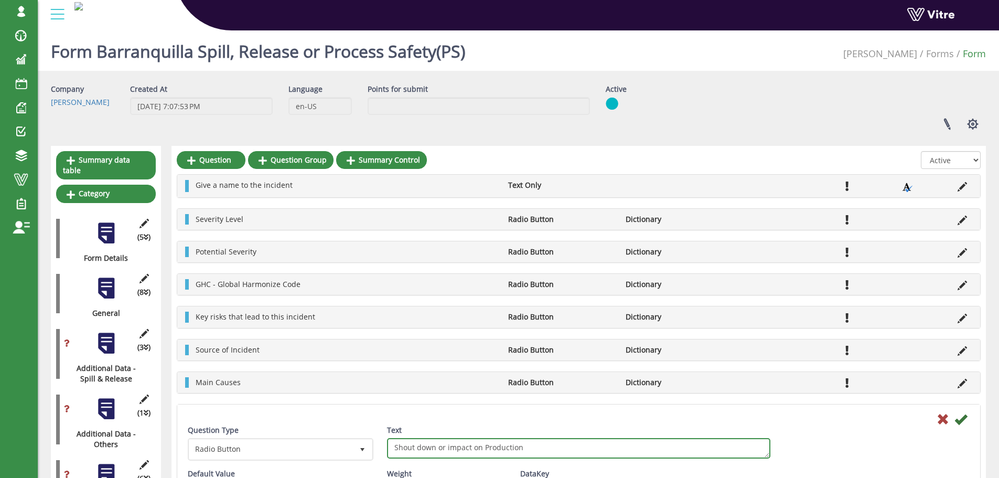
click at [409, 446] on textarea "Shout down or impact on Production" at bounding box center [579, 448] width 384 height 20
type textarea "Shut down or impact on Production"
click at [962, 422] on icon at bounding box center [961, 419] width 13 height 13
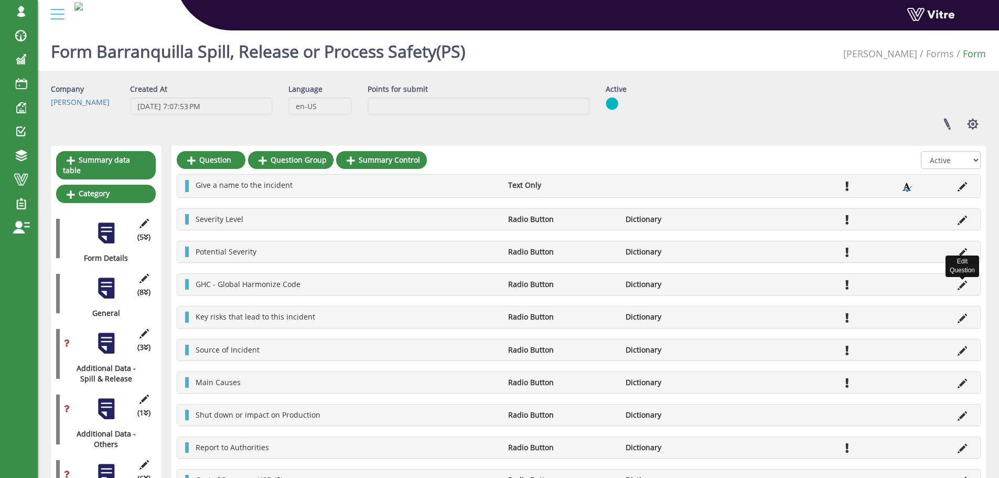
click at [962, 286] on icon at bounding box center [962, 285] width 9 height 9
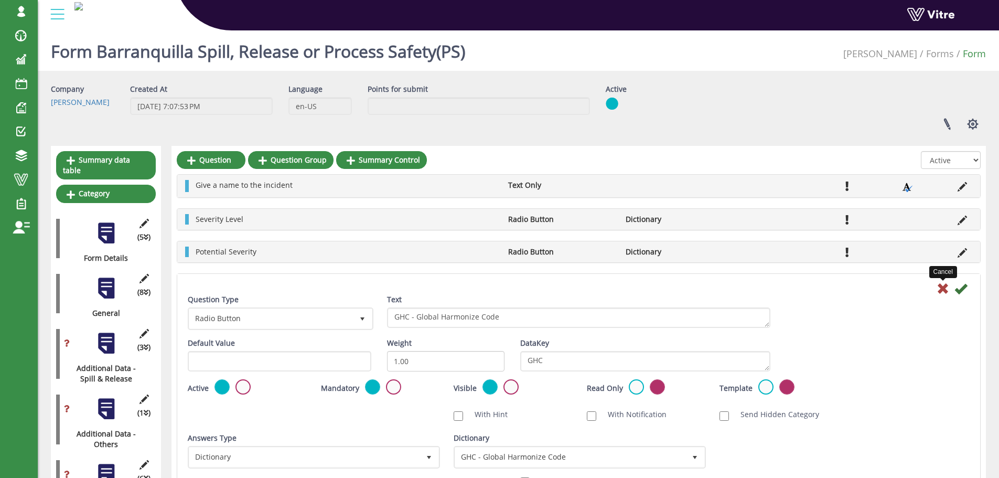
click at [941, 286] on icon at bounding box center [943, 288] width 13 height 13
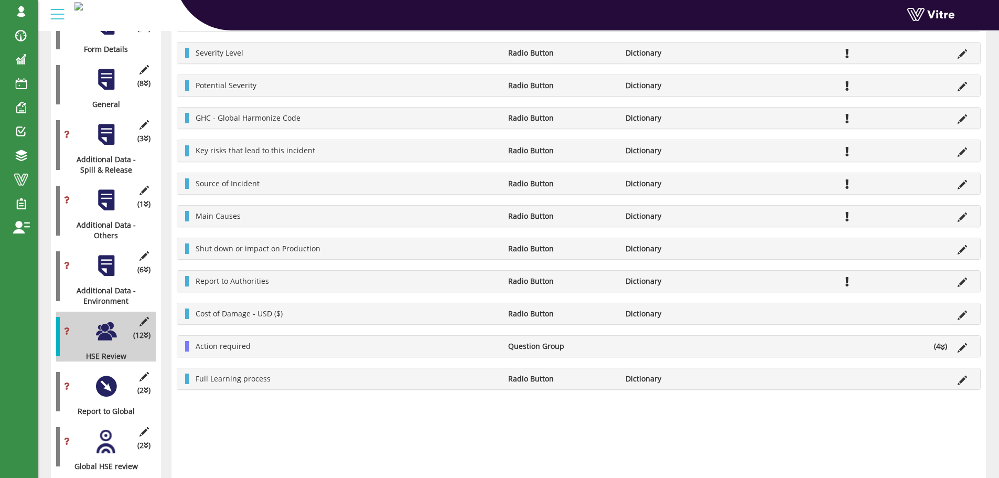
scroll to position [210, 0]
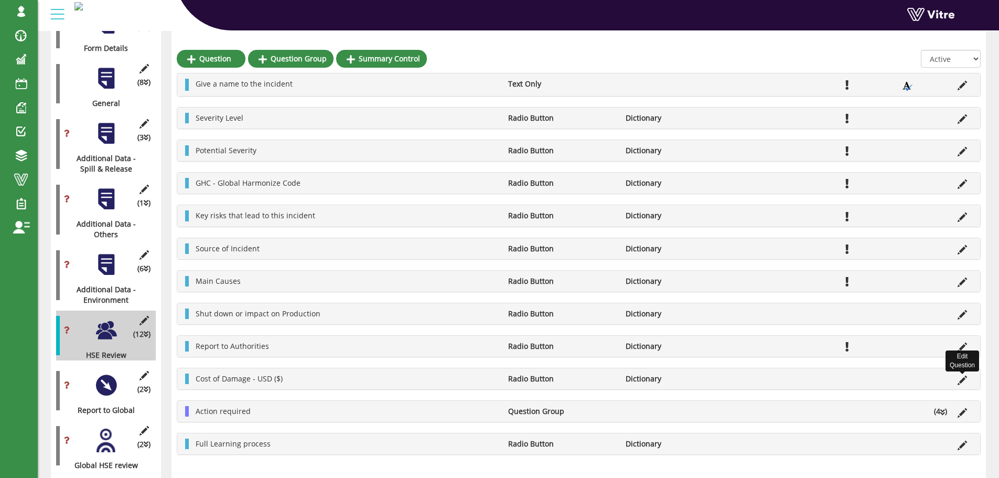
click at [963, 381] on icon at bounding box center [962, 380] width 9 height 9
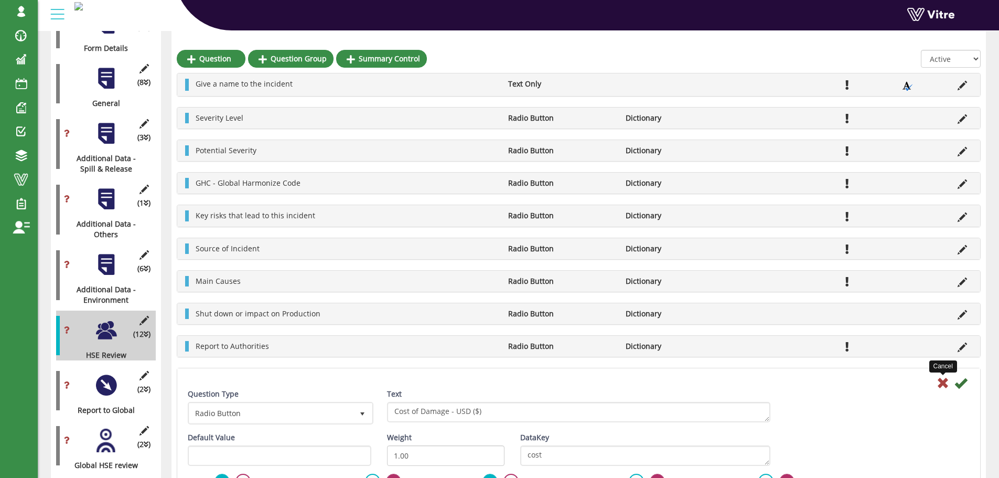
click at [941, 383] on icon at bounding box center [943, 383] width 13 height 13
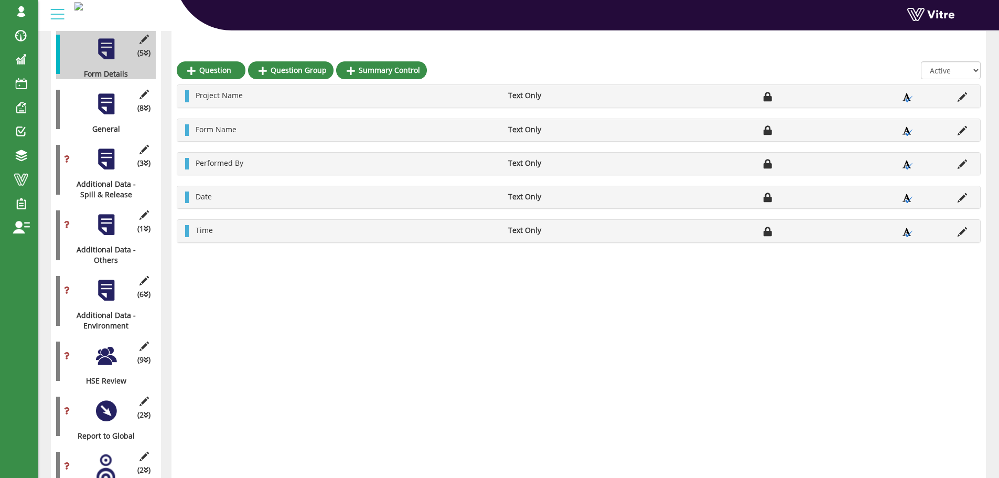
scroll to position [210, 0]
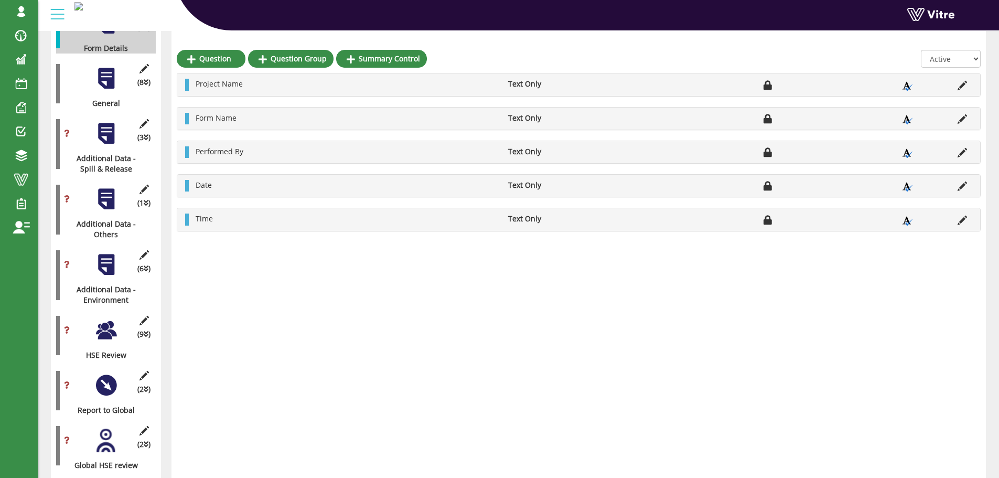
click at [100, 320] on div at bounding box center [106, 330] width 24 height 24
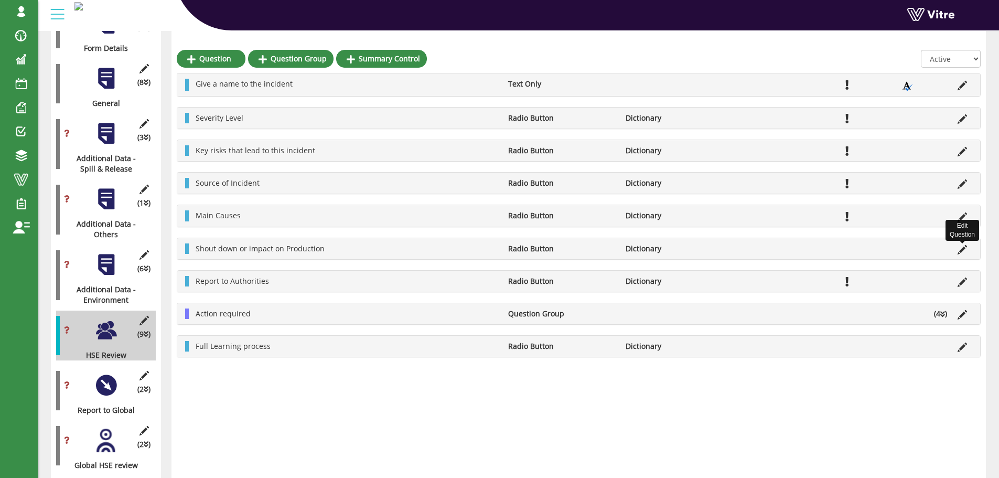
click at [963, 250] on icon at bounding box center [962, 249] width 9 height 9
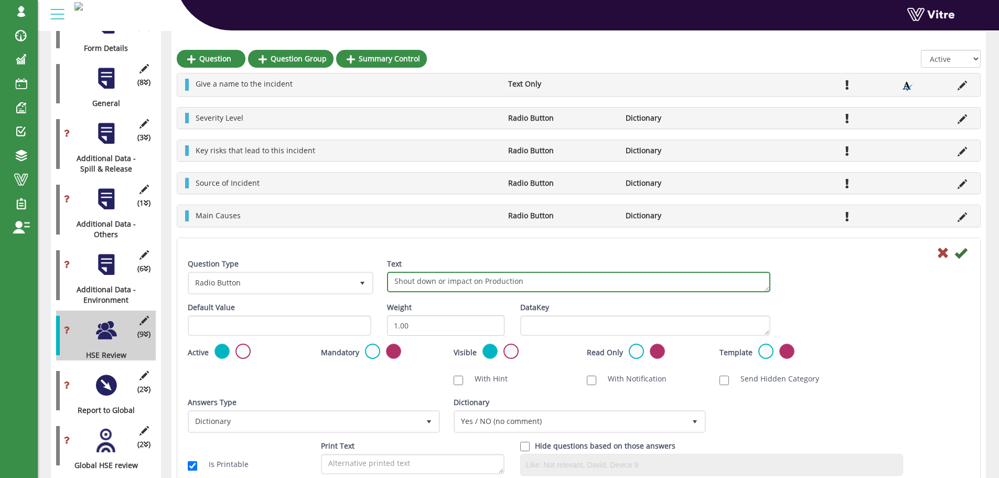
click at [407, 281] on textarea "Shout down or impact on Production" at bounding box center [579, 282] width 384 height 20
type textarea "Shut down or impact on Production"
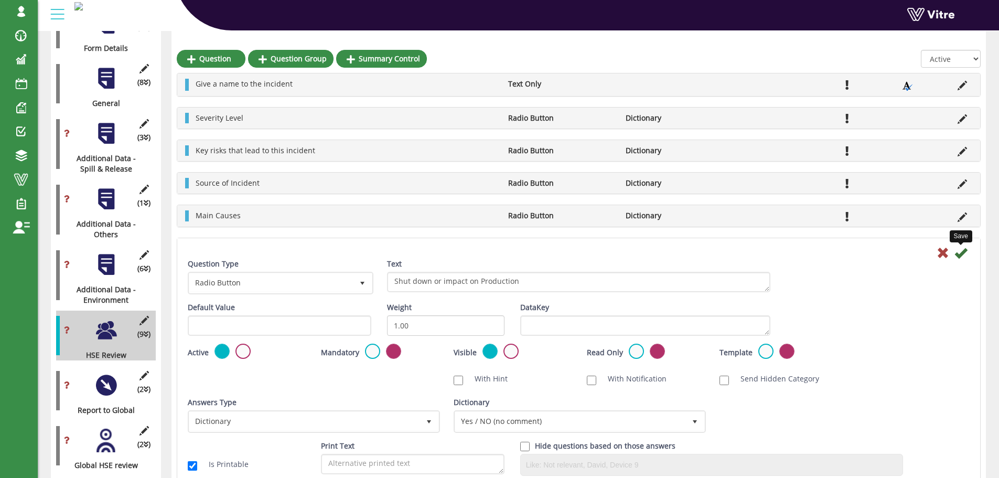
click at [959, 256] on icon at bounding box center [961, 253] width 13 height 13
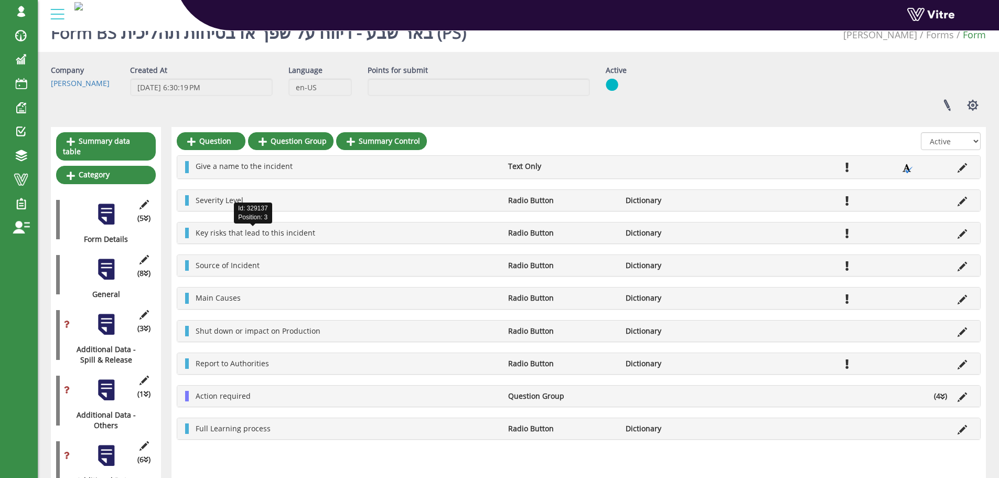
scroll to position [0, 0]
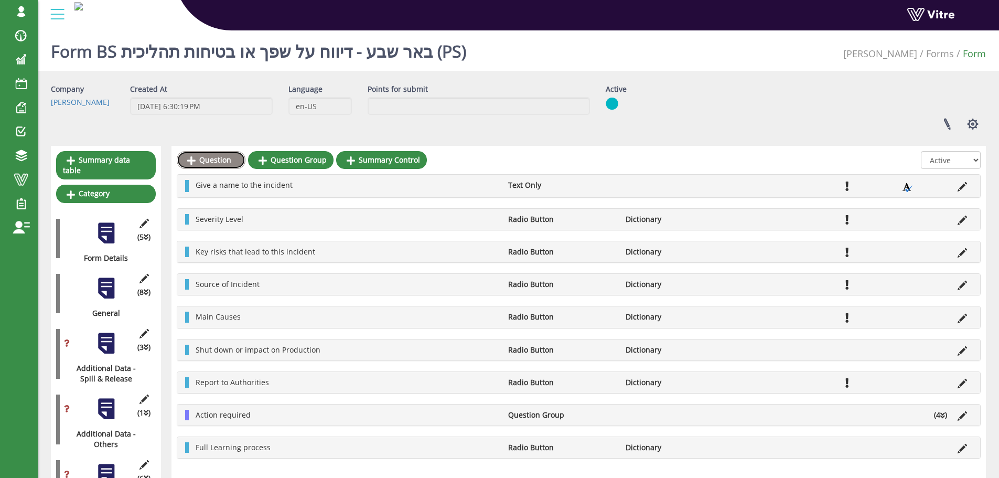
click at [219, 162] on link "Question" at bounding box center [211, 160] width 69 height 18
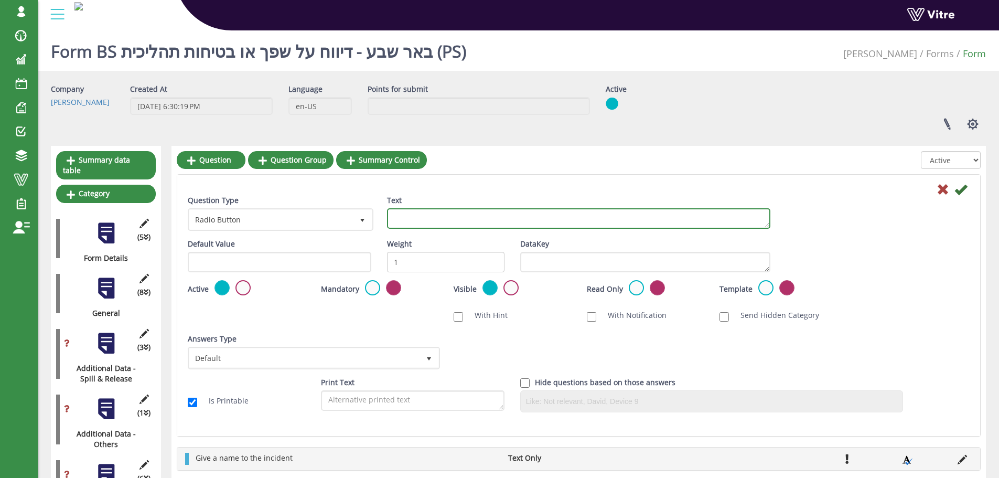
click at [490, 225] on textarea "Text" at bounding box center [579, 218] width 384 height 20
paste textarea "Potential Severity"
type textarea "Potential Severity"
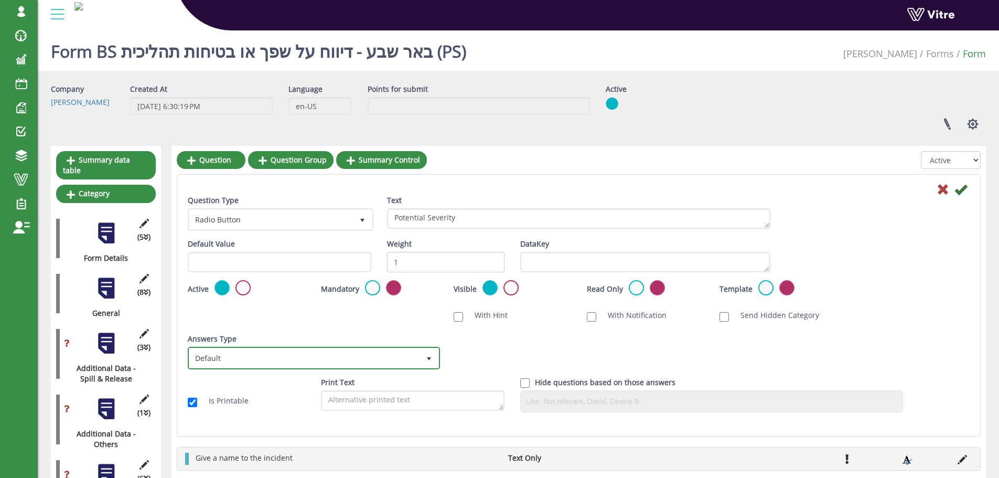
click at [428, 353] on span "select" at bounding box center [429, 357] width 19 height 19
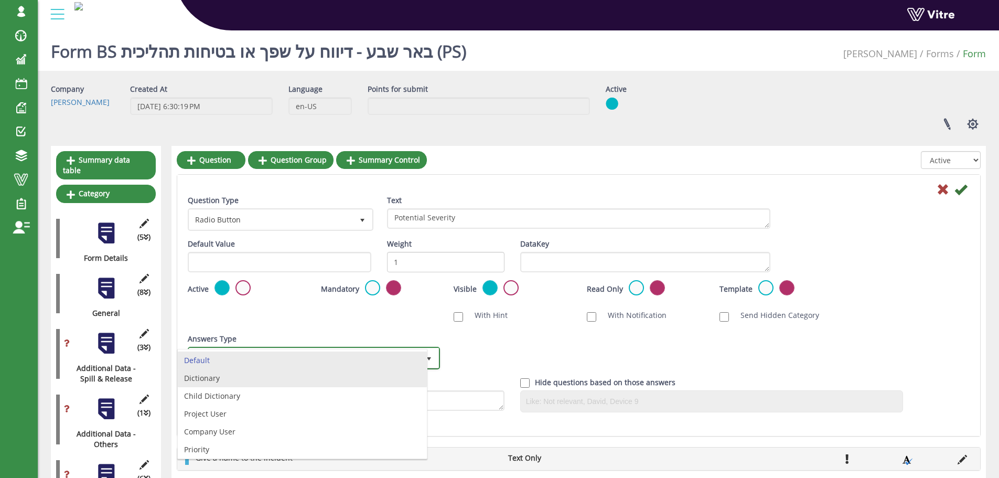
click at [252, 372] on li "Dictionary" at bounding box center [302, 378] width 249 height 18
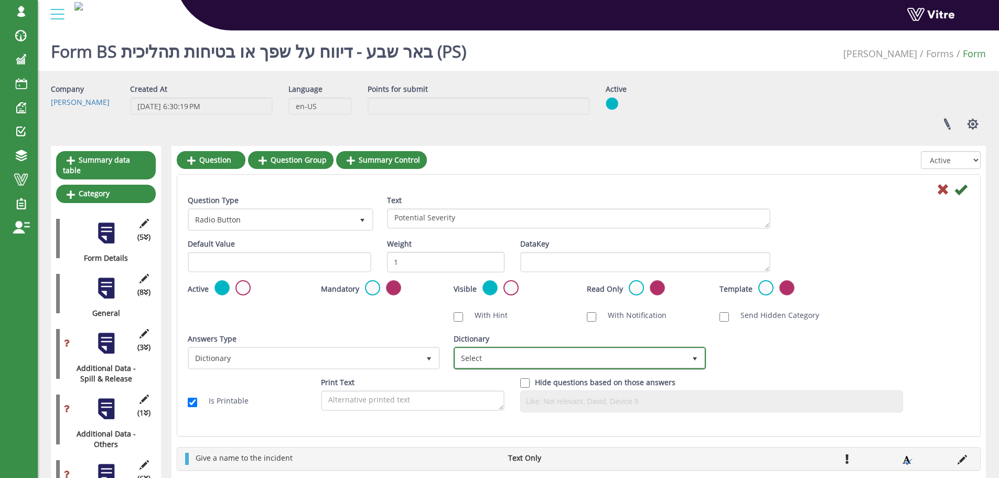
click at [477, 361] on span "Select" at bounding box center [570, 357] width 230 height 19
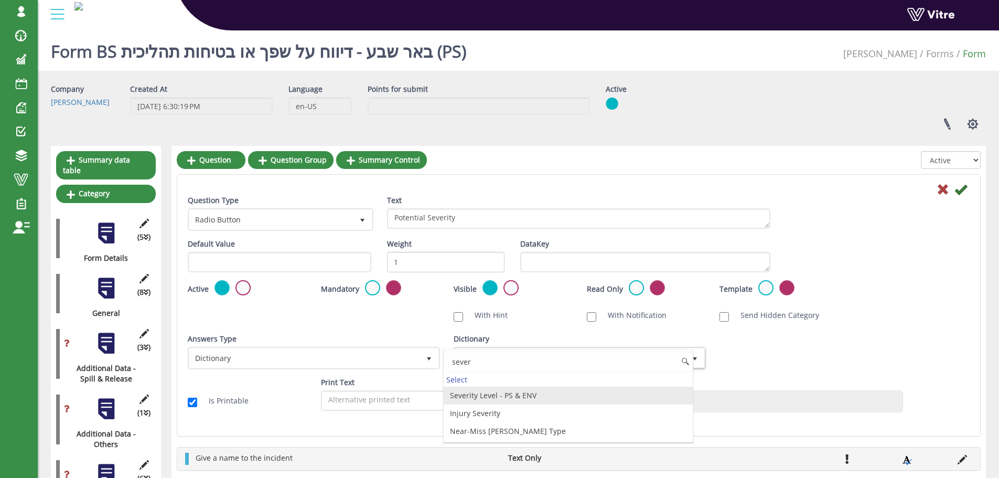
click at [510, 393] on li "Severity Level - PS & ENV" at bounding box center [568, 396] width 249 height 18
type input "sever"
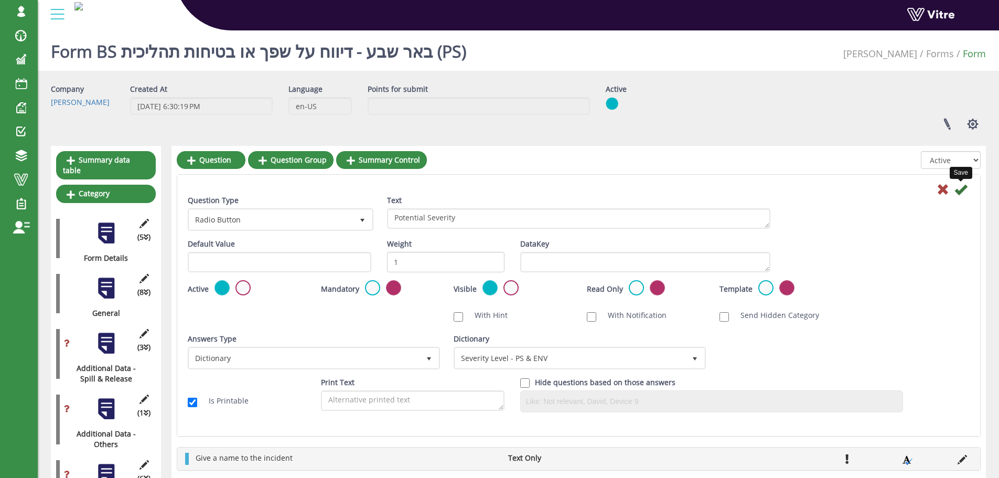
click at [958, 192] on icon at bounding box center [961, 189] width 13 height 13
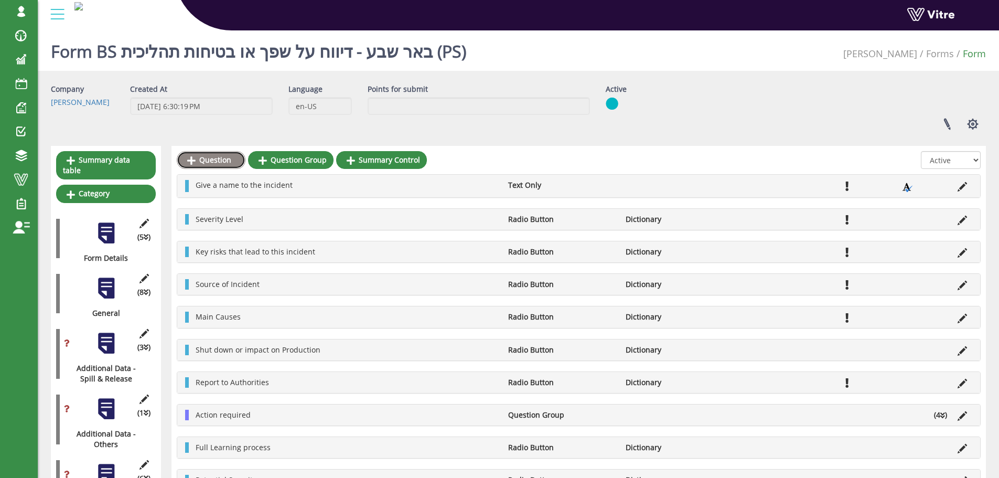
click at [219, 162] on link "Question" at bounding box center [211, 160] width 69 height 18
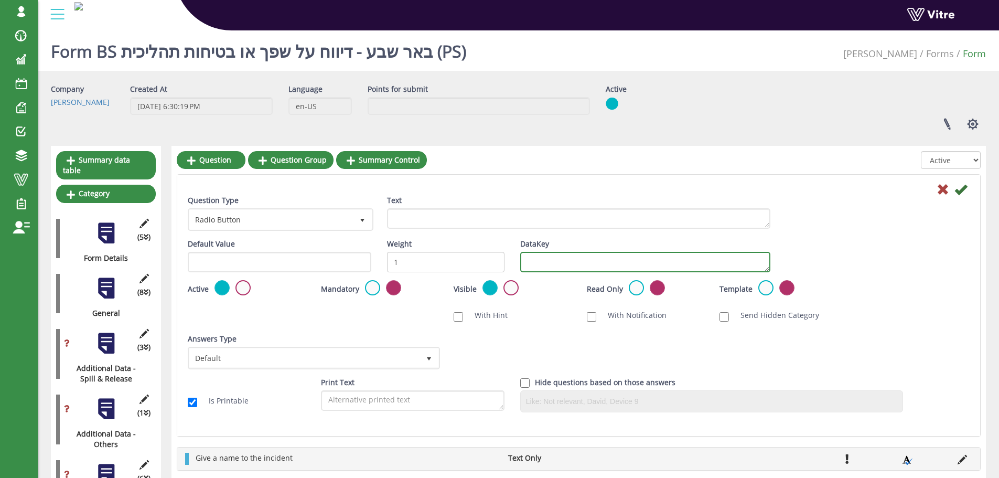
click at [602, 266] on textarea "DataKey" at bounding box center [645, 262] width 250 height 20
type textarea "GHC"
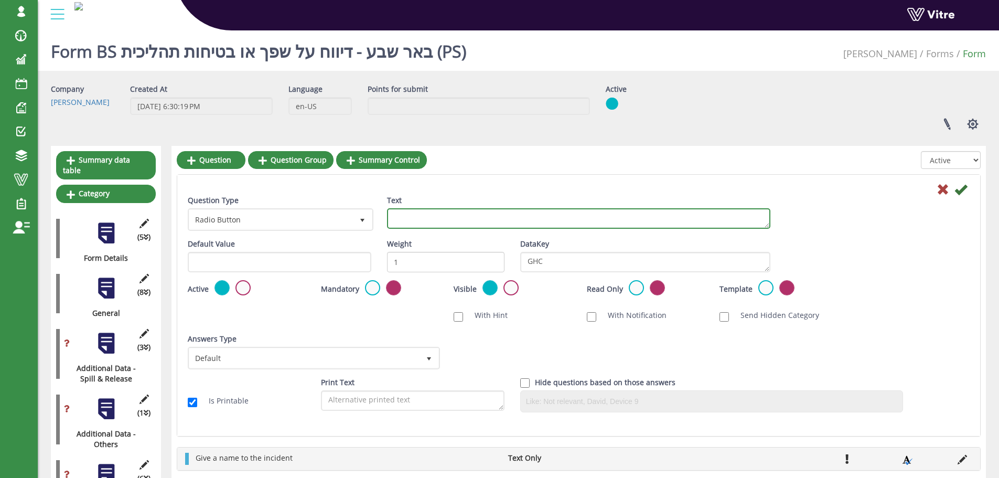
click at [428, 220] on textarea "Text" at bounding box center [579, 218] width 384 height 20
paste textarea "GHC - Global Harmonize Code"
type textarea "GHC - Global Harmonize Code"
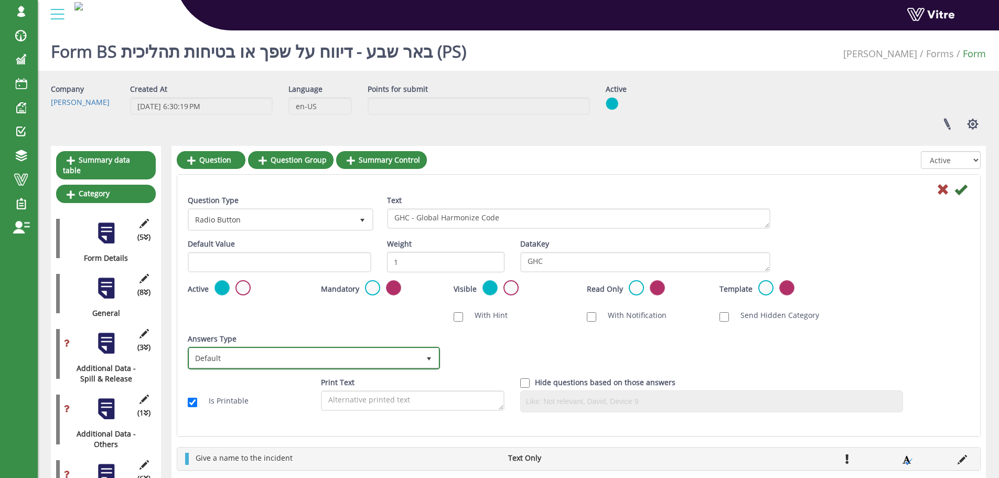
click at [428, 360] on span "select" at bounding box center [429, 359] width 8 height 8
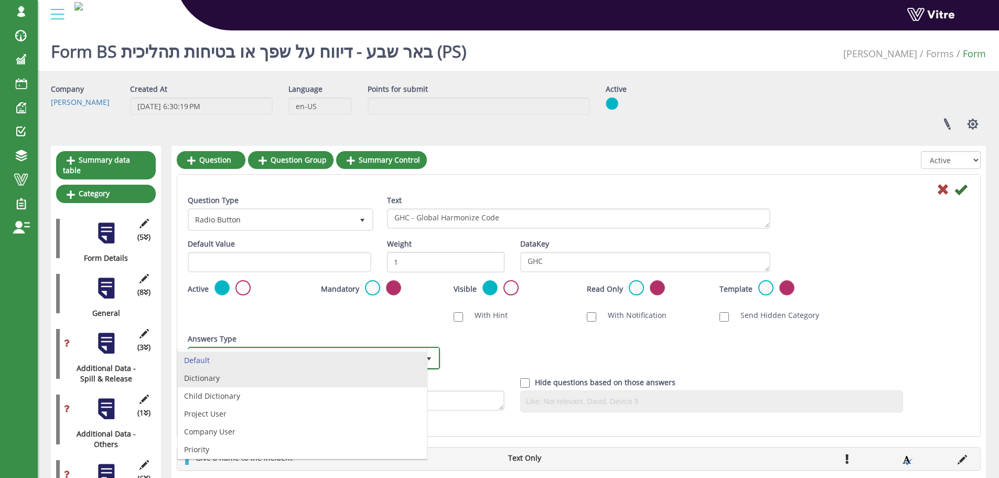
click at [279, 383] on li "Dictionary" at bounding box center [302, 378] width 249 height 18
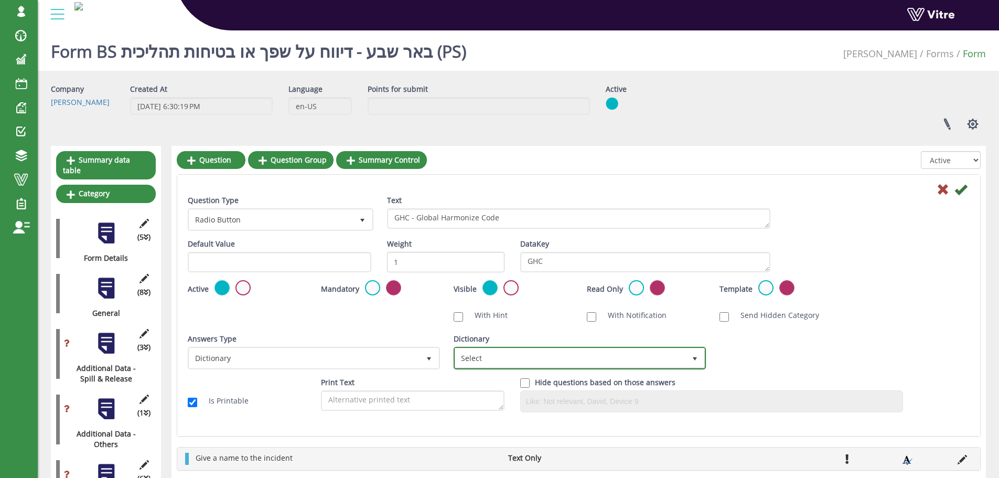
click at [489, 359] on span "Select" at bounding box center [570, 357] width 230 height 19
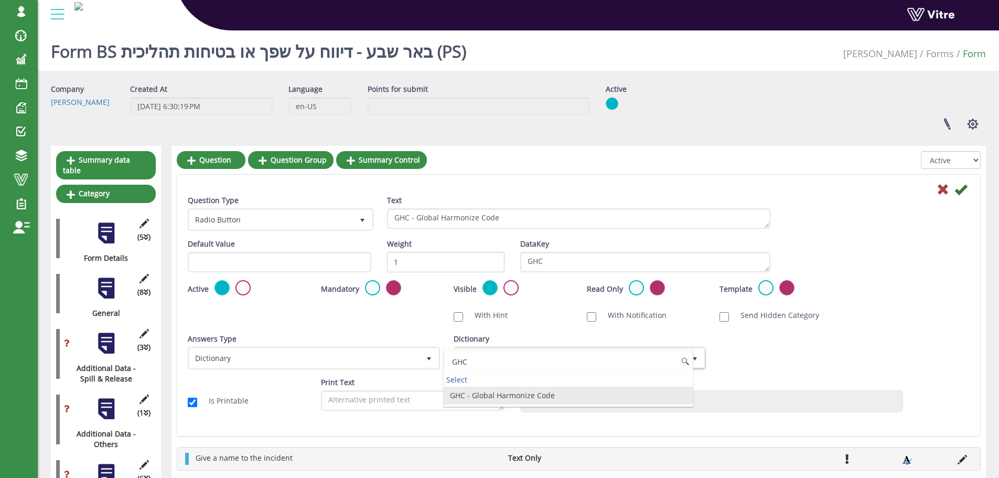
click at [501, 393] on li "GHC - Global Harmonize Code" at bounding box center [568, 396] width 249 height 18
type input "GHC"
click at [960, 192] on icon at bounding box center [961, 189] width 13 height 13
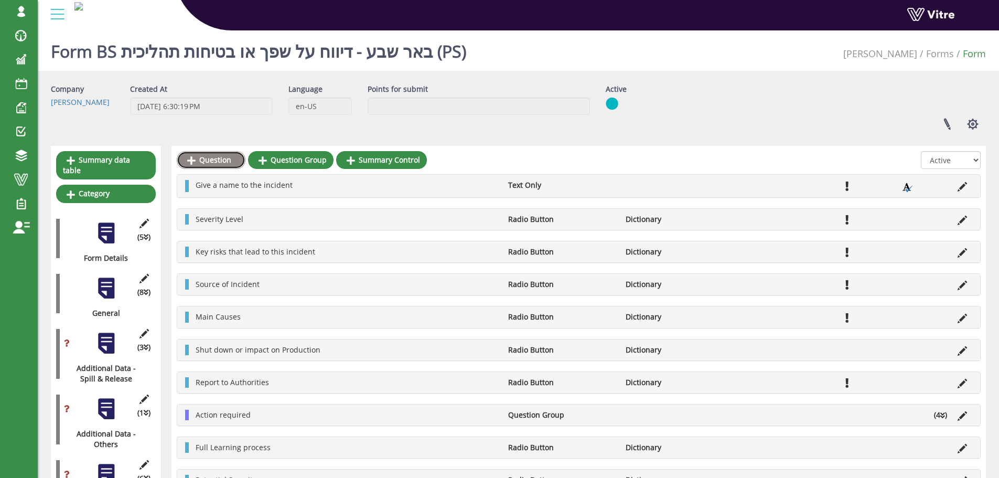
click at [229, 160] on link "Question" at bounding box center [211, 160] width 69 height 18
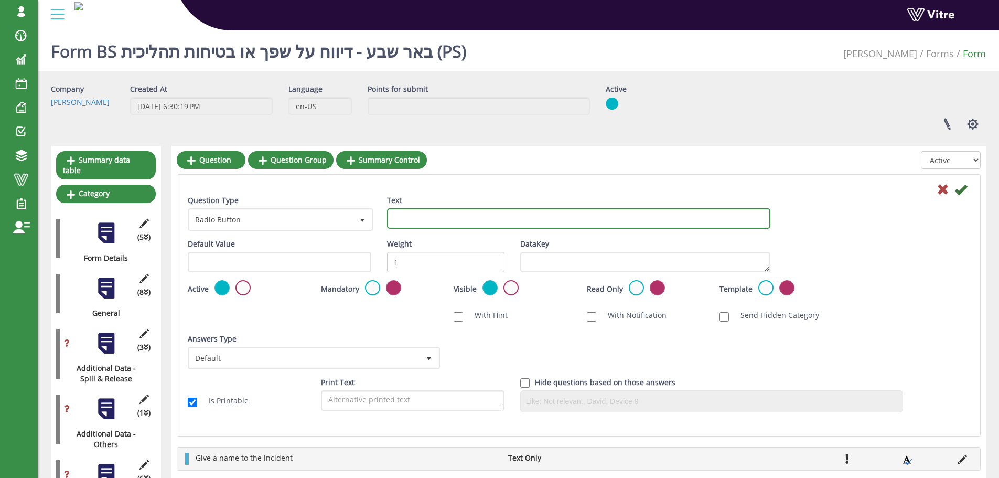
click at [519, 222] on textarea "Text" at bounding box center [579, 218] width 384 height 20
paste textarea "Cost of Damage - USD ($)"
type textarea "Cost of Damage - USD ($)"
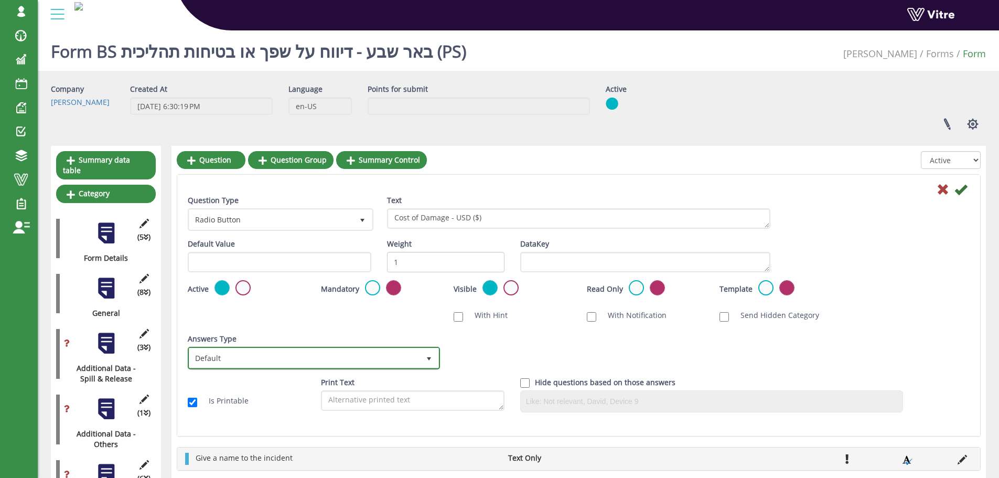
click at [420, 357] on span "select" at bounding box center [429, 357] width 19 height 19
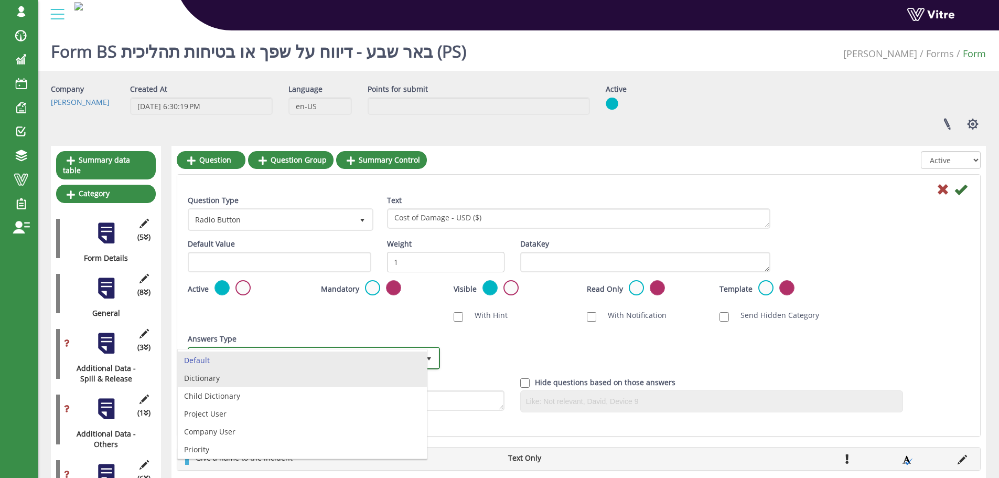
click at [383, 373] on li "Dictionary" at bounding box center [302, 378] width 249 height 18
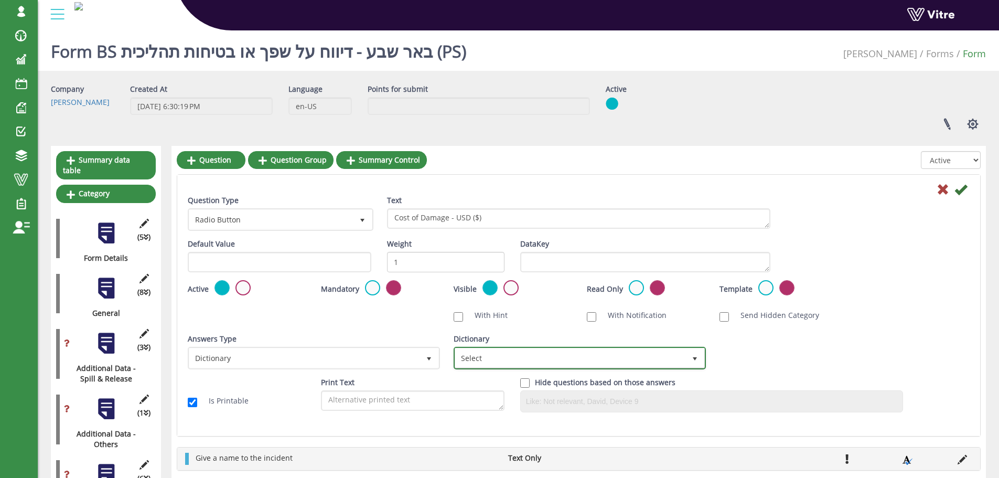
click at [503, 360] on span "Select" at bounding box center [570, 357] width 230 height 19
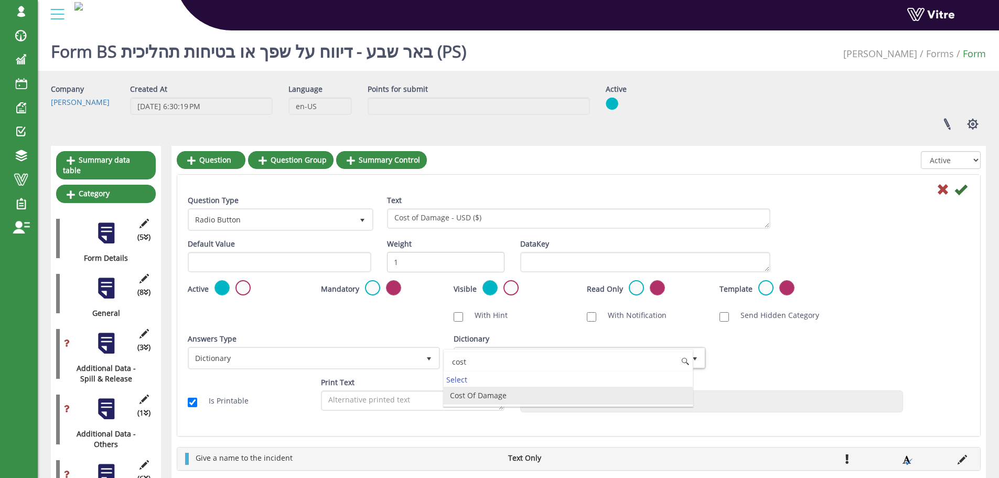
click at [487, 396] on li "Cost Of Damage" at bounding box center [568, 396] width 249 height 18
type input "cost"
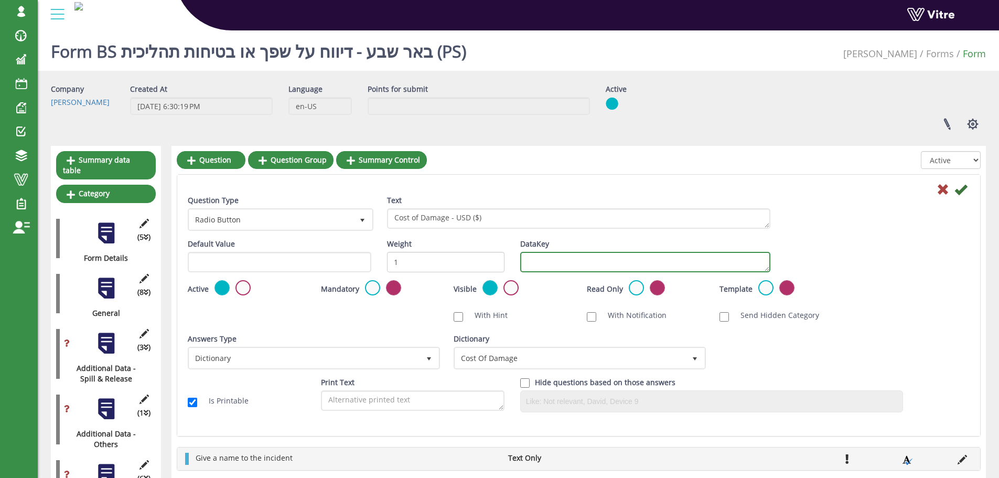
click at [561, 265] on textarea "DataKey" at bounding box center [645, 262] width 250 height 20
type textarea "cost"
click at [961, 190] on icon at bounding box center [961, 189] width 13 height 13
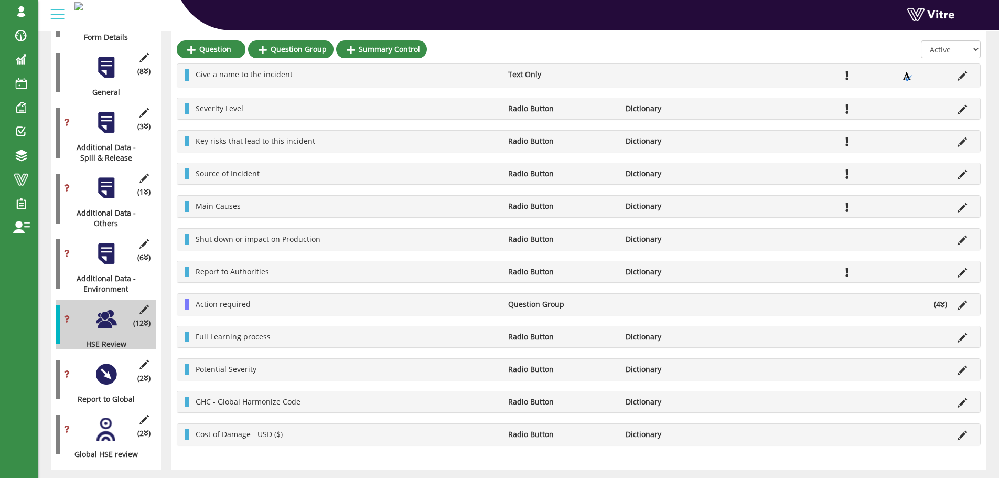
scroll to position [250, 0]
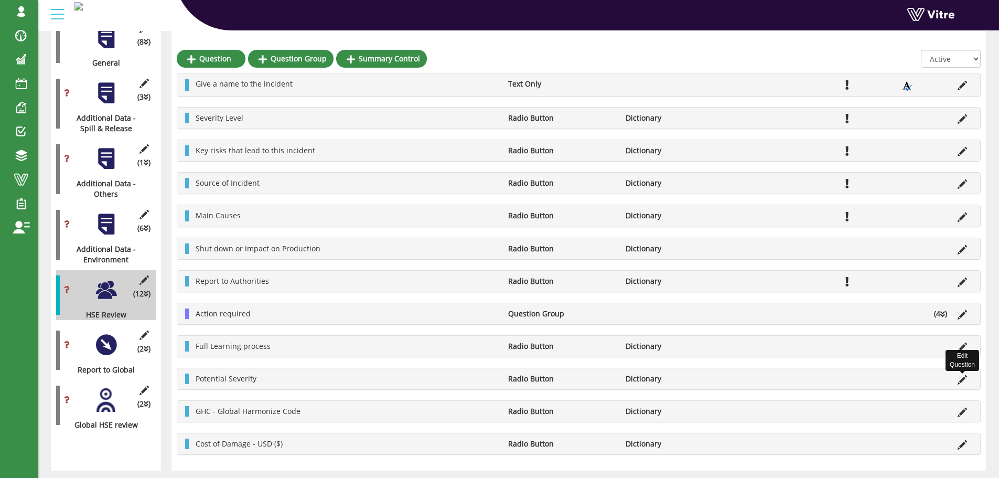
click at [962, 377] on icon at bounding box center [962, 379] width 9 height 9
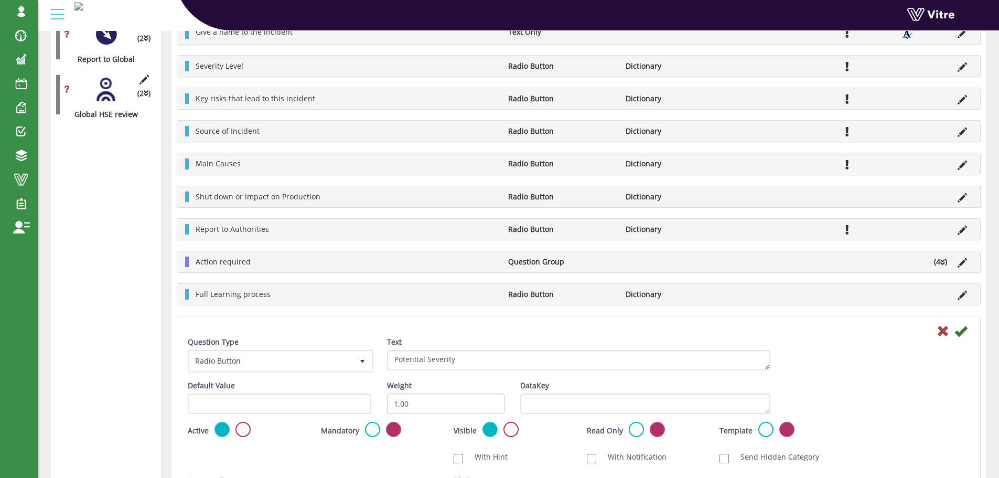
scroll to position [565, 0]
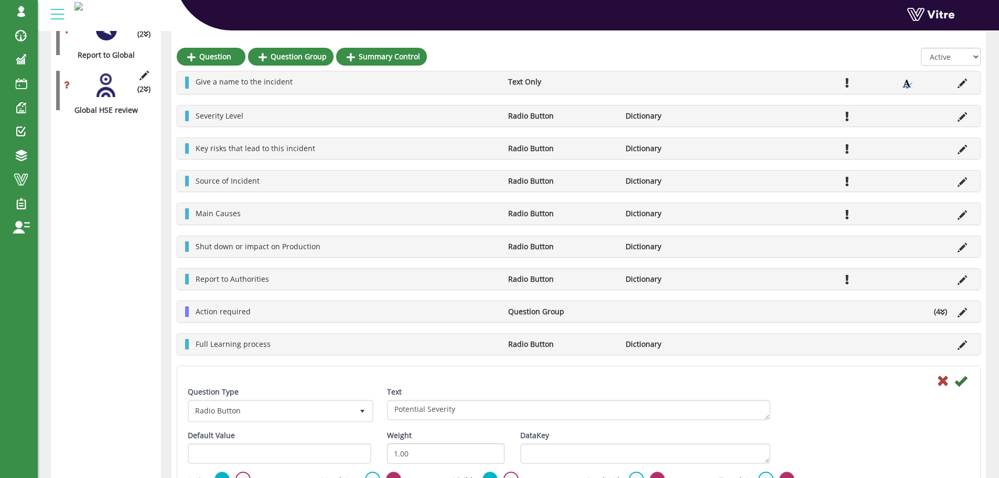
click at [370, 471] on div "Default Value" at bounding box center [279, 450] width 199 height 41
click at [370, 473] on label at bounding box center [372, 479] width 15 height 15
click at [0, 0] on input "radio" at bounding box center [0, 0] width 0 height 0
click at [963, 386] on icon at bounding box center [961, 381] width 13 height 13
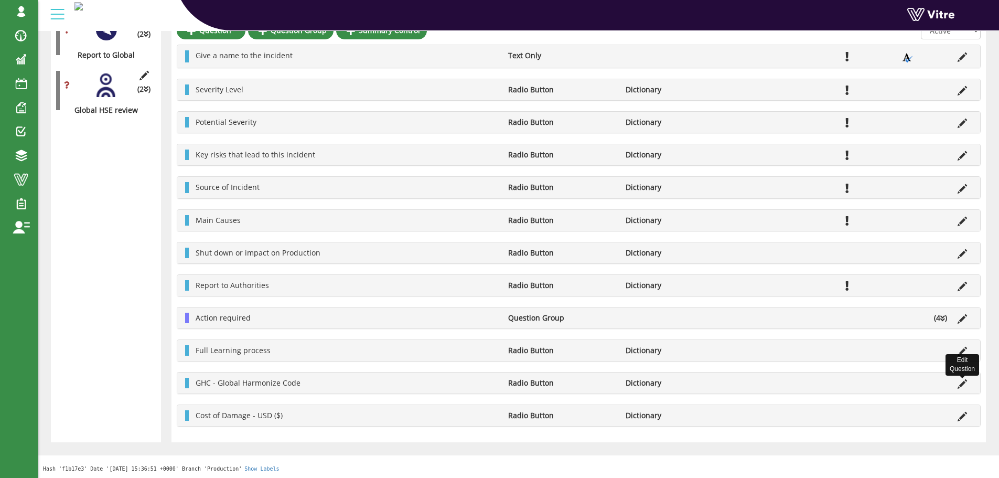
click at [964, 384] on icon at bounding box center [962, 383] width 9 height 9
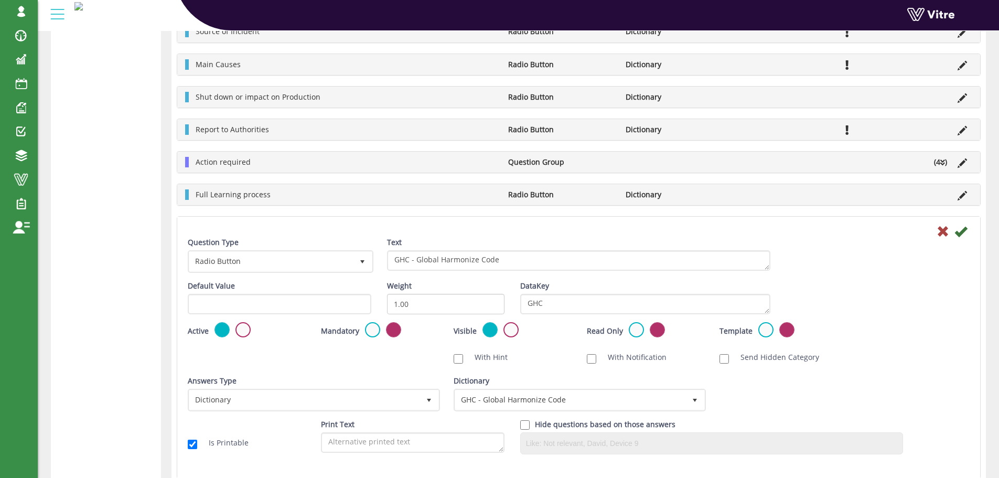
scroll to position [722, 0]
click at [371, 326] on label at bounding box center [372, 328] width 15 height 15
click at [0, 0] on input "radio" at bounding box center [0, 0] width 0 height 0
click at [961, 231] on icon at bounding box center [961, 230] width 13 height 13
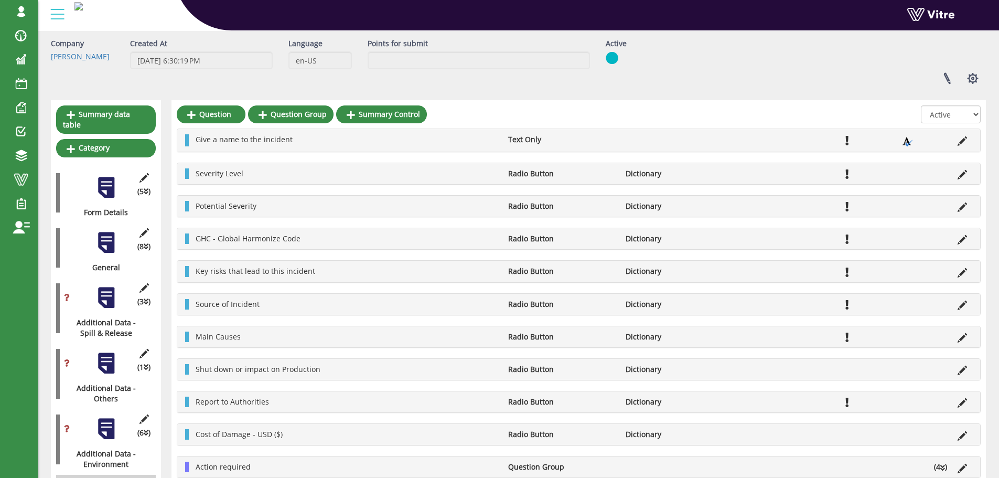
scroll to position [0, 0]
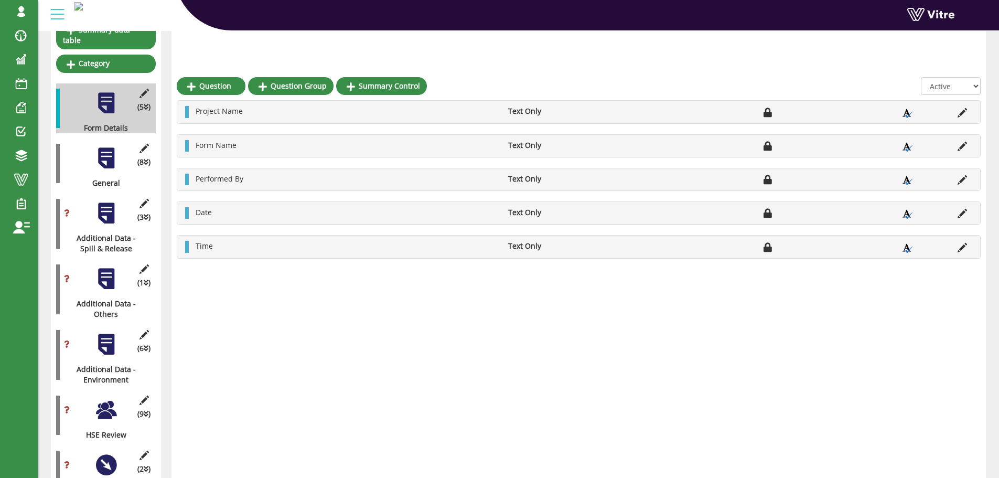
scroll to position [157, 0]
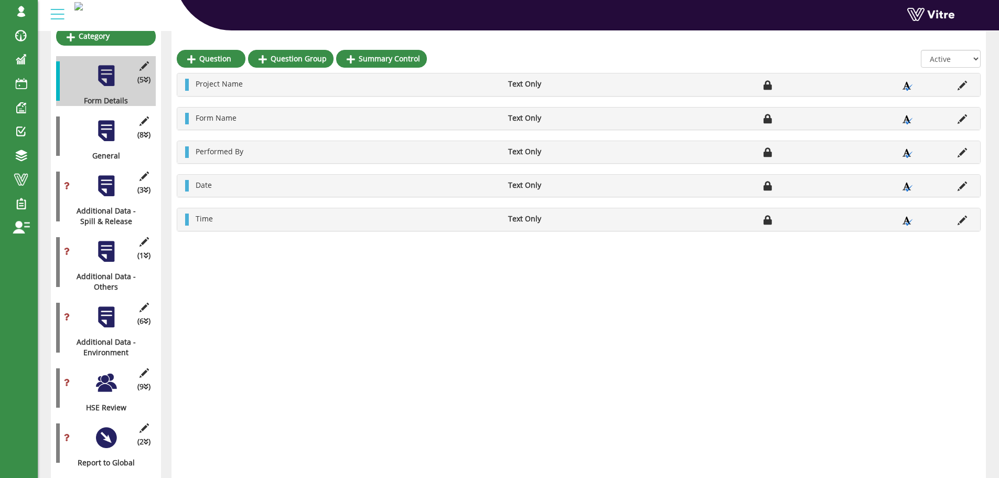
click at [108, 371] on div at bounding box center [106, 383] width 24 height 24
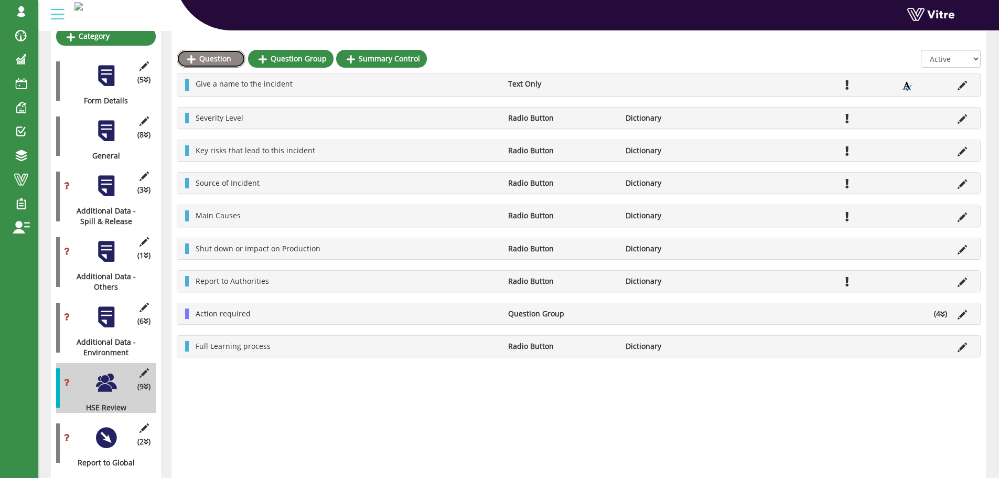
click at [221, 60] on link "Question" at bounding box center [211, 59] width 69 height 18
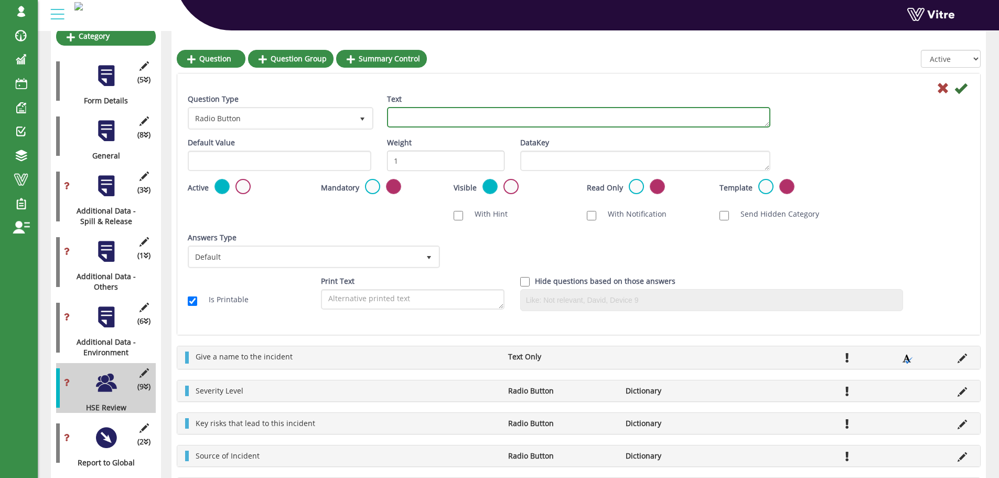
click at [434, 119] on textarea "Text" at bounding box center [579, 117] width 384 height 20
paste textarea "Potential Severity"
type textarea "Potential Severity"
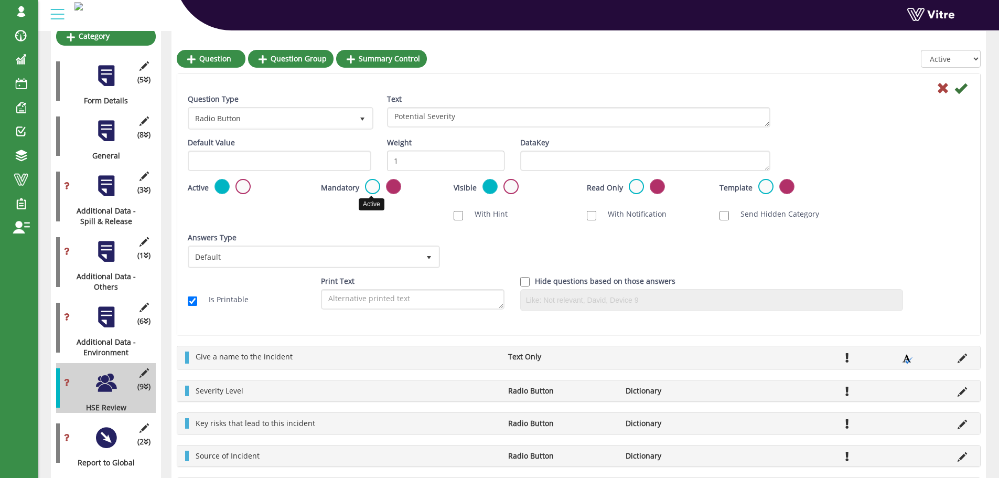
click at [370, 187] on label at bounding box center [372, 186] width 15 height 15
click at [0, 0] on input "radio" at bounding box center [0, 0] width 0 height 0
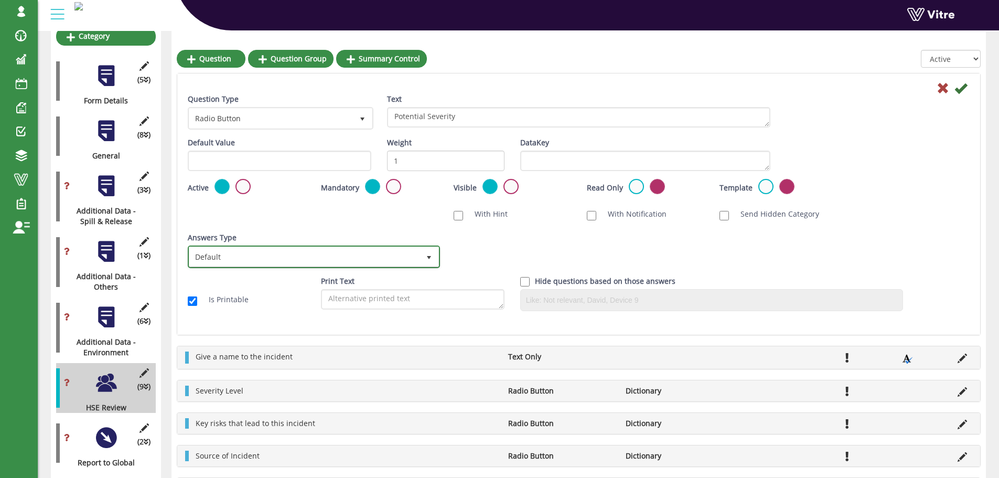
click at [429, 255] on span "select" at bounding box center [429, 257] width 8 height 8
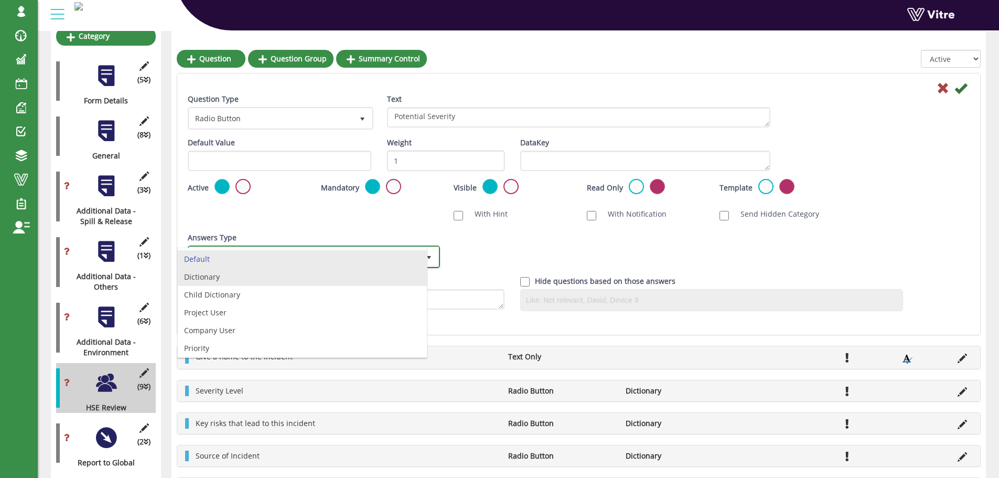
click at [272, 275] on li "Dictionary" at bounding box center [302, 277] width 249 height 18
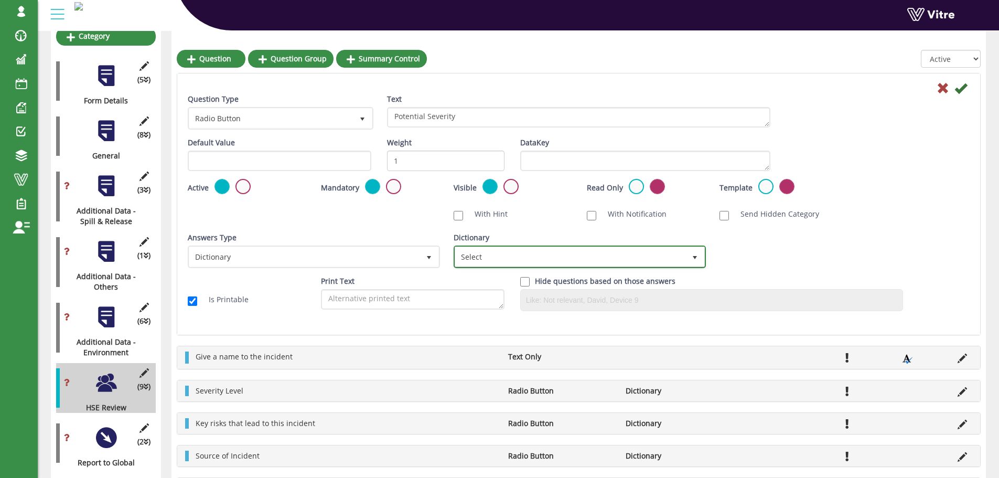
click at [480, 259] on span "Select" at bounding box center [570, 256] width 230 height 19
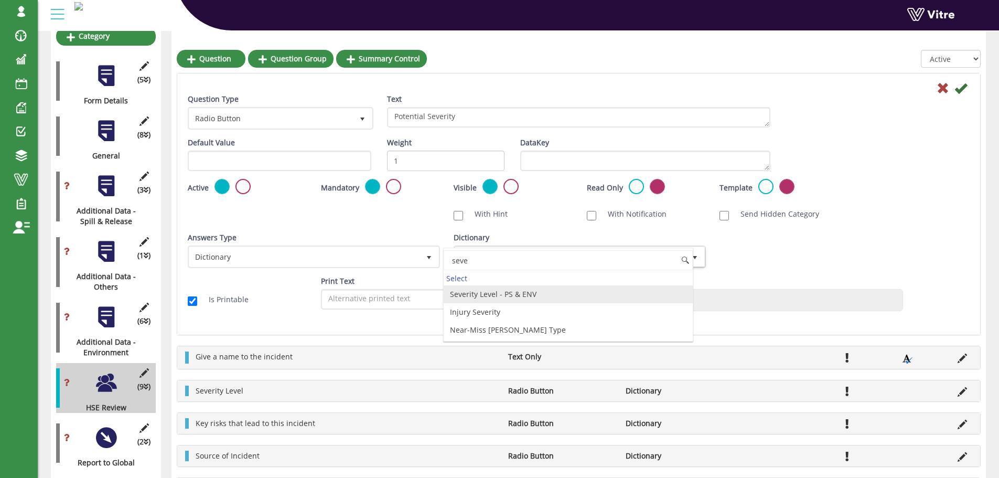
click at [522, 294] on li "Severity Level - PS & ENV" at bounding box center [568, 294] width 249 height 18
type input "seve"
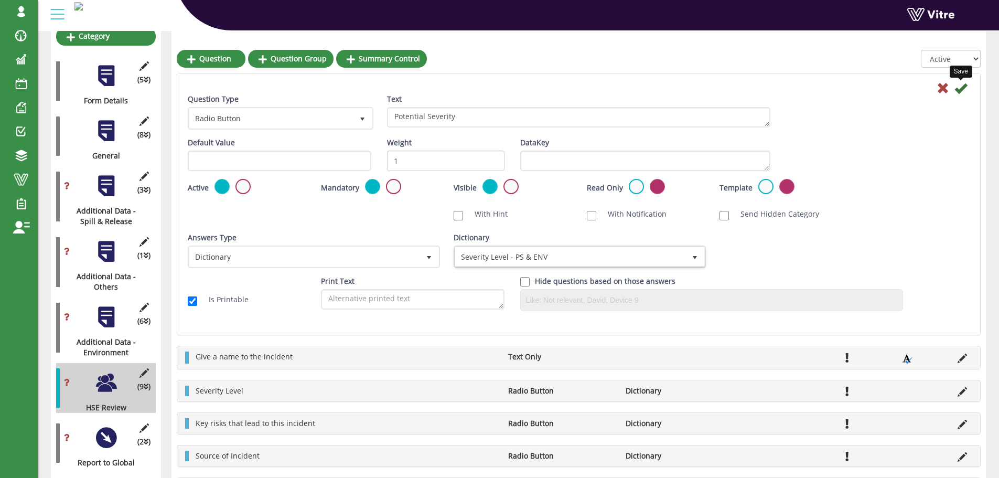
click at [960, 89] on icon at bounding box center [961, 88] width 13 height 13
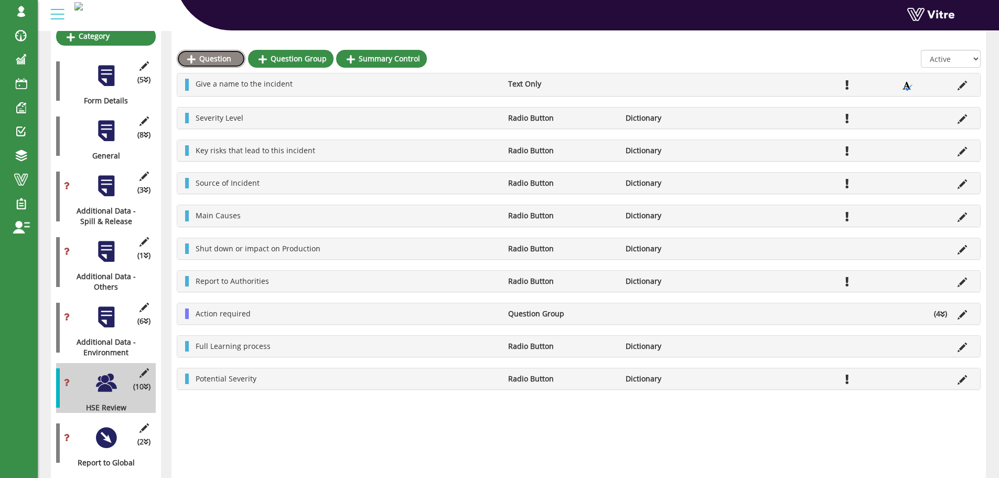
click at [224, 56] on link "Question" at bounding box center [211, 59] width 69 height 18
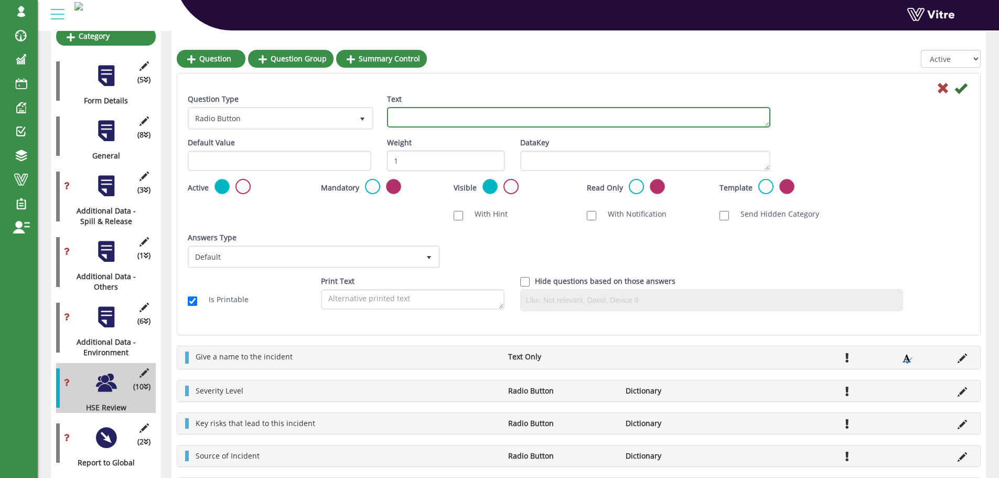
click at [411, 120] on textarea "Text" at bounding box center [579, 117] width 384 height 20
paste textarea "GHC - Global Harmonize Code"
type textarea "GHC - Global Harmonize Code"
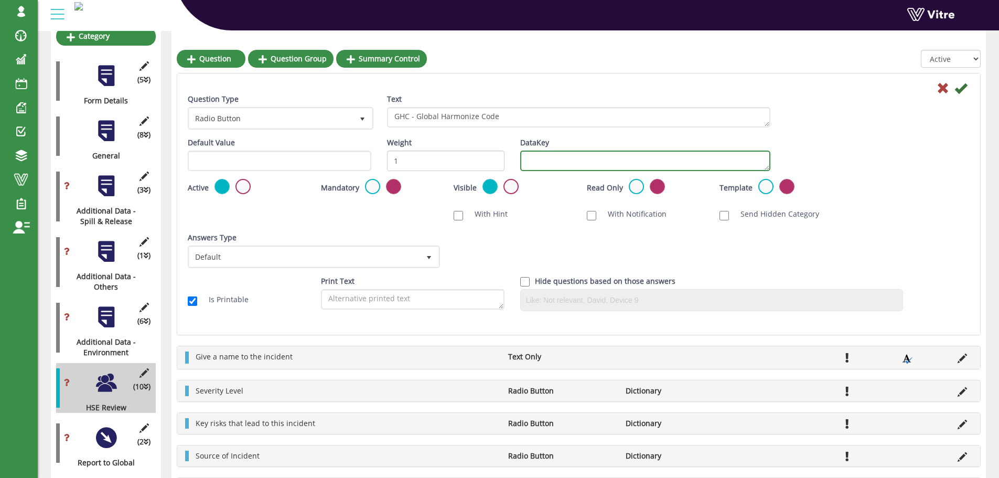
click at [538, 163] on textarea "DataKey" at bounding box center [645, 161] width 250 height 20
type textarea "GHC"
click at [371, 187] on label at bounding box center [372, 186] width 15 height 15
click at [0, 0] on input "radio" at bounding box center [0, 0] width 0 height 0
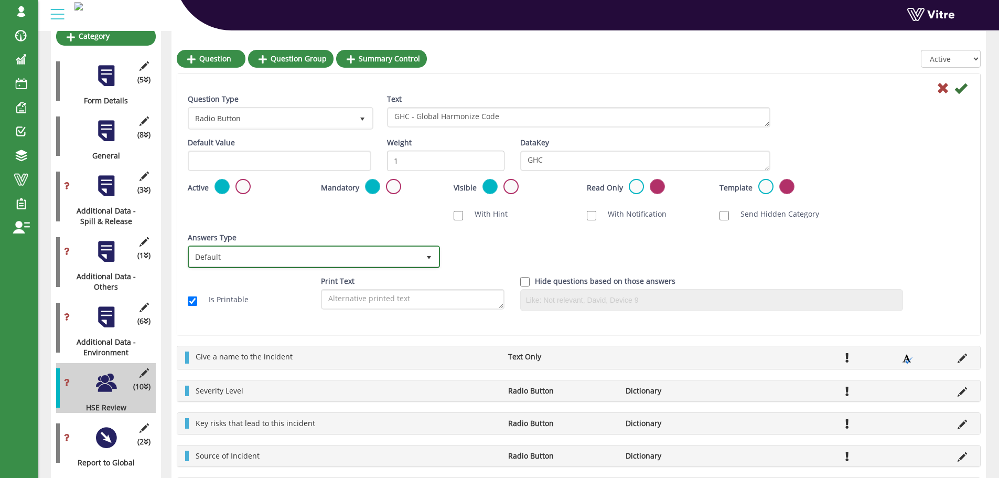
click at [398, 254] on span "Default" at bounding box center [304, 256] width 230 height 19
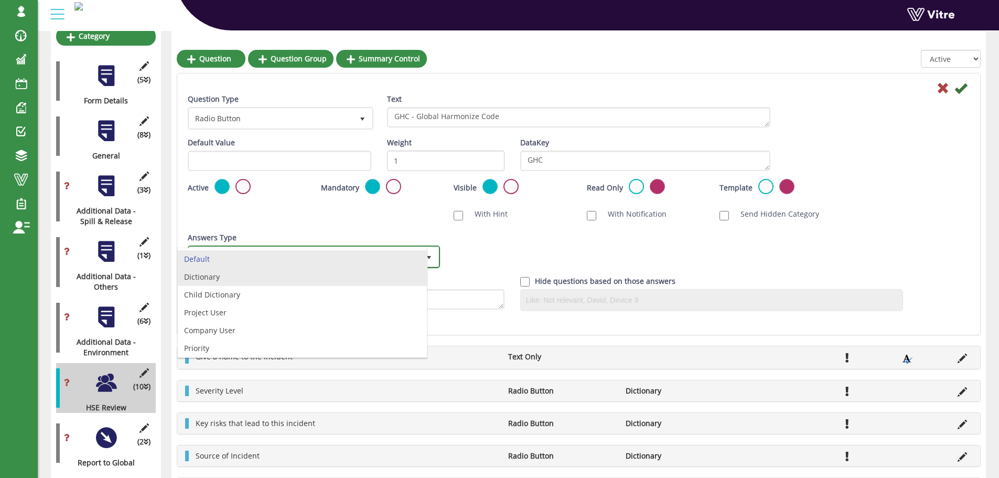
click at [236, 282] on li "Dictionary" at bounding box center [302, 277] width 249 height 18
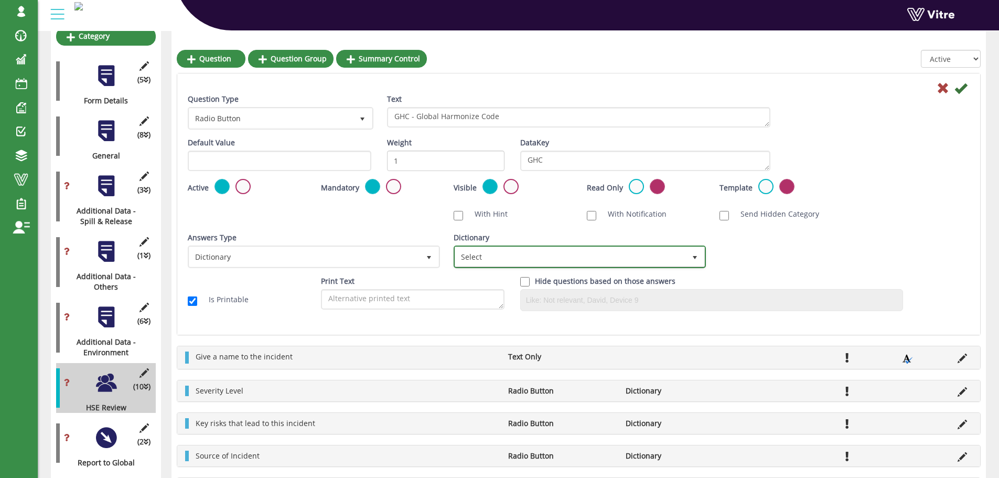
click at [492, 256] on span "Select" at bounding box center [570, 256] width 230 height 19
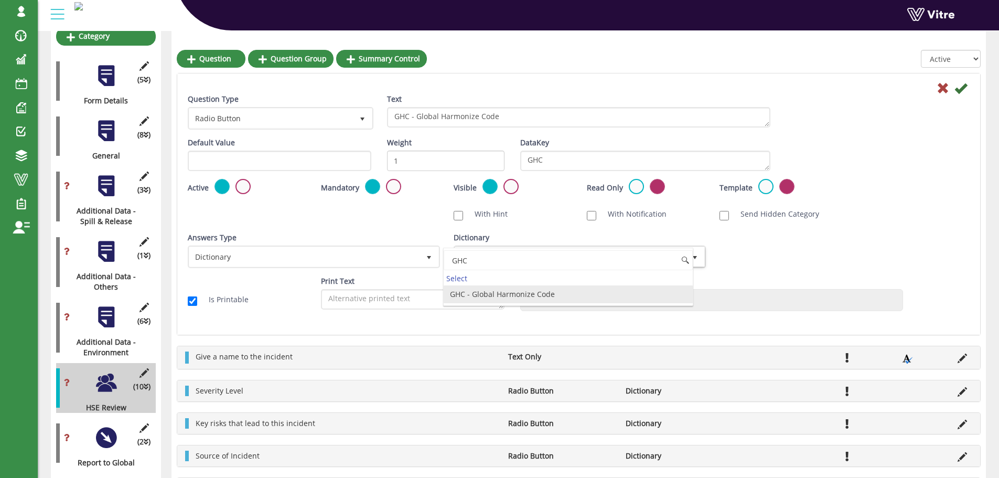
click at [497, 295] on li "GHC - Global Harmonize Code" at bounding box center [568, 294] width 249 height 18
type input "GHC"
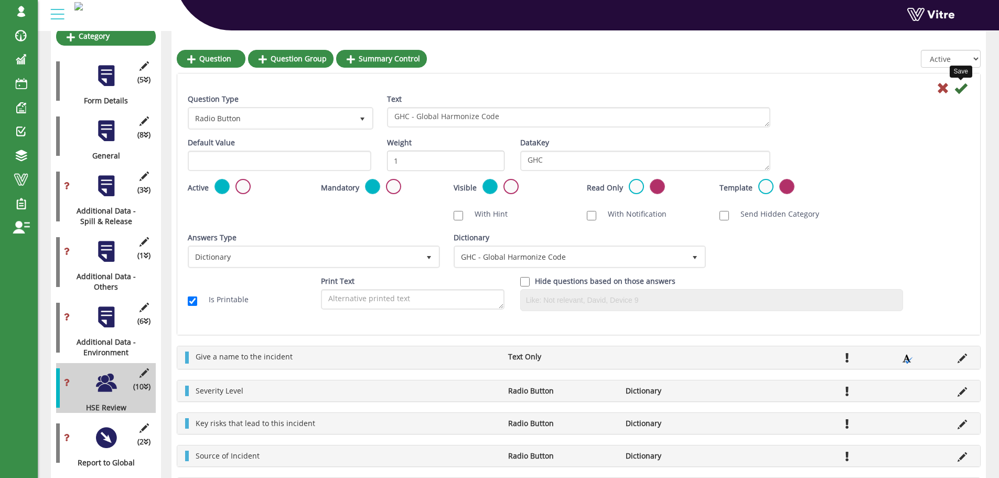
click at [959, 91] on icon at bounding box center [961, 88] width 13 height 13
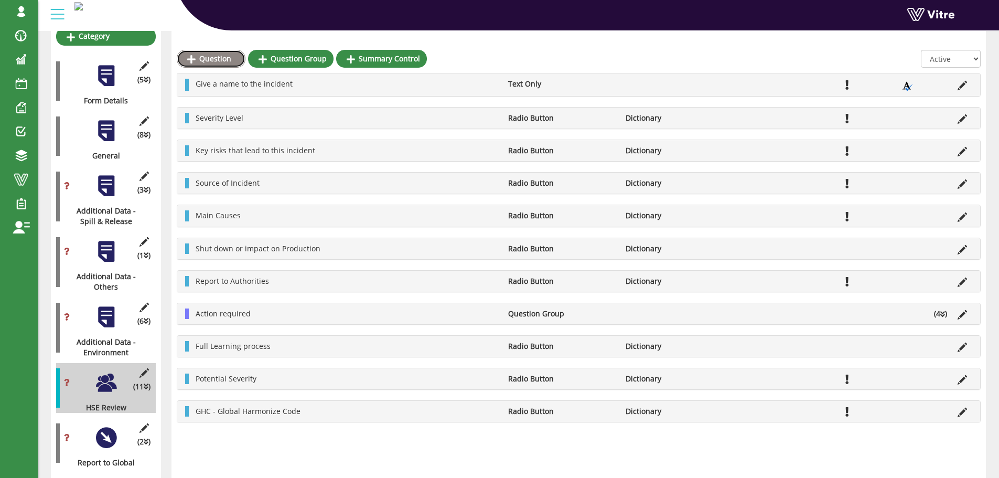
click at [201, 60] on link "Question" at bounding box center [211, 59] width 69 height 18
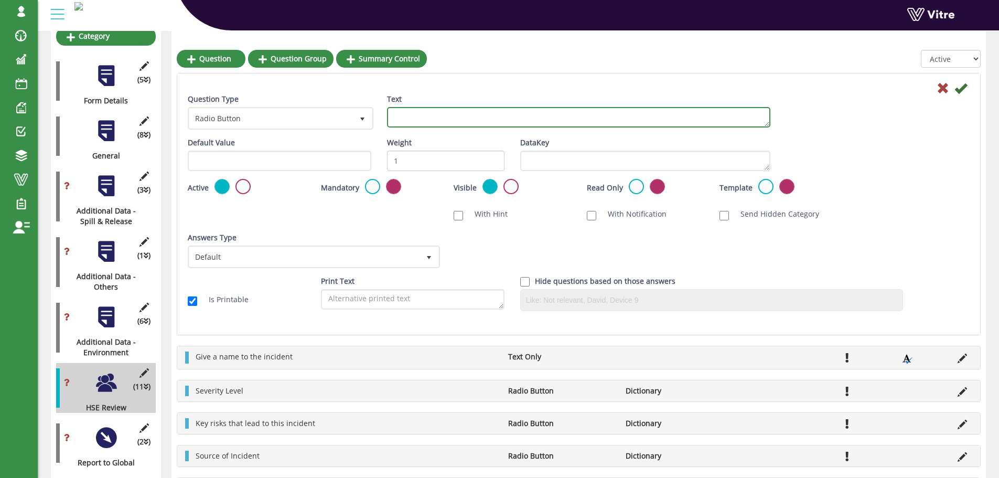
click at [424, 119] on textarea "Text" at bounding box center [579, 117] width 384 height 20
paste textarea "Cost of Damage - USD ($)"
type textarea "Cost of Damage - USD ($)"
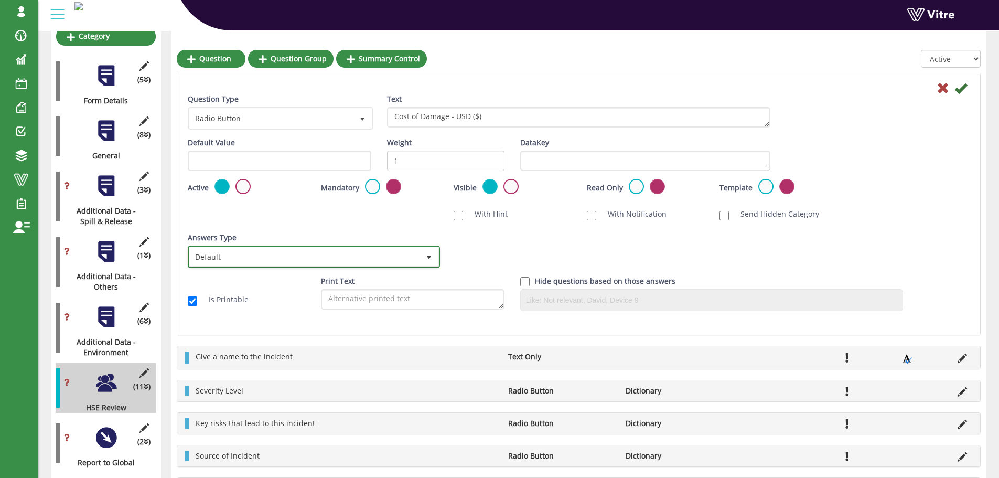
click at [417, 259] on span "Default" at bounding box center [304, 256] width 230 height 19
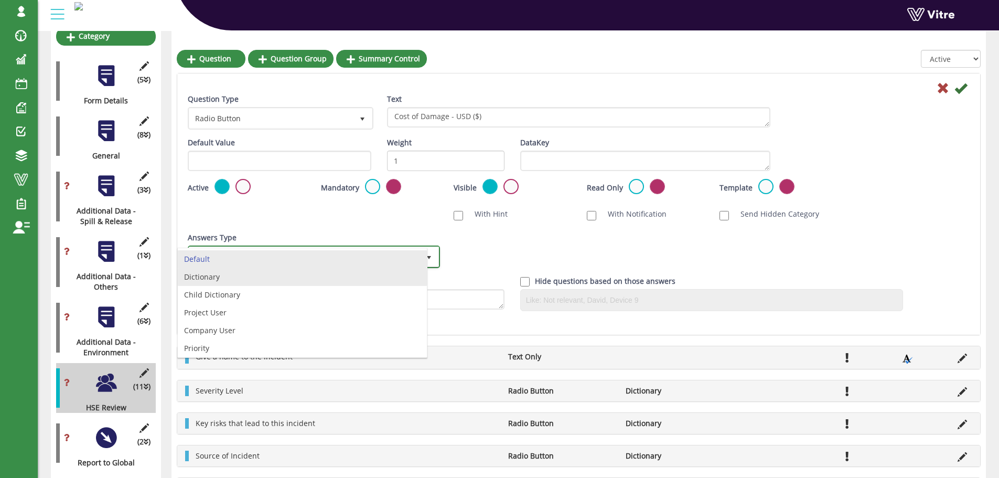
click at [279, 276] on li "Dictionary" at bounding box center [302, 277] width 249 height 18
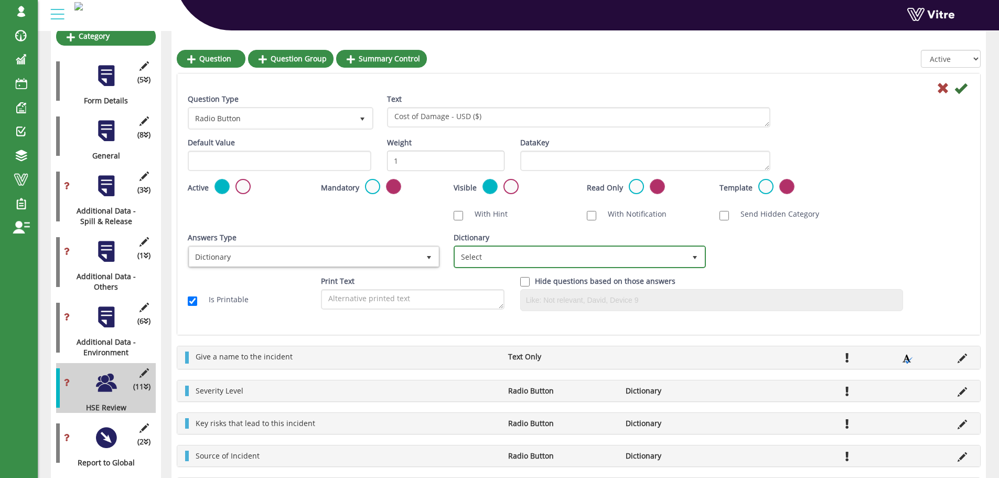
click at [464, 255] on span "Select" at bounding box center [570, 256] width 230 height 19
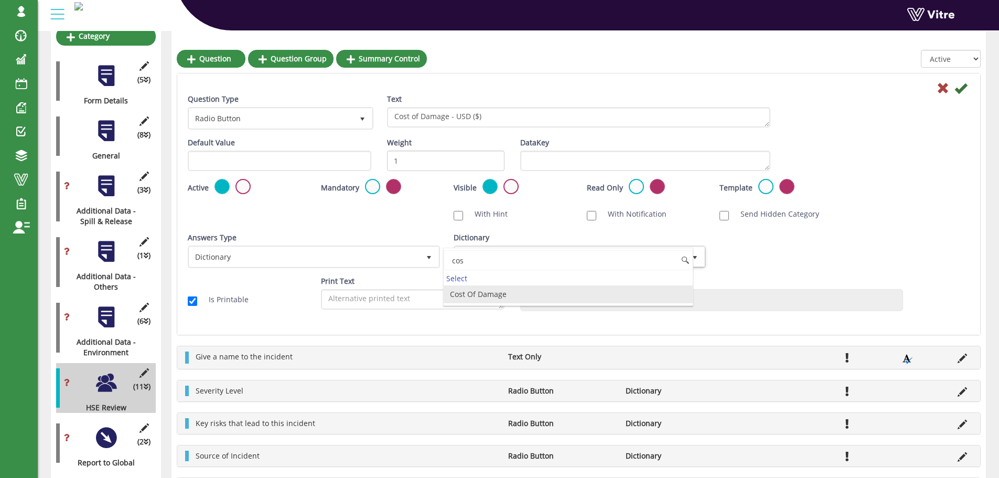
click at [480, 296] on li "Cost Of Damage" at bounding box center [568, 294] width 249 height 18
type input "cos"
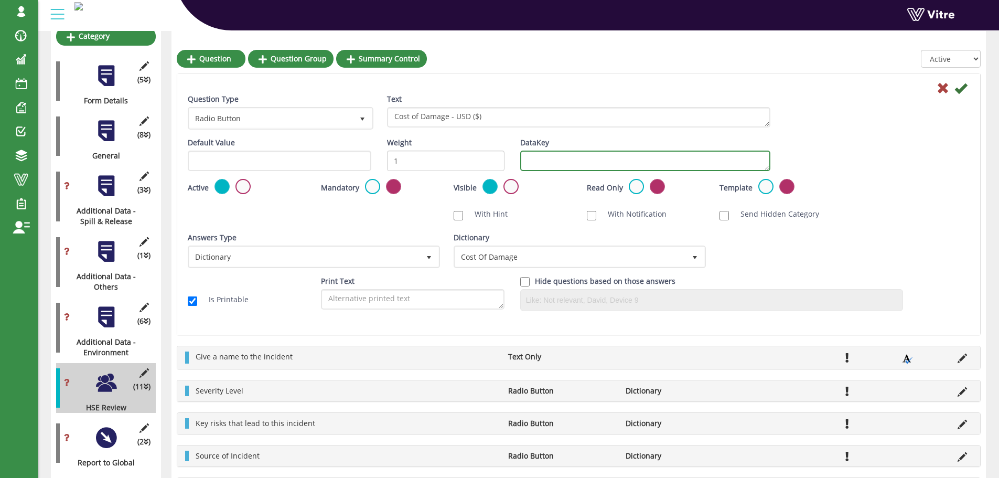
click at [546, 160] on textarea "DataKey" at bounding box center [645, 161] width 250 height 20
type textarea "cost"
click at [959, 92] on icon at bounding box center [961, 88] width 13 height 13
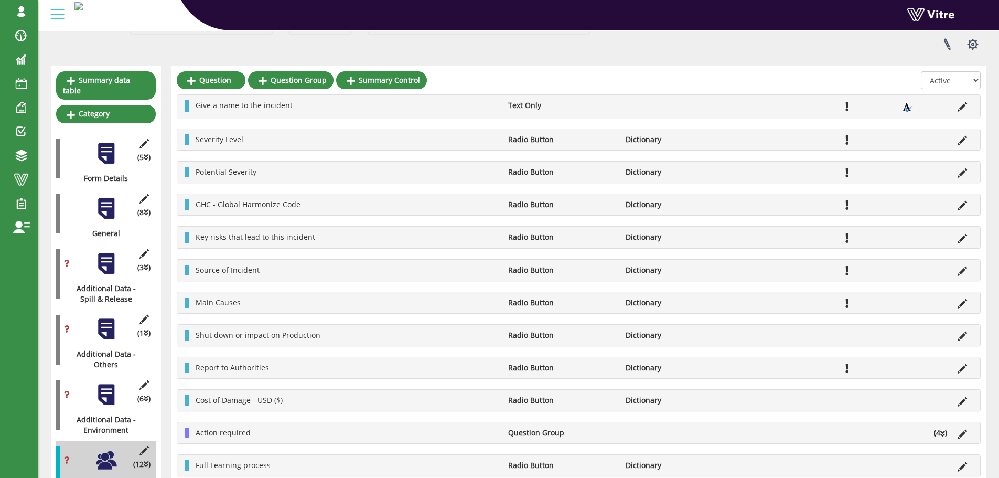
scroll to position [0, 0]
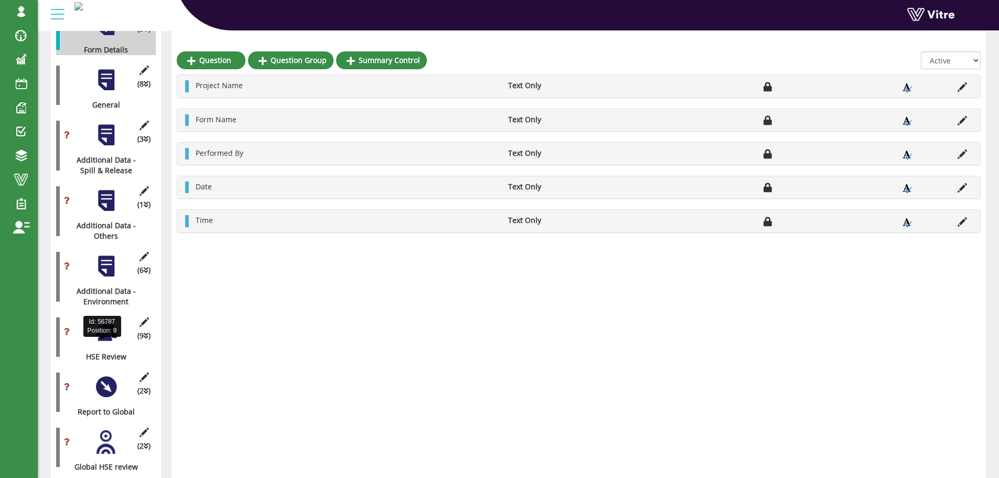
scroll to position [210, 0]
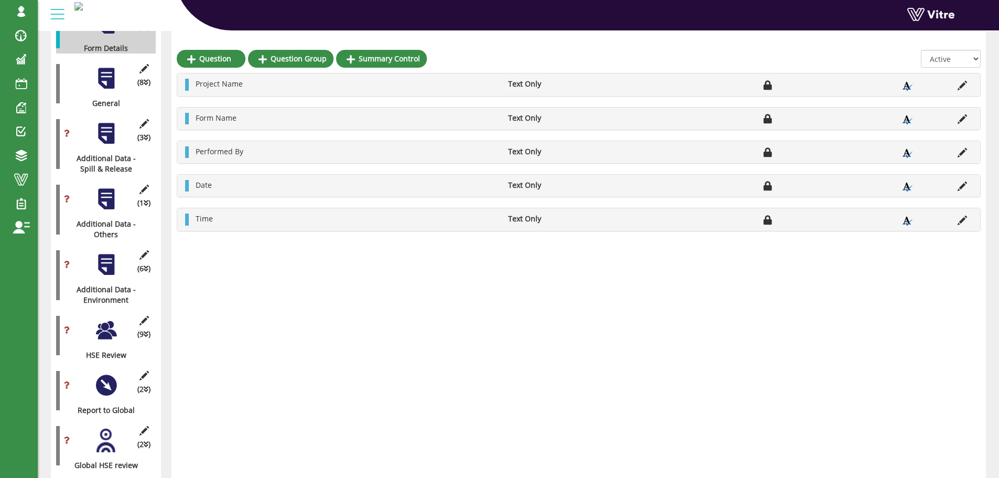
click at [105, 323] on div at bounding box center [106, 330] width 24 height 24
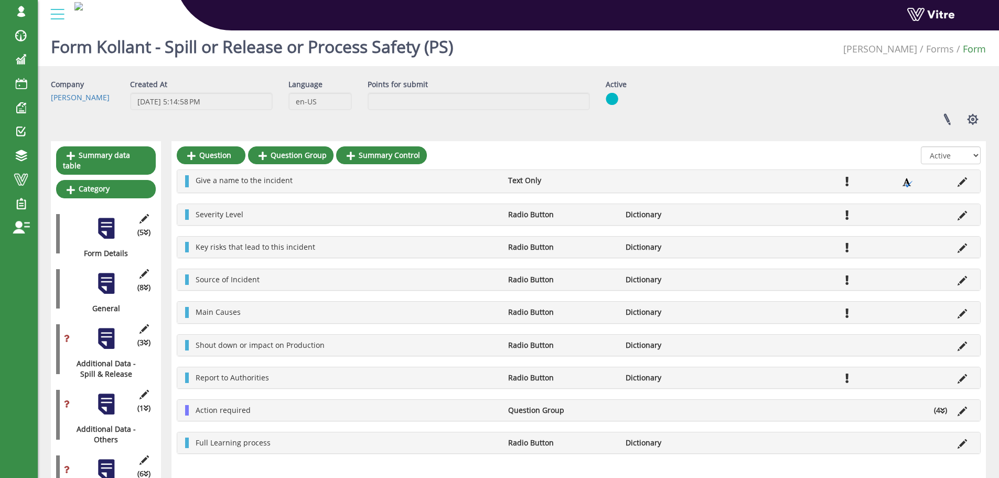
scroll to position [0, 0]
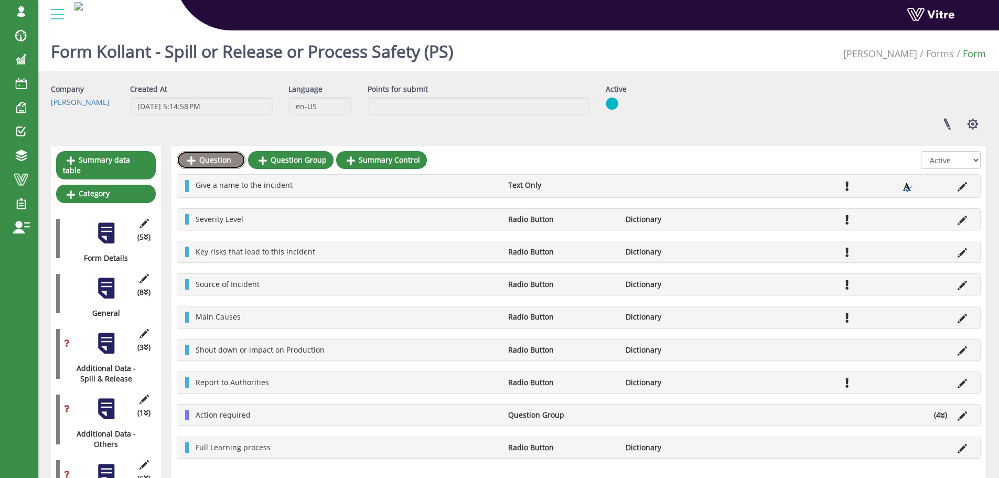
click at [221, 160] on link "Question" at bounding box center [211, 160] width 69 height 18
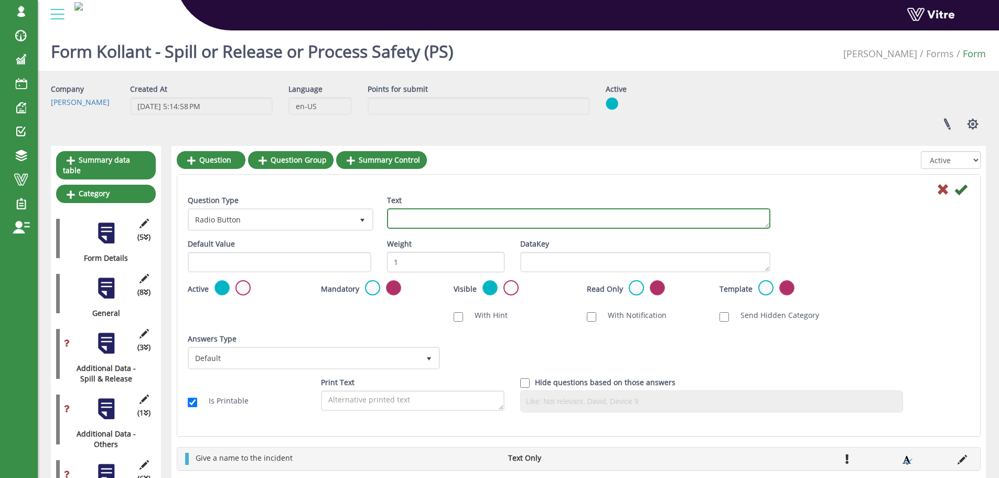
click at [442, 219] on textarea "Text" at bounding box center [579, 218] width 384 height 20
paste textarea "Potential Severity"
type textarea "Potential Severity"
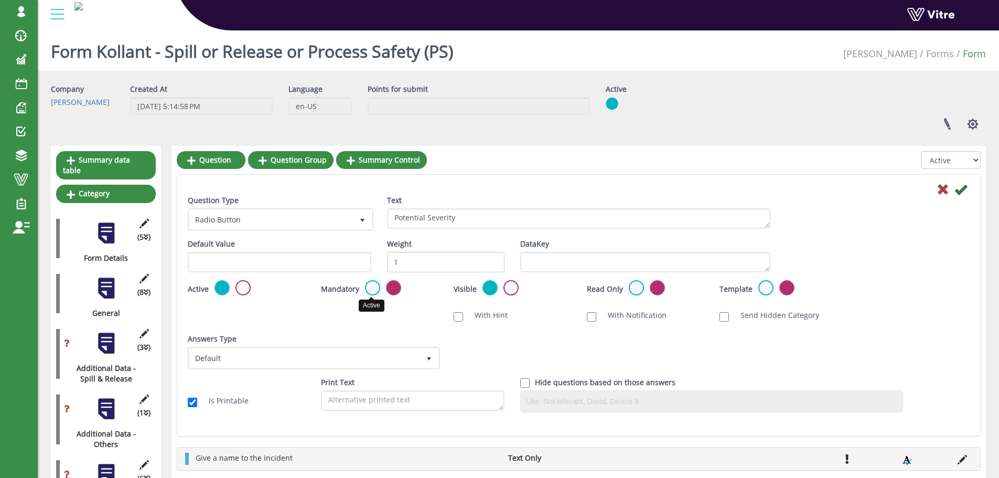
click at [369, 290] on label at bounding box center [372, 287] width 15 height 15
click at [0, 0] on input "radio" at bounding box center [0, 0] width 0 height 0
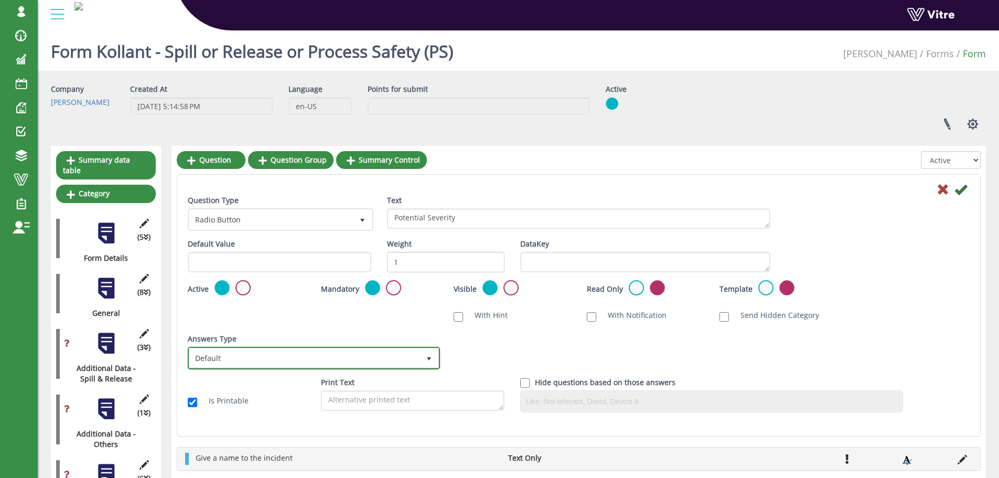
click at [423, 357] on span "select" at bounding box center [429, 357] width 19 height 19
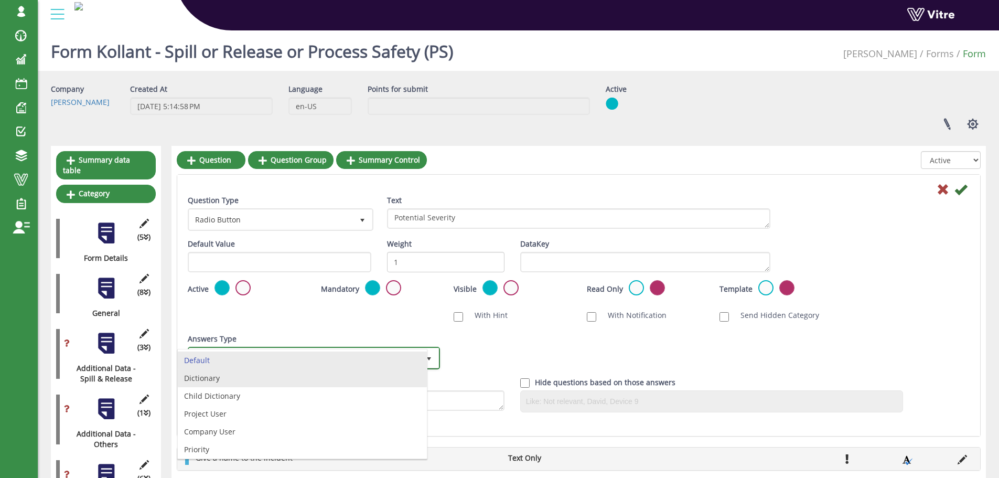
click at [281, 371] on li "Dictionary" at bounding box center [302, 378] width 249 height 18
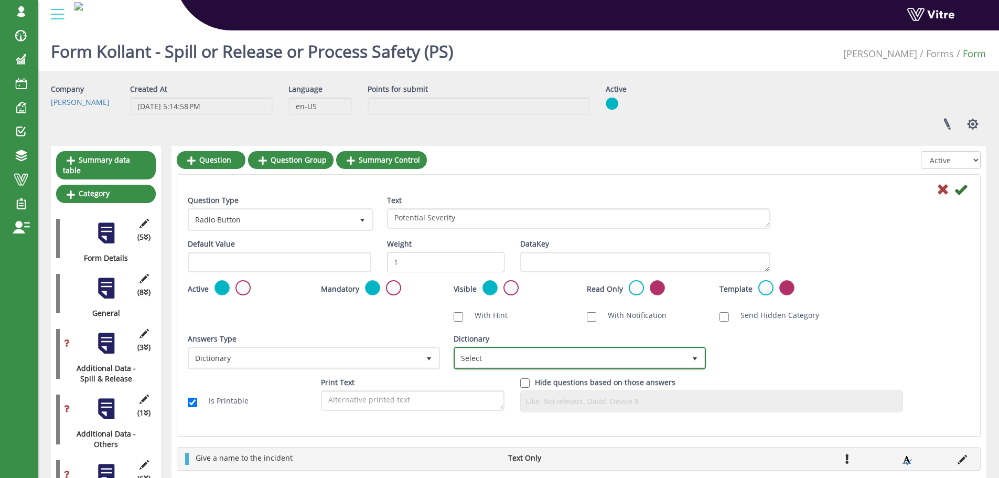
click at [495, 357] on span "Select" at bounding box center [570, 357] width 230 height 19
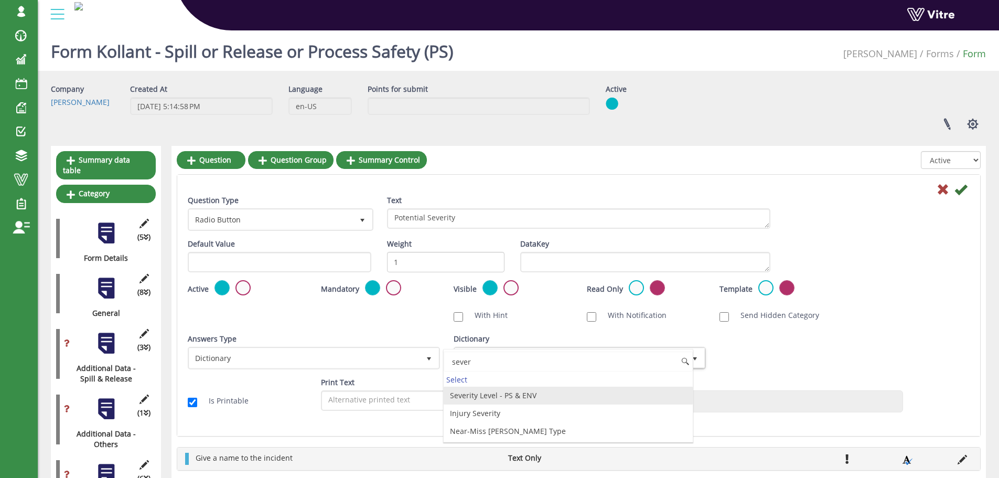
click at [491, 398] on li "Severity Level - PS & ENV" at bounding box center [568, 396] width 249 height 18
type input "sever"
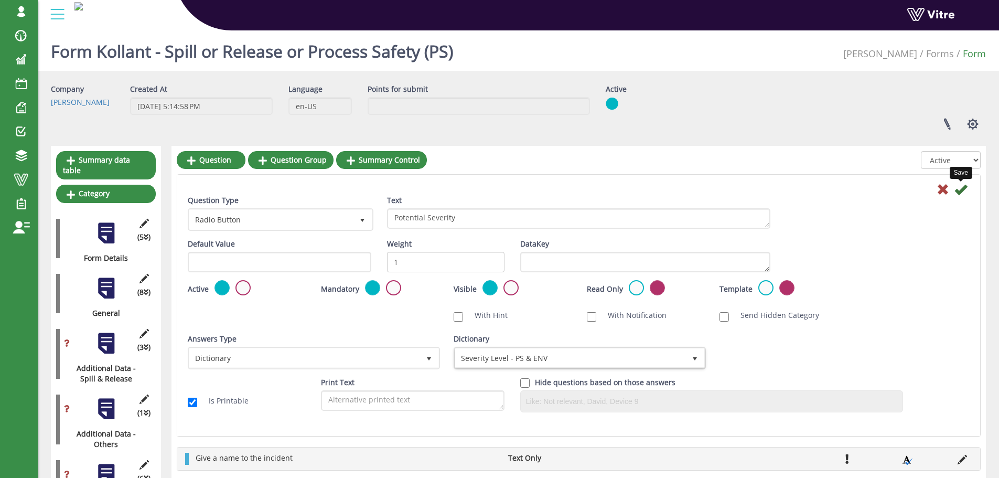
click at [960, 193] on icon at bounding box center [961, 189] width 13 height 13
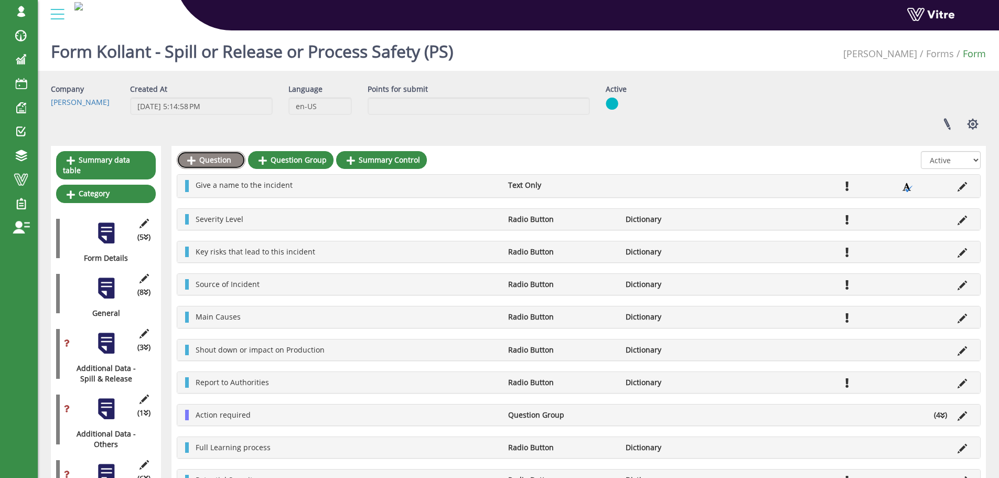
click at [221, 162] on link "Question" at bounding box center [211, 160] width 69 height 18
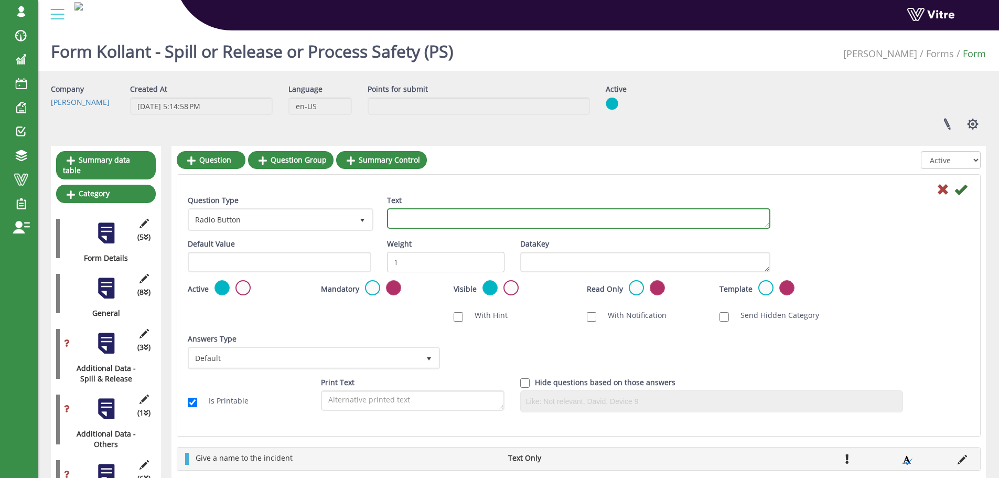
click at [415, 218] on textarea "Text" at bounding box center [579, 218] width 384 height 20
paste textarea "GHC - Global Harmonize Code"
type textarea "GHC - Global Harmonize Code"
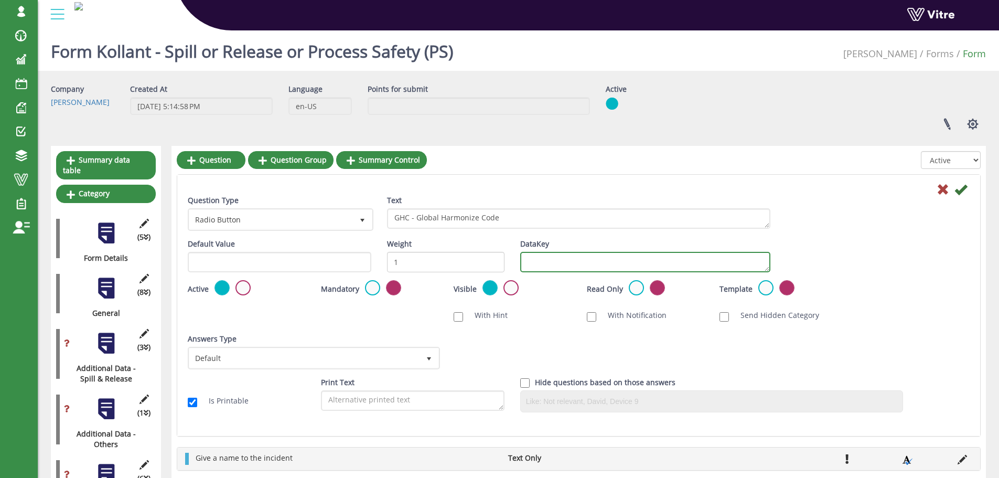
click at [529, 256] on textarea "DataKey" at bounding box center [645, 262] width 250 height 20
type textarea "GHC"
click at [370, 288] on label at bounding box center [372, 287] width 15 height 15
click at [0, 0] on input "radio" at bounding box center [0, 0] width 0 height 0
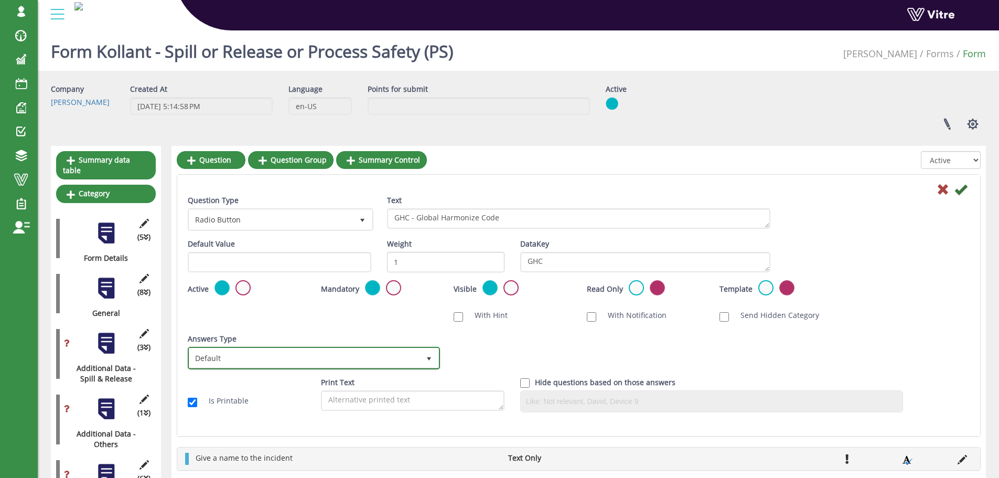
click at [403, 352] on span "Default" at bounding box center [304, 357] width 230 height 19
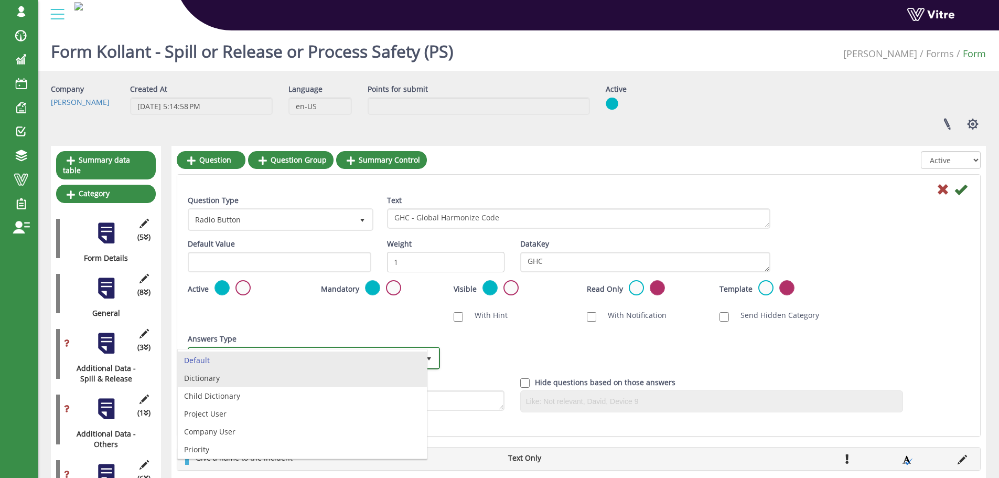
click at [264, 381] on li "Dictionary" at bounding box center [302, 378] width 249 height 18
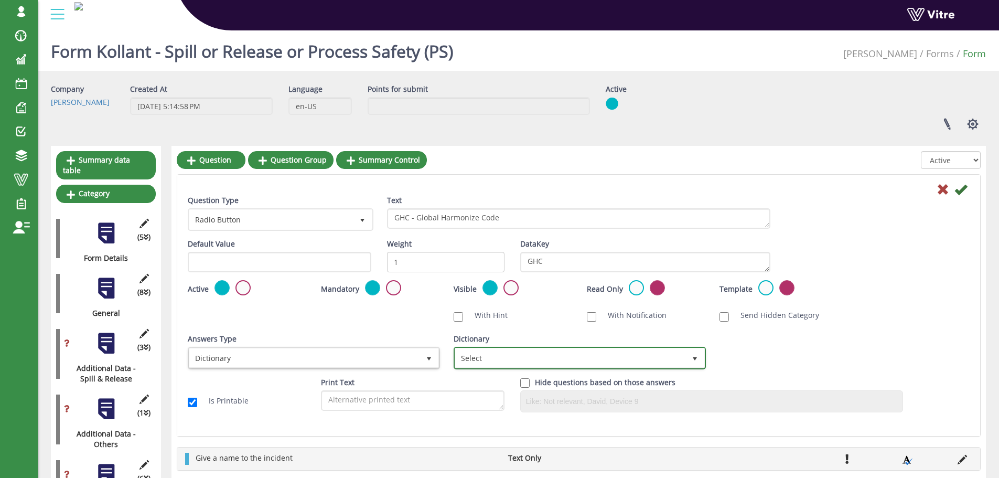
click at [481, 358] on span "Select" at bounding box center [570, 357] width 230 height 19
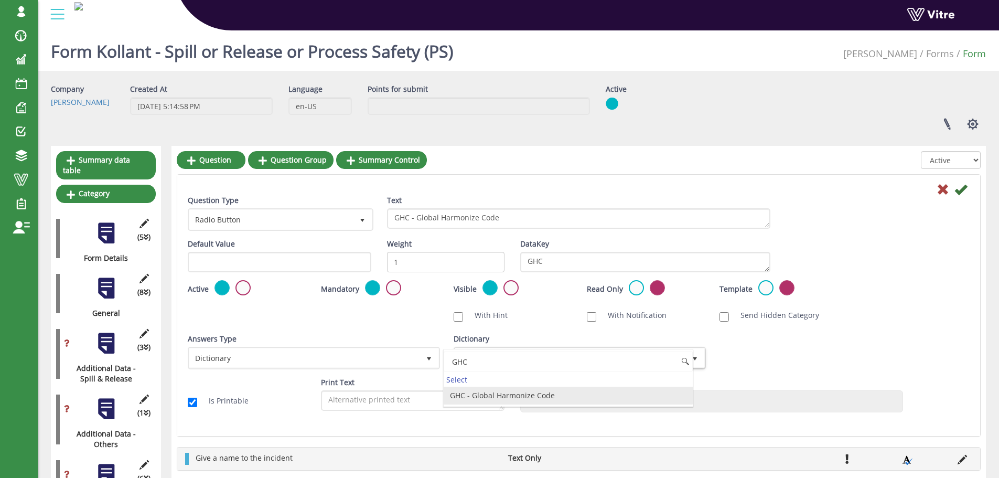
click at [490, 402] on li "GHC - Global Harmonize Code" at bounding box center [568, 396] width 249 height 18
type input "GHC"
click at [960, 193] on icon at bounding box center [961, 189] width 13 height 13
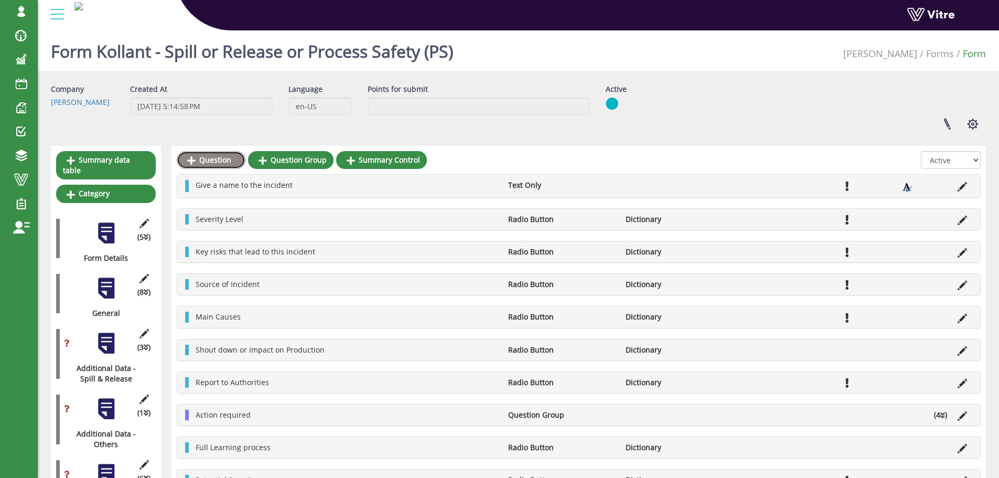
click at [212, 158] on link "Question" at bounding box center [211, 160] width 69 height 18
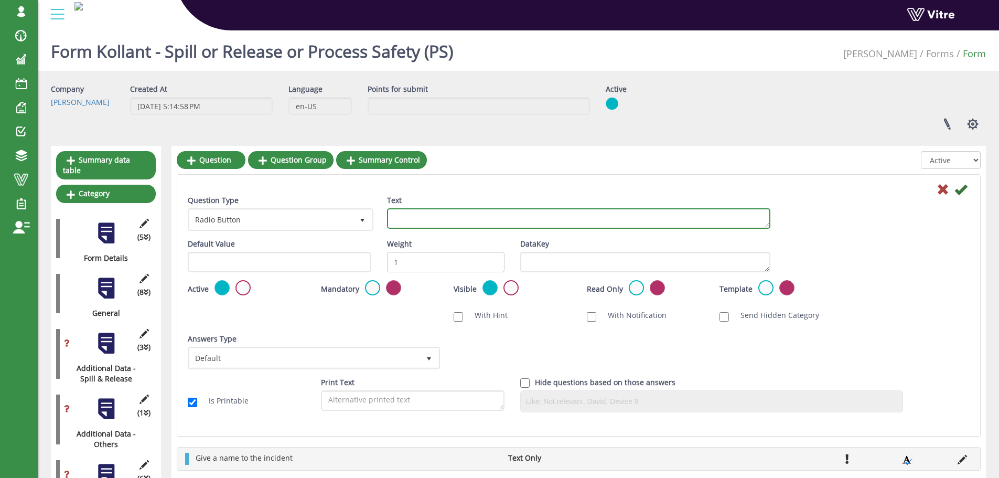
click at [495, 217] on textarea "Text" at bounding box center [579, 218] width 384 height 20
paste textarea "Cost of Damage - USD ($)"
type textarea "Cost of Damage - USD ($)"
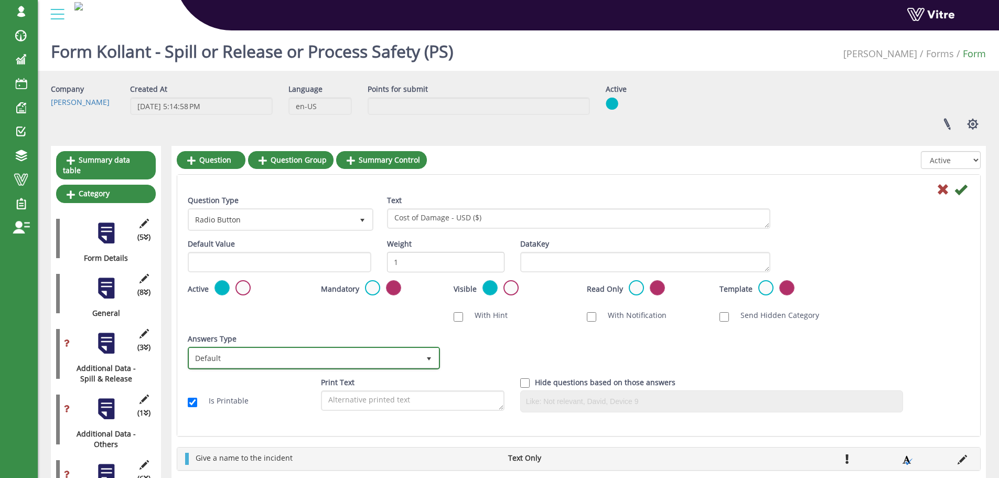
click at [361, 361] on span "Default" at bounding box center [304, 357] width 230 height 19
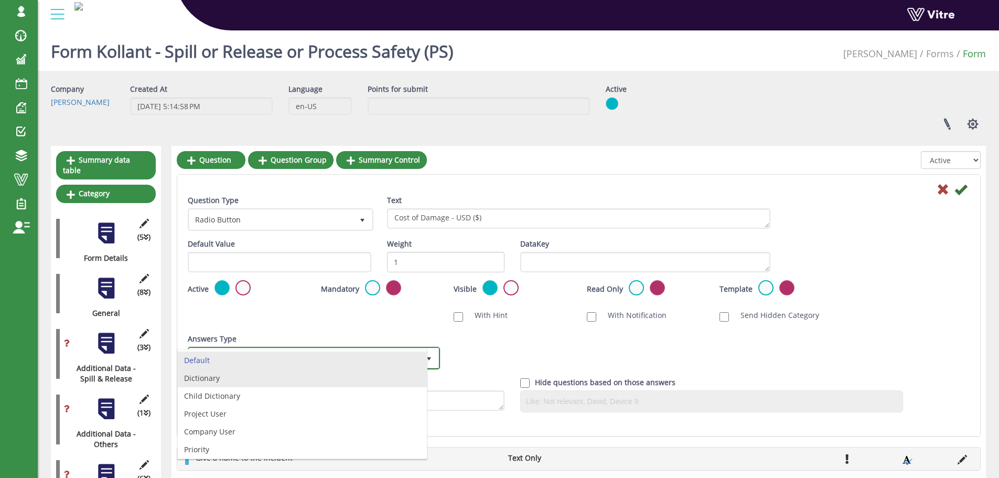
click at [253, 376] on li "Dictionary" at bounding box center [302, 378] width 249 height 18
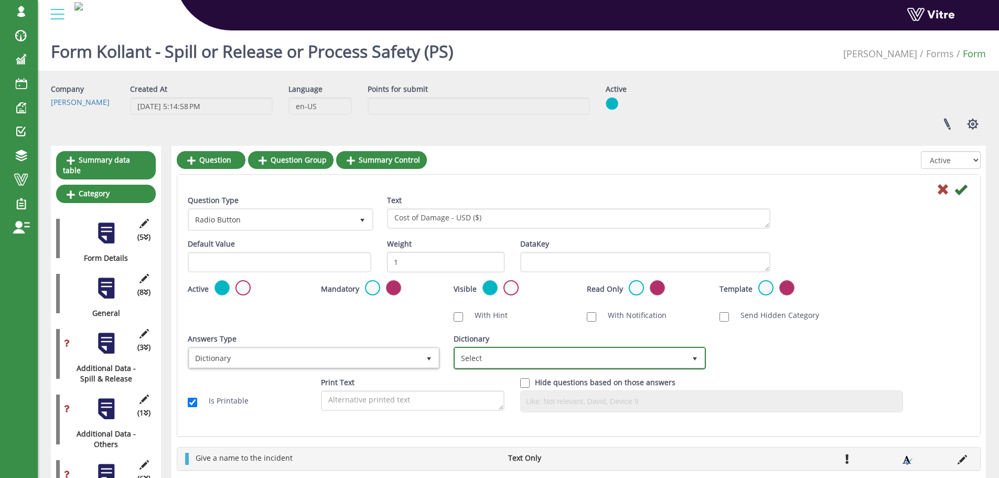
click at [527, 363] on span "Select" at bounding box center [570, 357] width 230 height 19
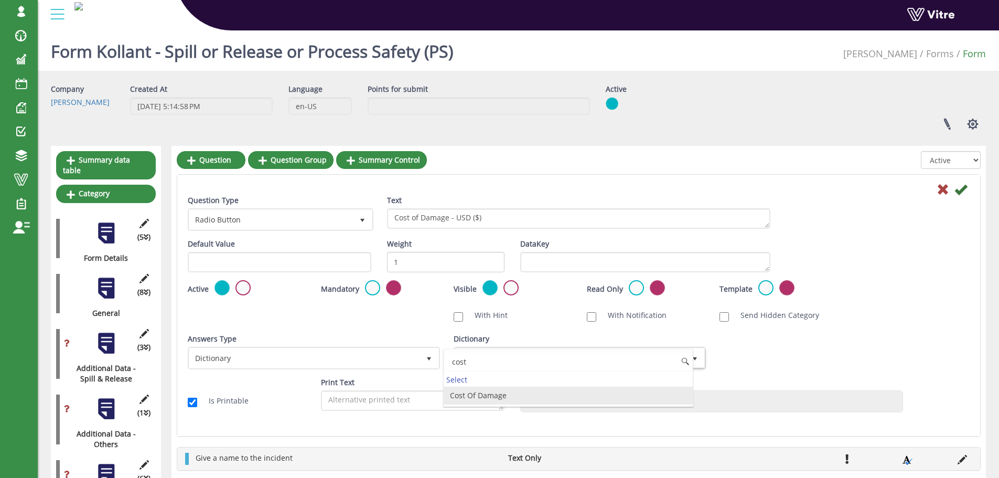
click at [482, 397] on li "Cost Of Damage" at bounding box center [568, 396] width 249 height 18
type input "cost"
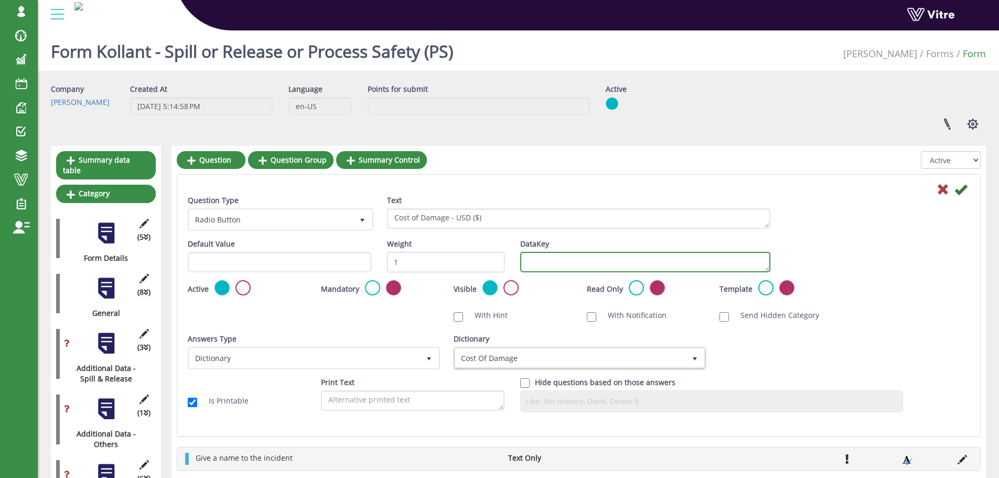
click at [541, 266] on textarea "DataKey" at bounding box center [645, 262] width 250 height 20
type textarea "cost"
click at [957, 191] on icon at bounding box center [961, 189] width 13 height 13
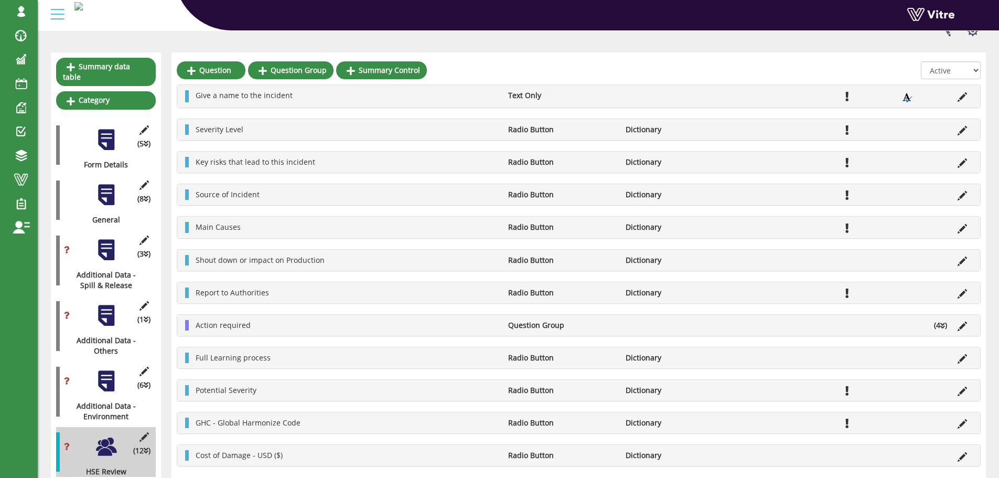
scroll to position [105, 0]
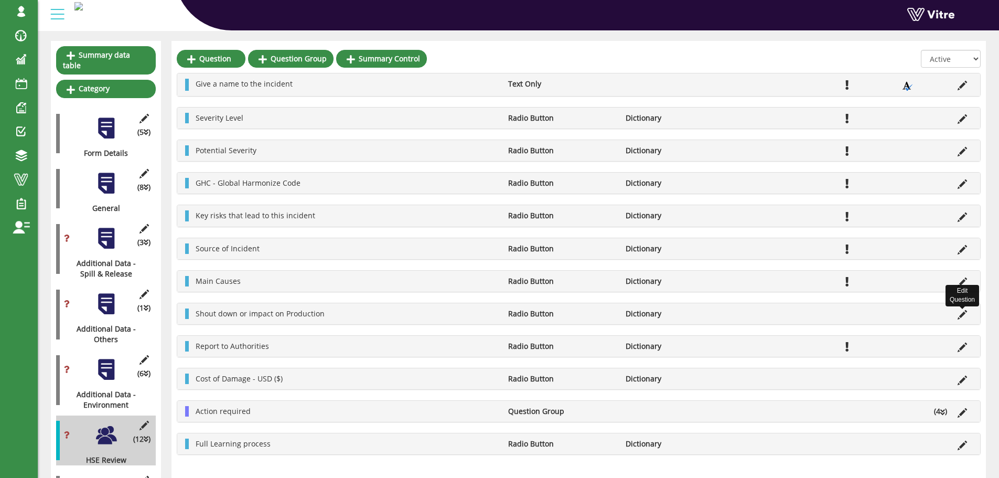
click at [961, 317] on icon at bounding box center [962, 314] width 9 height 9
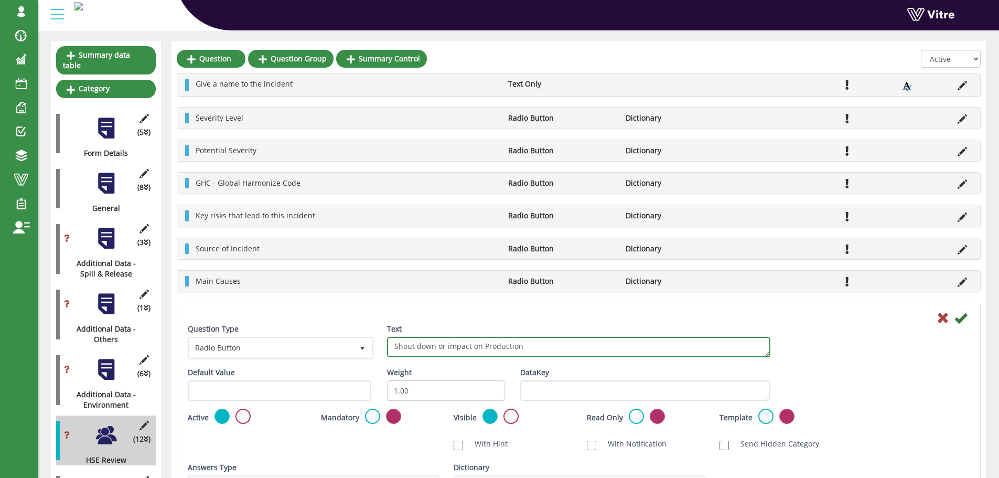
click at [407, 346] on textarea "Shout down or impact on Production" at bounding box center [579, 347] width 384 height 20
type textarea "Shut down or impact on Production"
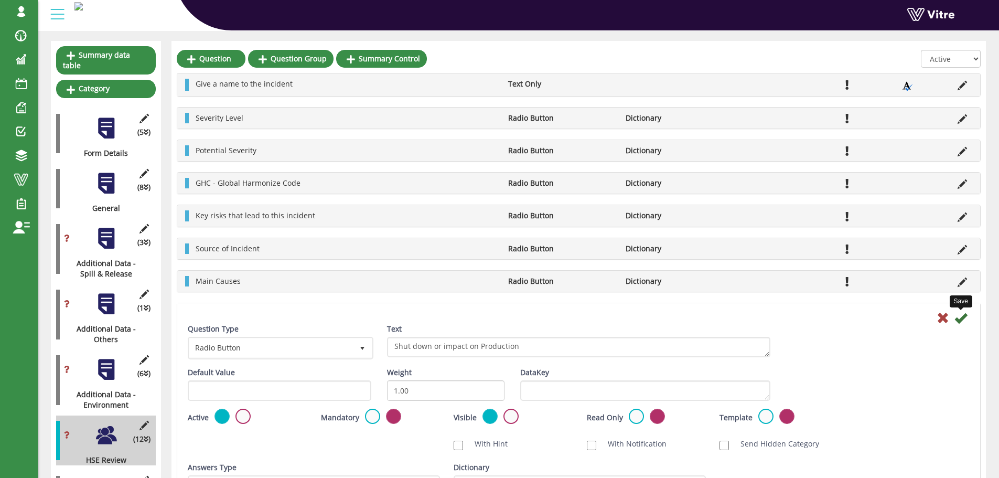
click at [961, 321] on icon at bounding box center [961, 318] width 13 height 13
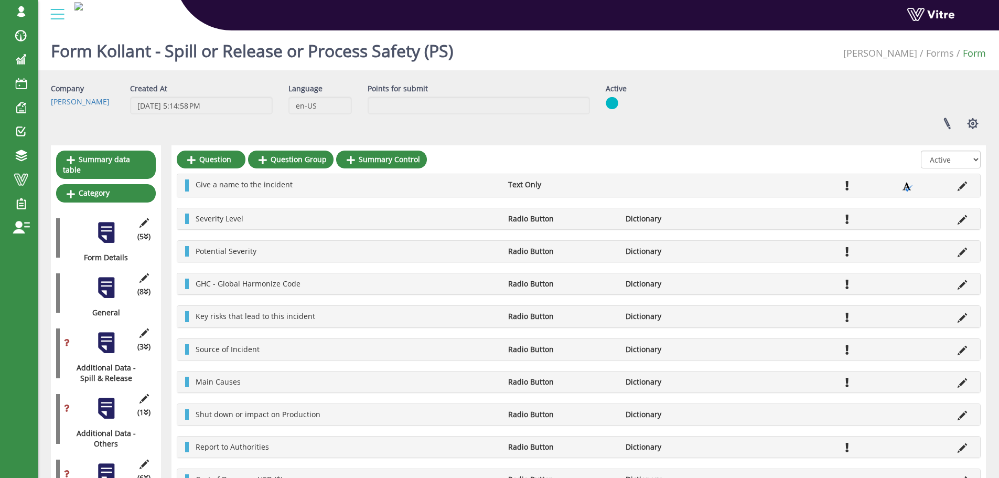
scroll to position [0, 0]
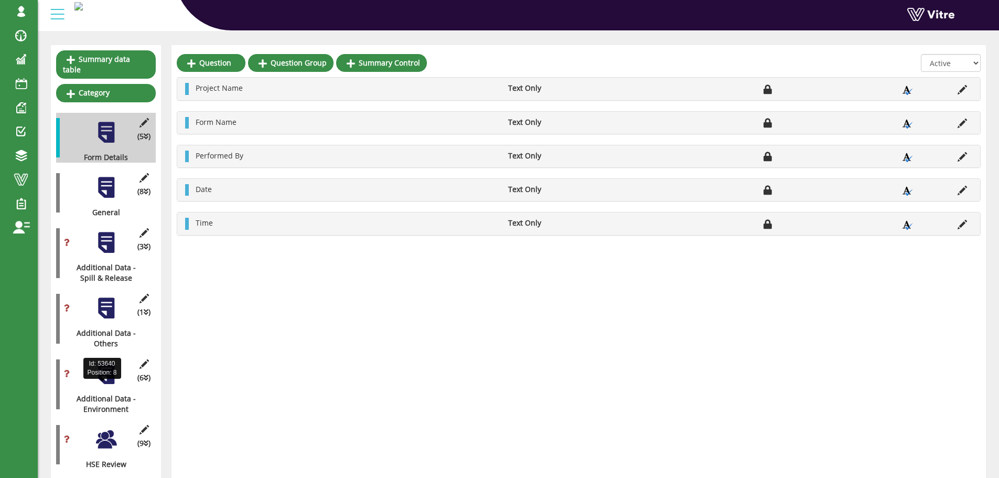
scroll to position [105, 0]
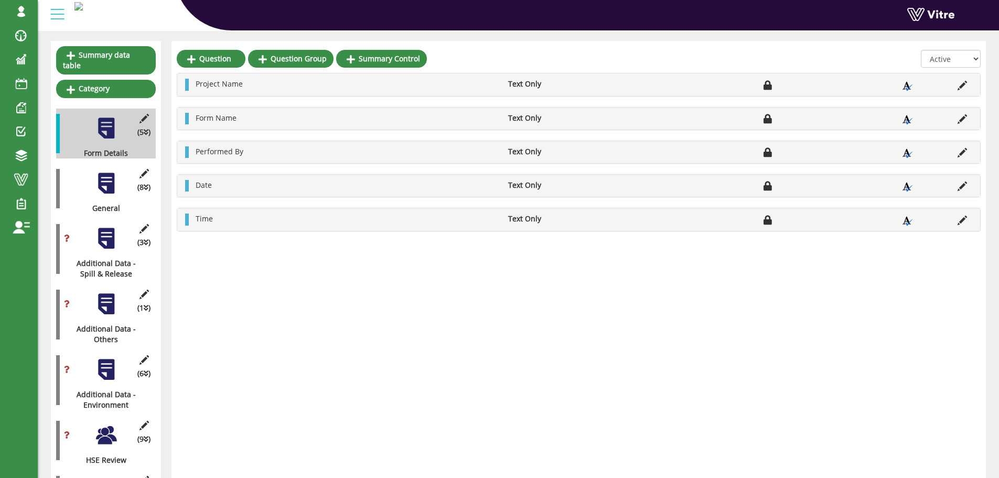
click at [110, 430] on div at bounding box center [106, 435] width 24 height 24
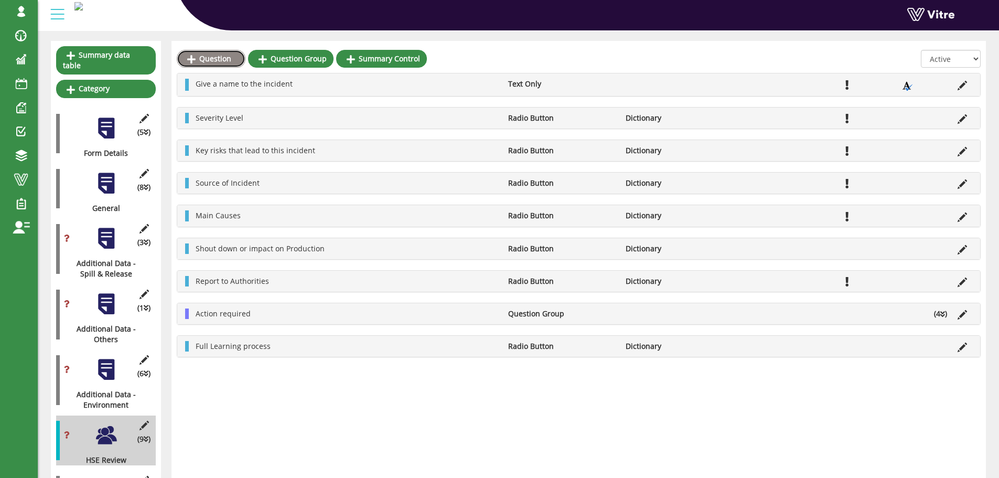
click at [209, 60] on link "Question" at bounding box center [211, 59] width 69 height 18
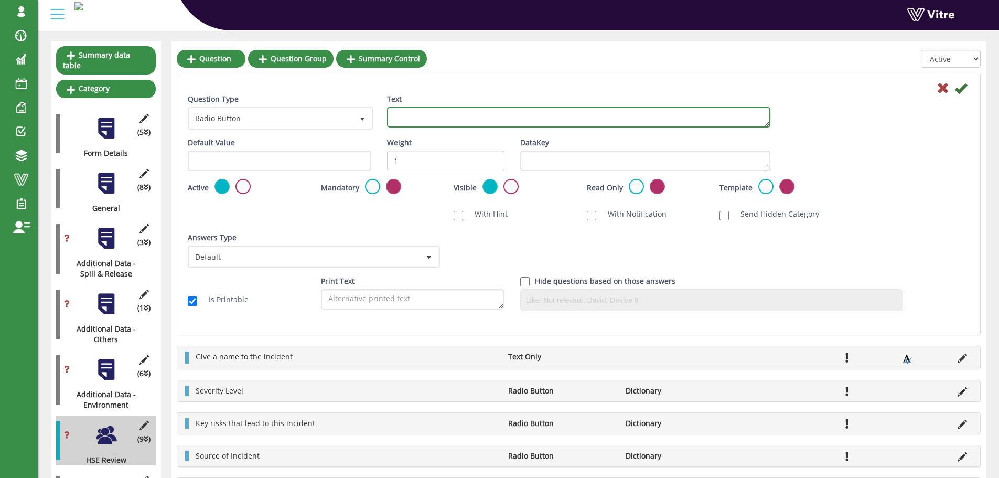
click at [411, 118] on textarea "Text" at bounding box center [579, 117] width 384 height 20
paste textarea "Potential Severity"
type textarea "Potential Severity"
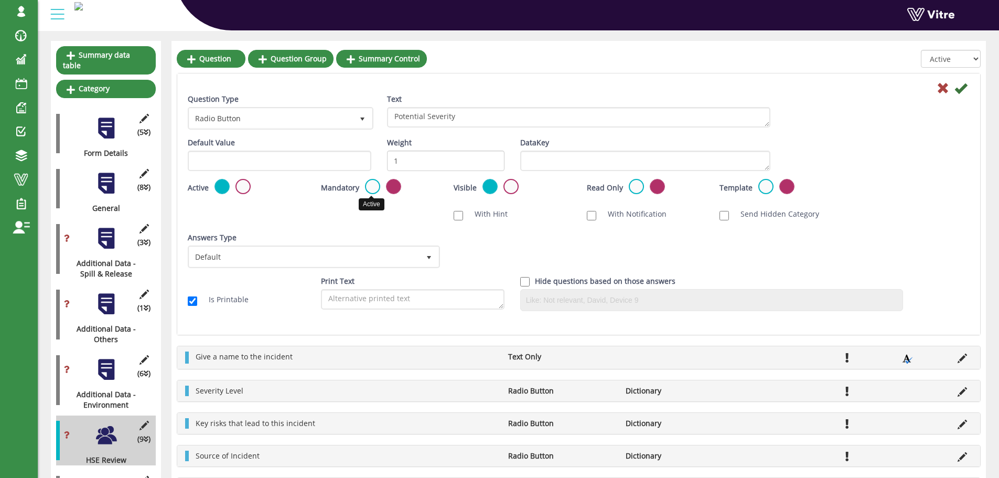
click at [372, 187] on label at bounding box center [372, 186] width 15 height 15
click at [0, 0] on input "radio" at bounding box center [0, 0] width 0 height 0
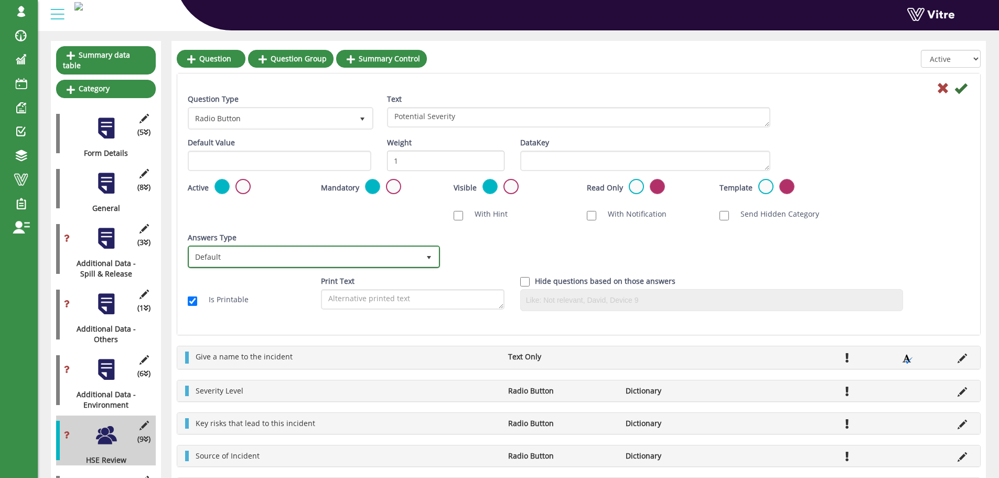
click at [379, 256] on span "Default" at bounding box center [304, 256] width 230 height 19
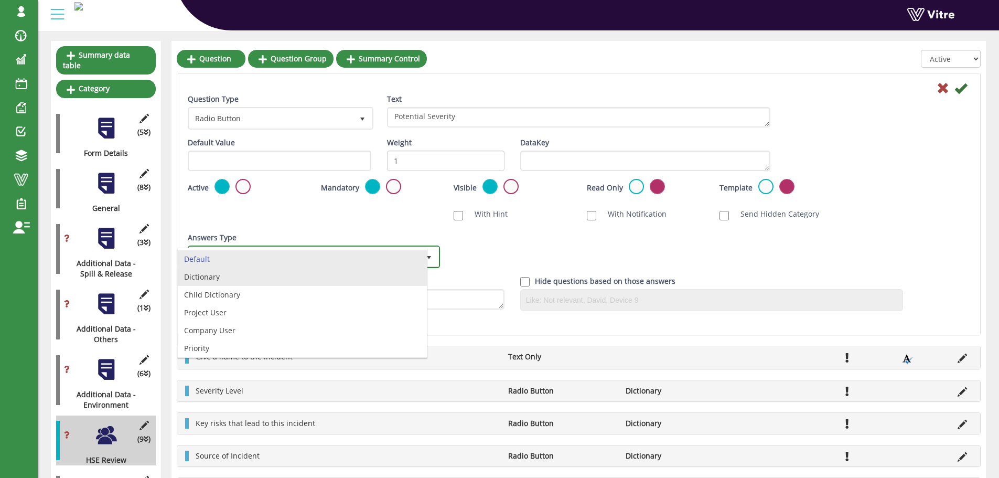
click at [273, 277] on li "Dictionary" at bounding box center [302, 277] width 249 height 18
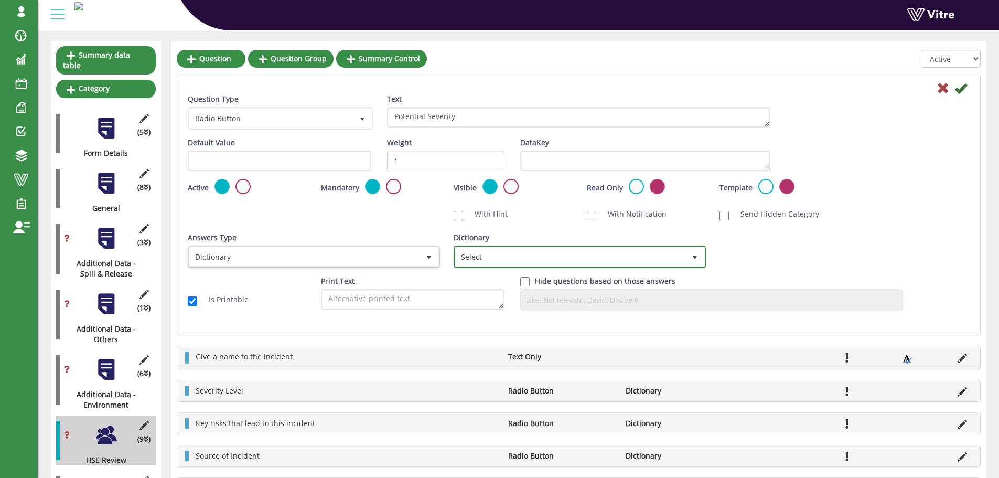
click at [505, 256] on span "Select" at bounding box center [570, 256] width 230 height 19
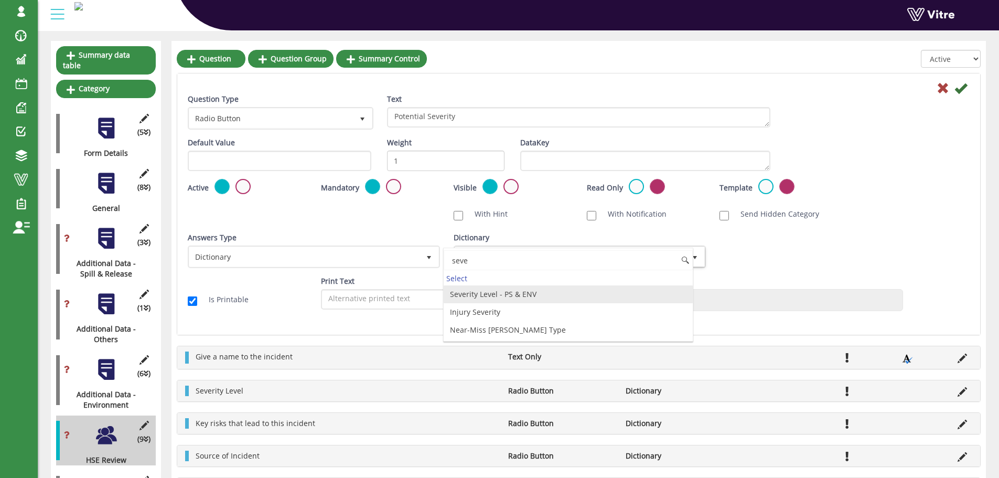
click at [504, 295] on li "Severity Level - PS & ENV" at bounding box center [568, 294] width 249 height 18
type input "seve"
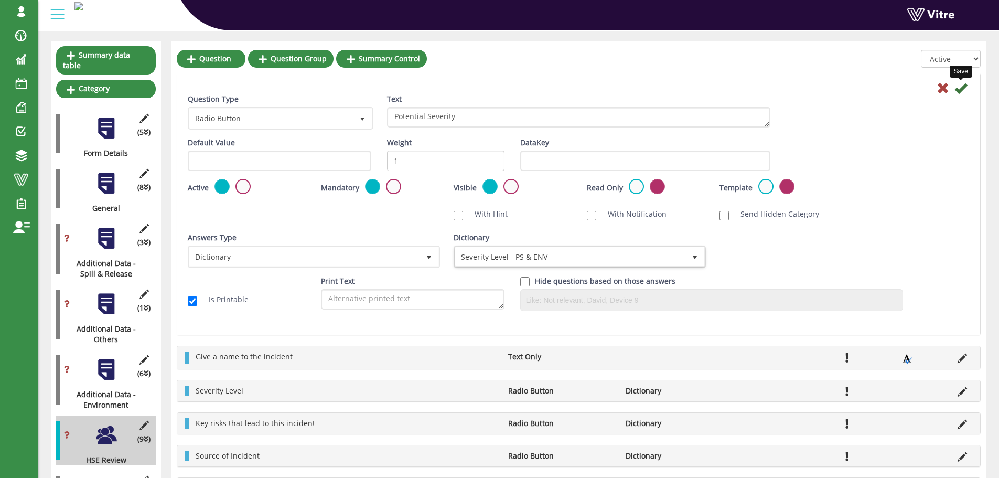
click at [963, 90] on icon at bounding box center [961, 88] width 13 height 13
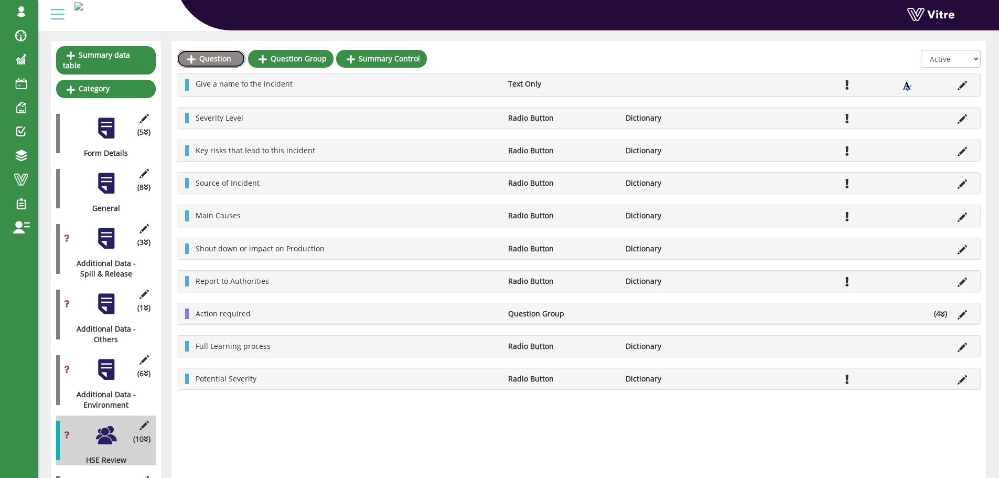
click at [213, 58] on link "Question" at bounding box center [211, 59] width 69 height 18
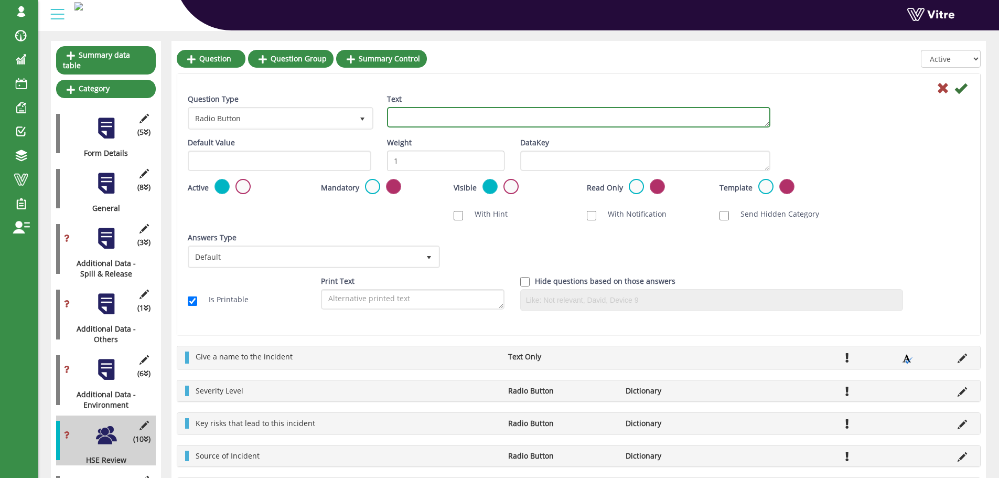
click at [454, 122] on textarea "Text" at bounding box center [579, 117] width 384 height 20
paste textarea "GHC - Global Harmonize Code"
type textarea "GHC - Global Harmonize Code"
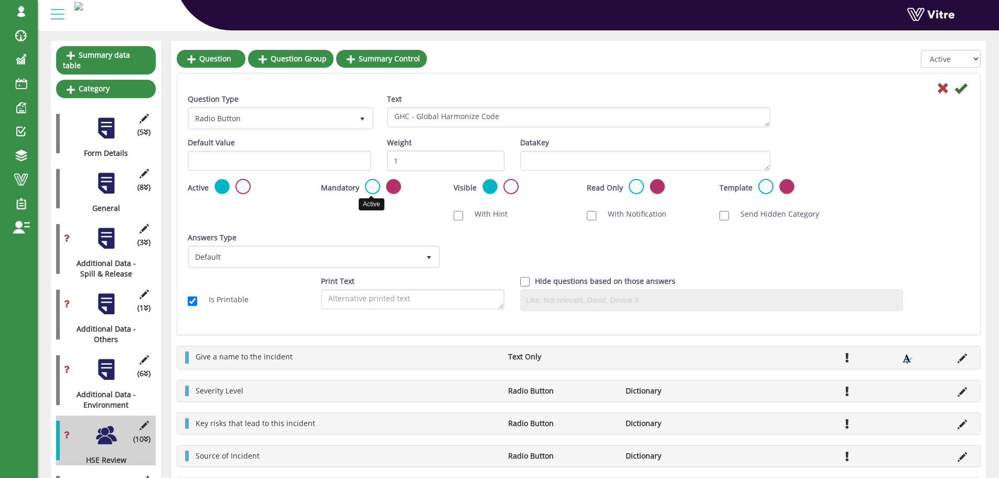
click at [374, 188] on label at bounding box center [372, 186] width 15 height 15
click at [0, 0] on input "radio" at bounding box center [0, 0] width 0 height 0
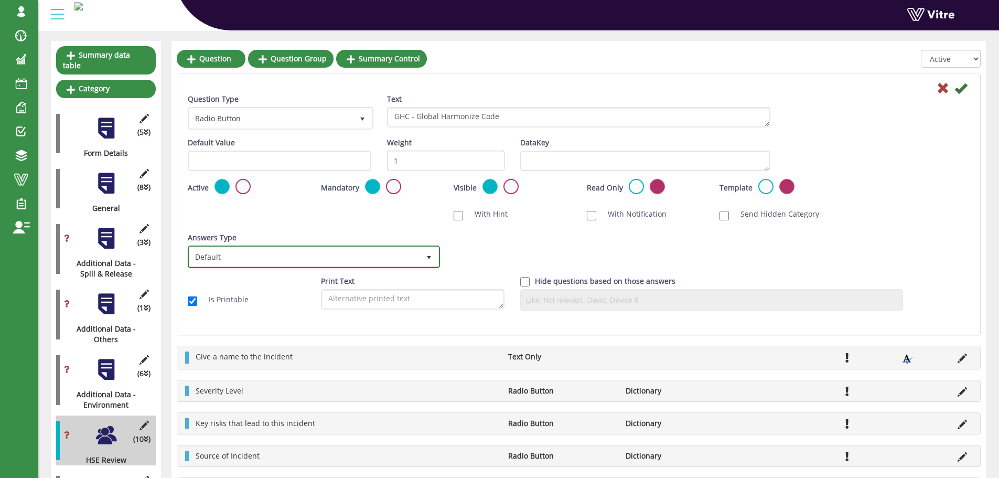
click at [402, 257] on span "Default" at bounding box center [304, 256] width 230 height 19
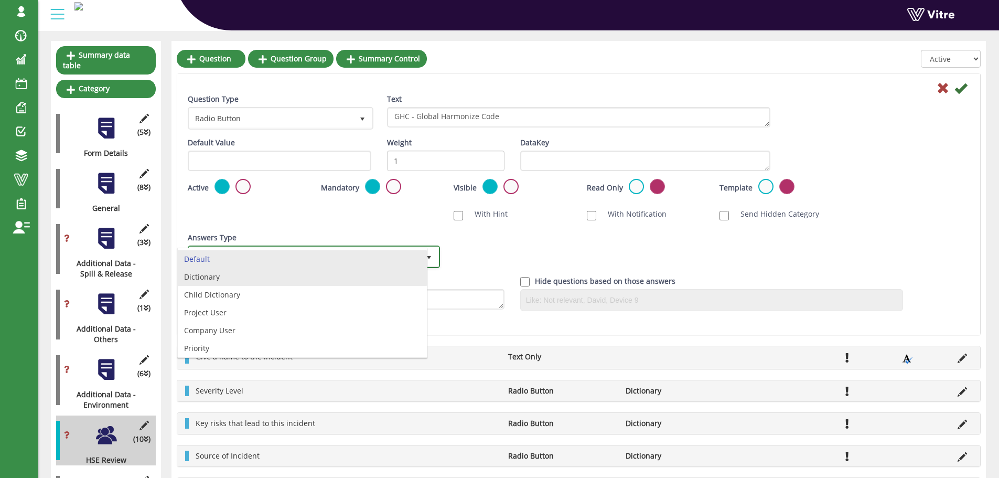
click at [242, 281] on li "Dictionary" at bounding box center [302, 277] width 249 height 18
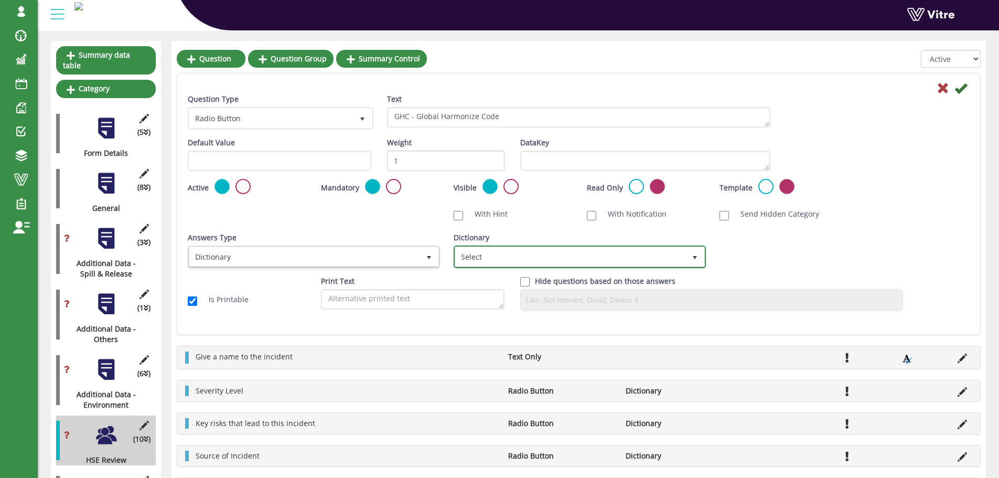
click at [474, 253] on span "Select" at bounding box center [570, 256] width 230 height 19
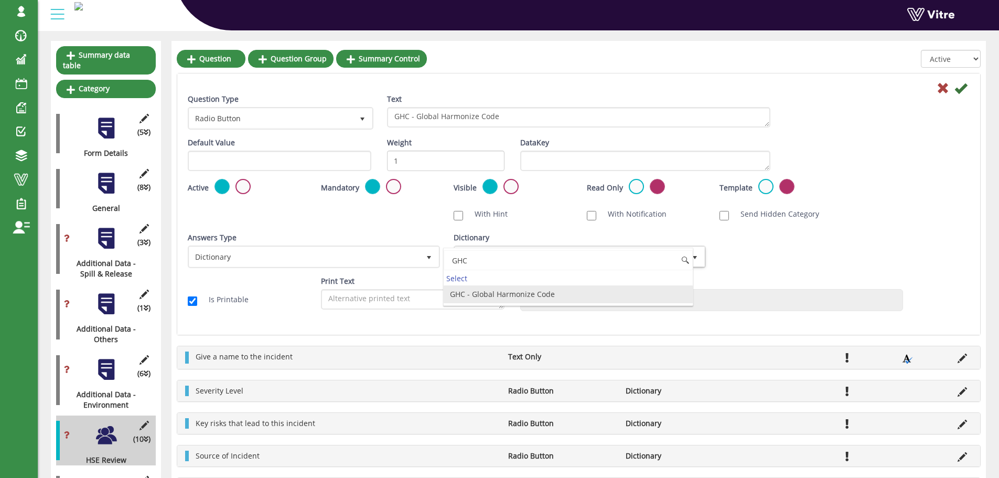
click at [494, 294] on li "GHC - Global Harmonize Code" at bounding box center [568, 294] width 249 height 18
type input "GHC"
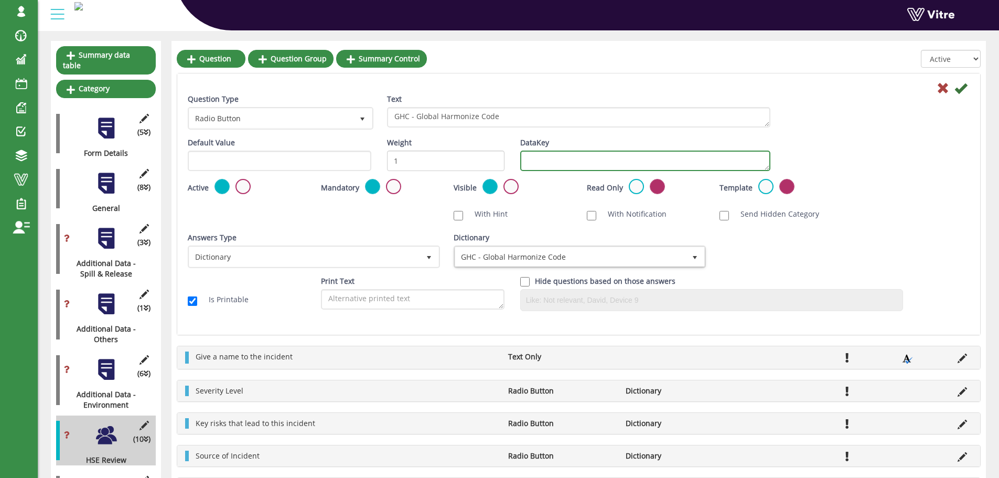
click at [556, 160] on textarea "DataKey" at bounding box center [645, 161] width 250 height 20
type textarea "GHC"
click at [959, 88] on icon at bounding box center [961, 88] width 13 height 13
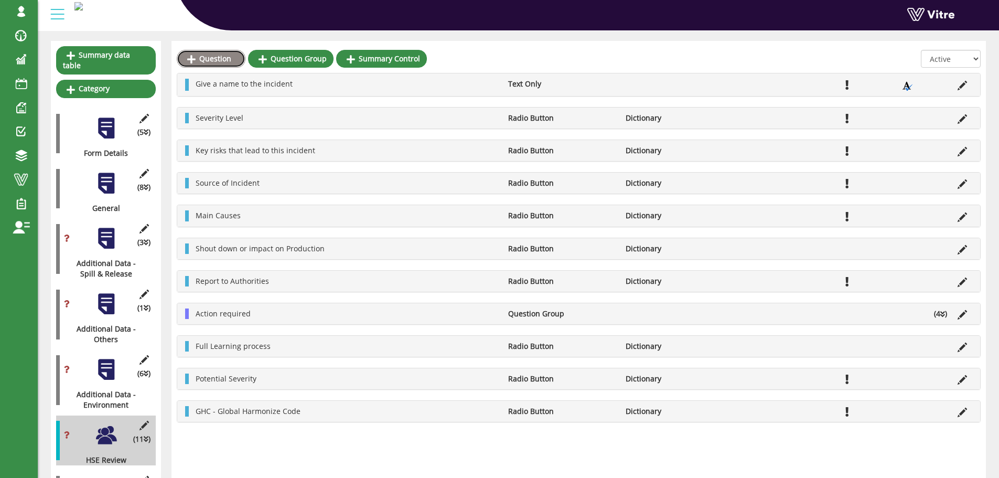
click at [219, 54] on link "Question" at bounding box center [211, 59] width 69 height 18
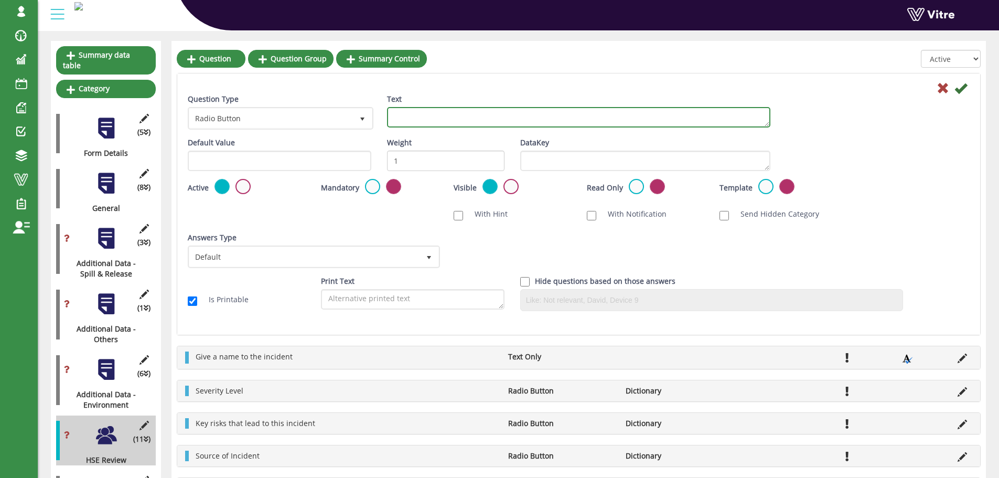
click at [414, 121] on textarea "Text" at bounding box center [579, 117] width 384 height 20
paste textarea "Cost of Damage - USD ($)"
type textarea "Cost of Damage - USD ($)"
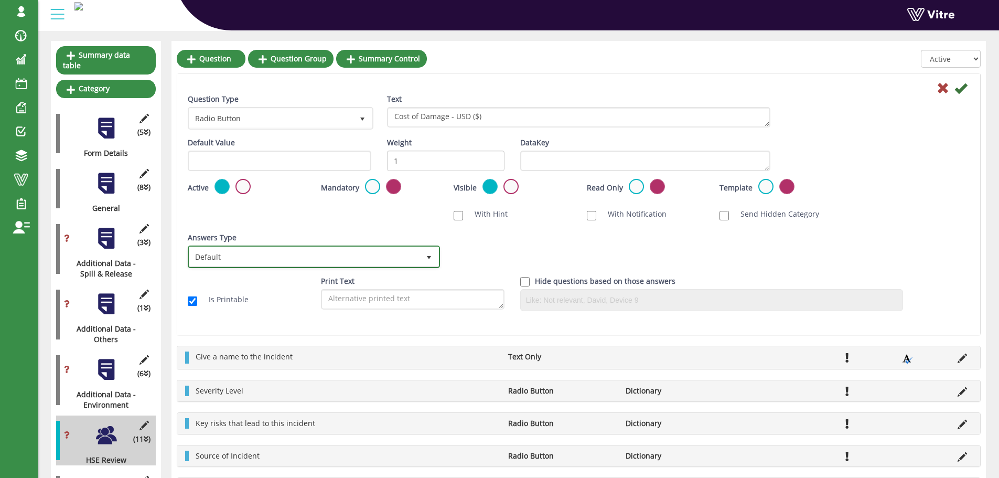
click at [258, 256] on span "Default" at bounding box center [304, 256] width 230 height 19
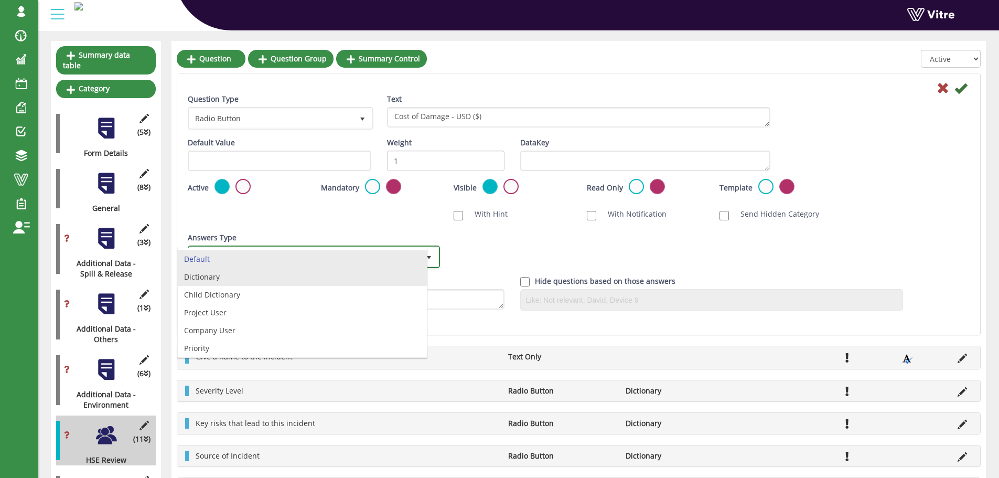
click at [236, 273] on li "Dictionary" at bounding box center [302, 277] width 249 height 18
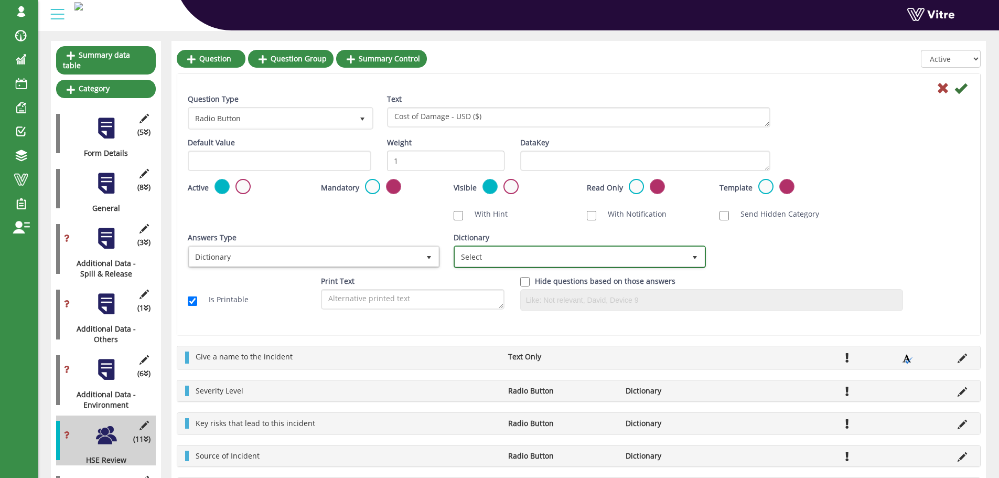
click at [511, 258] on span "Select" at bounding box center [570, 256] width 230 height 19
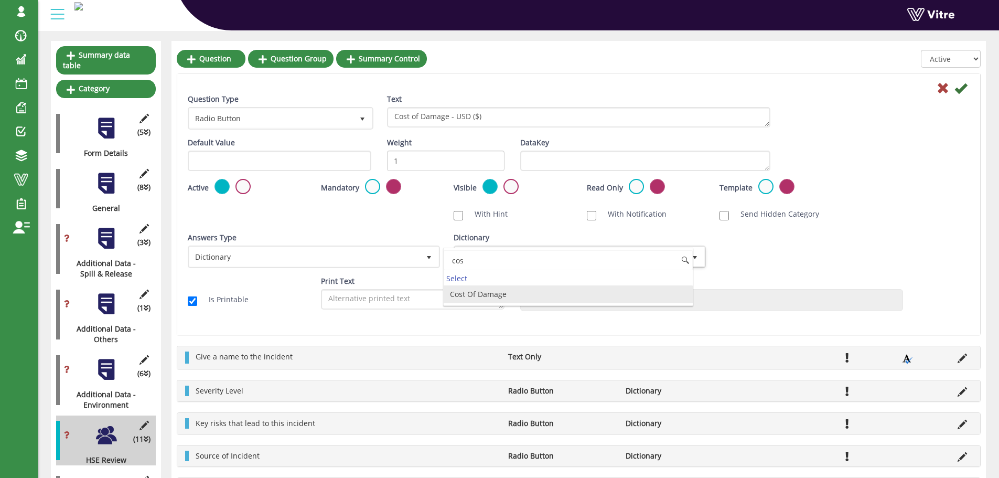
click at [480, 296] on li "Cost Of Damage" at bounding box center [568, 294] width 249 height 18
type input "cos"
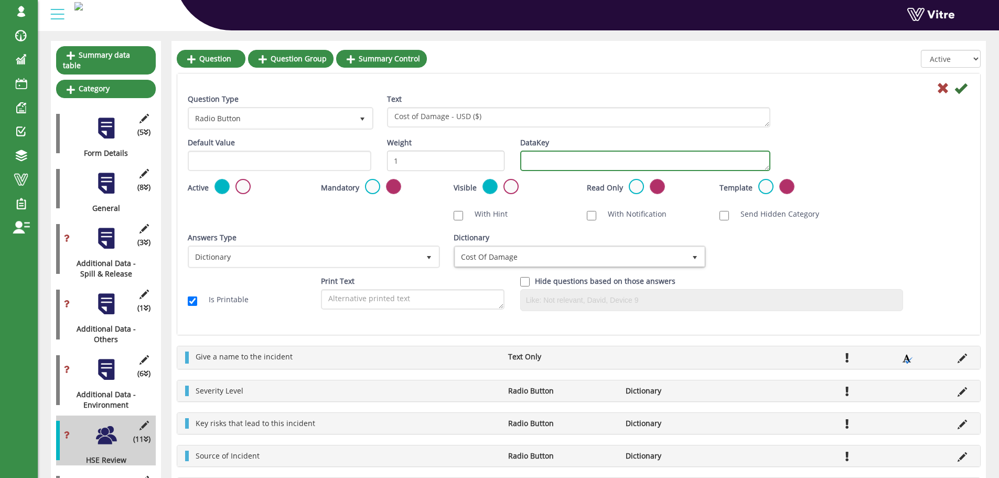
click at [540, 164] on textarea "DataKey" at bounding box center [645, 161] width 250 height 20
type textarea "cost"
click at [960, 88] on icon at bounding box center [961, 88] width 13 height 13
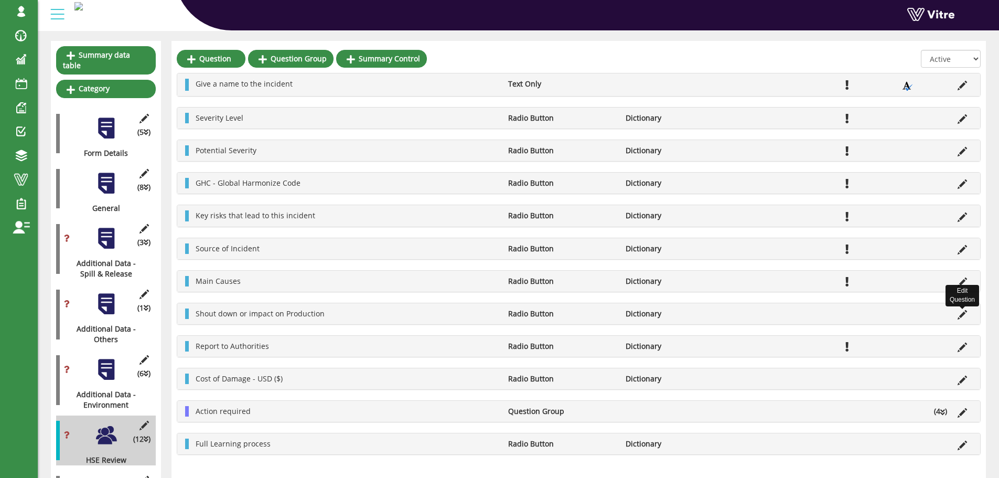
click at [962, 315] on icon at bounding box center [962, 314] width 9 height 9
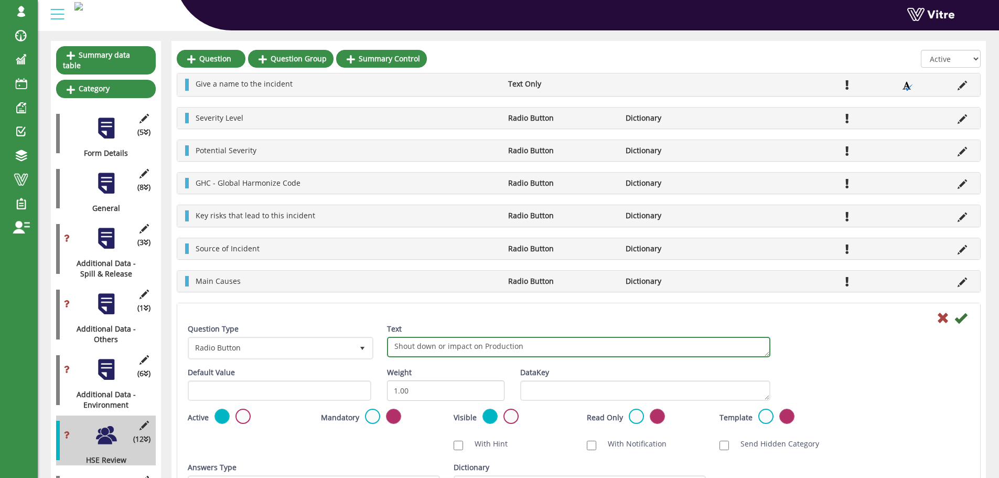
click at [405, 345] on textarea "Shout down or impact on Production" at bounding box center [579, 347] width 384 height 20
type textarea "Shut down or impact on Production"
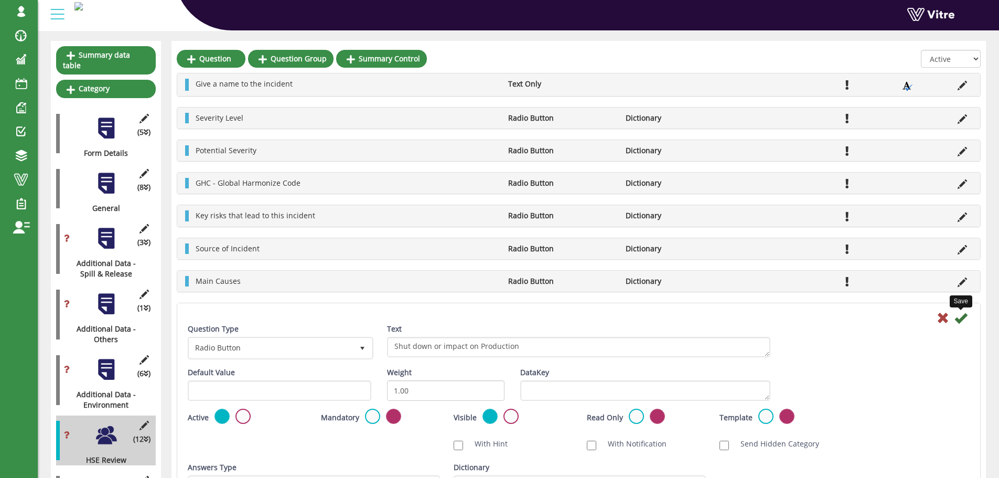
click at [961, 320] on icon at bounding box center [961, 318] width 13 height 13
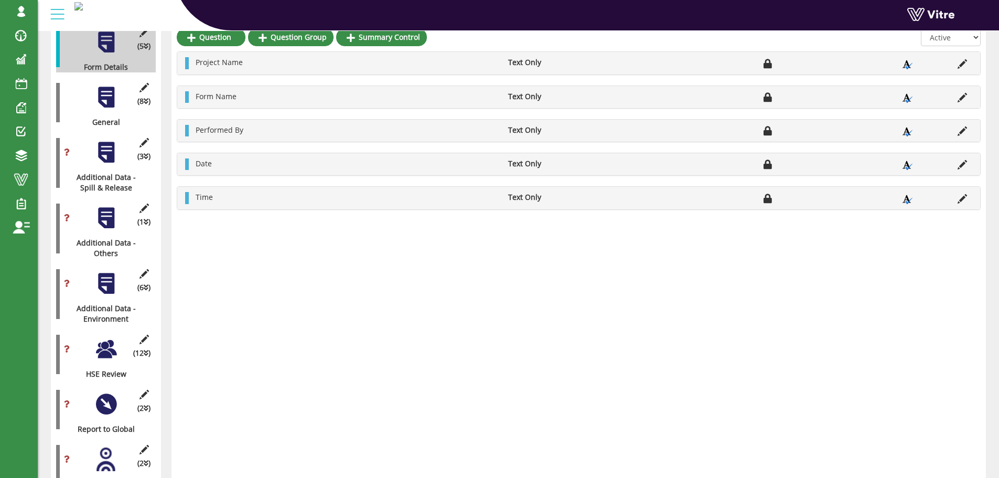
scroll to position [210, 0]
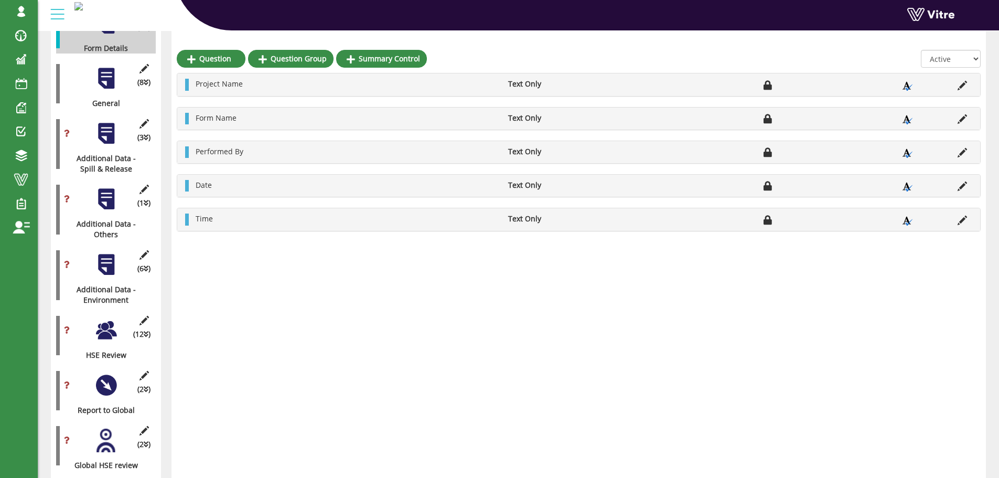
click at [108, 320] on div at bounding box center [106, 330] width 24 height 24
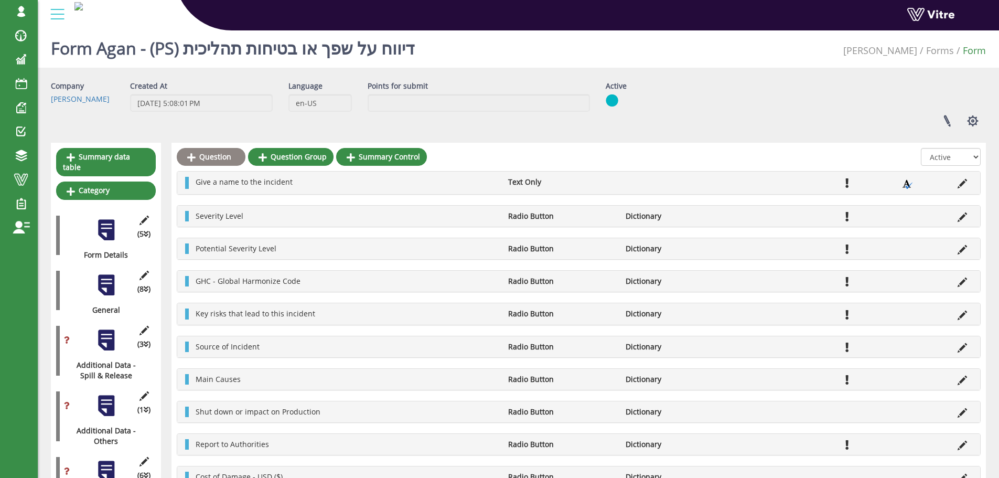
scroll to position [0, 0]
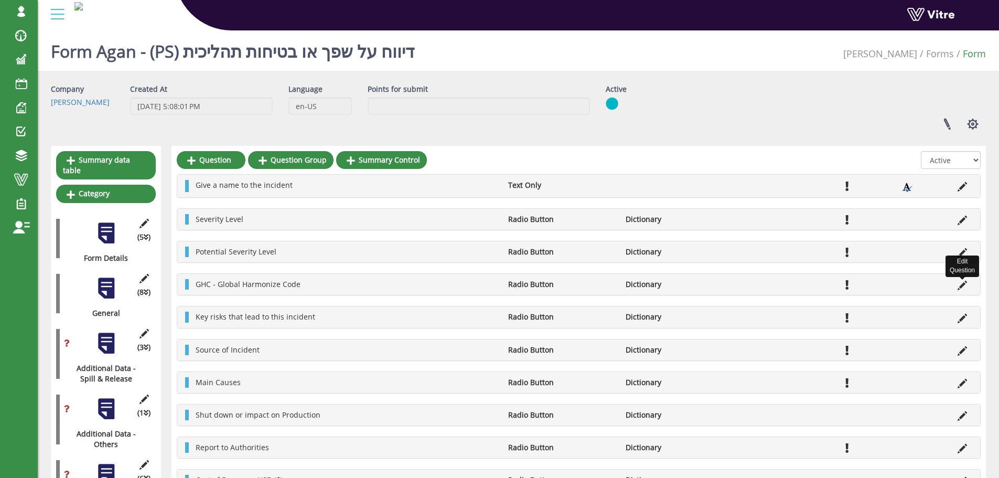
click at [963, 284] on icon at bounding box center [962, 285] width 9 height 9
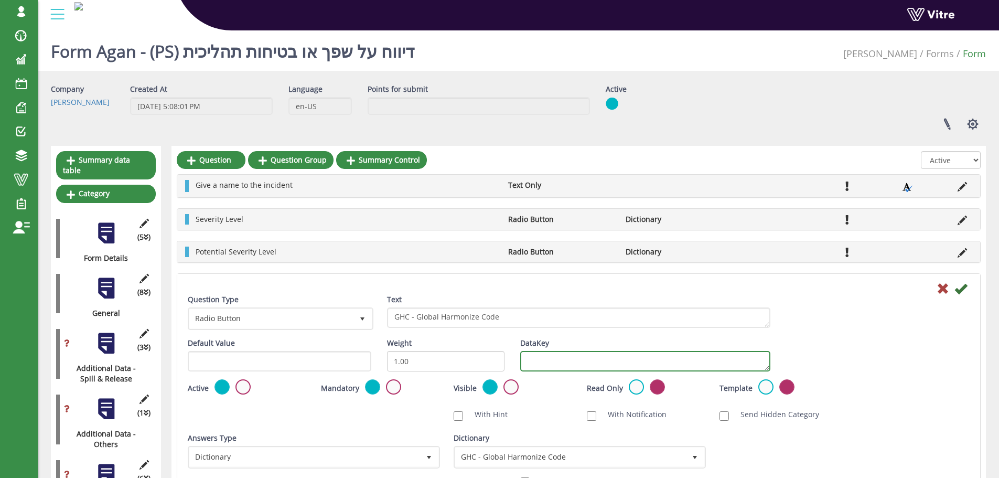
click at [600, 355] on textarea "DataKey" at bounding box center [645, 361] width 250 height 20
type textarea "GHC"
click at [961, 290] on icon at bounding box center [961, 288] width 13 height 13
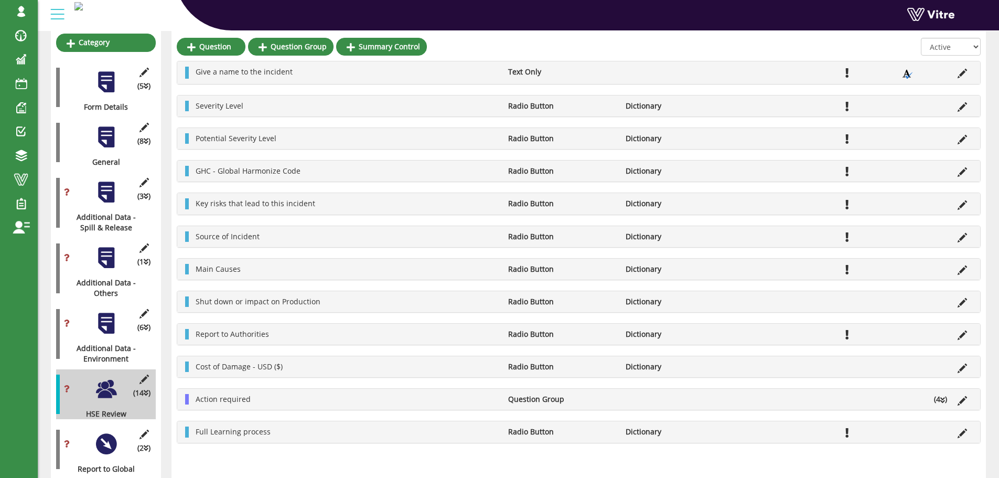
scroll to position [157, 0]
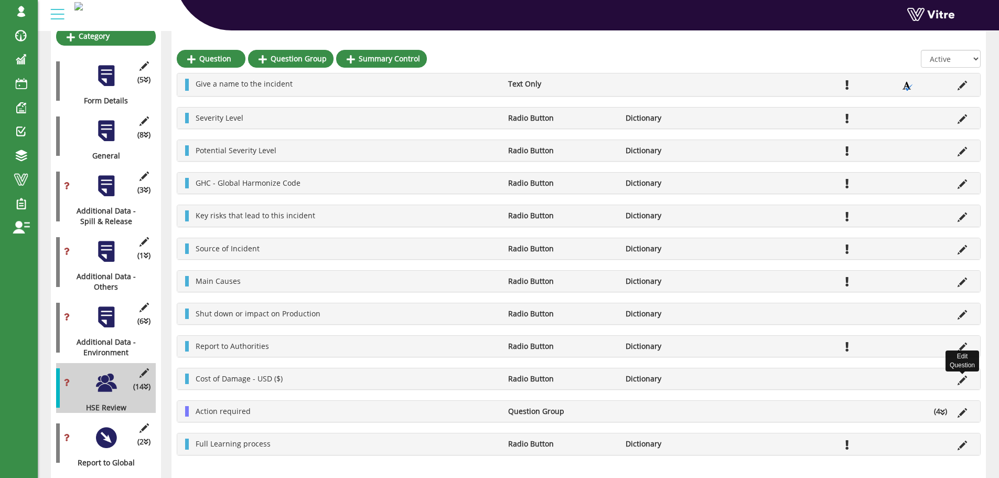
click at [961, 380] on icon at bounding box center [962, 380] width 9 height 9
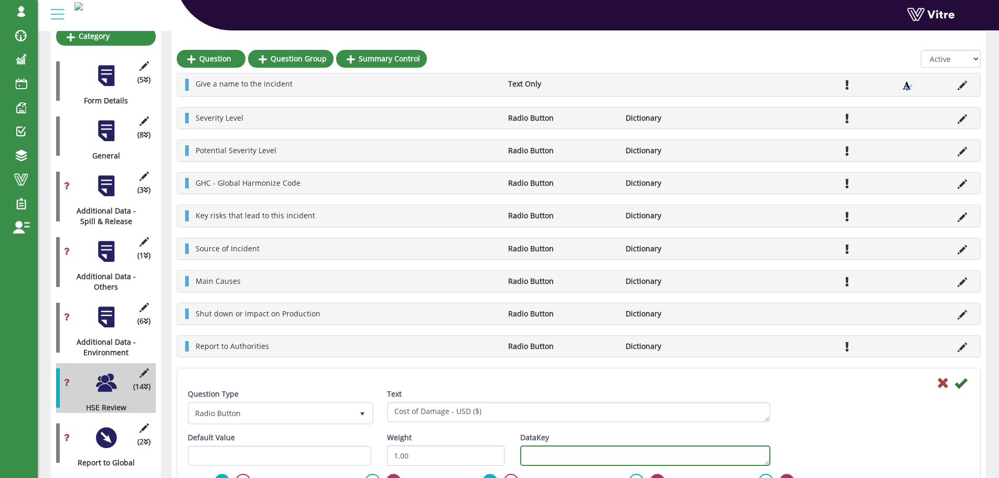
click at [541, 454] on textarea "DataKey" at bounding box center [645, 455] width 250 height 20
type textarea "cost"
click at [961, 385] on icon at bounding box center [961, 383] width 13 height 13
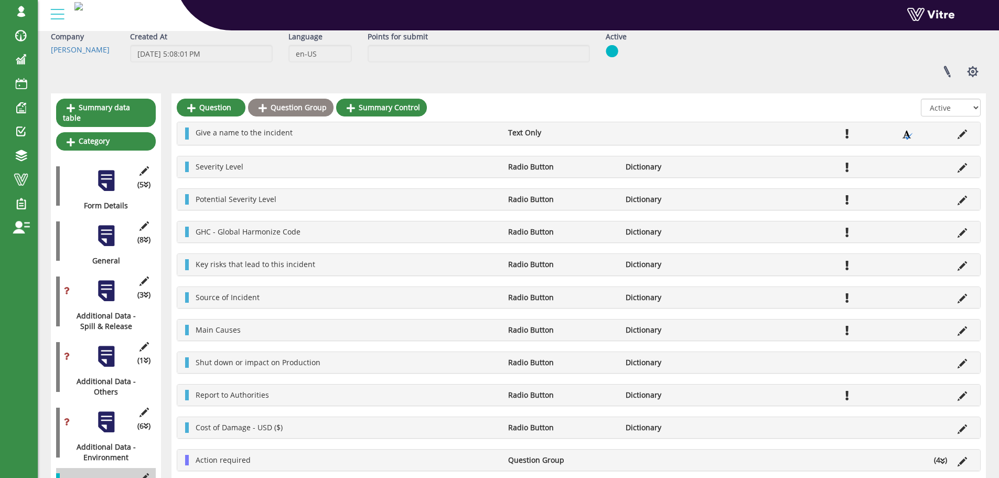
scroll to position [0, 0]
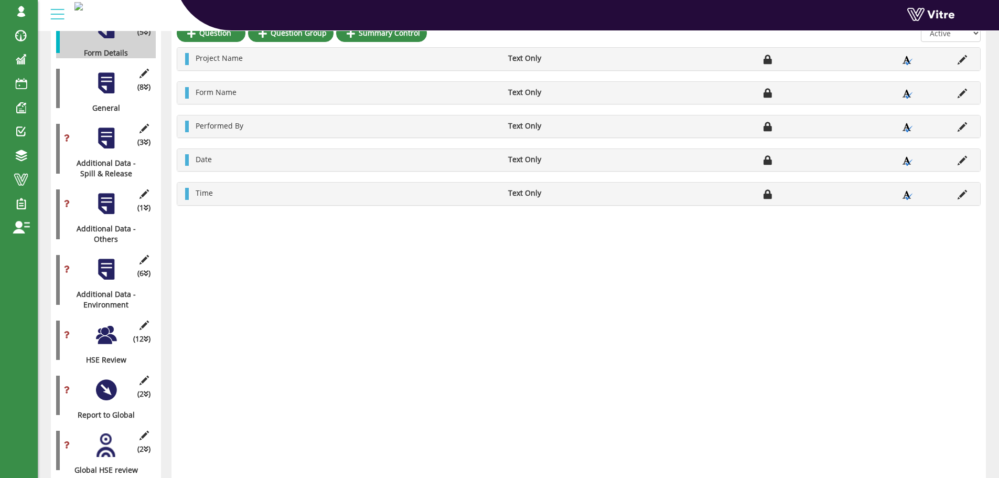
scroll to position [210, 0]
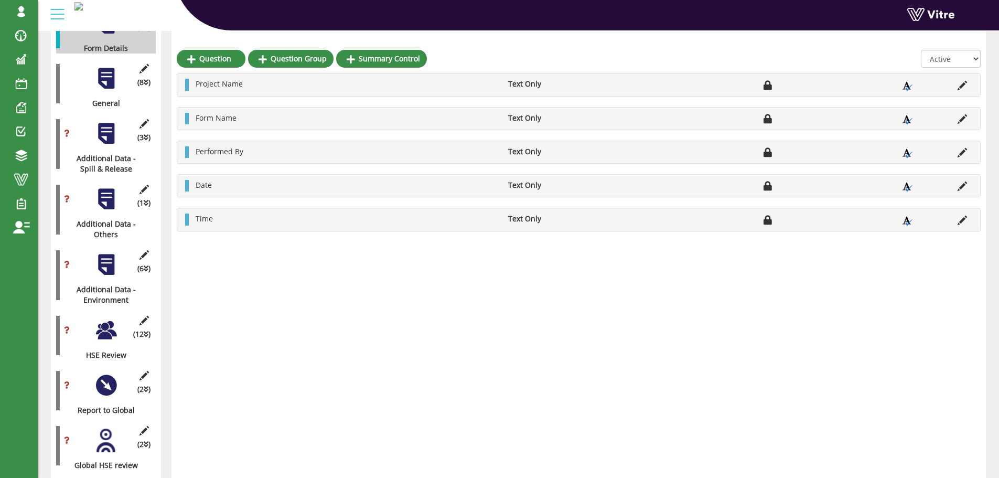
click at [107, 320] on div at bounding box center [106, 330] width 24 height 24
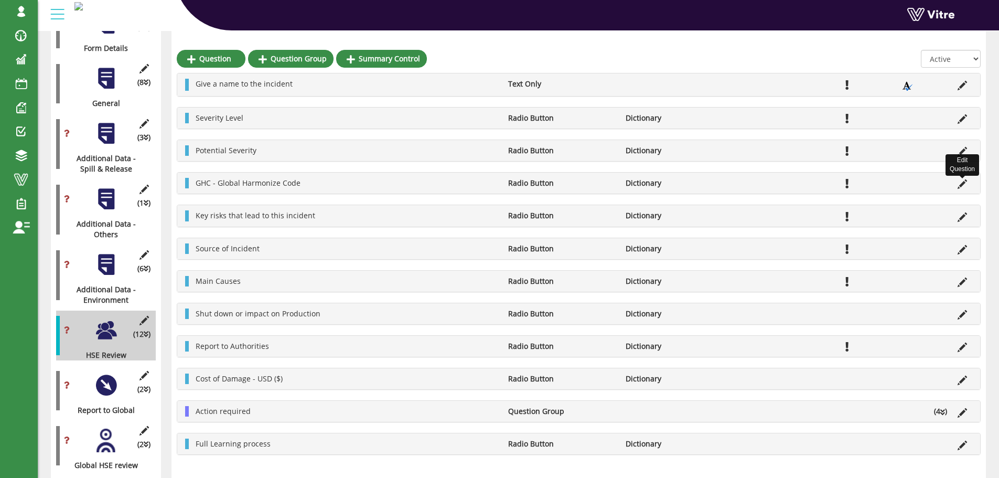
click at [962, 185] on icon at bounding box center [962, 183] width 9 height 9
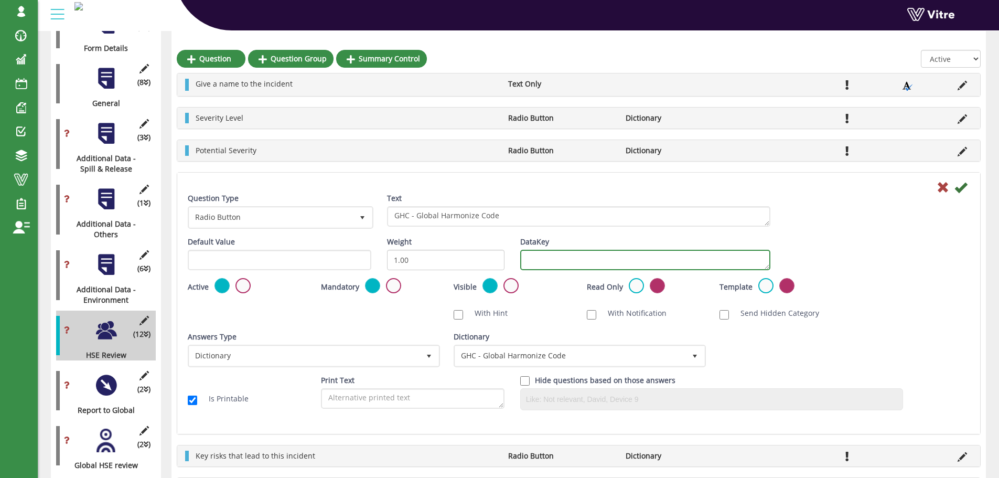
click at [593, 262] on textarea "DataKey" at bounding box center [645, 260] width 250 height 20
type textarea "GHC"
click at [961, 188] on icon at bounding box center [961, 187] width 13 height 13
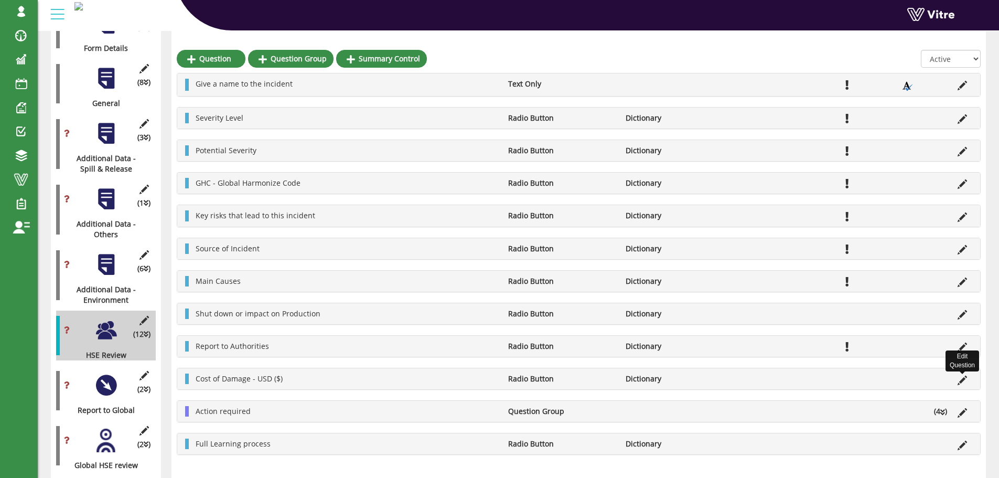
click at [963, 381] on icon at bounding box center [962, 380] width 9 height 9
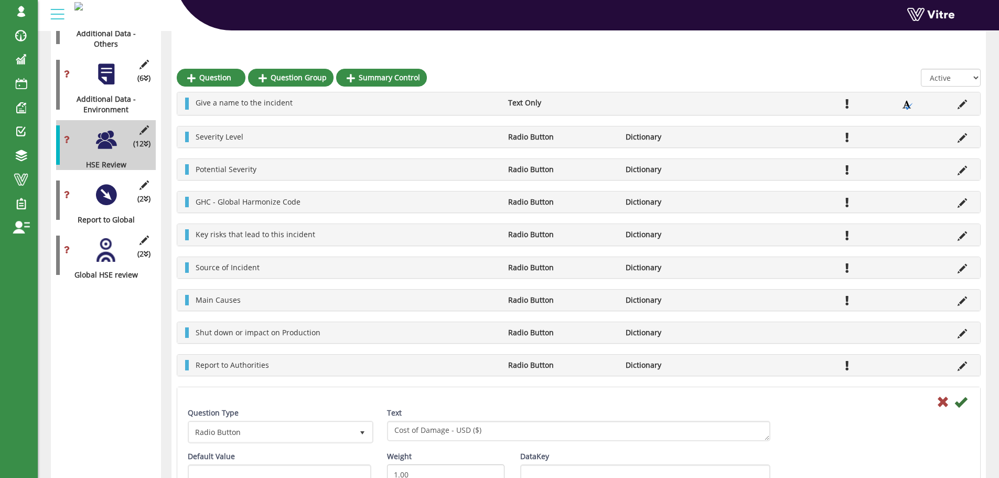
scroll to position [420, 0]
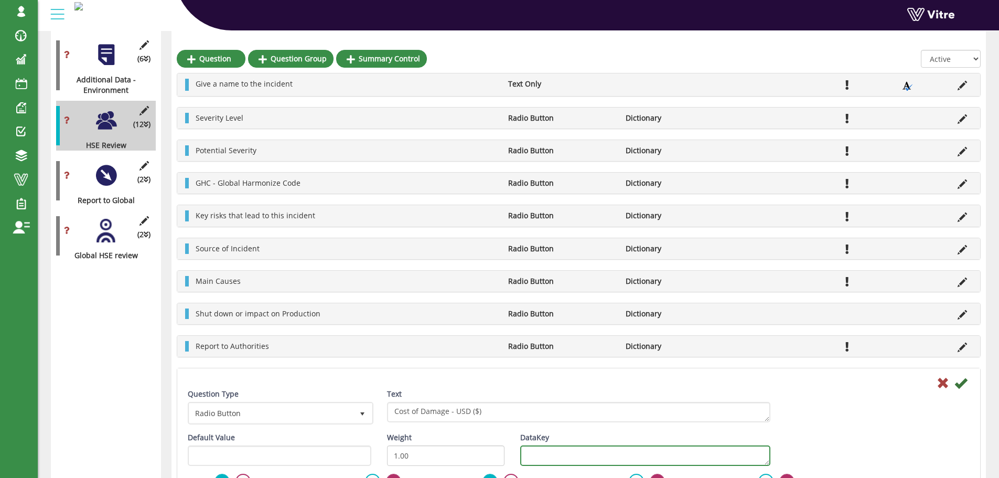
click at [568, 459] on textarea "DataKey" at bounding box center [645, 455] width 250 height 20
type textarea "cost"
click at [959, 384] on icon at bounding box center [961, 383] width 13 height 13
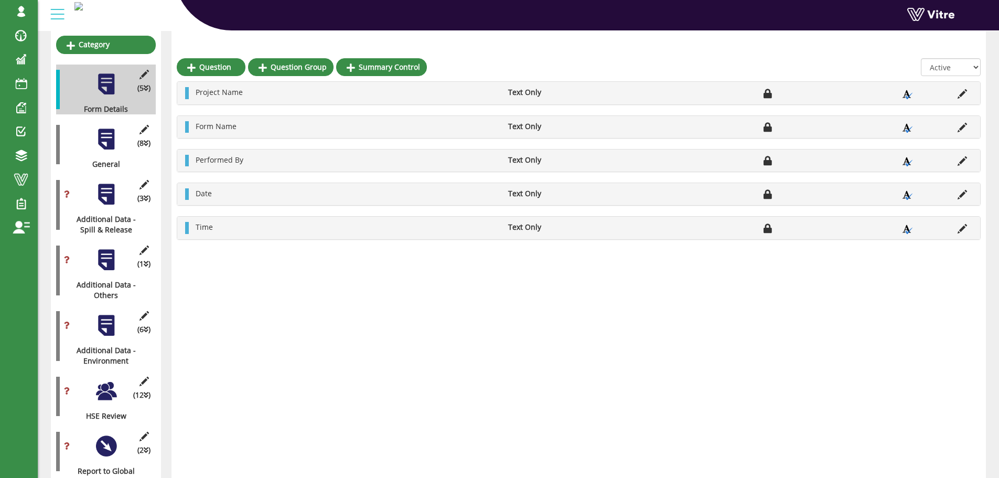
scroll to position [157, 0]
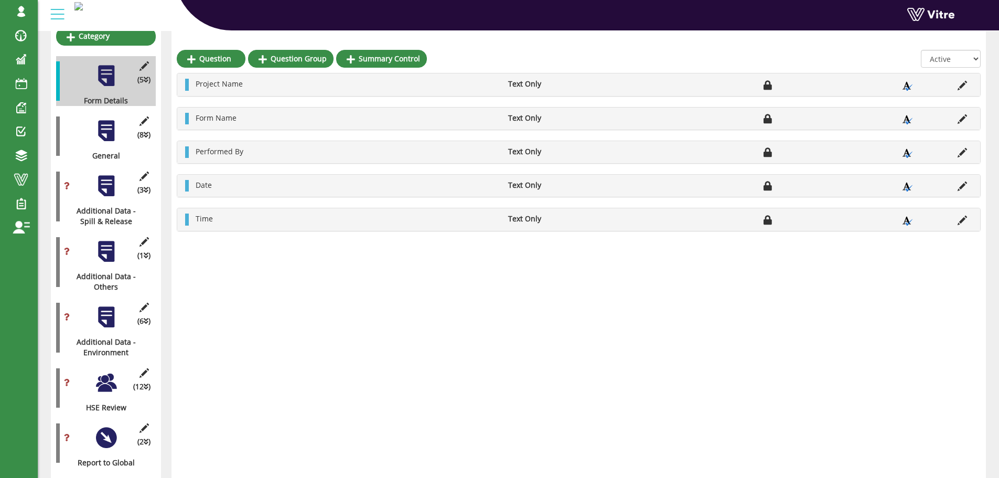
click at [107, 377] on div at bounding box center [106, 383] width 24 height 24
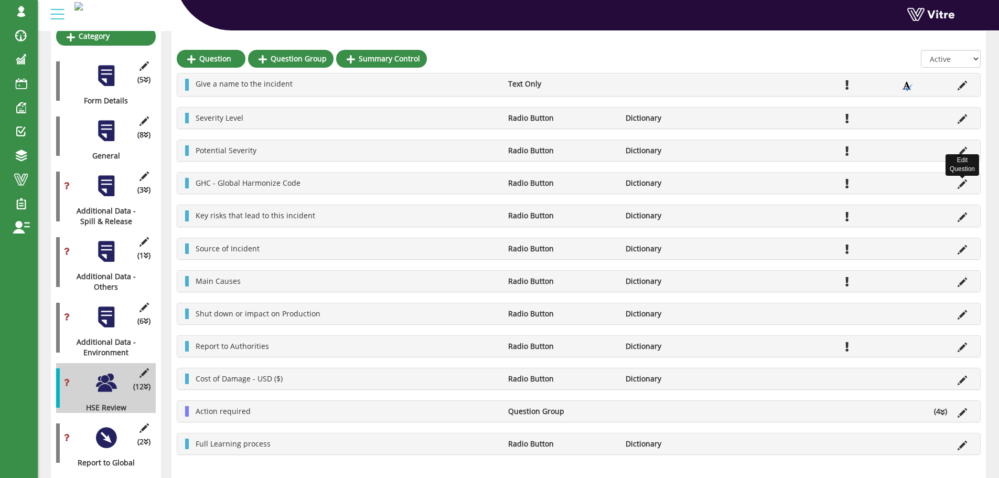
click at [963, 182] on icon at bounding box center [962, 183] width 9 height 9
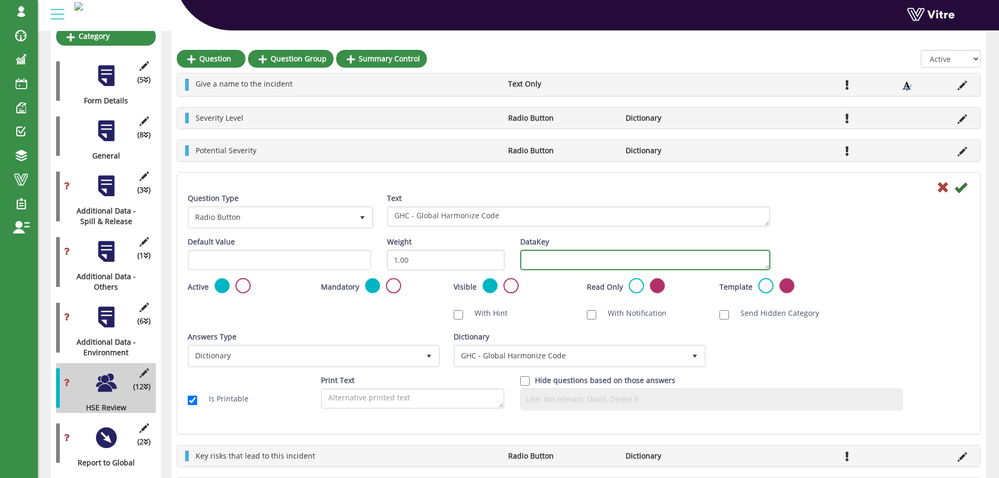
click at [550, 262] on textarea "DataKey" at bounding box center [645, 260] width 250 height 20
type textarea "GHC"
click at [961, 189] on icon at bounding box center [961, 187] width 13 height 13
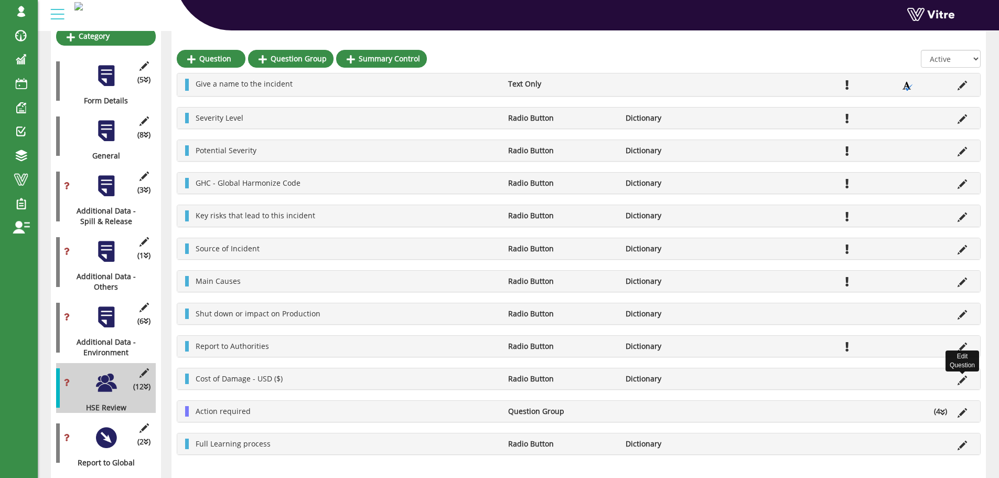
click at [962, 382] on icon at bounding box center [962, 380] width 9 height 9
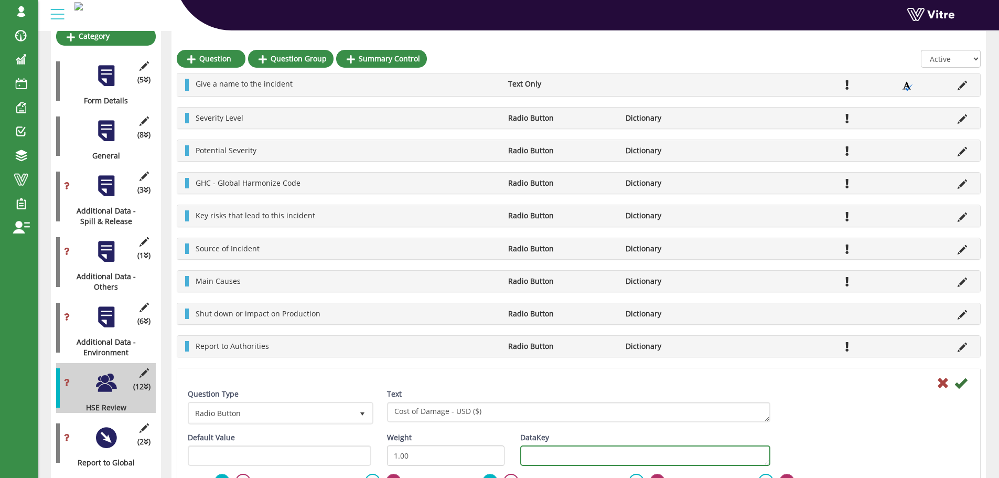
click at [582, 454] on textarea "DataKey" at bounding box center [645, 455] width 250 height 20
type textarea "cost"
click at [961, 383] on icon at bounding box center [961, 383] width 13 height 13
